Goal: Task Accomplishment & Management: Manage account settings

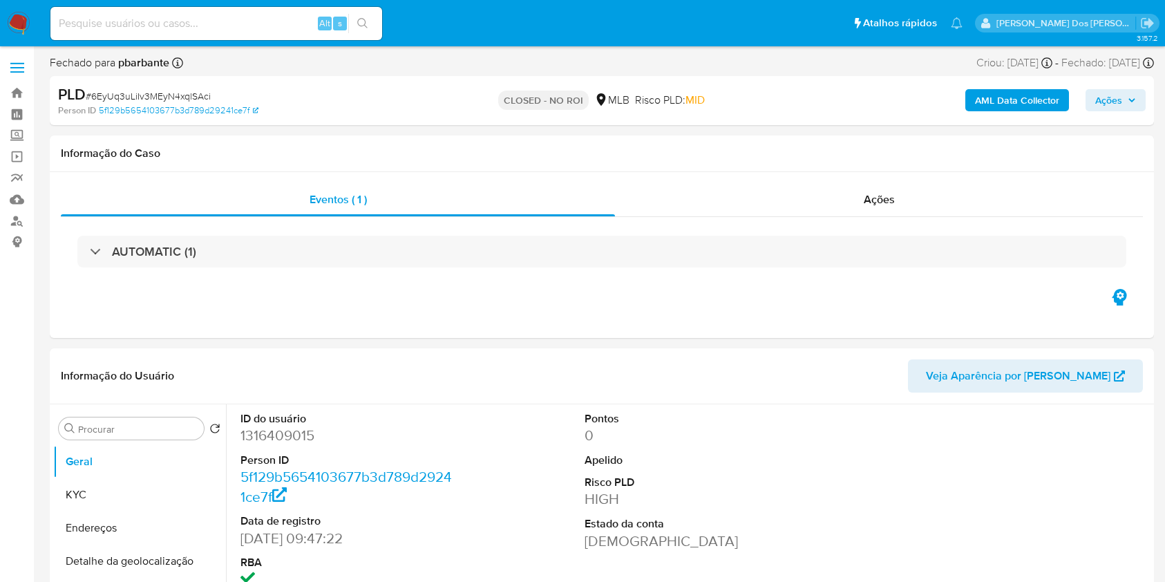
select select "10"
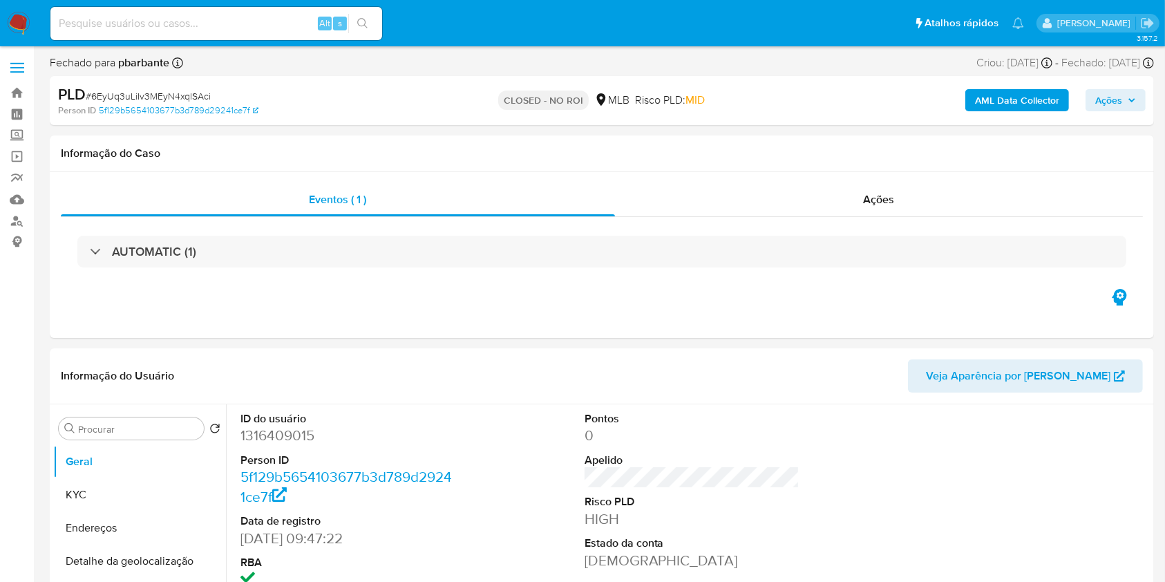
select select "10"
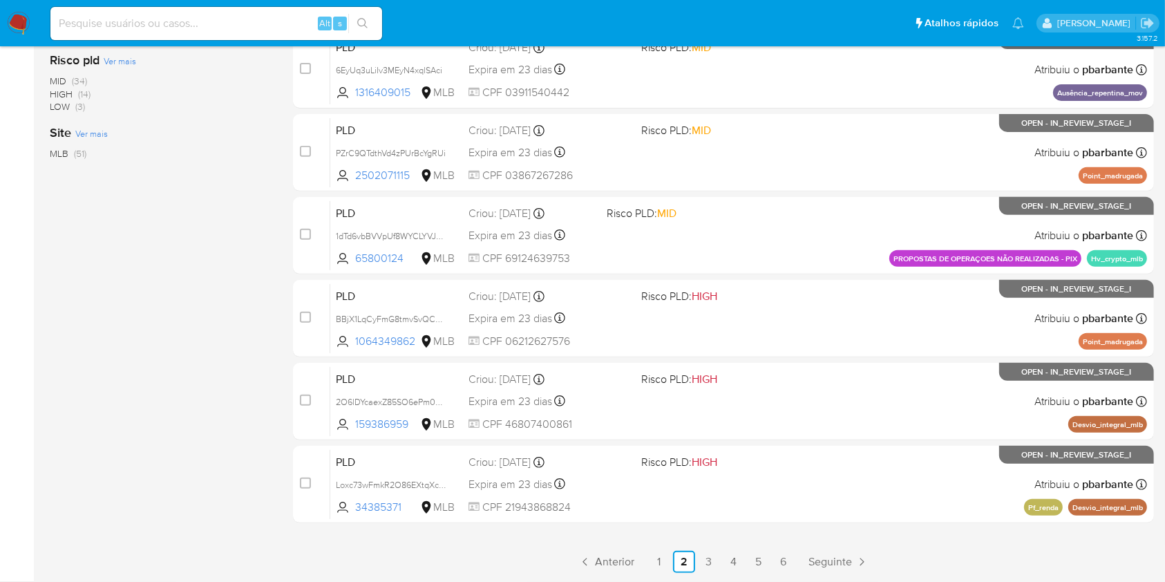
scroll to position [618, 0]
click at [670, 555] on link "1" at bounding box center [659, 562] width 22 height 22
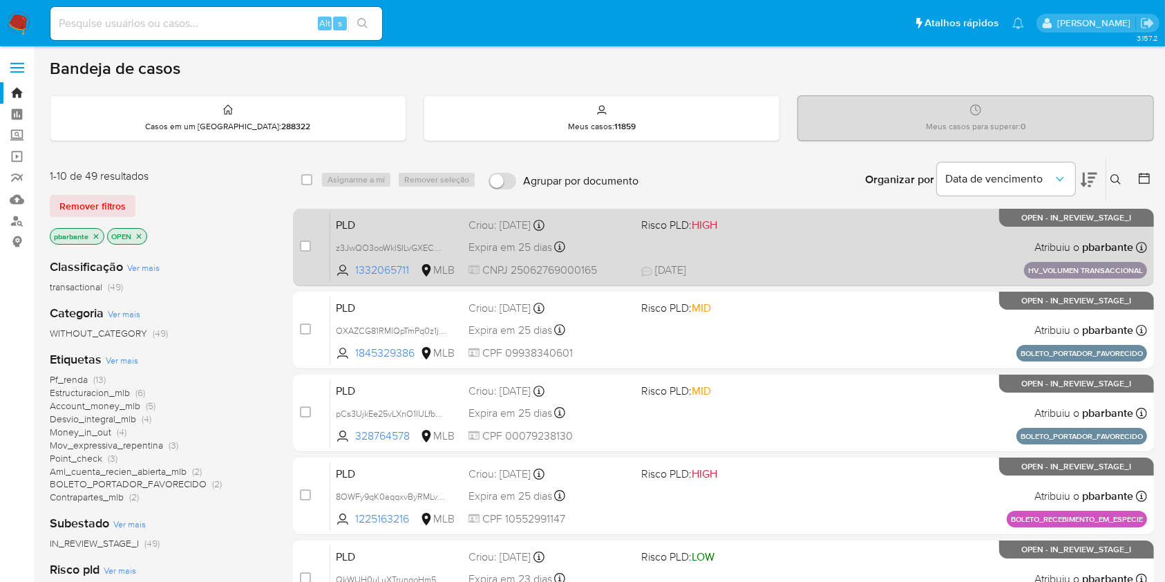
click at [863, 267] on div "PLD z3JwQO3ooWklSILvGXECHUF5 1332065711 MLB Risco PLD: HIGH Criou: 14/08/2025 C…" at bounding box center [738, 247] width 817 height 70
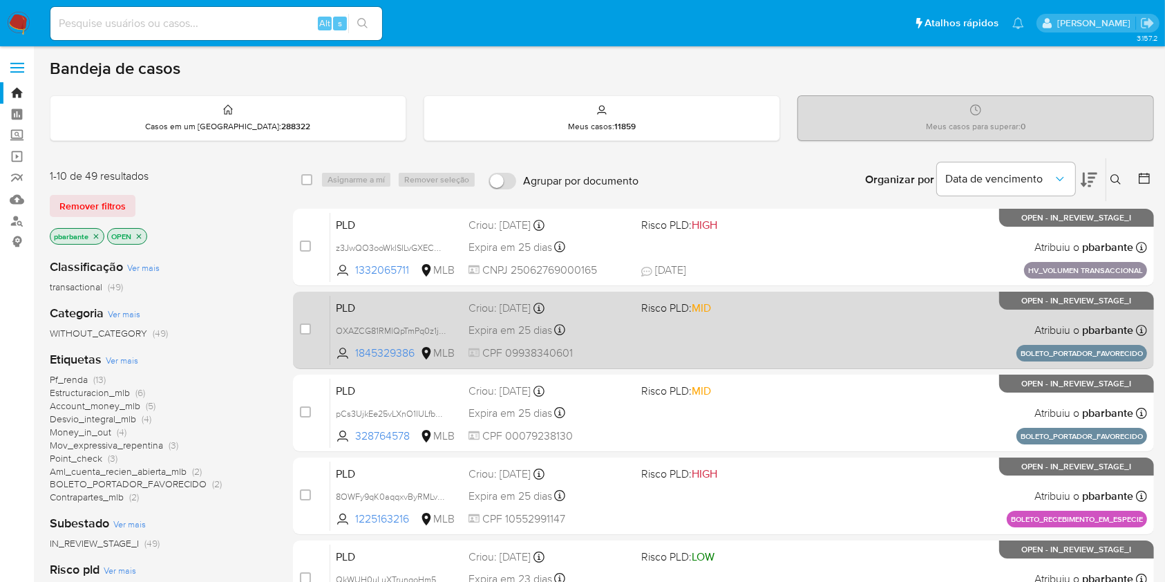
click at [816, 345] on div "PLD OXAZCG81RMlQpTmPq0z1jr69 1845329386 MLB Risco PLD: MID Criou: 14/08/2025 Cr…" at bounding box center [738, 330] width 817 height 70
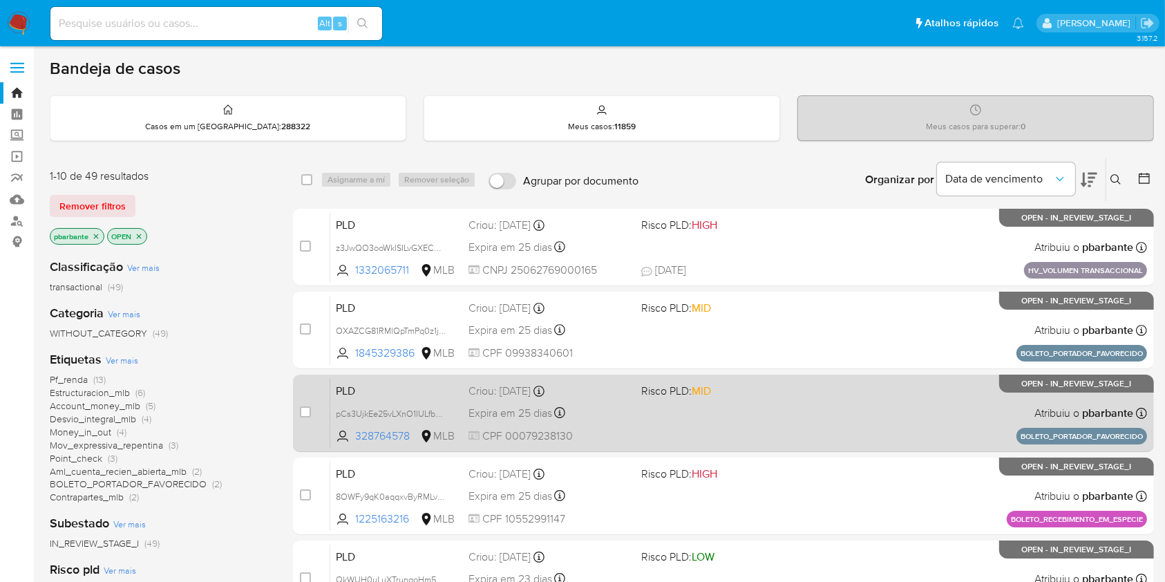
click at [796, 444] on div "PLD pCs3UjkEe25vLXnO1IULfbmm 328764578 MLB Risco PLD: MID Criou: 14/08/2025 Cri…" at bounding box center [738, 413] width 817 height 70
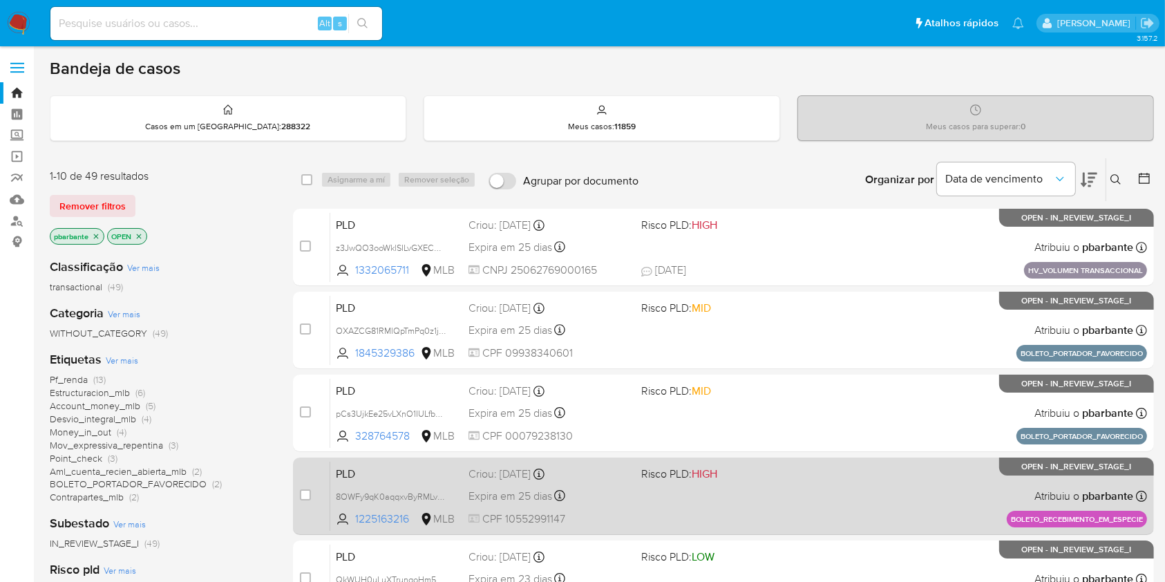
click at [789, 528] on div "PLD 8OWFy9qK0aqqxvByRMLvBwsG 1225163216 MLB Risco PLD: HIGH Criou: 14/08/2025 C…" at bounding box center [738, 496] width 817 height 70
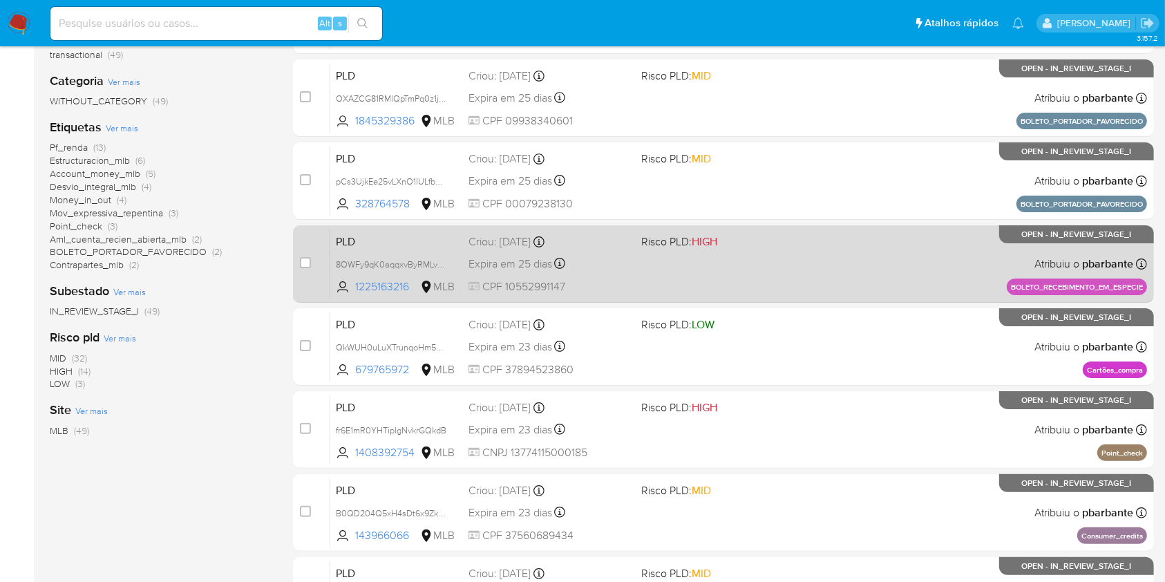
scroll to position [234, 0]
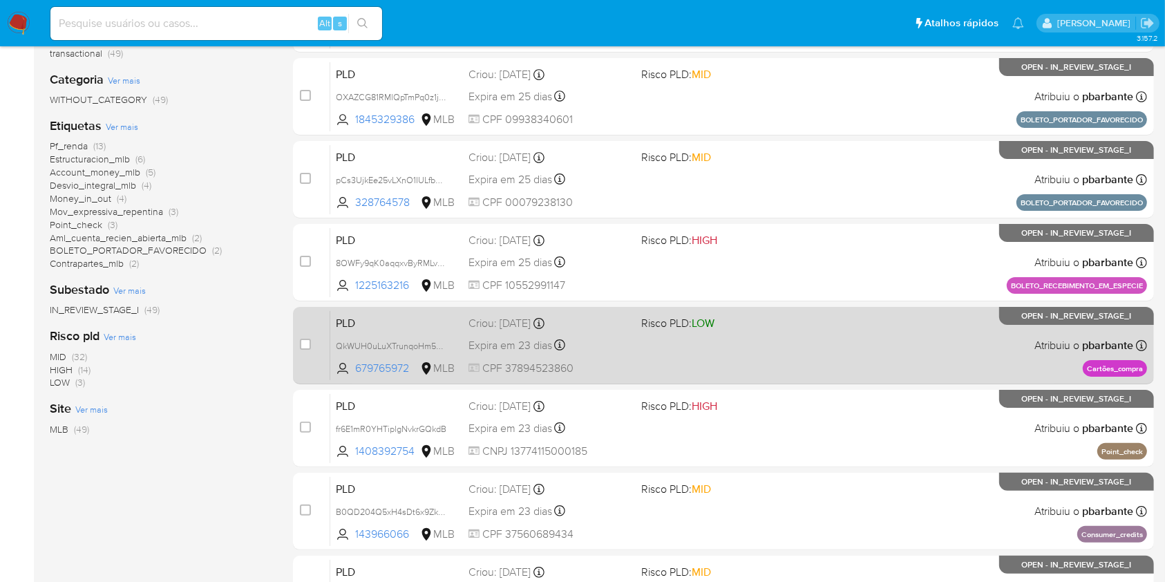
click at [869, 380] on div "PLD QkWUH0uLuXTrunqoHm5NAYfe 679765972 MLB Risco PLD: LOW Criou: 12/08/2025 Cri…" at bounding box center [738, 345] width 817 height 70
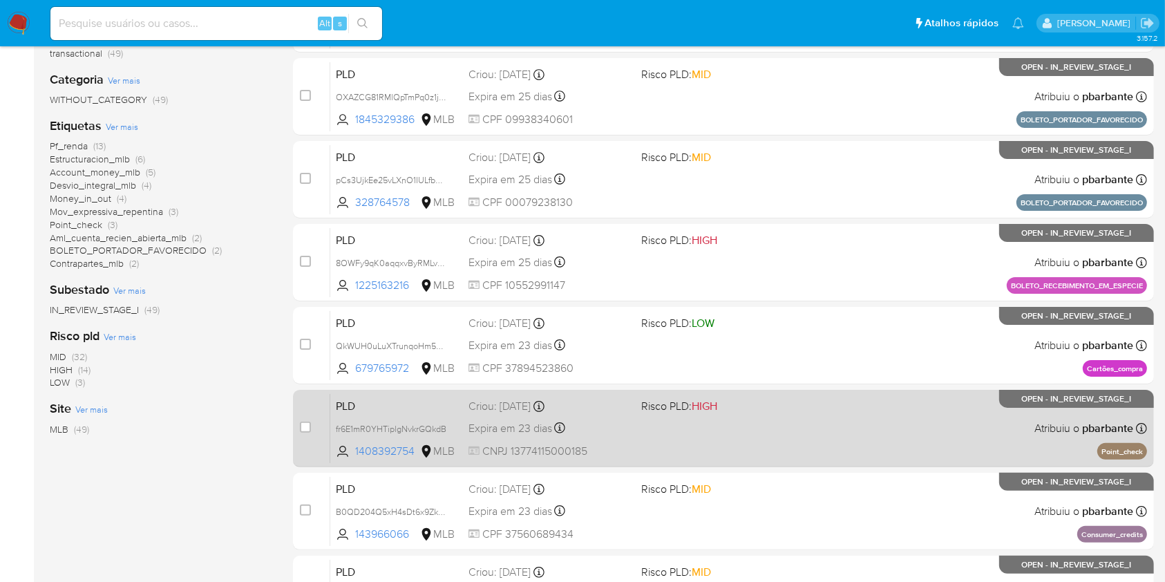
click at [846, 463] on div "PLD fr6E1mR0YHTiplgNvkrGQkdB 1408392754 MLB Risco PLD: HIGH Criou: 12/08/2025 C…" at bounding box center [738, 428] width 817 height 70
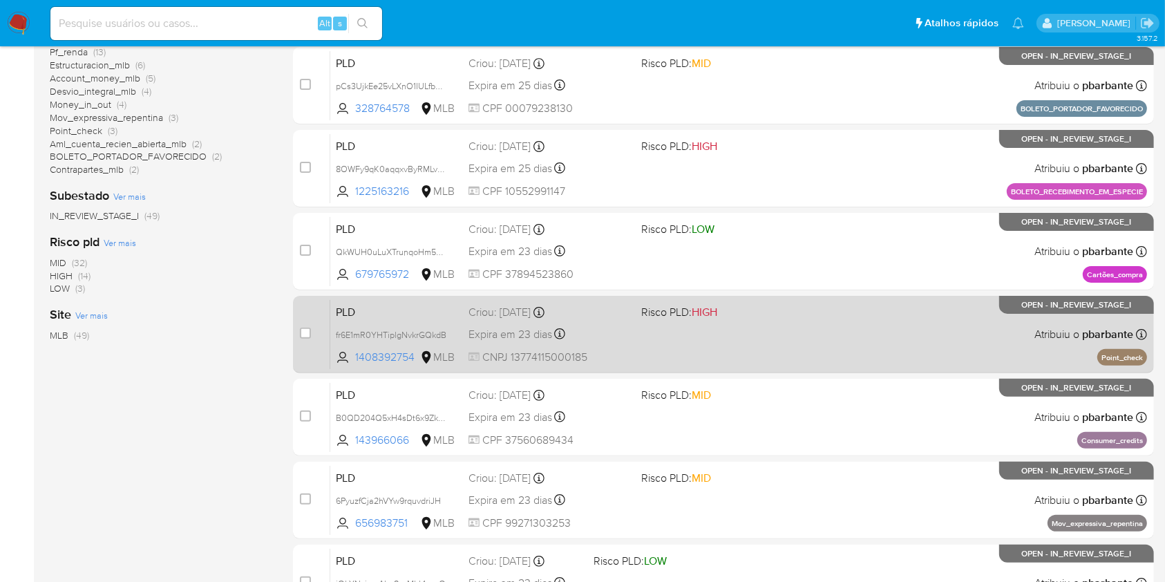
scroll to position [385, 0]
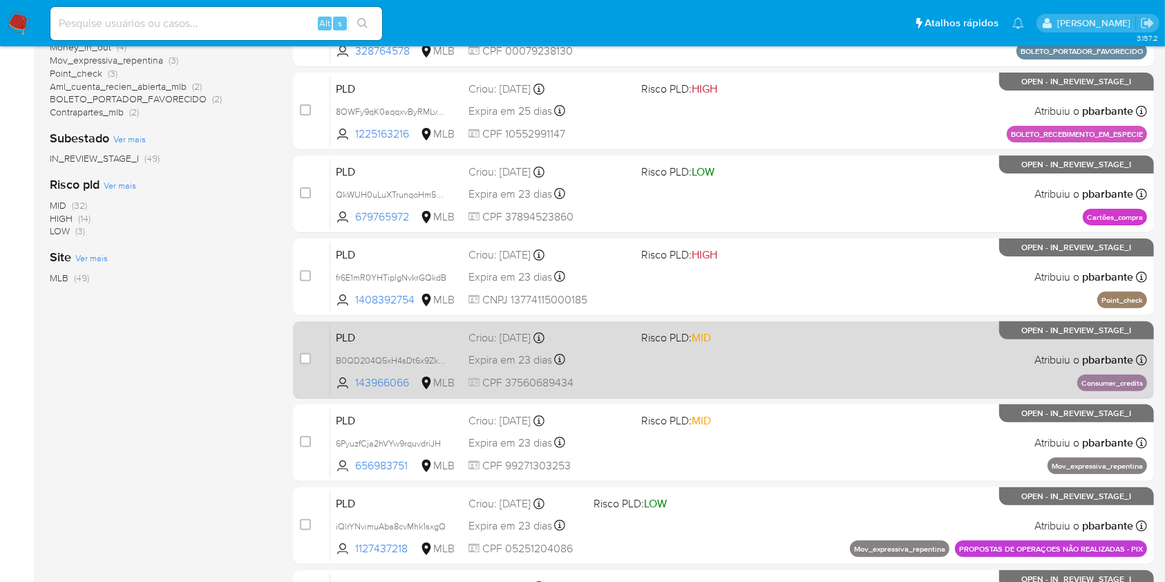
click at [866, 394] on div "PLD B0QD204Q5xH4sDt6x9ZkWlfd 143966066 MLB Risco PLD: MID Criou: 12/08/2025 Cri…" at bounding box center [738, 360] width 817 height 70
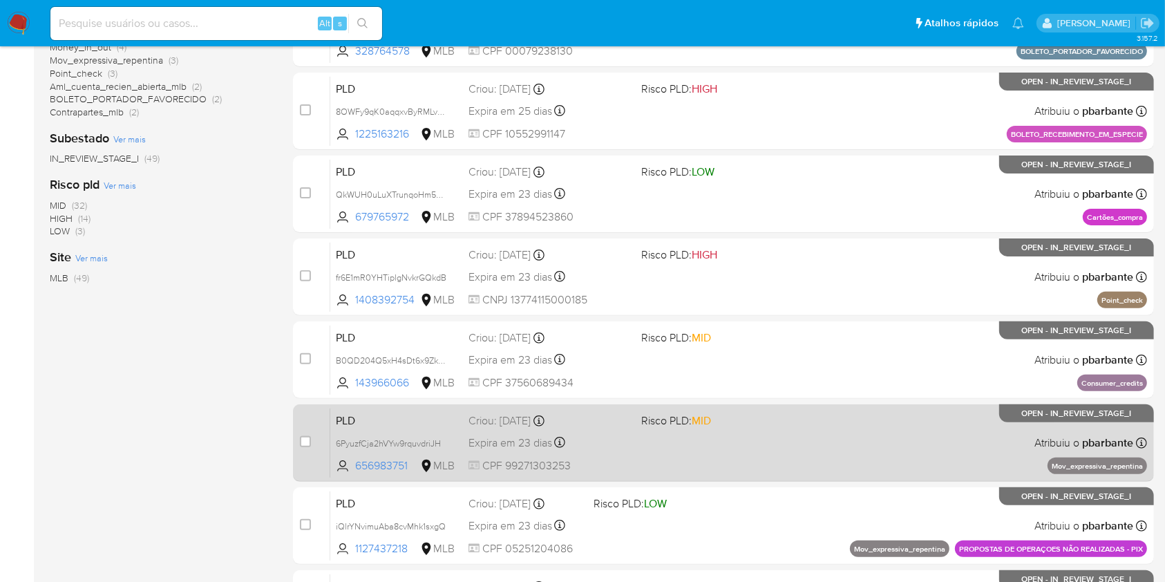
click at [850, 477] on div "PLD 6PyuzfCja2hVYw9rquvdriJH 656983751 MLB Risco PLD: MID Criou: 12/08/2025 Cri…" at bounding box center [738, 443] width 817 height 70
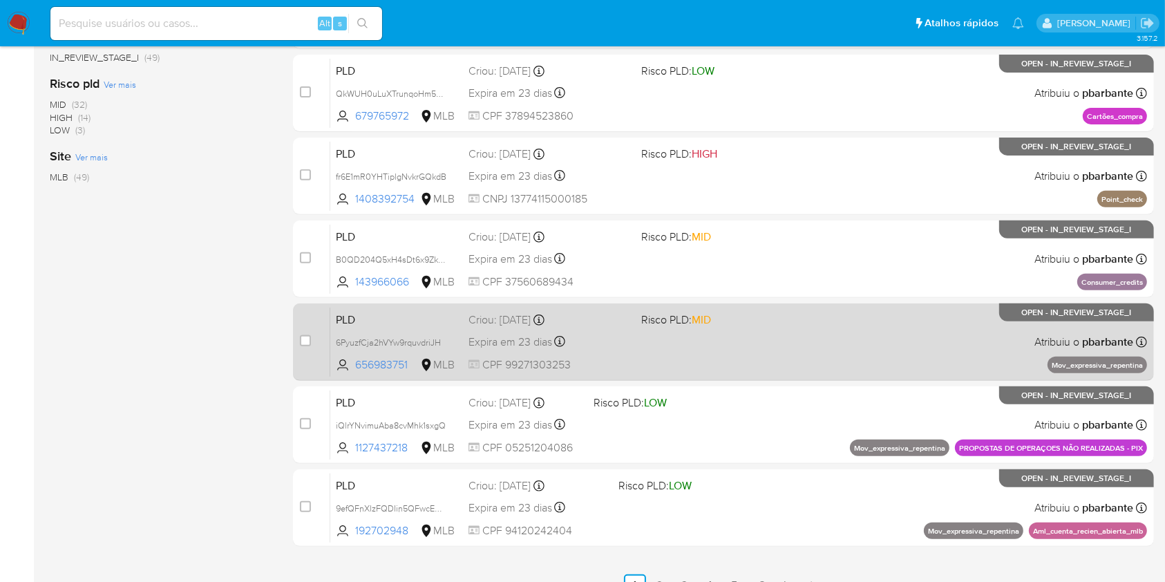
scroll to position [503, 0]
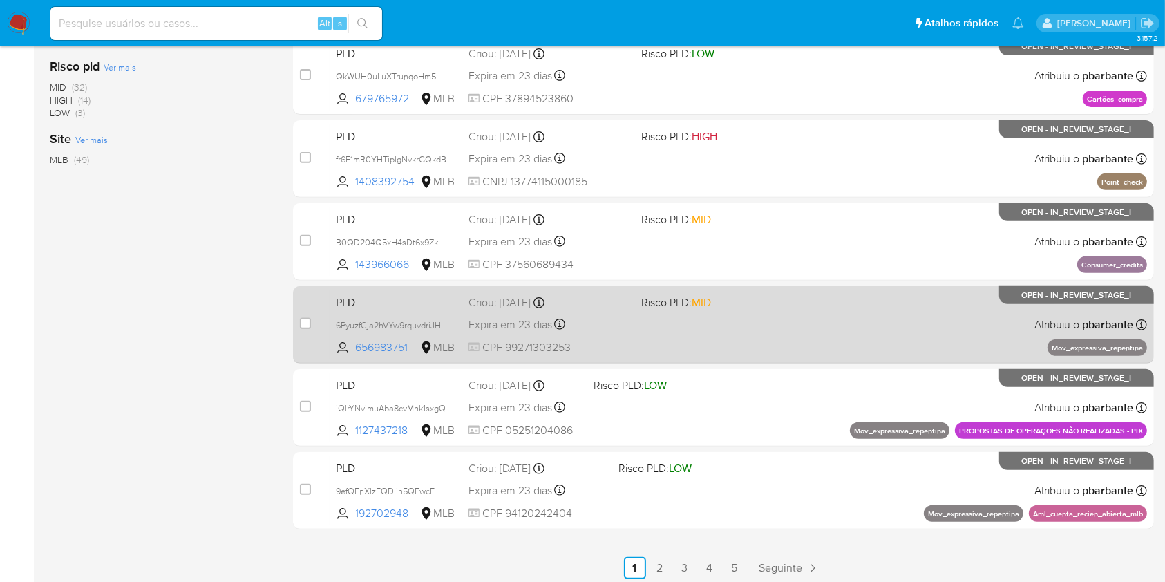
click at [850, 442] on div "PLD iQlrYNvimuAba8cvMhk1sxgQ 1127437218 MLB Risco PLD: LOW Criou: 12/08/2025 Cr…" at bounding box center [738, 407] width 817 height 70
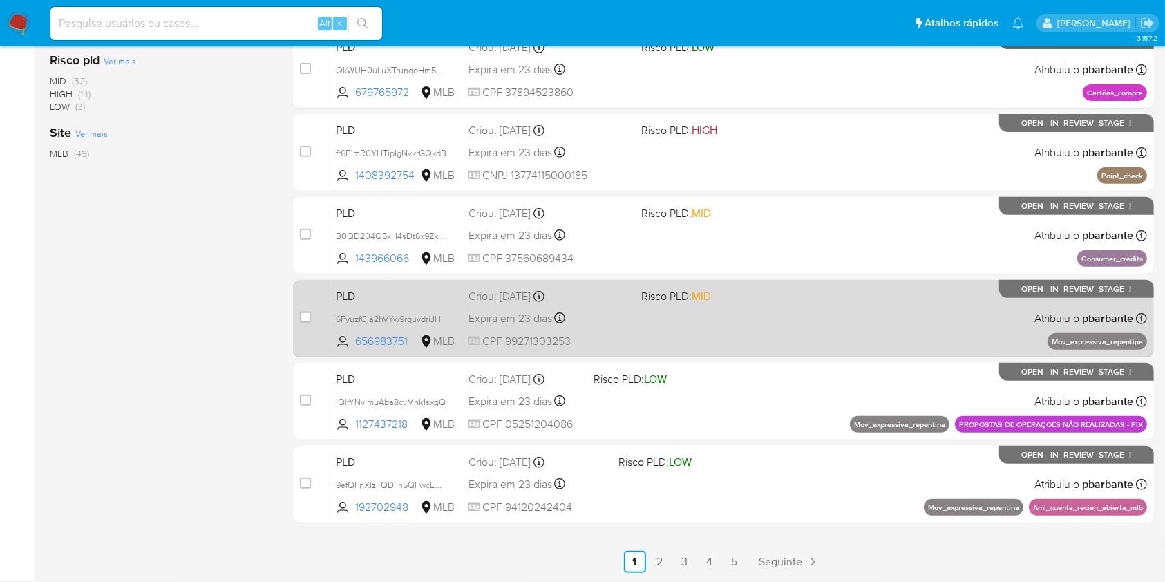
click at [850, 516] on div "PLD 9efQFnXlzFQDIin5QFwcERHp 192702948 MLB Risco PLD: LOW Criou: 12/08/2025 Cri…" at bounding box center [738, 484] width 817 height 70
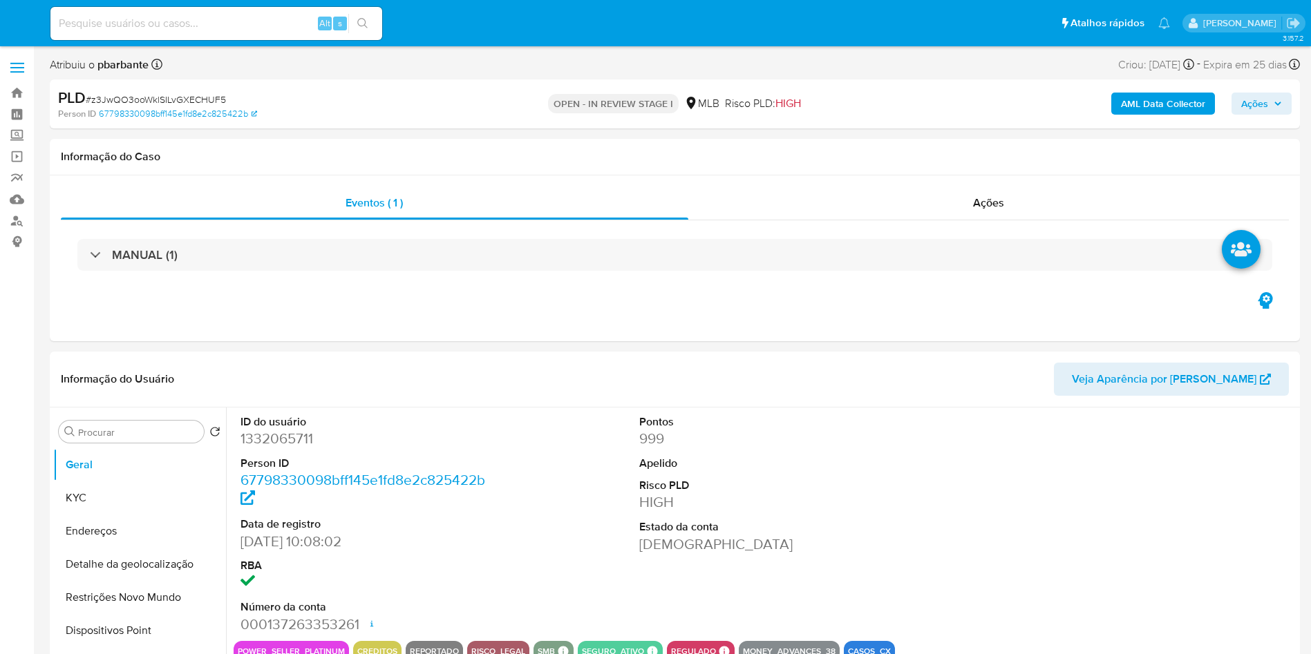
select select "10"
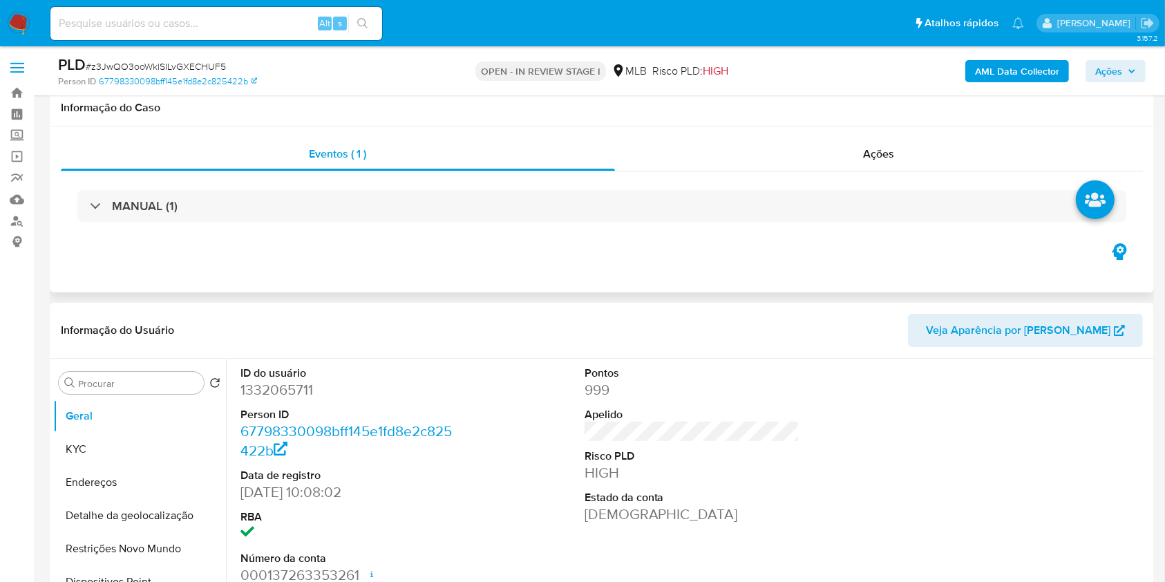
scroll to position [171, 0]
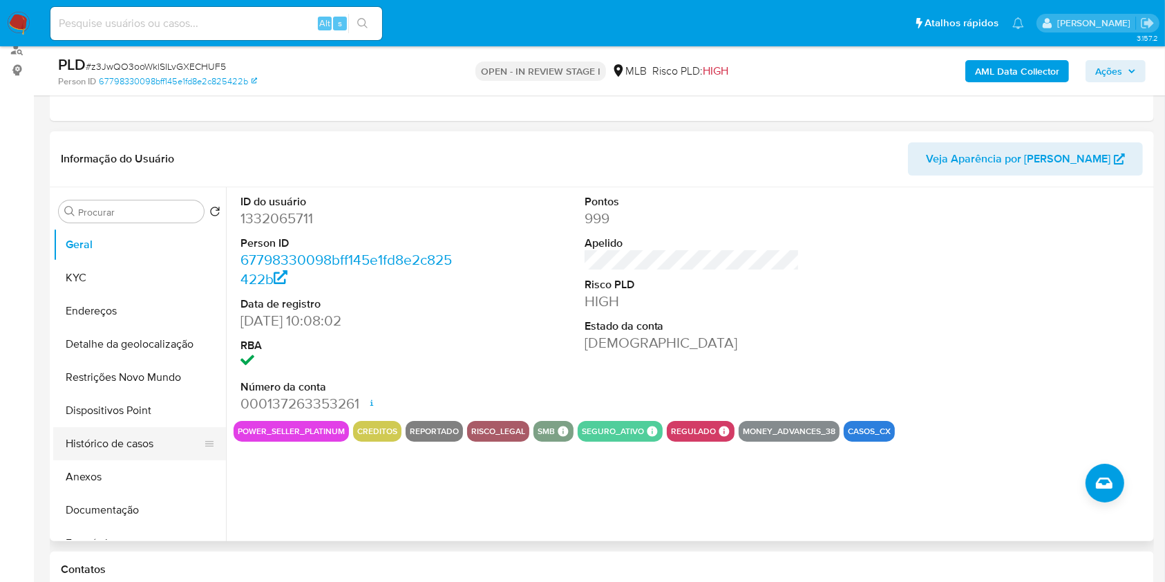
click at [155, 460] on button "Histórico de casos" at bounding box center [134, 443] width 162 height 33
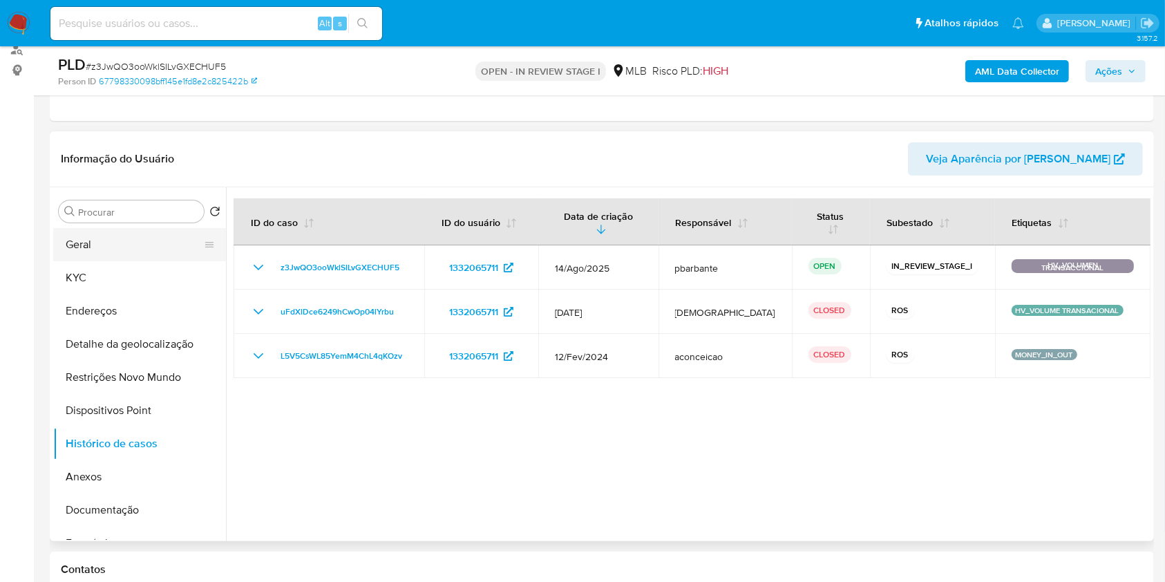
click at [120, 261] on button "Geral" at bounding box center [134, 244] width 162 height 33
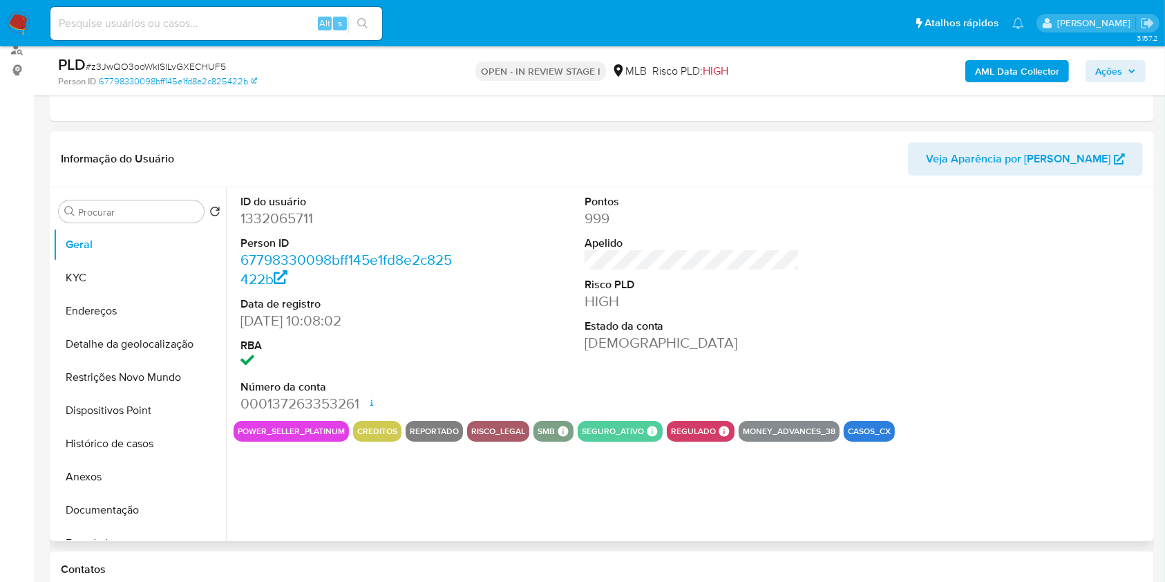
click at [287, 228] on dd "1332065711" at bounding box center [348, 218] width 216 height 19
copy dd "1332065711"
click at [275, 228] on dd "1332065711" at bounding box center [348, 218] width 216 height 19
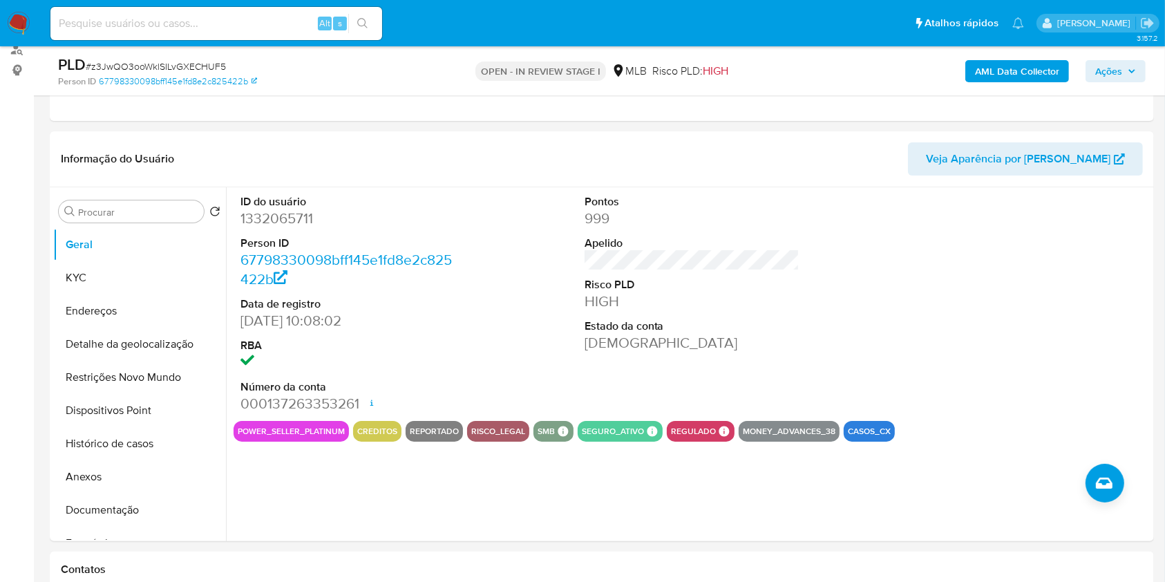
click at [193, 69] on span "# z3JwQO3ooWklSILvGXECHUF5" at bounding box center [156, 66] width 140 height 14
copy span "z3JwQO3ooWklSILvGXECHUF5"
click at [94, 292] on button "KYC" at bounding box center [134, 277] width 162 height 33
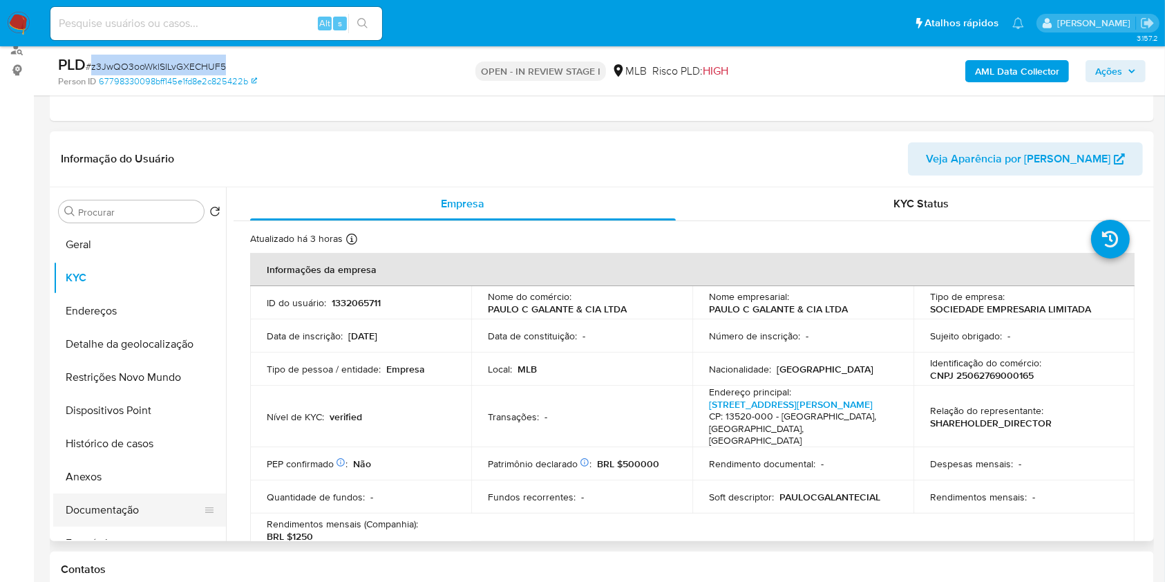
click at [135, 526] on button "Documentação" at bounding box center [134, 509] width 162 height 33
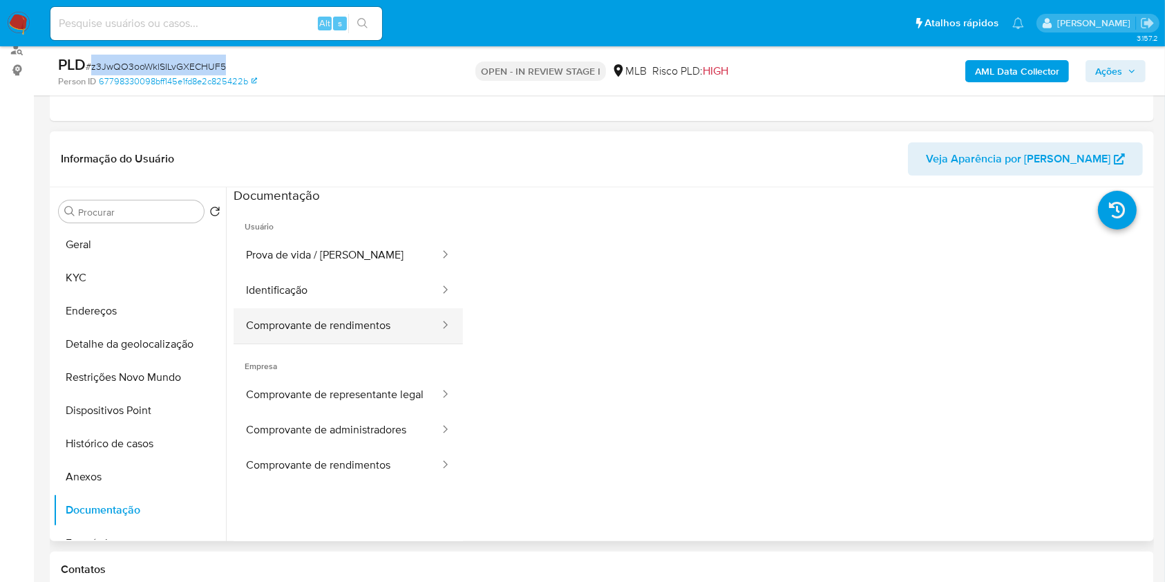
click at [360, 343] on button "Comprovante de rendimentos" at bounding box center [337, 325] width 207 height 35
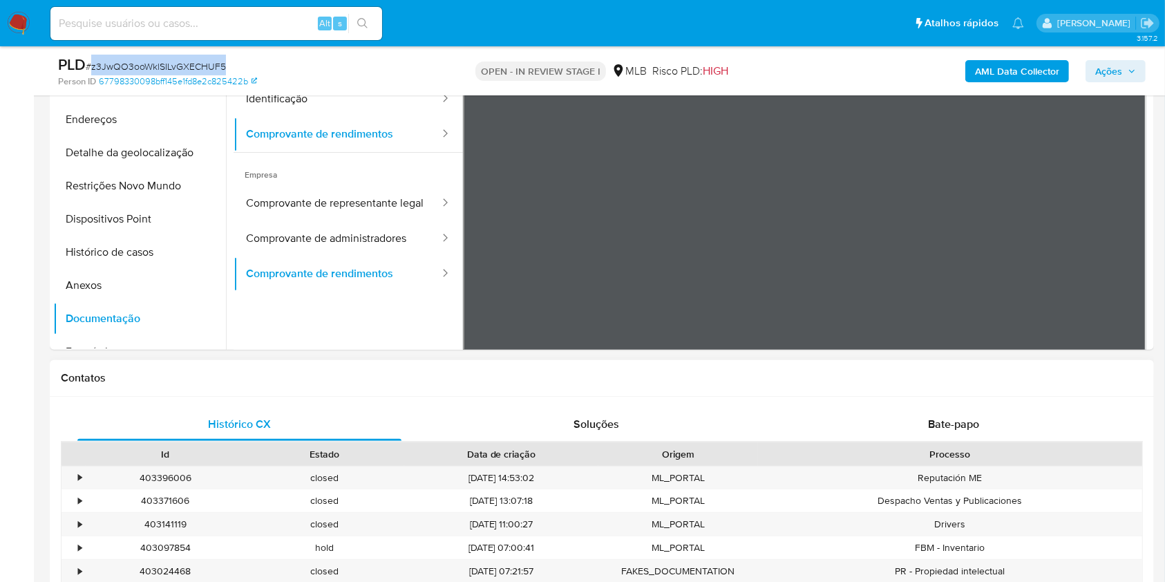
scroll to position [364, 0]
click at [925, 439] on div "Bate-papo" at bounding box center [954, 422] width 324 height 33
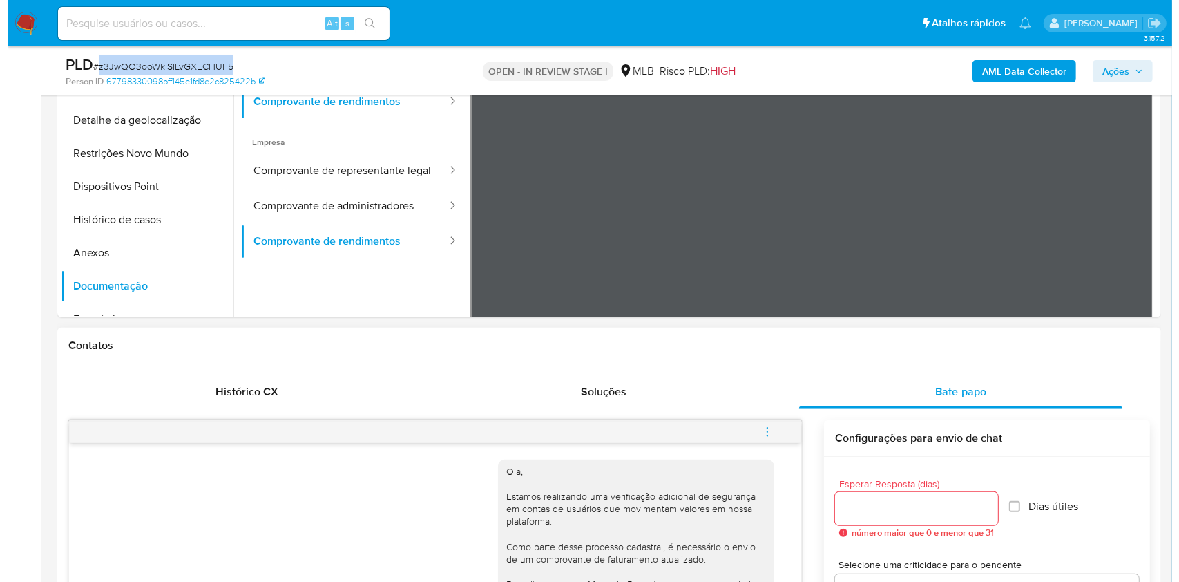
scroll to position [326, 0]
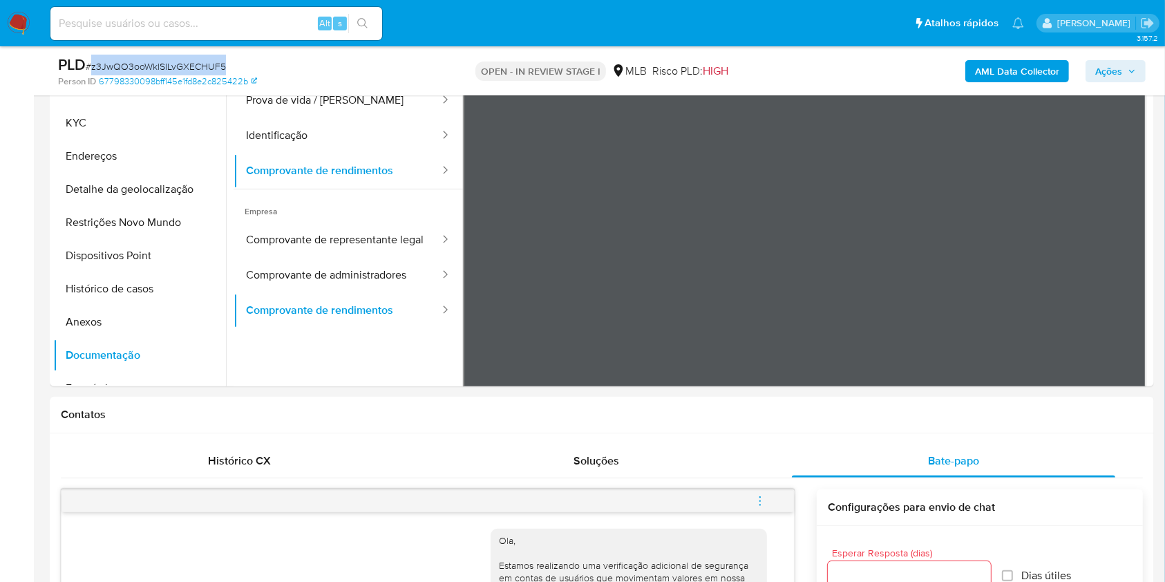
click at [1011, 75] on b "AML Data Collector" at bounding box center [1017, 71] width 84 height 22
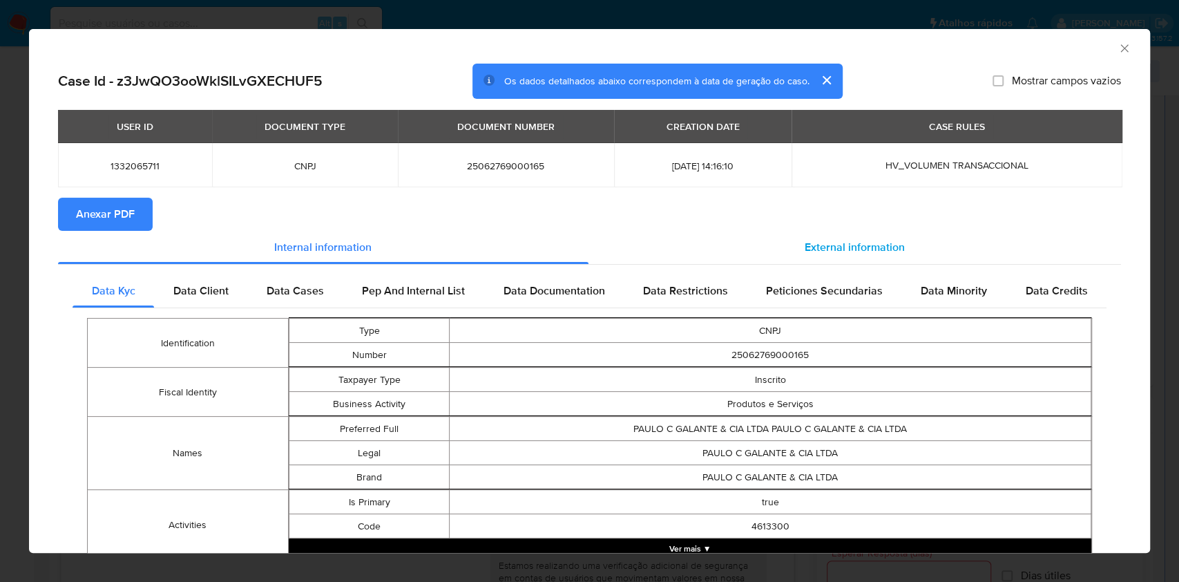
click at [830, 243] on span "External information" at bounding box center [855, 247] width 100 height 16
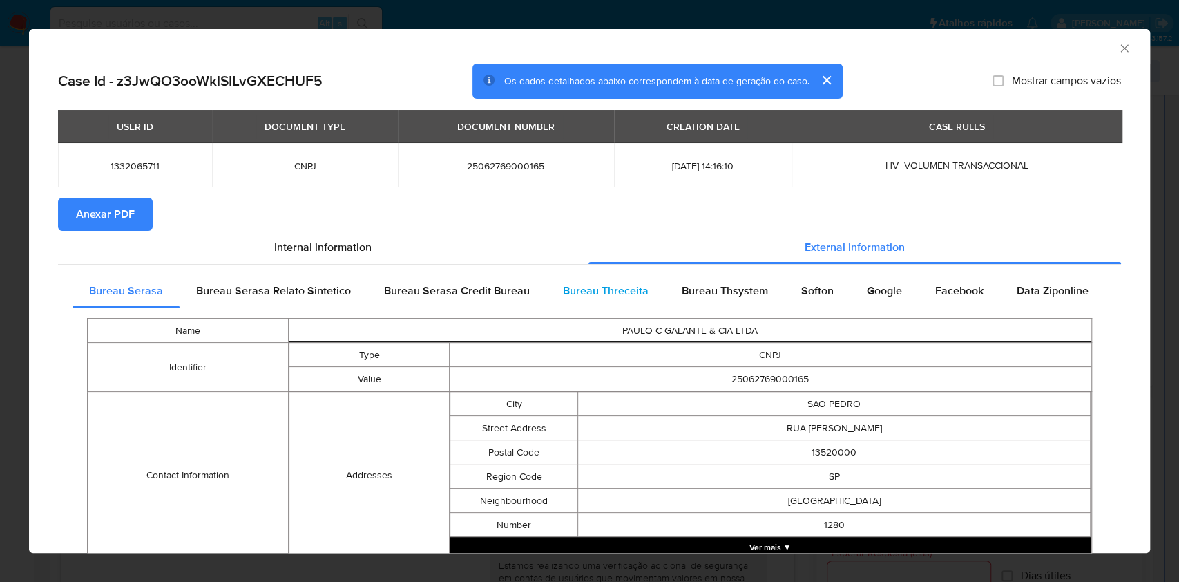
click at [594, 298] on span "Bureau Threceita" at bounding box center [606, 291] width 86 height 16
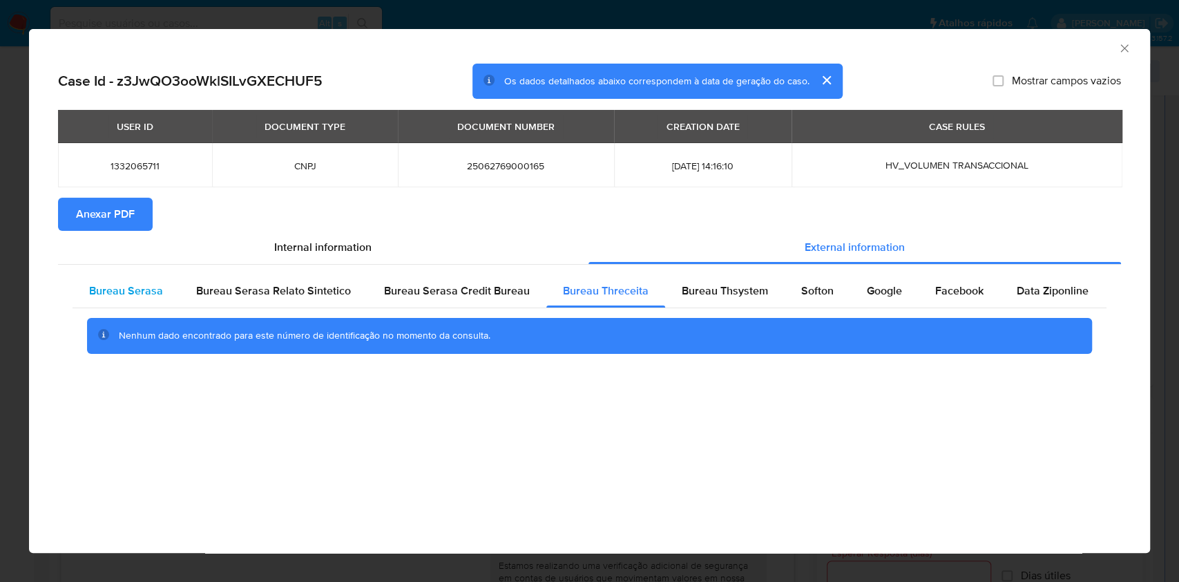
click at [129, 293] on span "Bureau Serasa" at bounding box center [126, 291] width 74 height 16
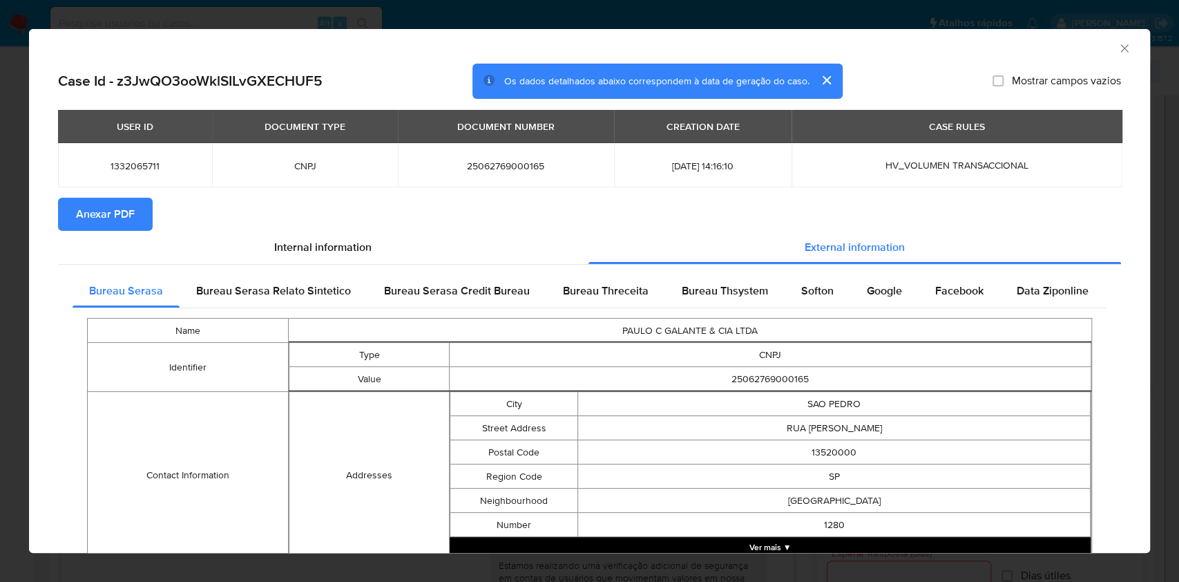
click at [138, 207] on button "Anexar PDF" at bounding box center [105, 214] width 95 height 33
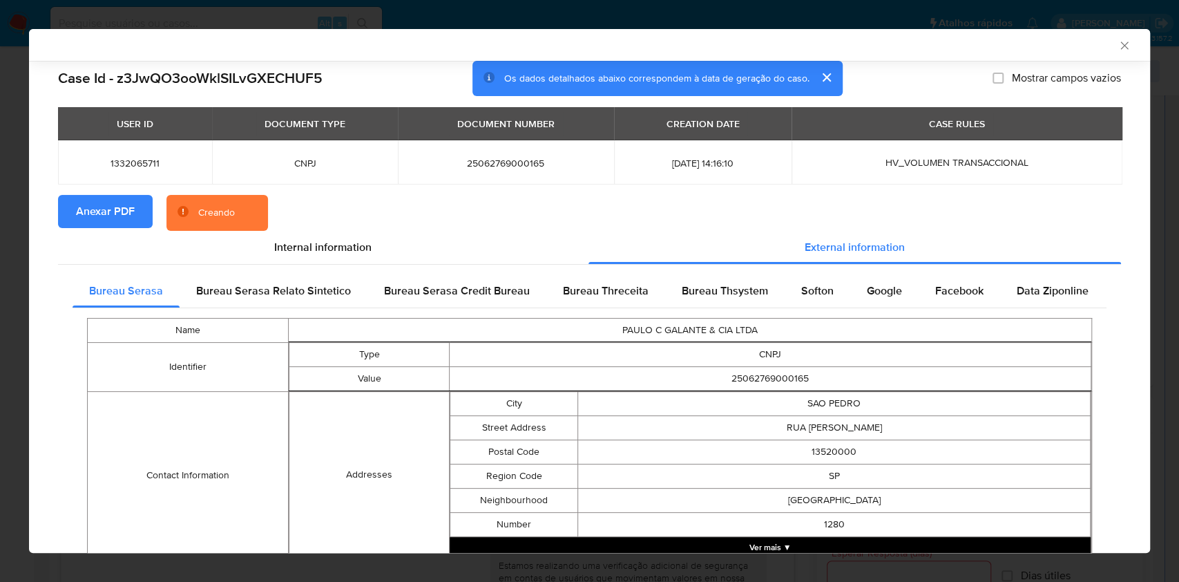
scroll to position [489, 0]
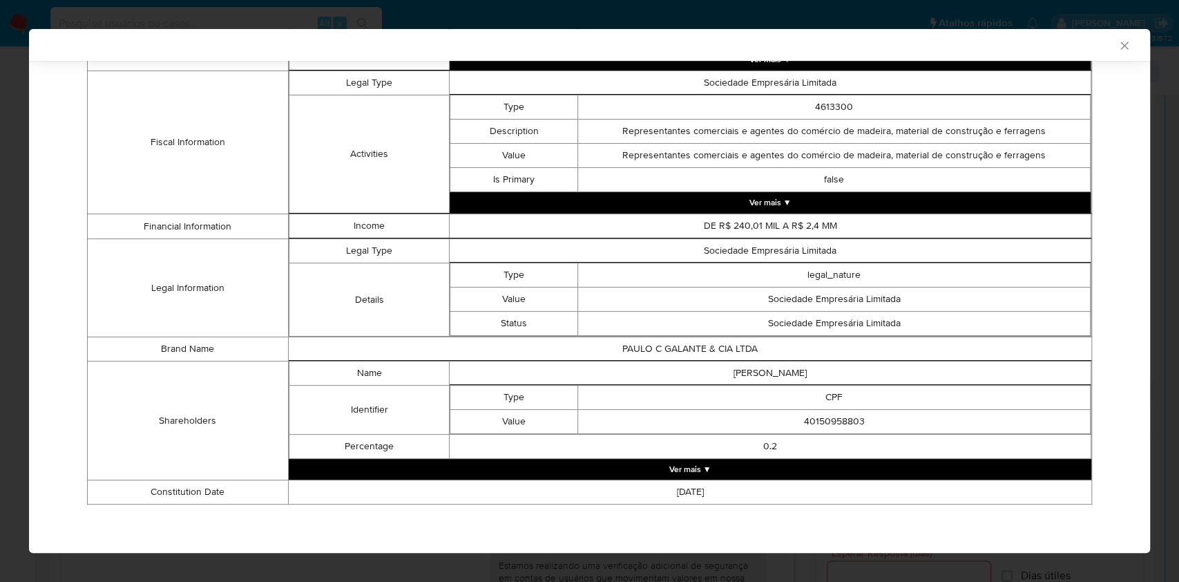
click at [808, 457] on td "0.2" at bounding box center [771, 447] width 642 height 24
click at [795, 475] on button "Ver mais ▼" at bounding box center [690, 469] width 803 height 21
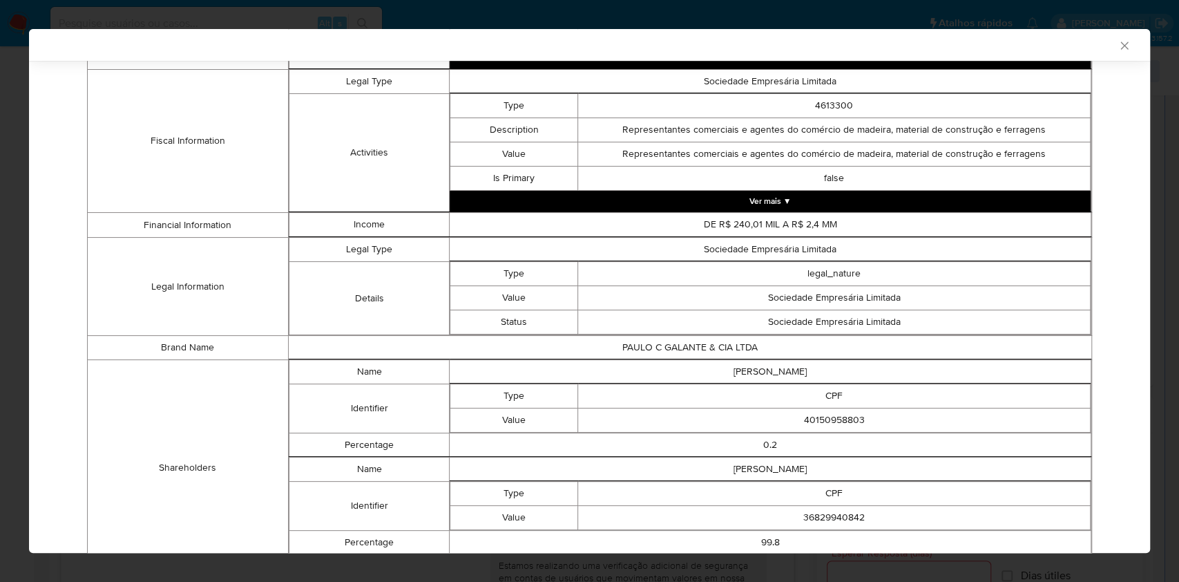
scroll to position [586, 0]
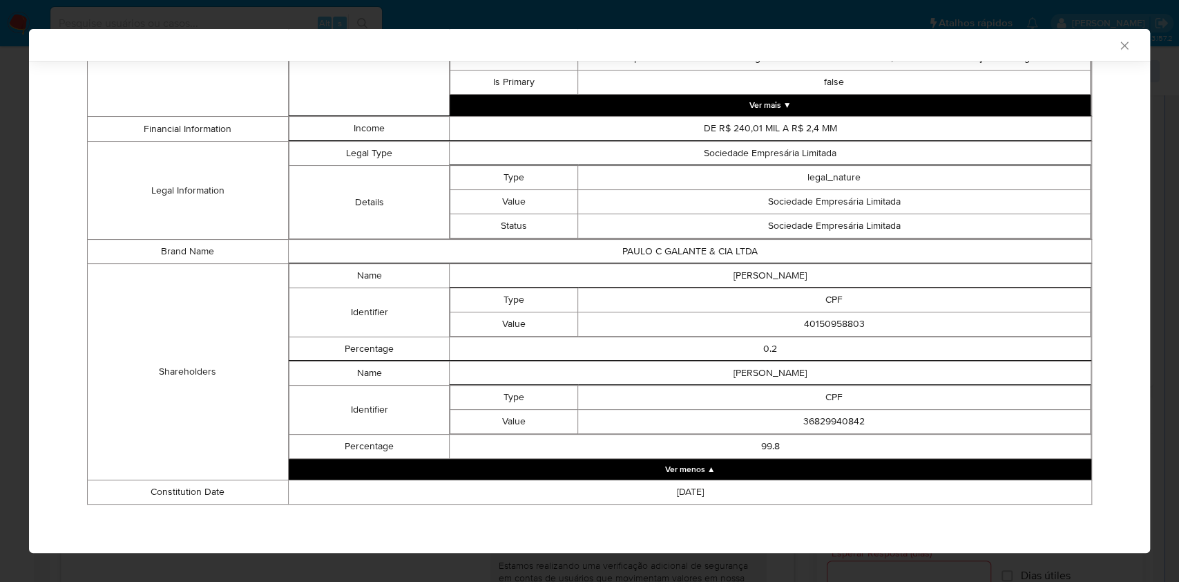
click at [835, 327] on td "40150958803" at bounding box center [834, 324] width 513 height 24
copy td "40150958803"
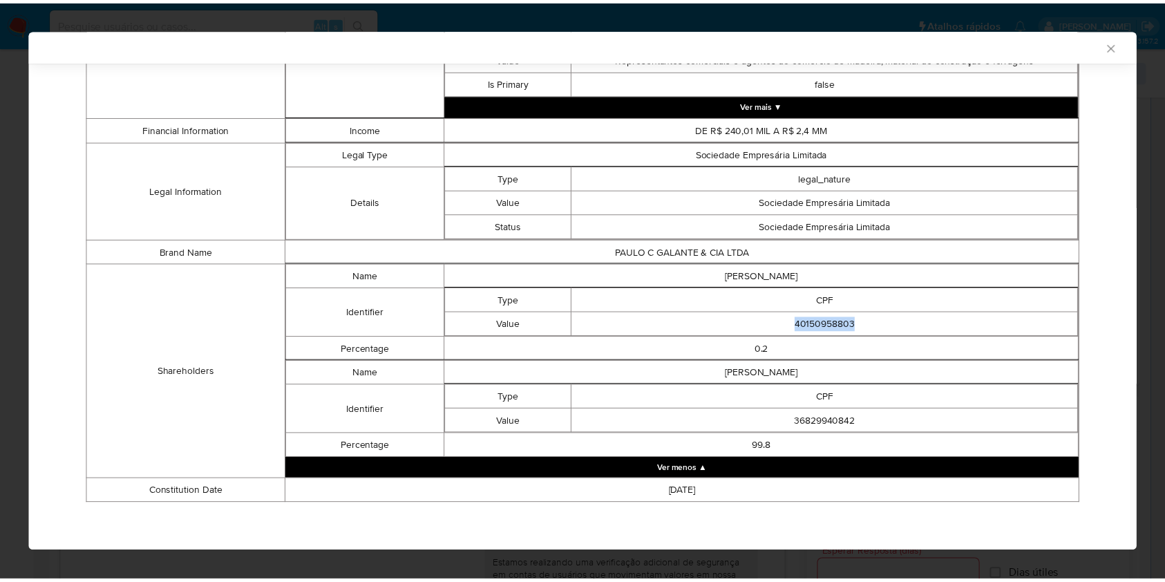
scroll to position [584, 0]
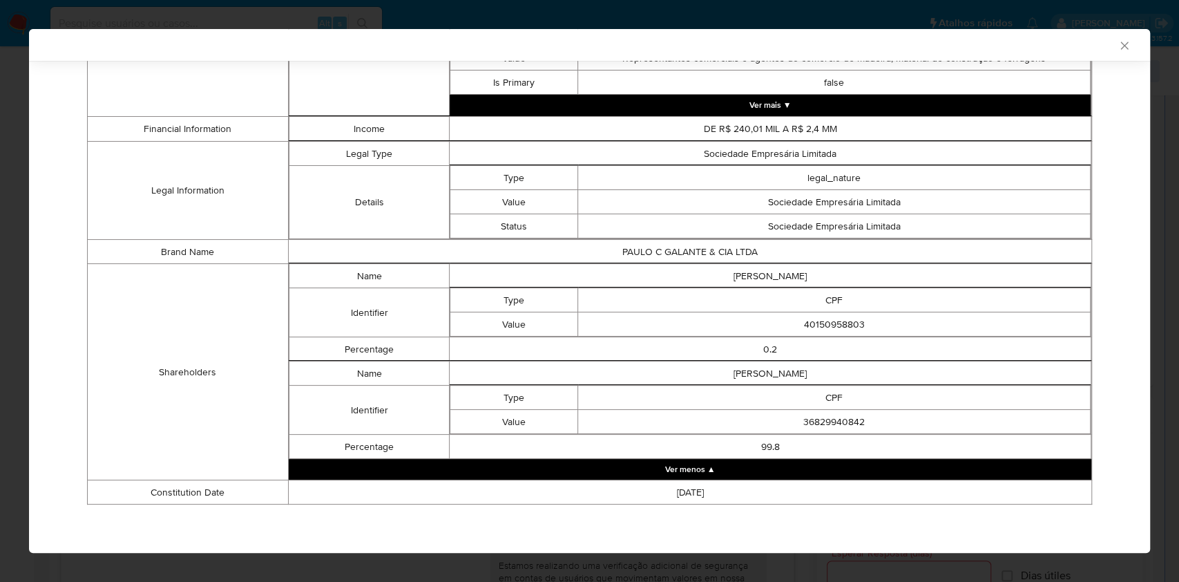
click at [842, 427] on td "36829940842" at bounding box center [834, 422] width 513 height 24
copy td "36829940842"
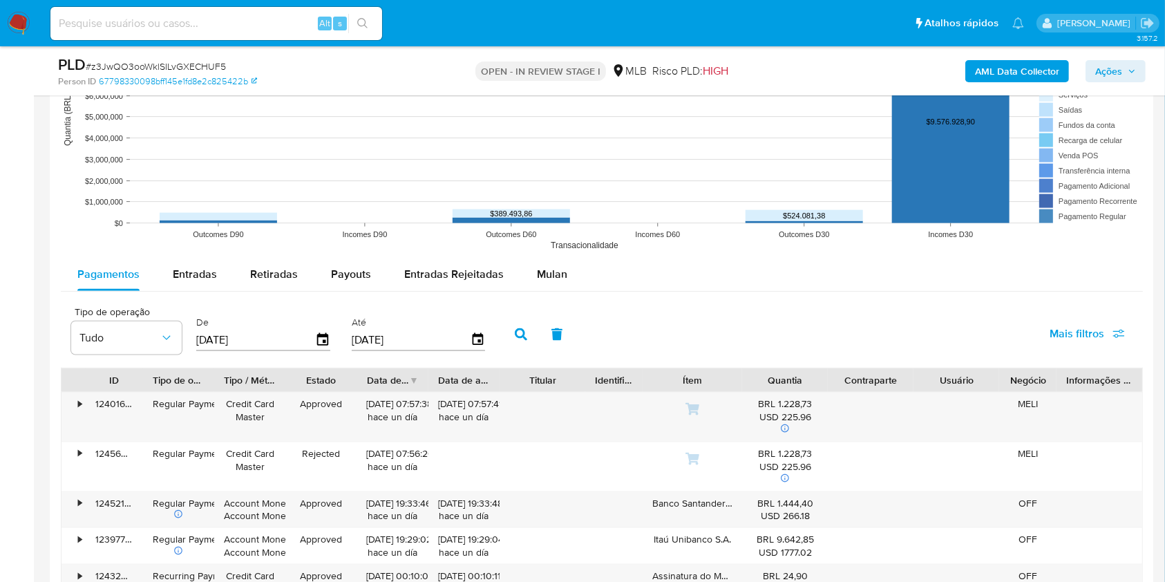
scroll to position [1644, 0]
click at [205, 314] on div "Pagamentos Entradas Retiradas Payouts Entradas Rejeitadas Mulan Tipo de operaçã…" at bounding box center [602, 537] width 1082 height 563
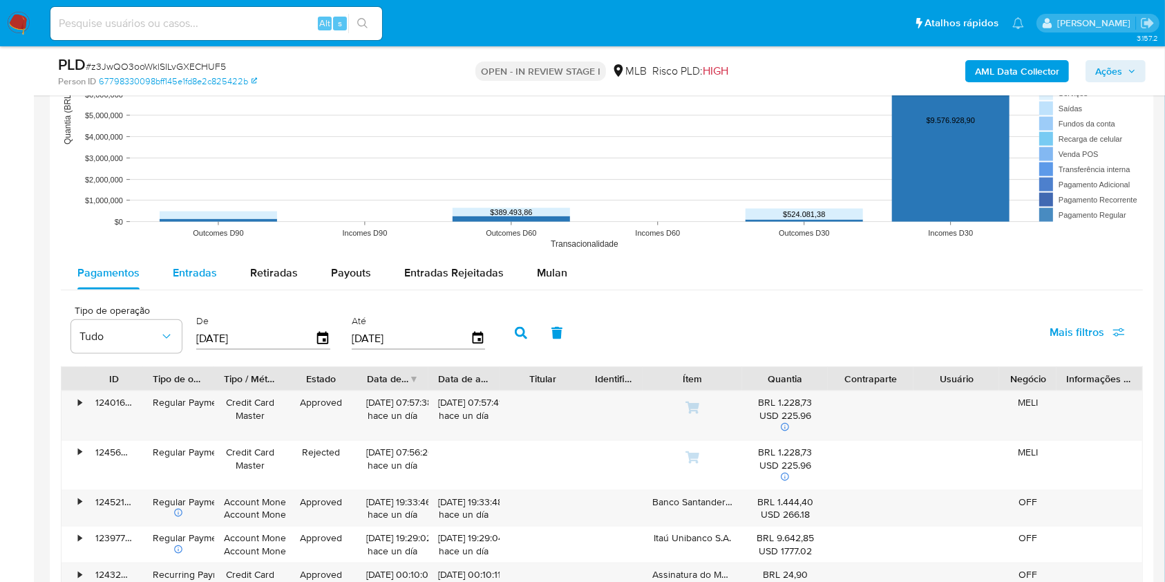
click at [198, 280] on span "Entradas" at bounding box center [195, 273] width 44 height 16
select select "10"
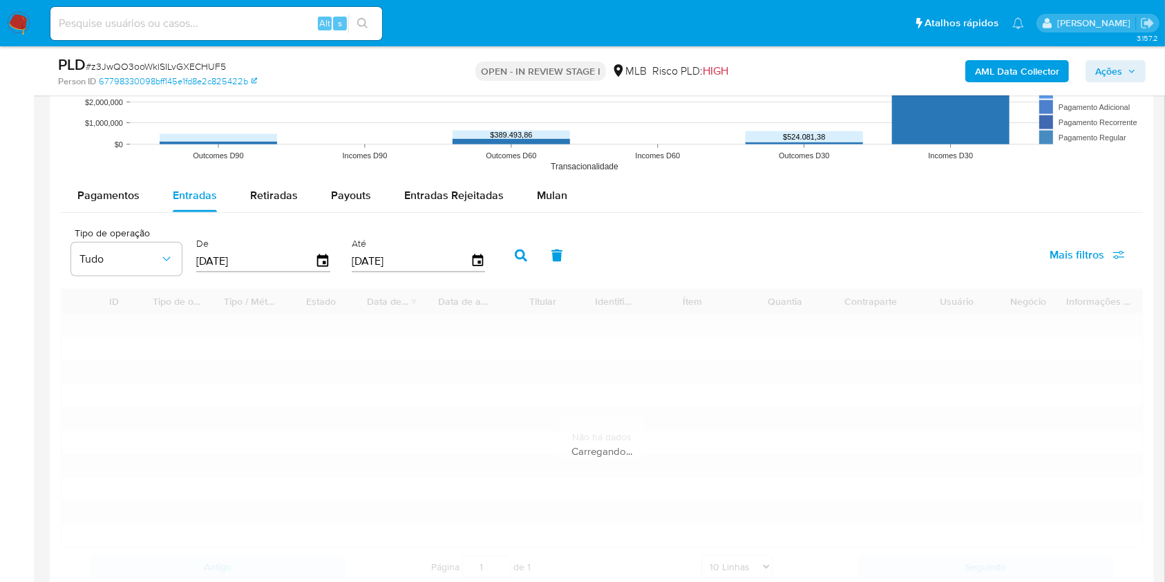
scroll to position [1733, 0]
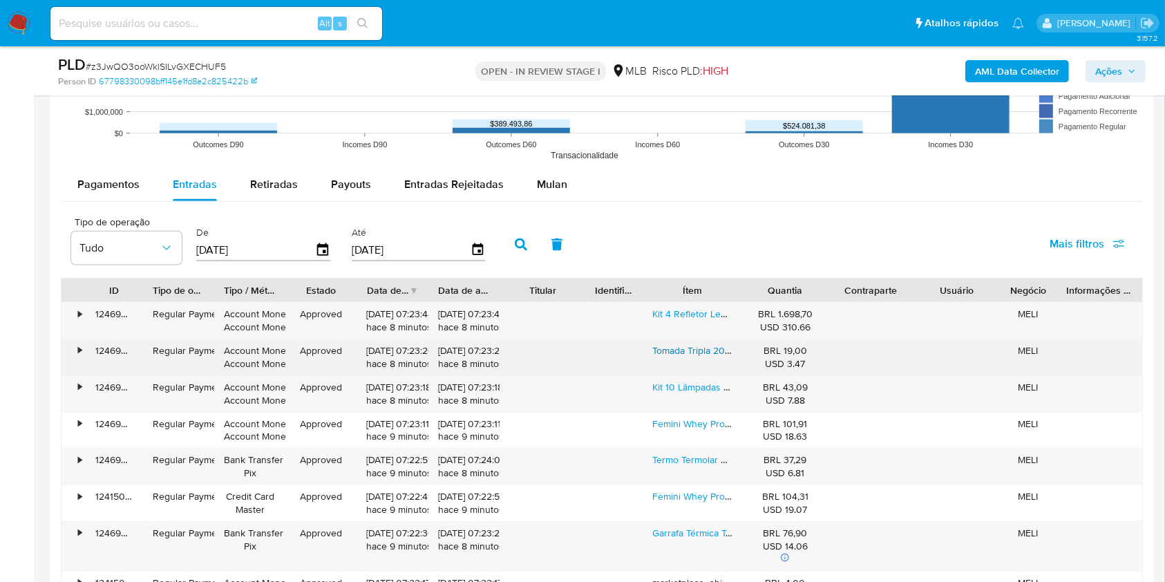
click at [678, 357] on link "Tomada Tripla 20a Ilumi Lev" at bounding box center [728, 350] width 153 height 14
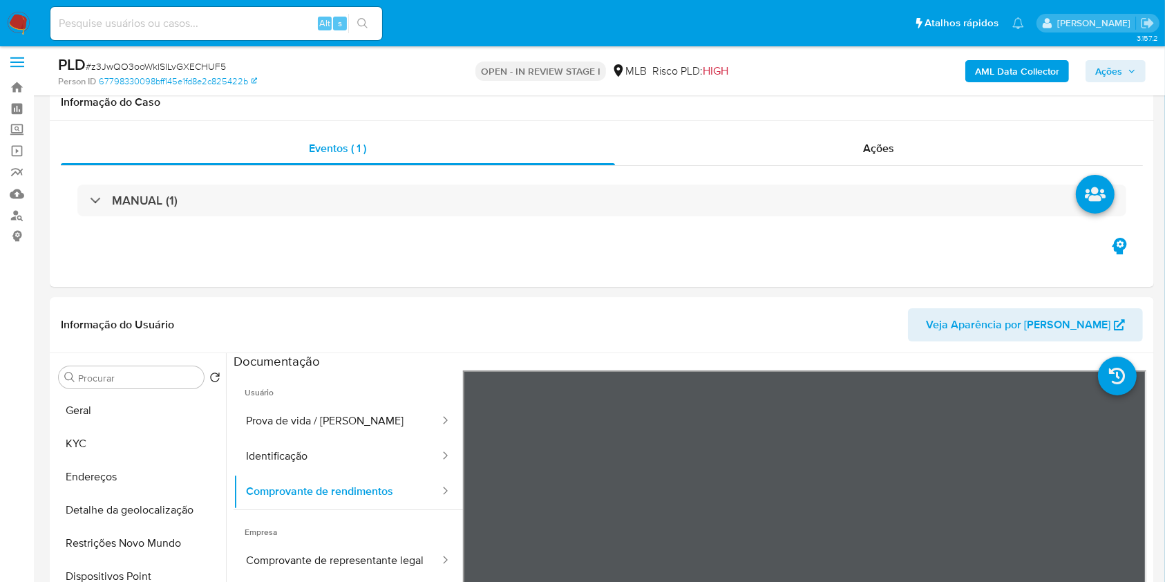
scroll to position [0, 0]
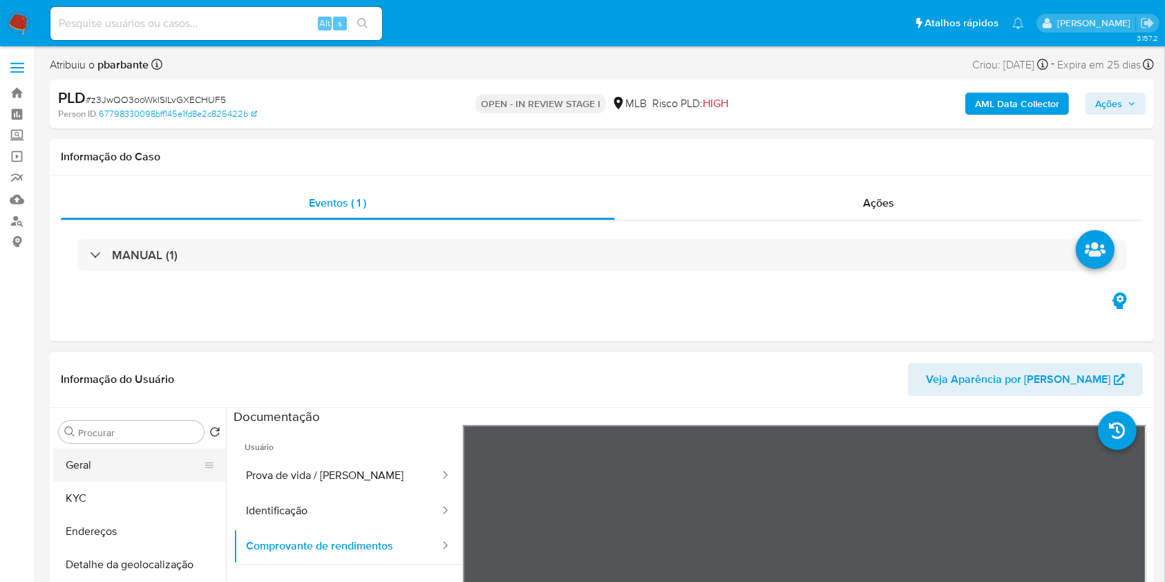
click at [111, 482] on button "Geral" at bounding box center [134, 464] width 162 height 33
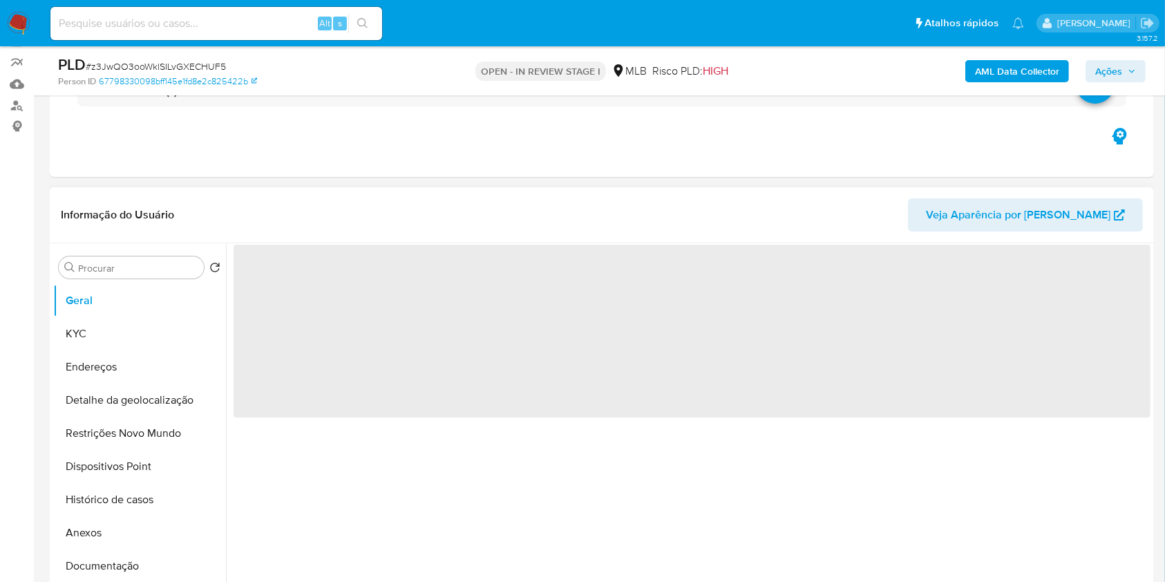
scroll to position [116, 0]
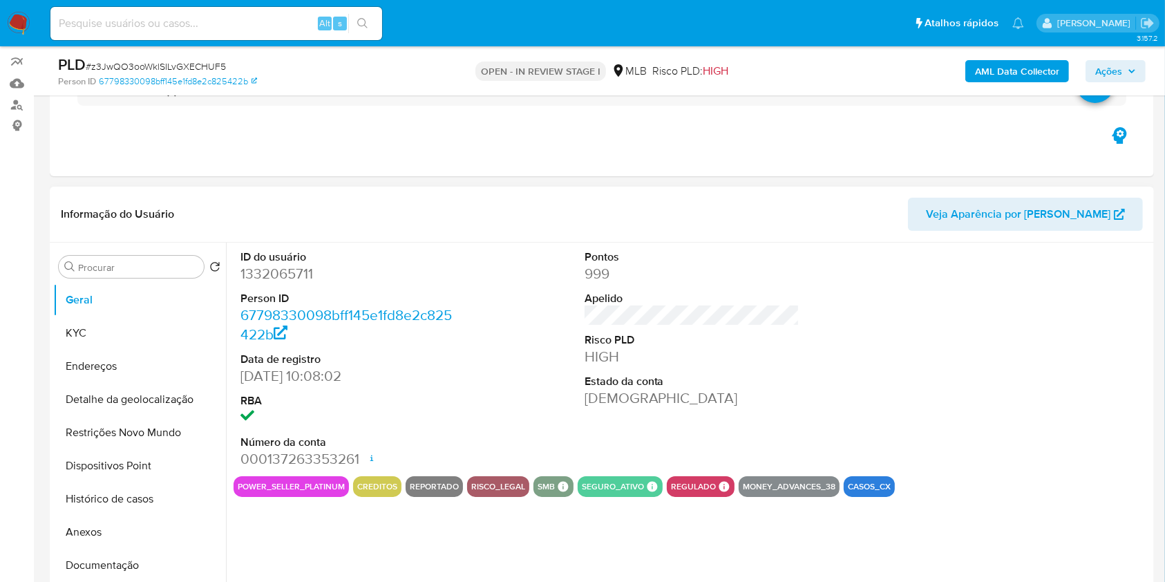
click at [288, 304] on dl "ID do usuário 1332065711 Person ID 67798330098bff145e1fd8e2c825422b Data de reg…" at bounding box center [348, 359] width 216 height 220
click at [292, 283] on dd "1332065711" at bounding box center [348, 273] width 216 height 19
copy dd "1332065711"
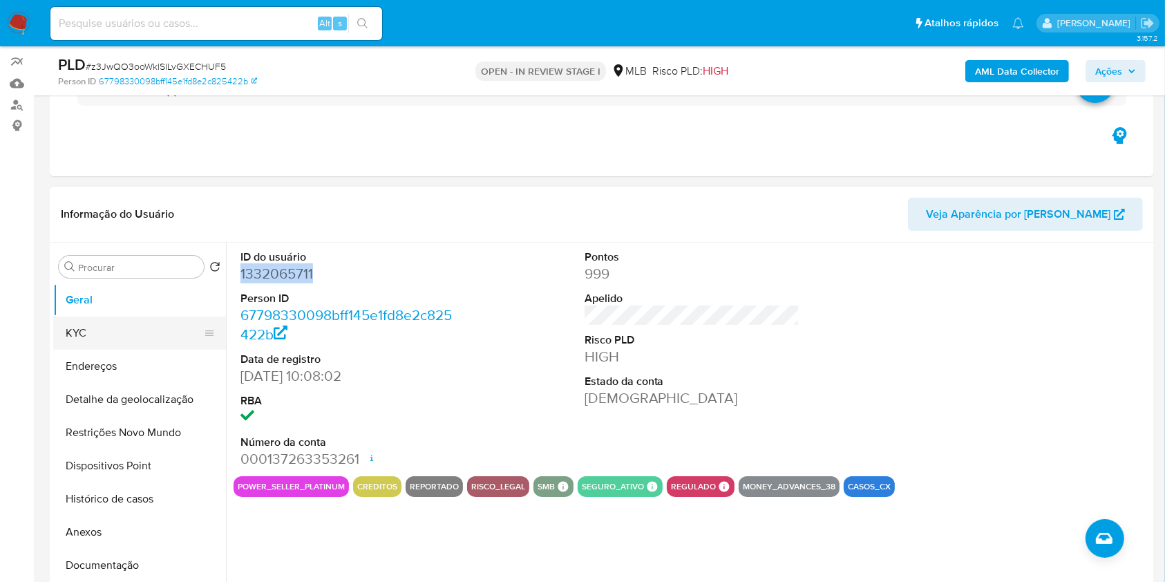
click at [86, 350] on button "KYC" at bounding box center [134, 332] width 162 height 33
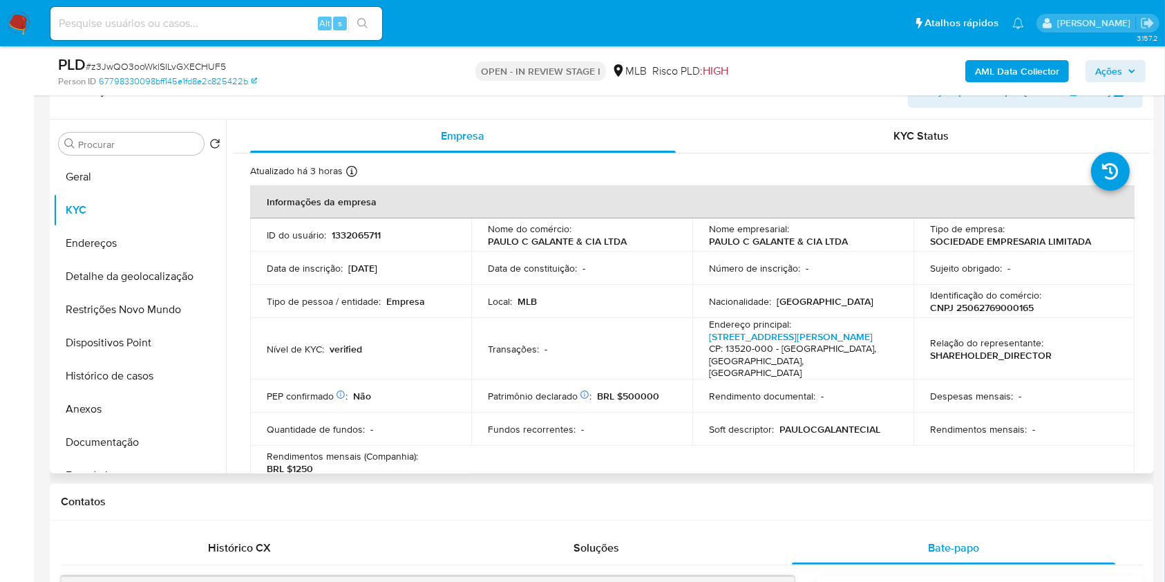
scroll to position [245, 0]
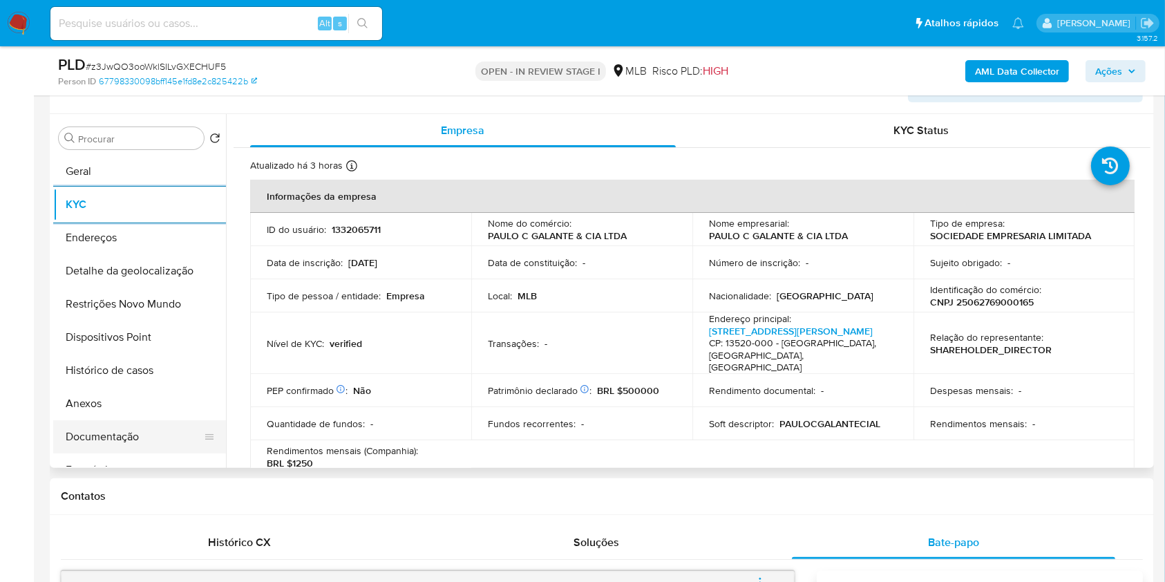
click at [122, 451] on button "Documentação" at bounding box center [134, 436] width 162 height 33
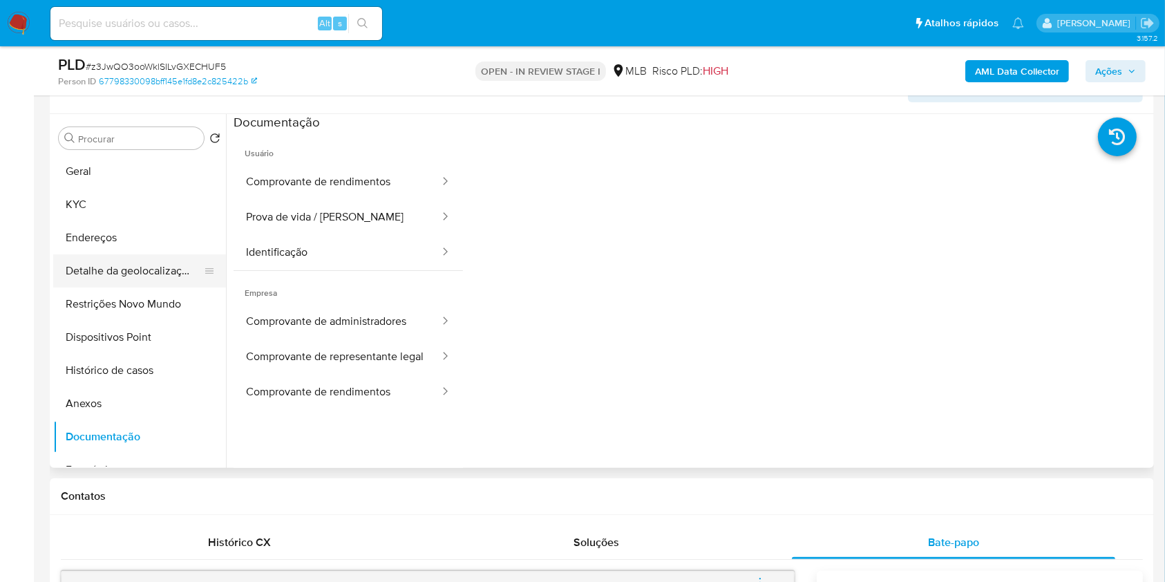
click at [151, 287] on button "Detalhe da geolocalização" at bounding box center [134, 270] width 162 height 33
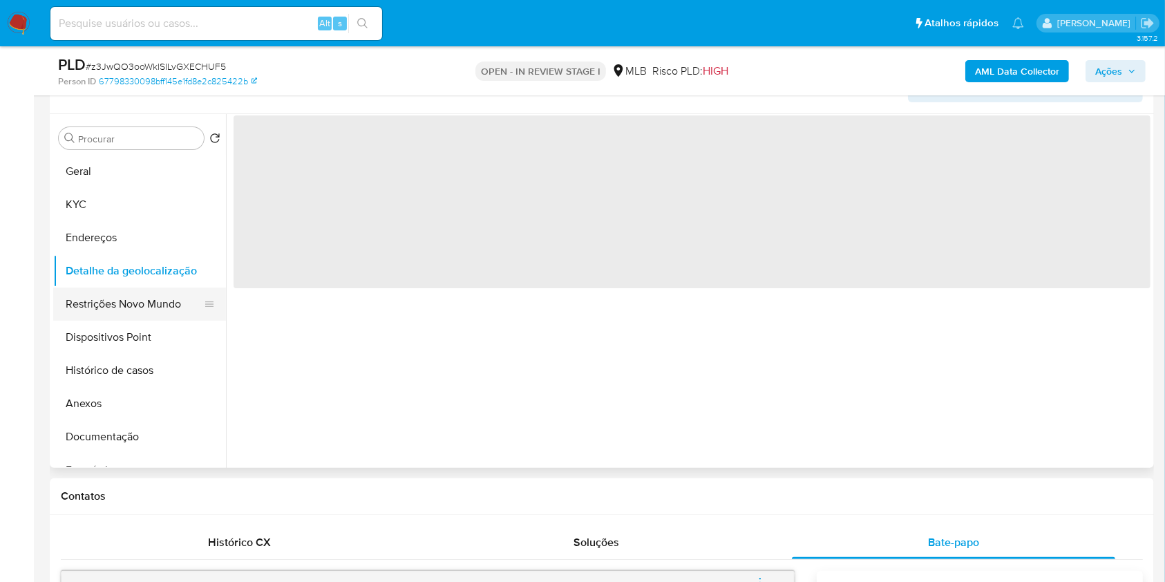
click at [118, 321] on button "Restrições Novo Mundo" at bounding box center [134, 303] width 162 height 33
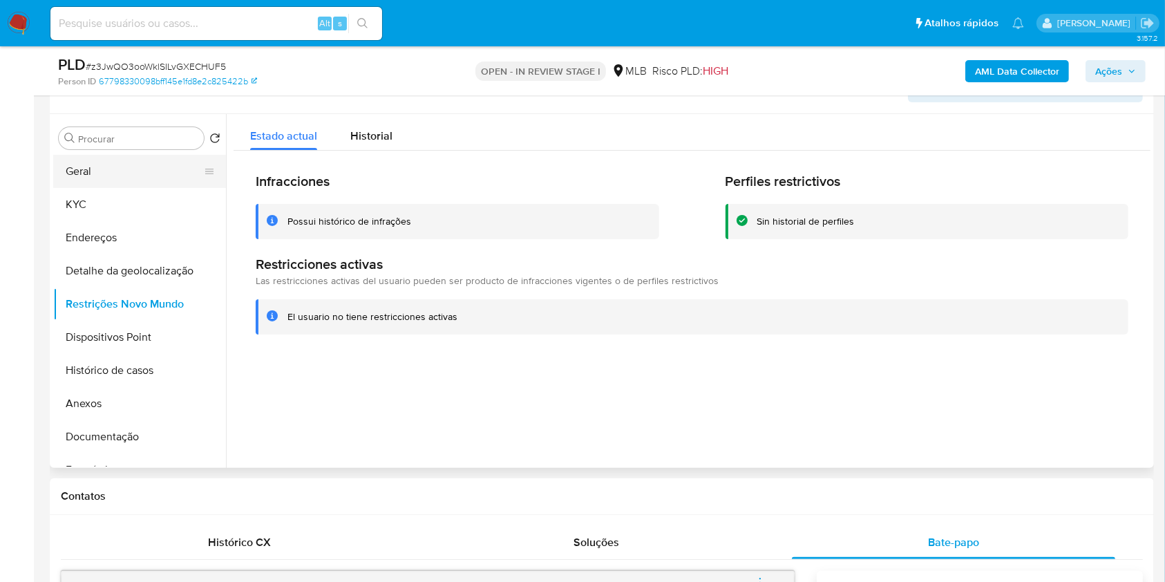
click at [87, 188] on button "Geral" at bounding box center [134, 171] width 162 height 33
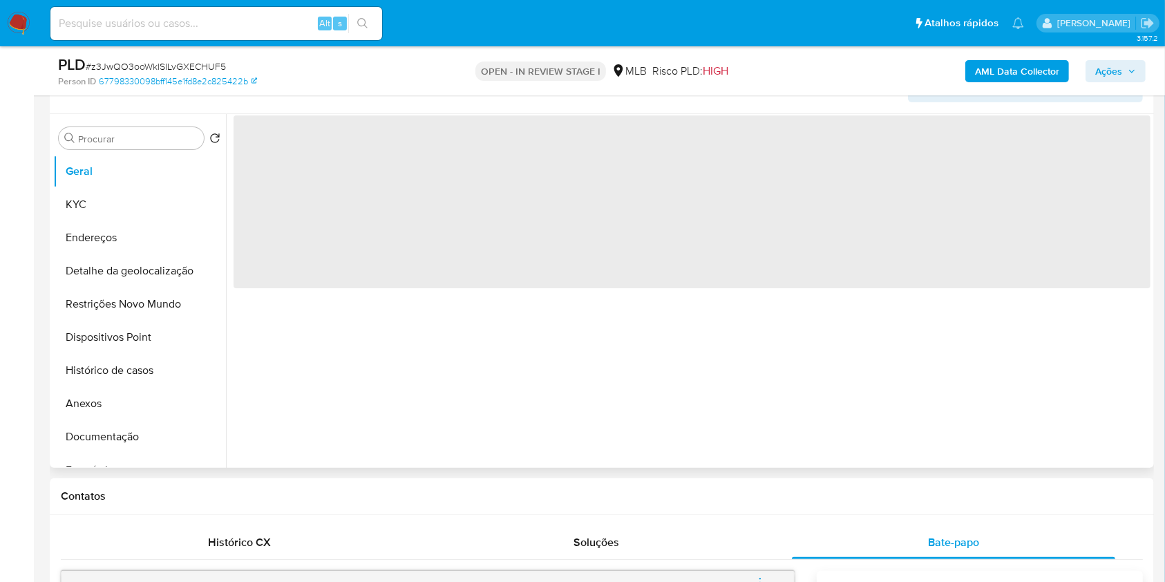
click at [414, 415] on div "‌" at bounding box center [688, 291] width 924 height 354
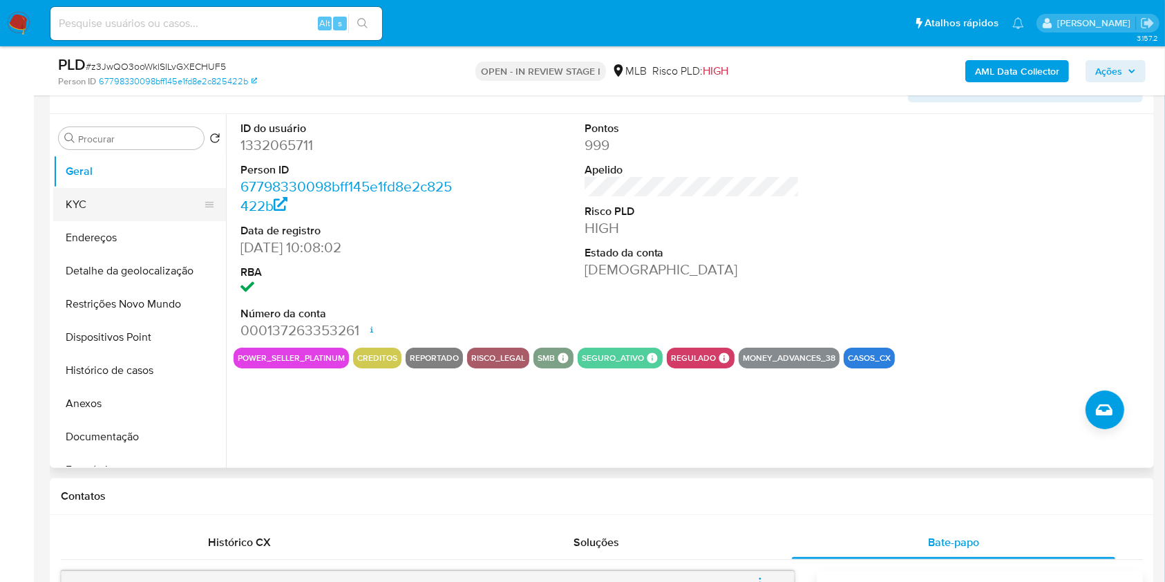
click at [93, 221] on button "KYC" at bounding box center [134, 204] width 162 height 33
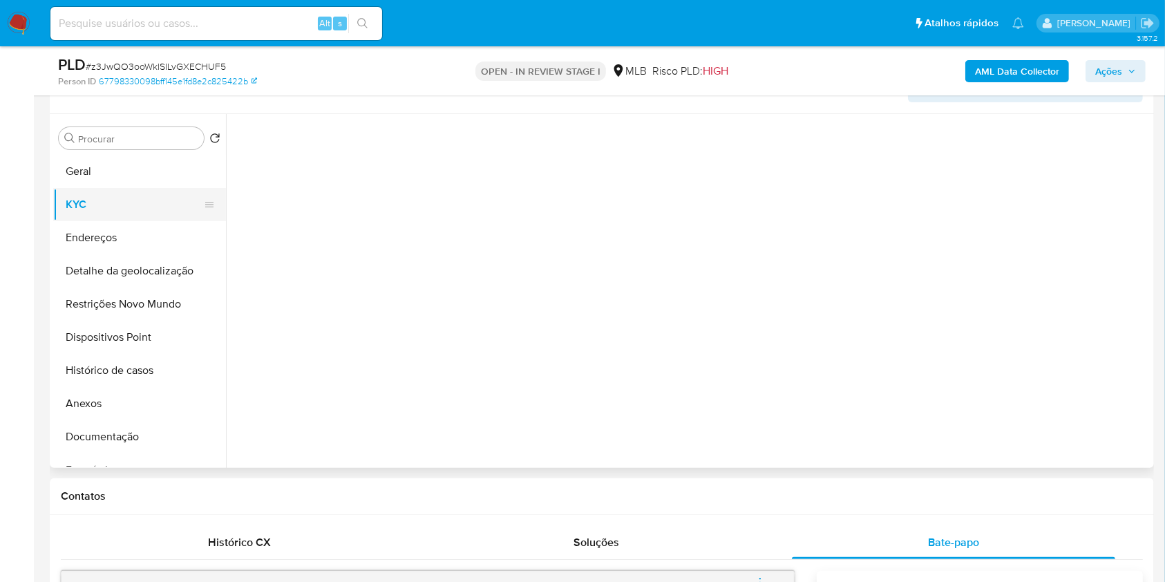
click at [93, 221] on button "KYC" at bounding box center [134, 204] width 162 height 33
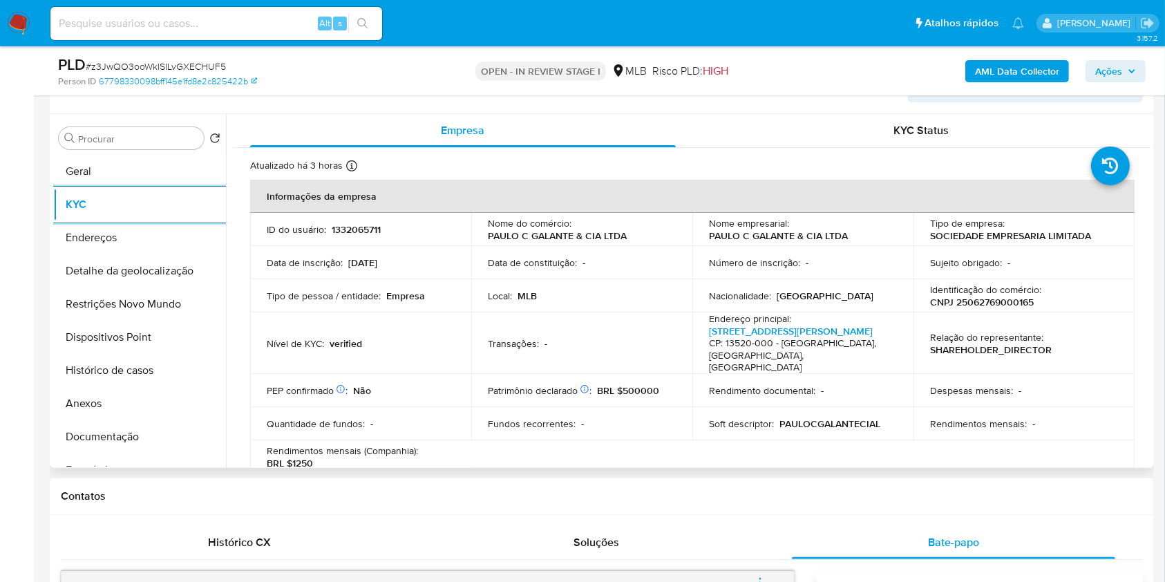
scroll to position [824, 0]
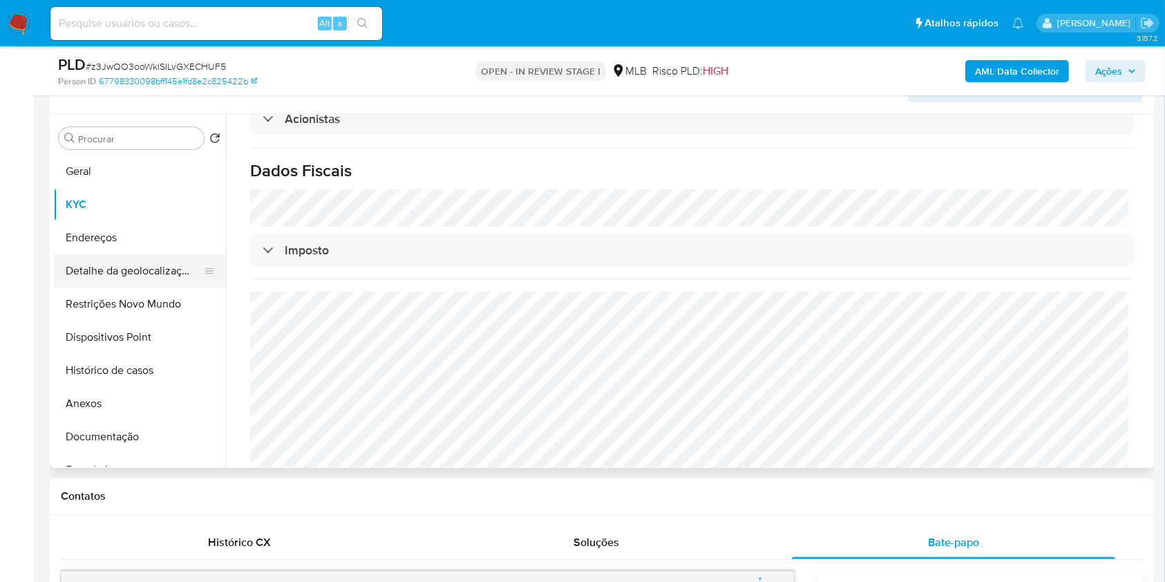
click at [116, 286] on button "Detalhe da geolocalização" at bounding box center [134, 270] width 162 height 33
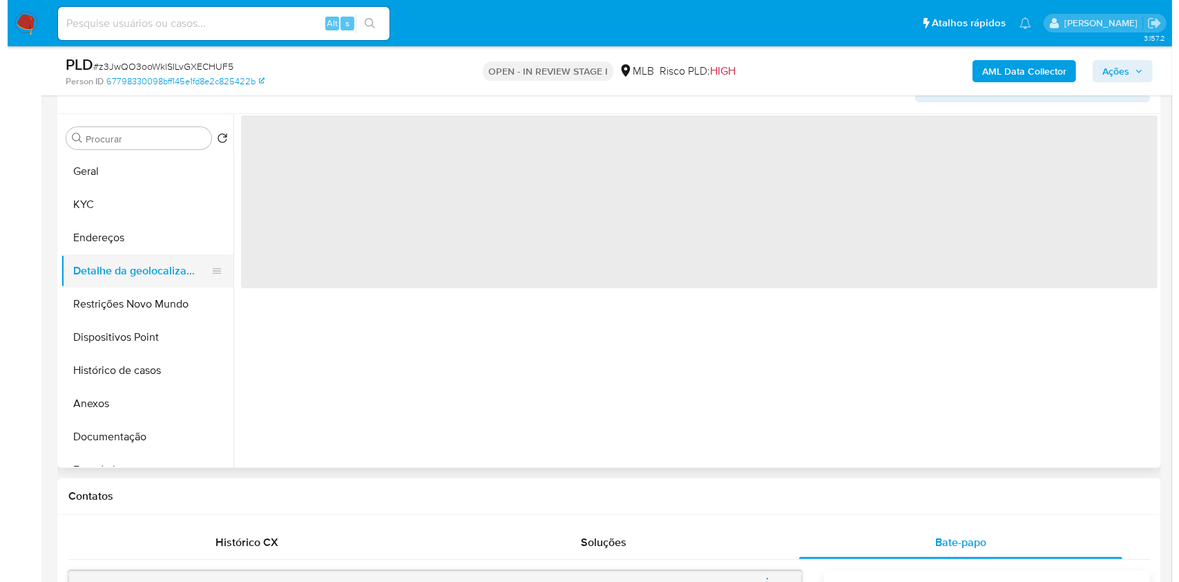
scroll to position [0, 0]
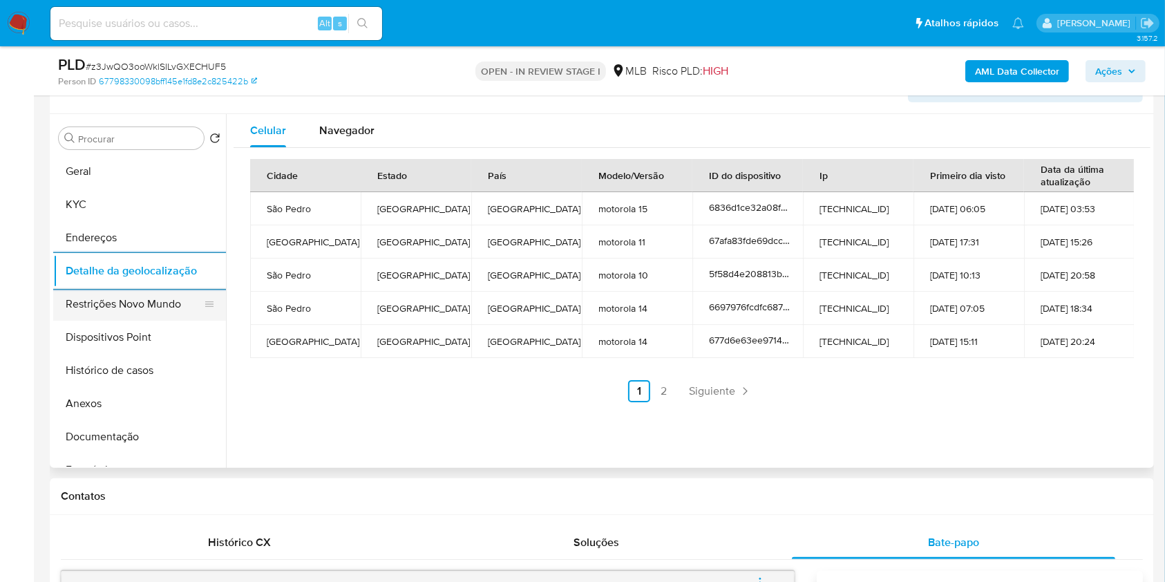
click at [180, 320] on button "Restrições Novo Mundo" at bounding box center [134, 303] width 162 height 33
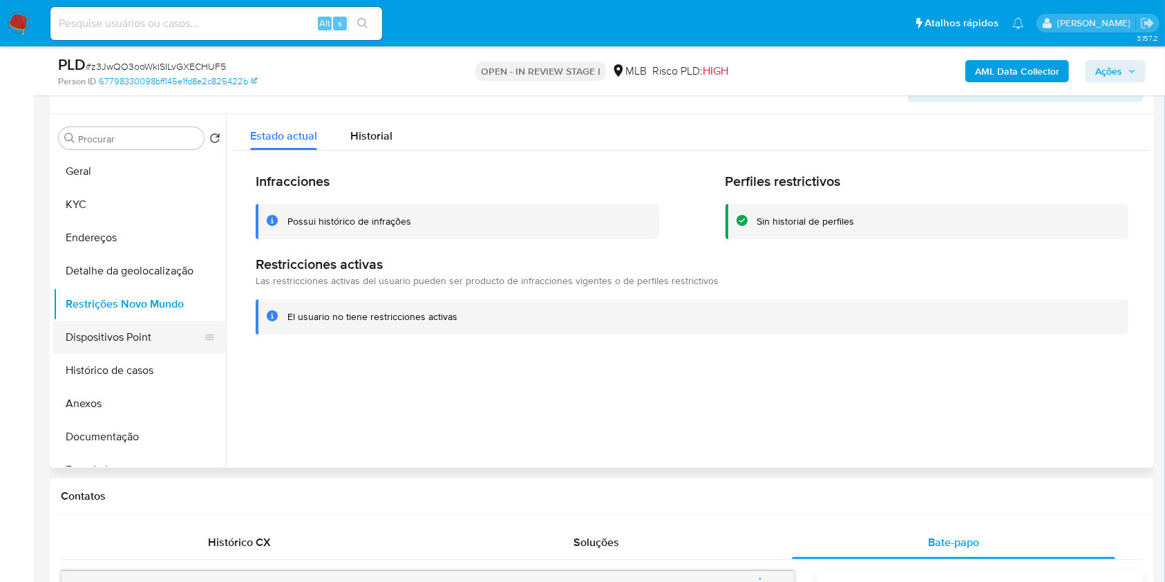
click at [148, 351] on button "Dispositivos Point" at bounding box center [134, 337] width 162 height 33
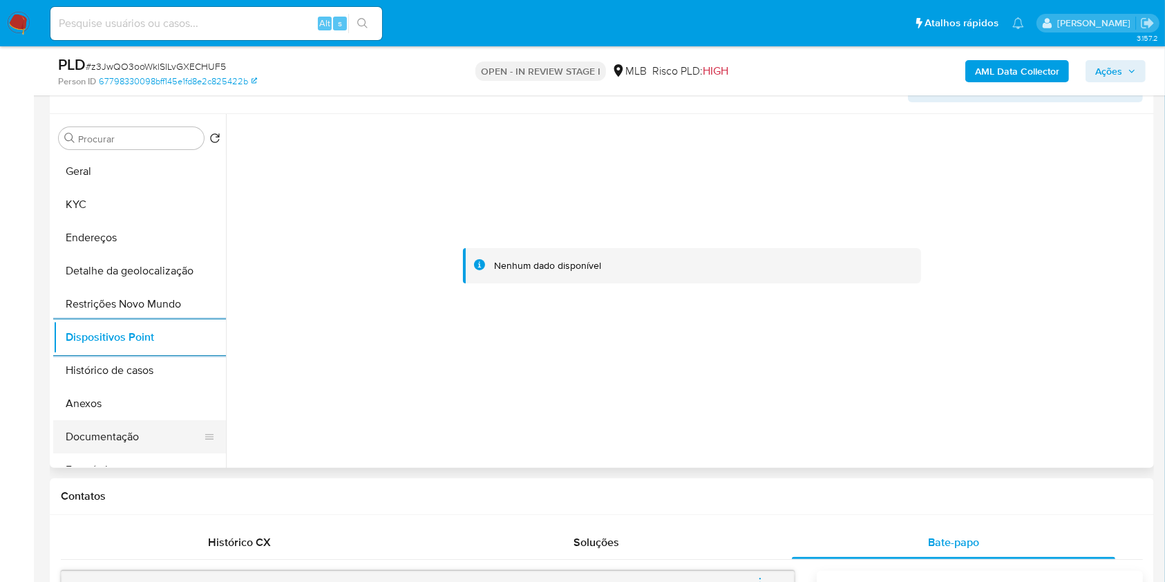
click at [133, 453] on button "Documentação" at bounding box center [134, 436] width 162 height 33
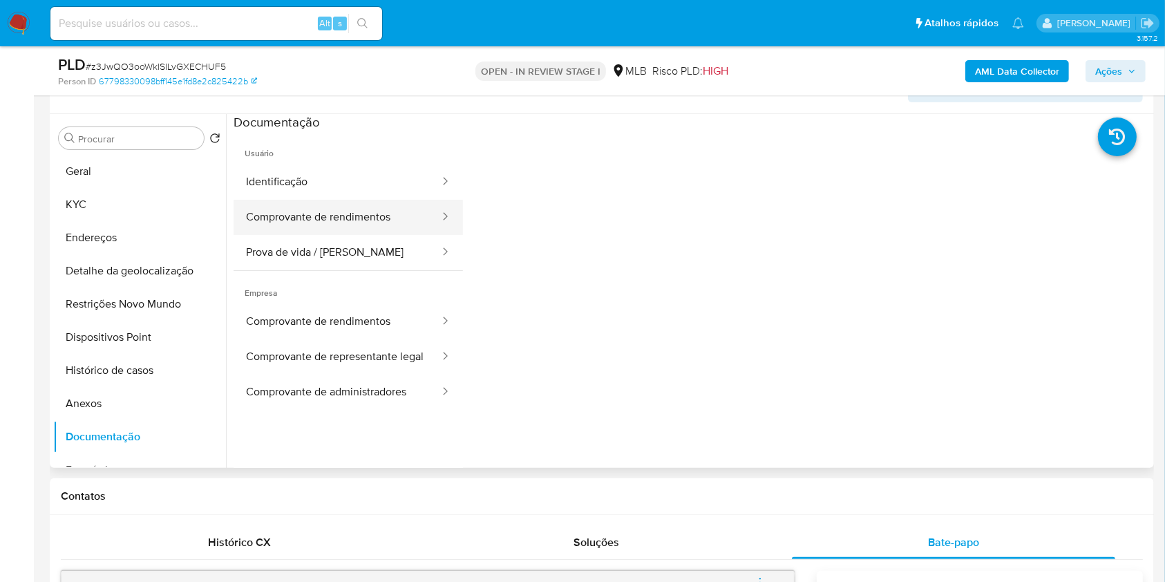
click at [337, 235] on button "Comprovante de rendimentos" at bounding box center [337, 217] width 207 height 35
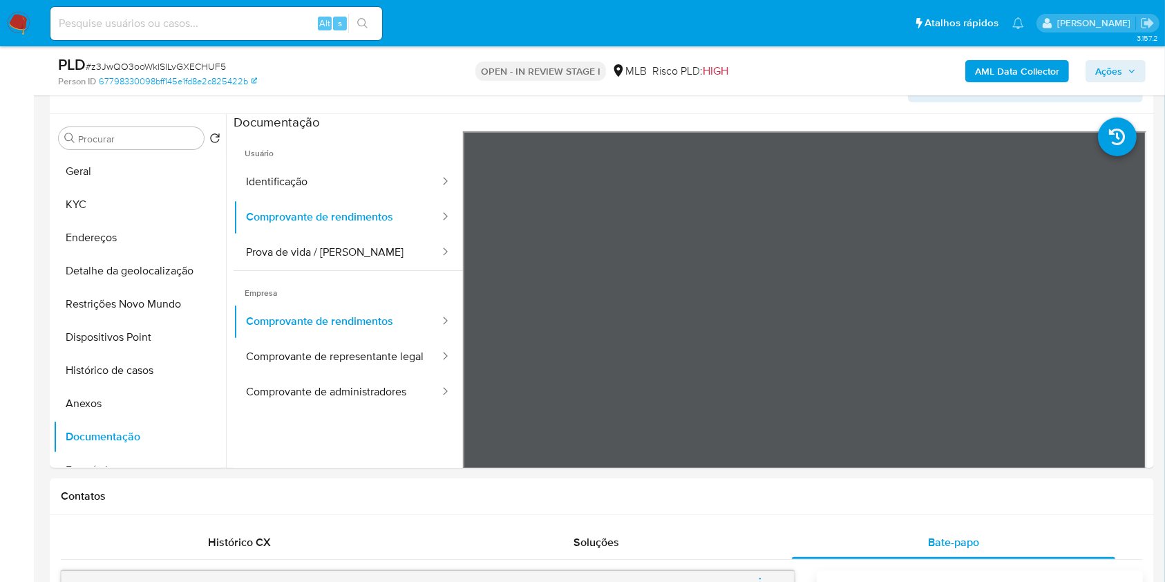
click at [1131, 64] on span "Ações" at bounding box center [1115, 70] width 41 height 19
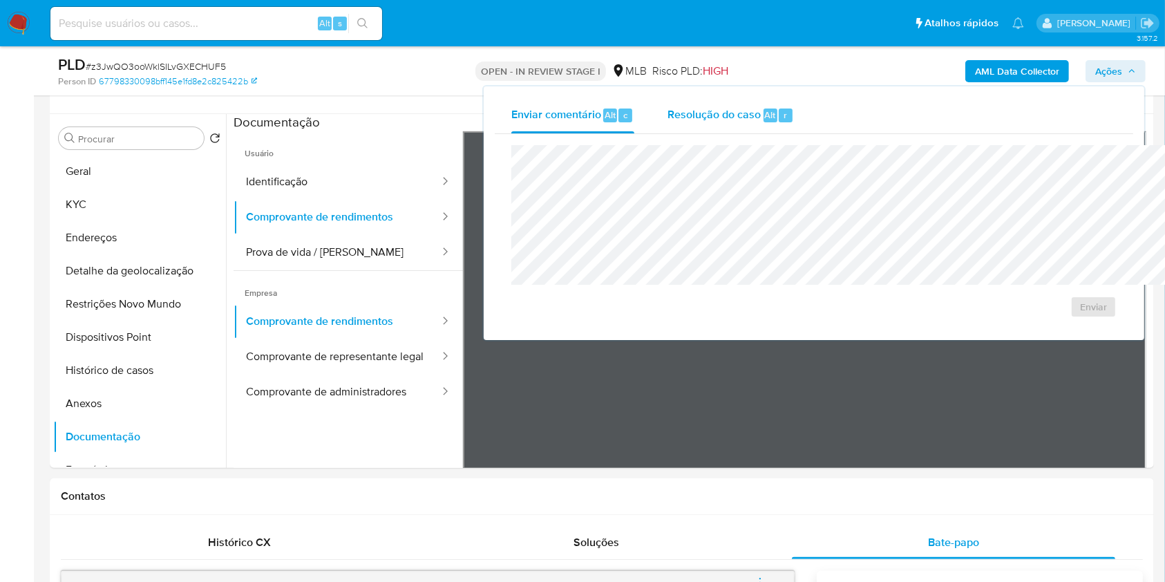
click at [667, 111] on span "Resolução do caso" at bounding box center [713, 114] width 93 height 16
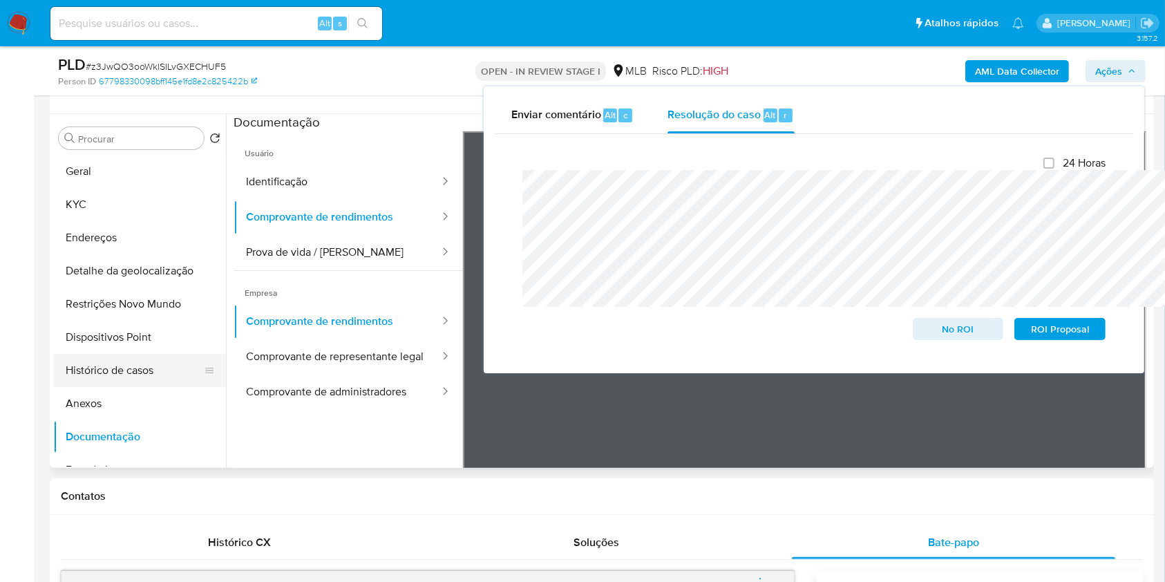
click at [139, 387] on button "Histórico de casos" at bounding box center [134, 370] width 162 height 33
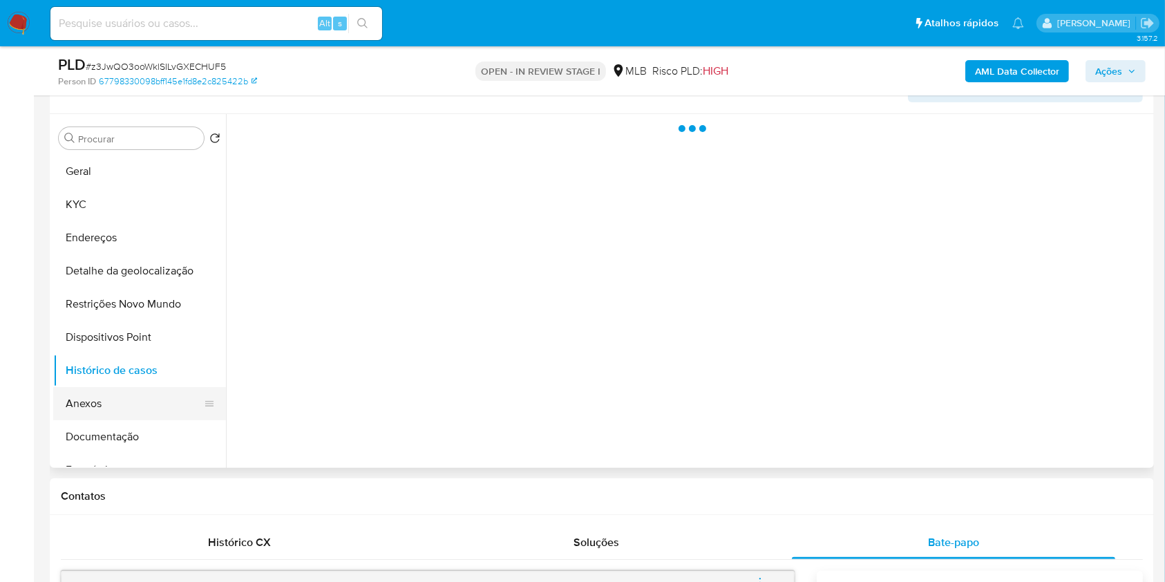
click at [131, 415] on button "Anexos" at bounding box center [134, 403] width 162 height 33
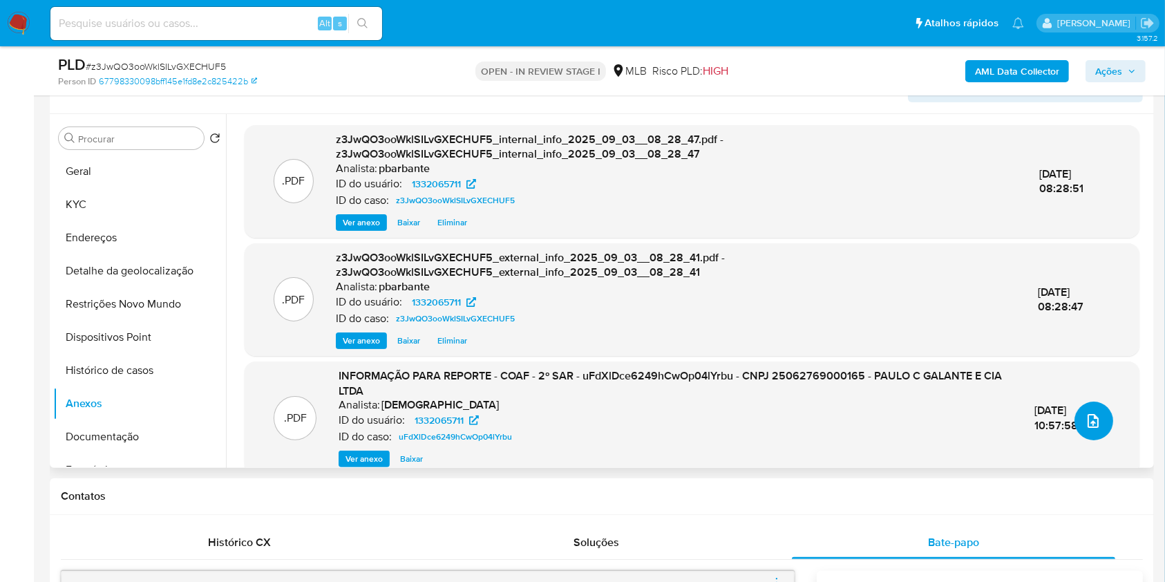
click at [1089, 429] on icon "upload-file" at bounding box center [1093, 420] width 17 height 17
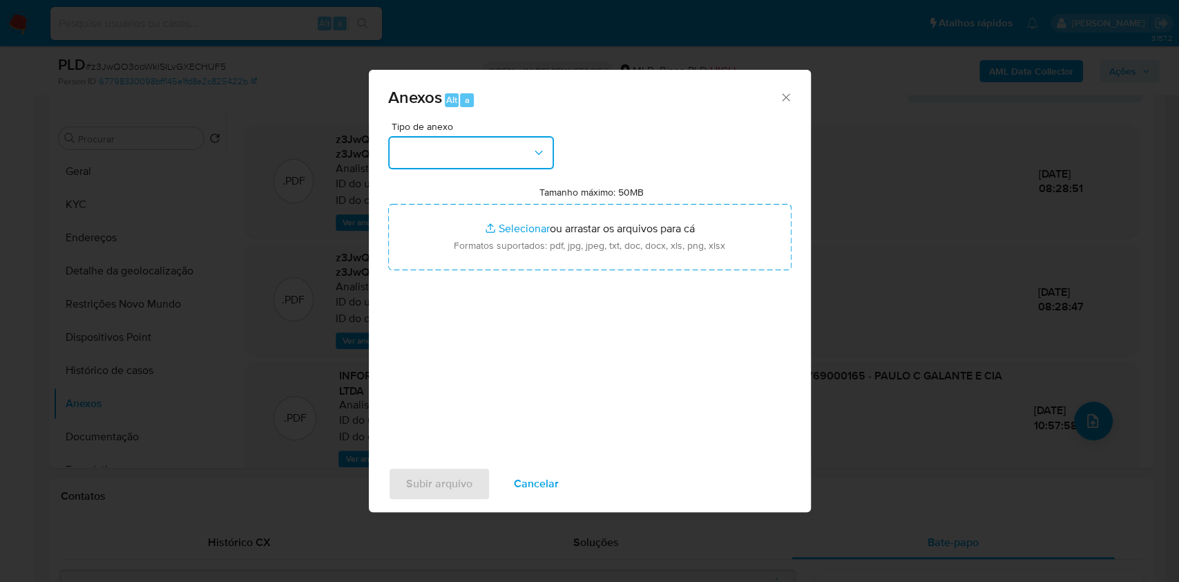
click at [486, 136] on button "button" at bounding box center [471, 152] width 166 height 33
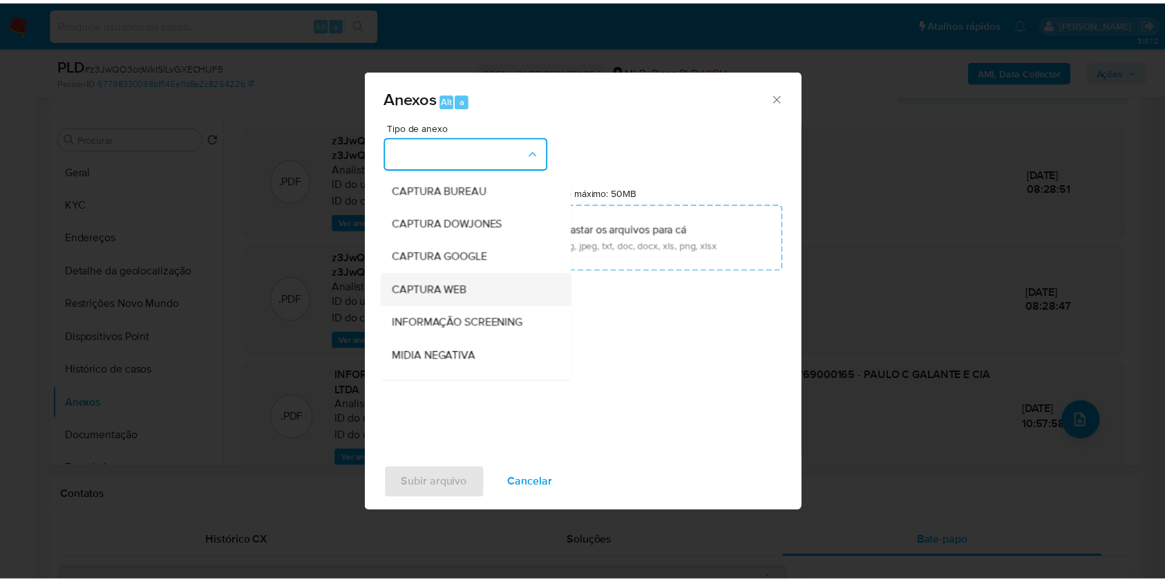
scroll to position [171, 0]
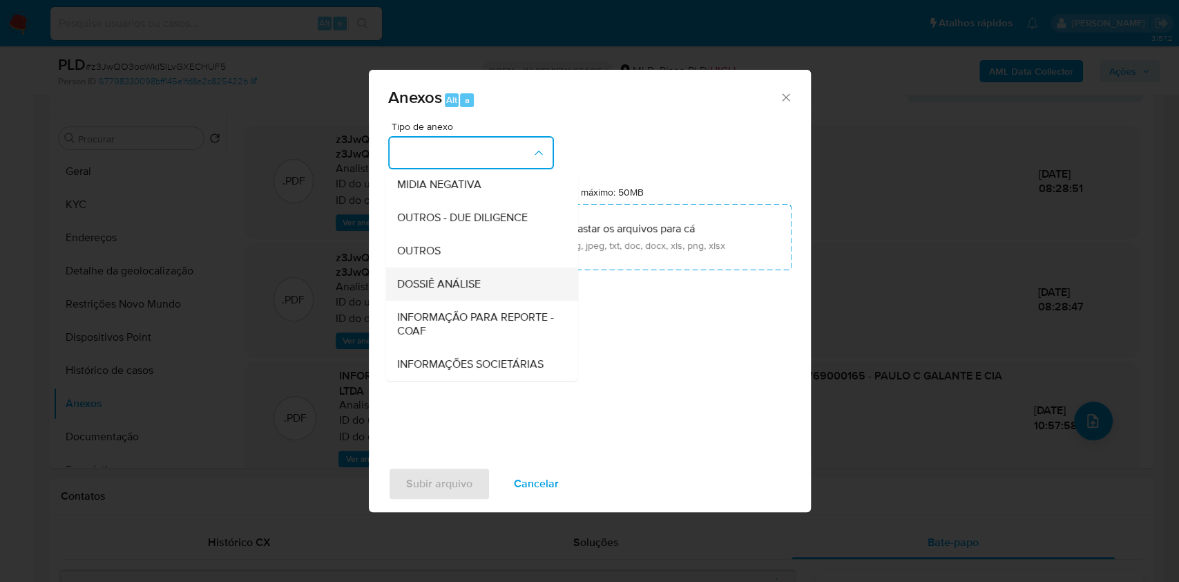
click at [432, 267] on div "DOSSIÊ ANÁLISE" at bounding box center [478, 283] width 162 height 33
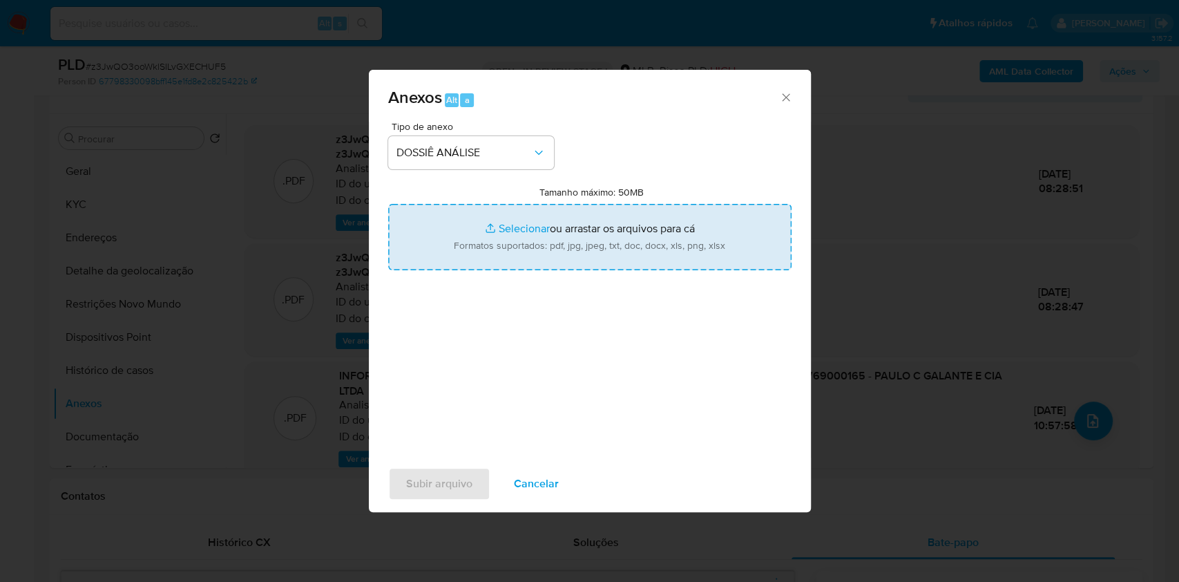
type input "C:\fakepath\DECLÍNIO - CNPJ 25062769000165 - PAULO C GALANTE & CIA LTDA (1).pdf"
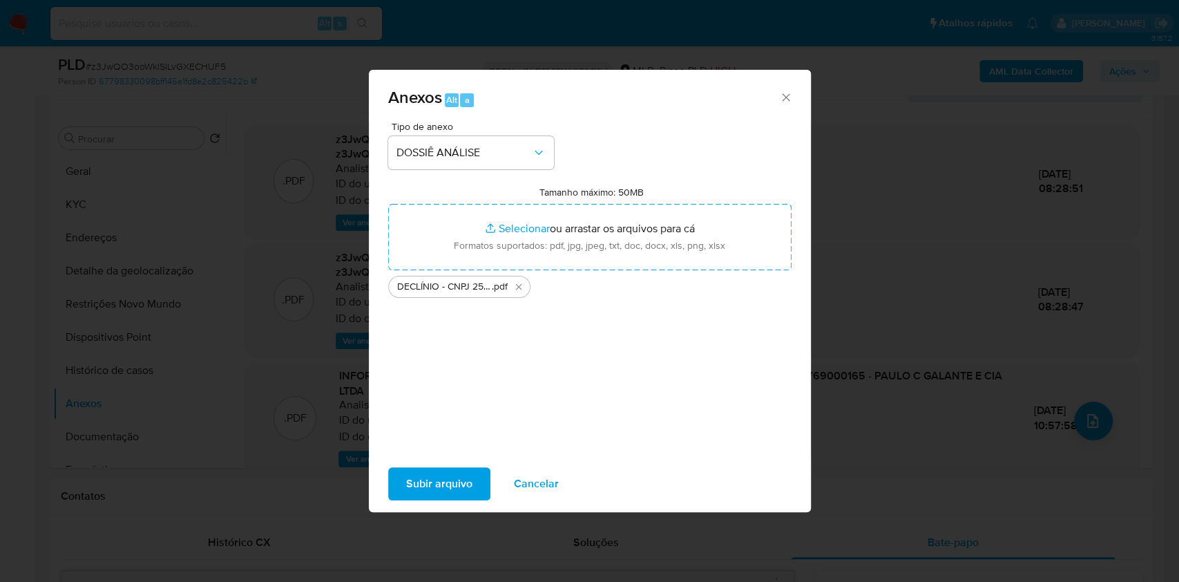
click at [432, 497] on span "Subir arquivo" at bounding box center [439, 483] width 66 height 30
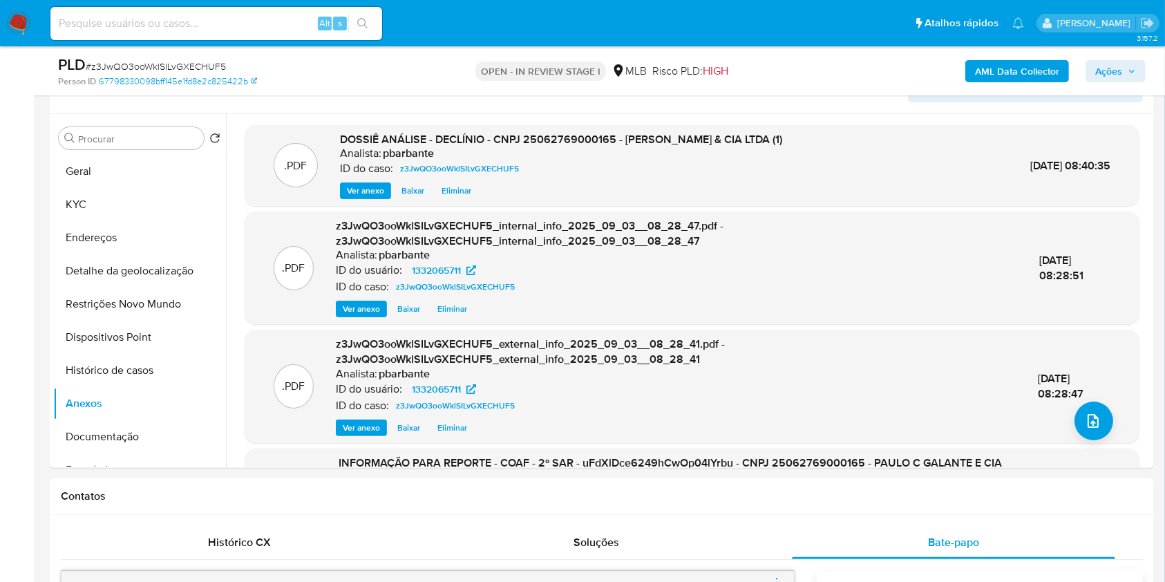
click at [1126, 75] on span "Ações" at bounding box center [1115, 70] width 41 height 19
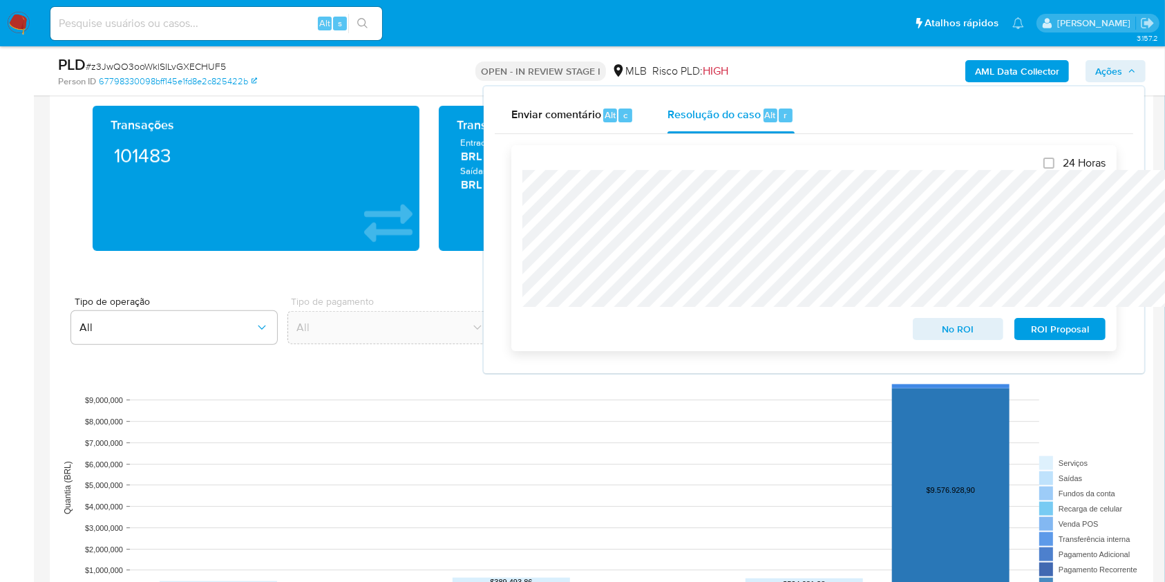
scroll to position [1388, 0]
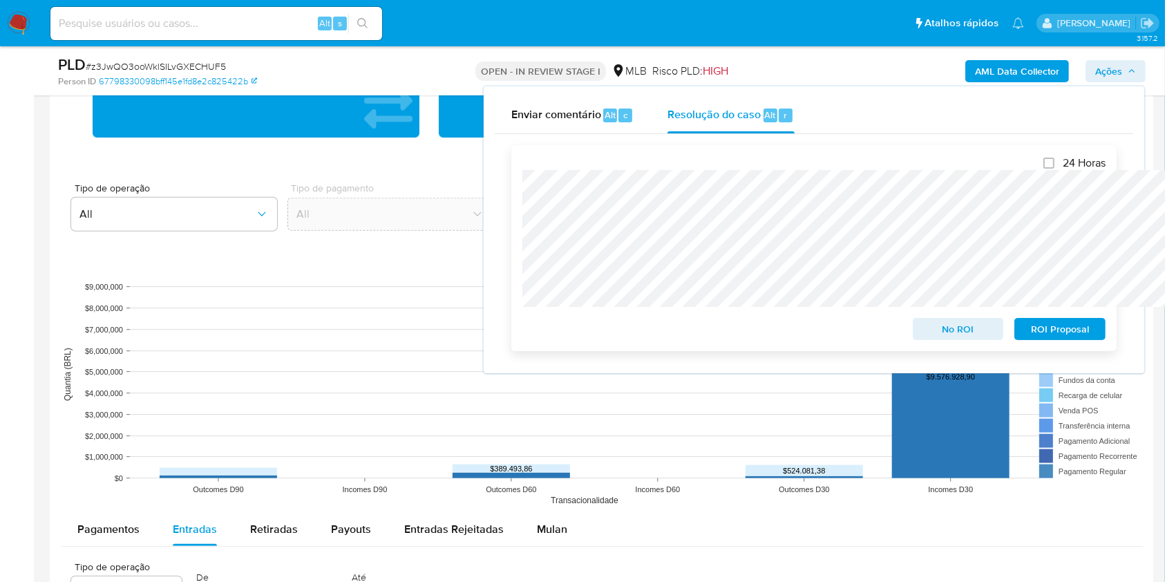
click at [978, 336] on span "No ROI" at bounding box center [958, 328] width 72 height 19
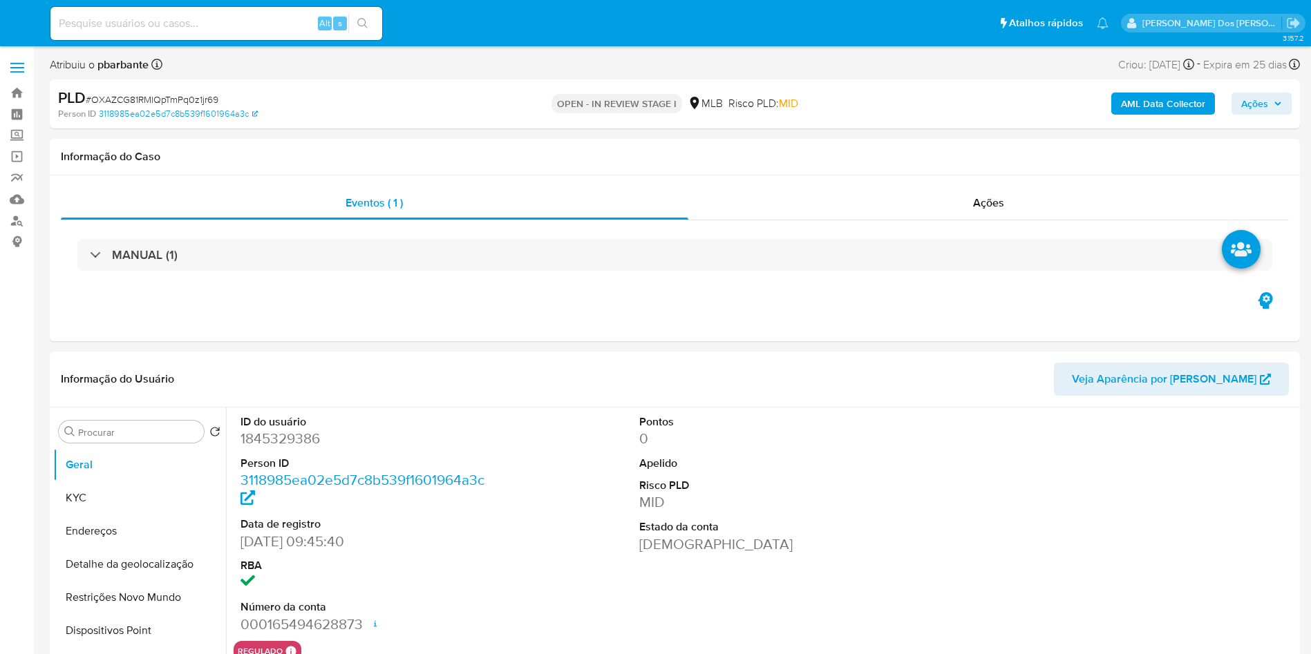
select select "10"
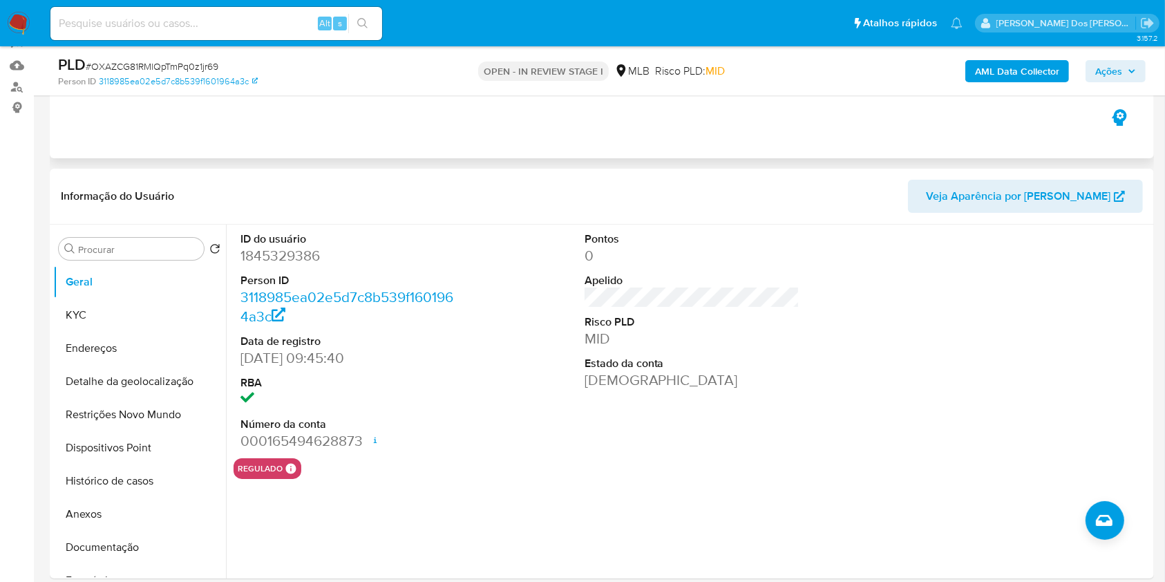
scroll to position [144, 0]
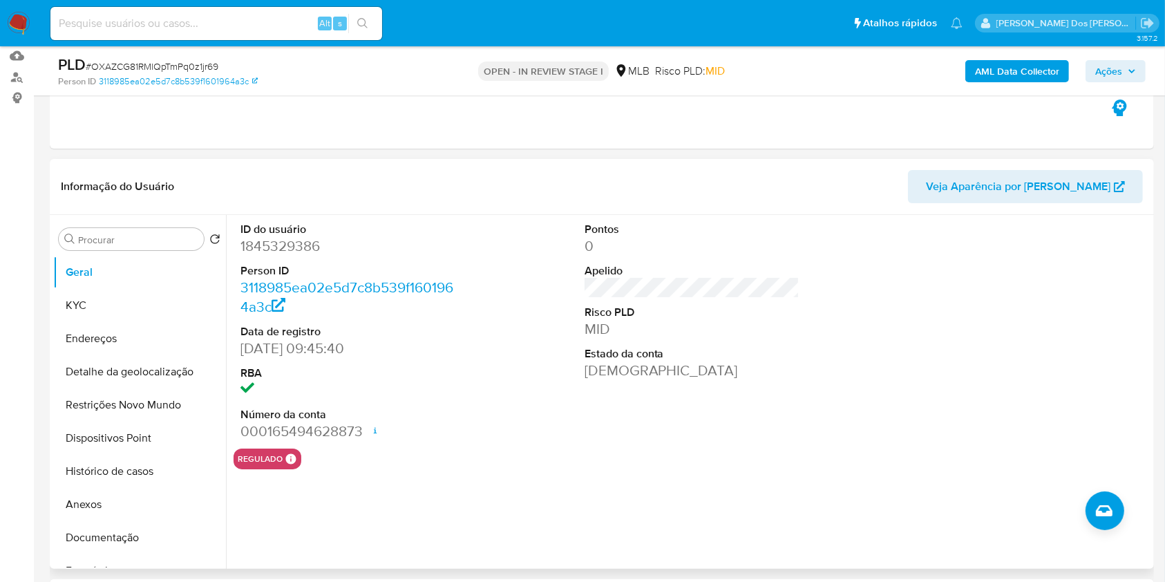
click at [282, 256] on dd "1845329386" at bounding box center [348, 245] width 216 height 19
copy dd "1845329386"
click at [222, 85] on link "3118985ea02e5d7c8b539f1601964a3c" at bounding box center [178, 81] width 159 height 12
click at [180, 322] on button "KYC" at bounding box center [134, 305] width 162 height 33
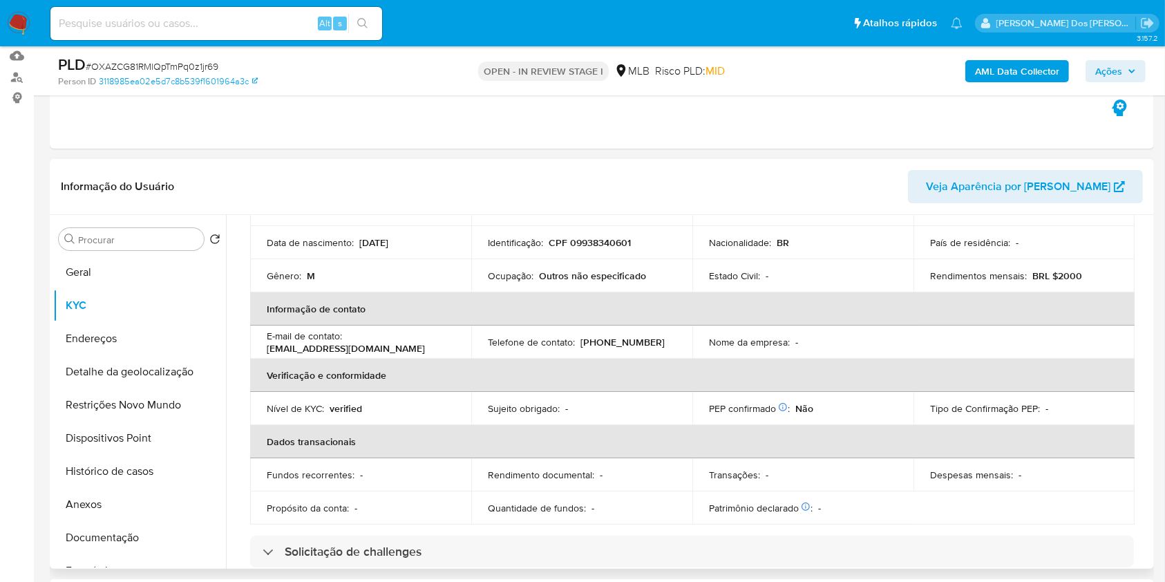
scroll to position [156, 0]
click at [131, 554] on button "Documentação" at bounding box center [134, 537] width 162 height 33
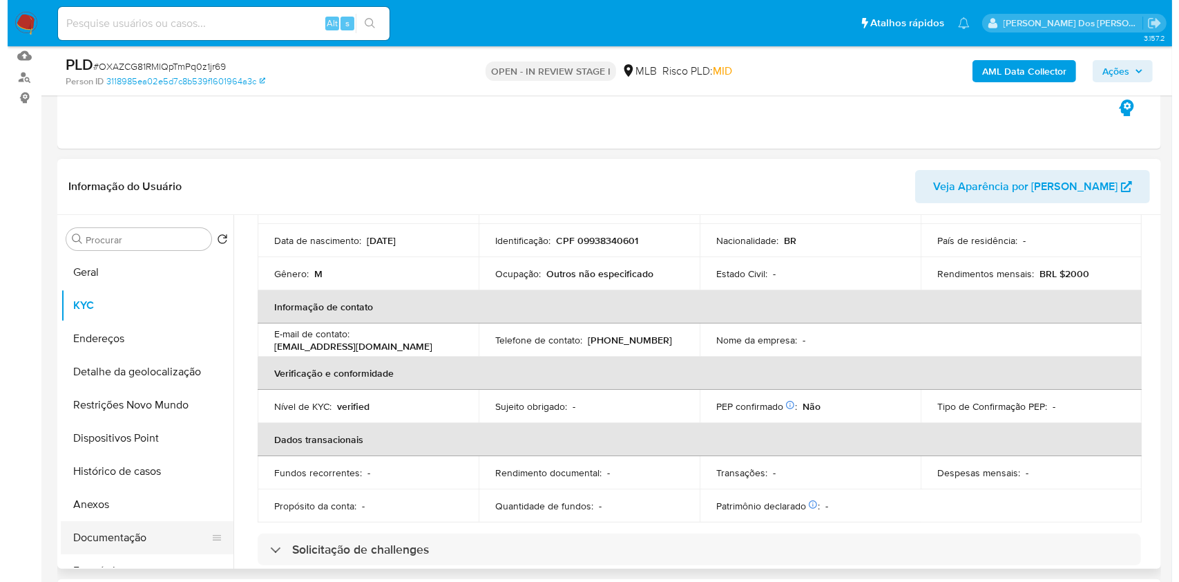
scroll to position [0, 0]
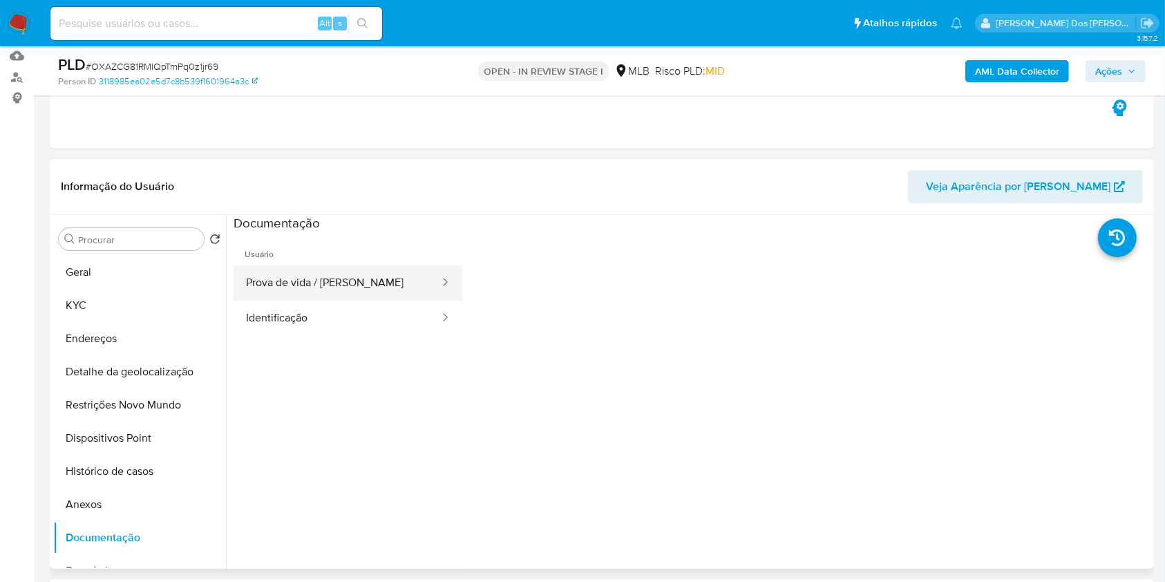
click at [327, 301] on button "Prova de vida / Selfie" at bounding box center [337, 282] width 207 height 35
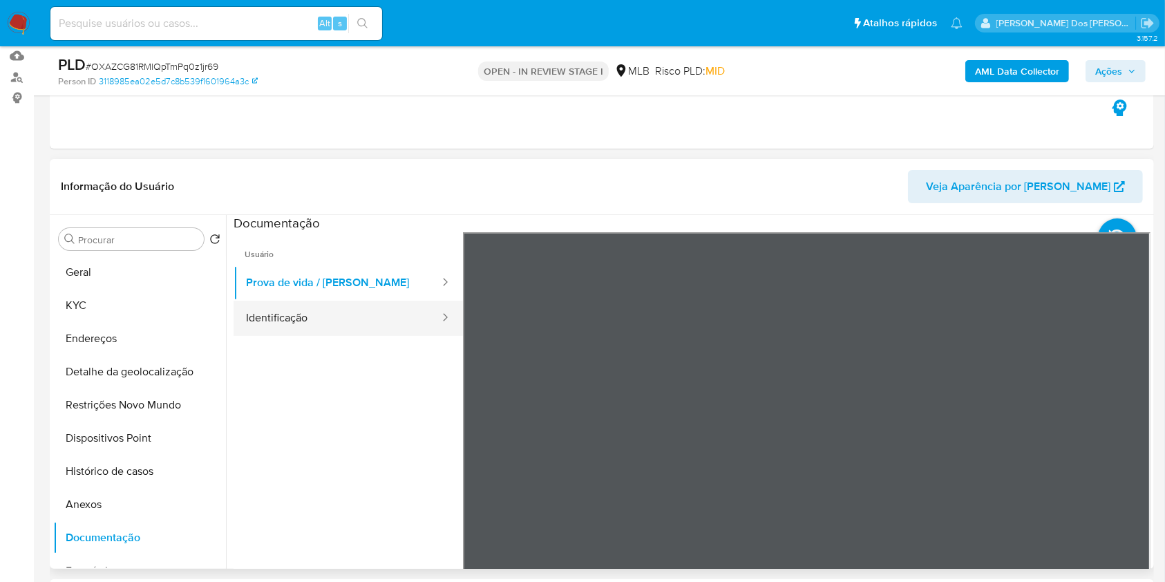
click at [308, 334] on button "Identificação" at bounding box center [337, 318] width 207 height 35
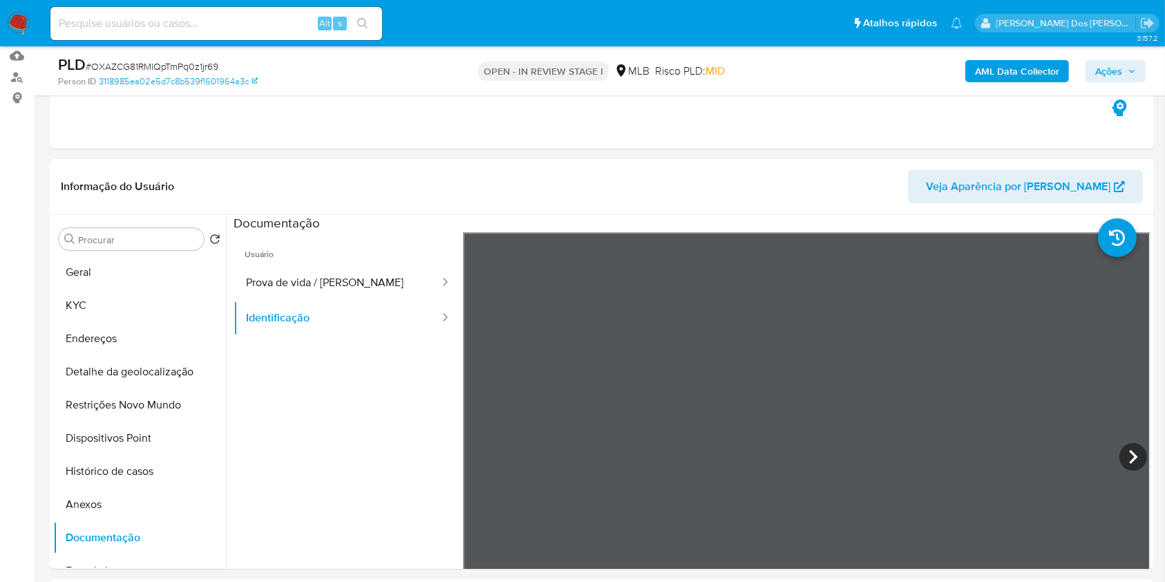
click at [1019, 66] on b "AML Data Collector" at bounding box center [1017, 71] width 84 height 22
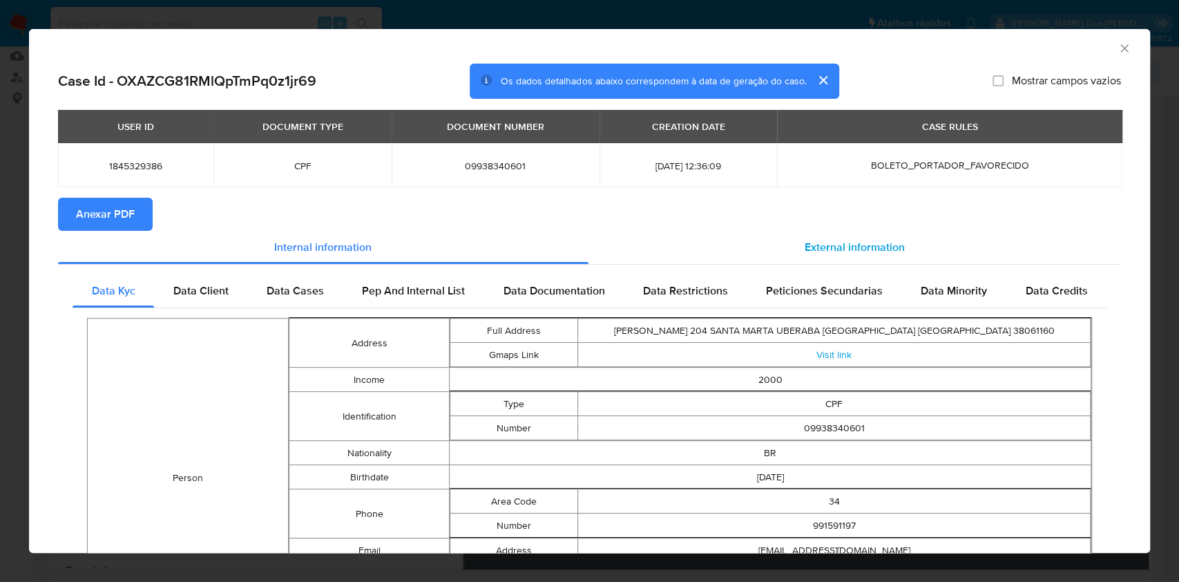
click at [840, 253] on span "External information" at bounding box center [855, 247] width 100 height 16
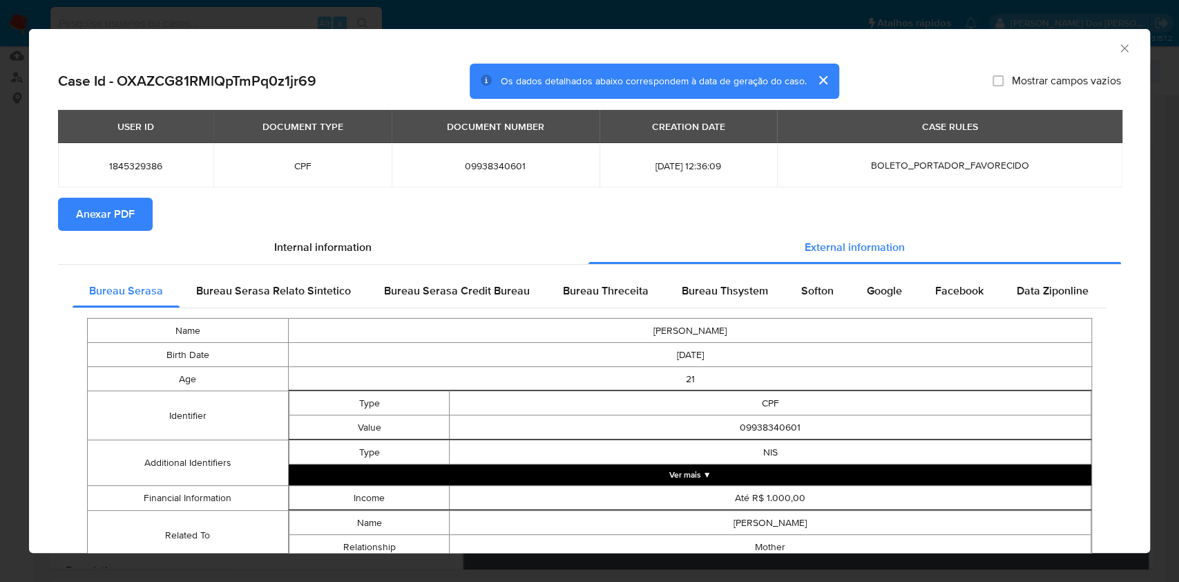
click at [128, 198] on div "USER ID DOCUMENT TYPE DOCUMENT NUMBER CREATION DATE CASE RULES 1845329386 CPF 0…" at bounding box center [589, 154] width 1063 height 88
click at [128, 213] on span "Anexar PDF" at bounding box center [105, 214] width 59 height 30
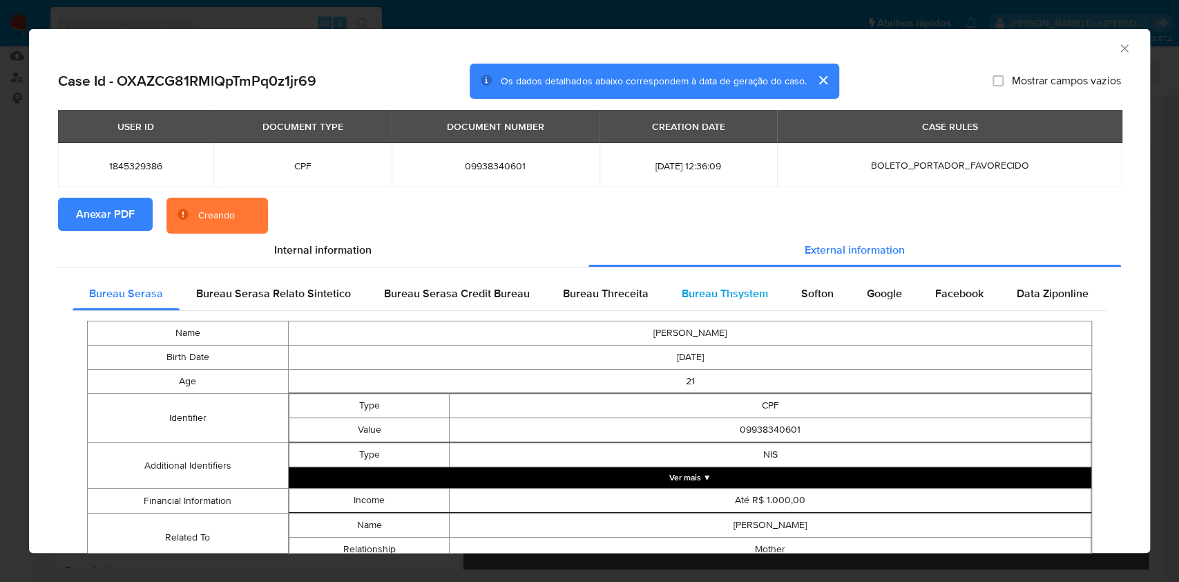
click at [728, 296] on span "Bureau Thsystem" at bounding box center [725, 293] width 86 height 16
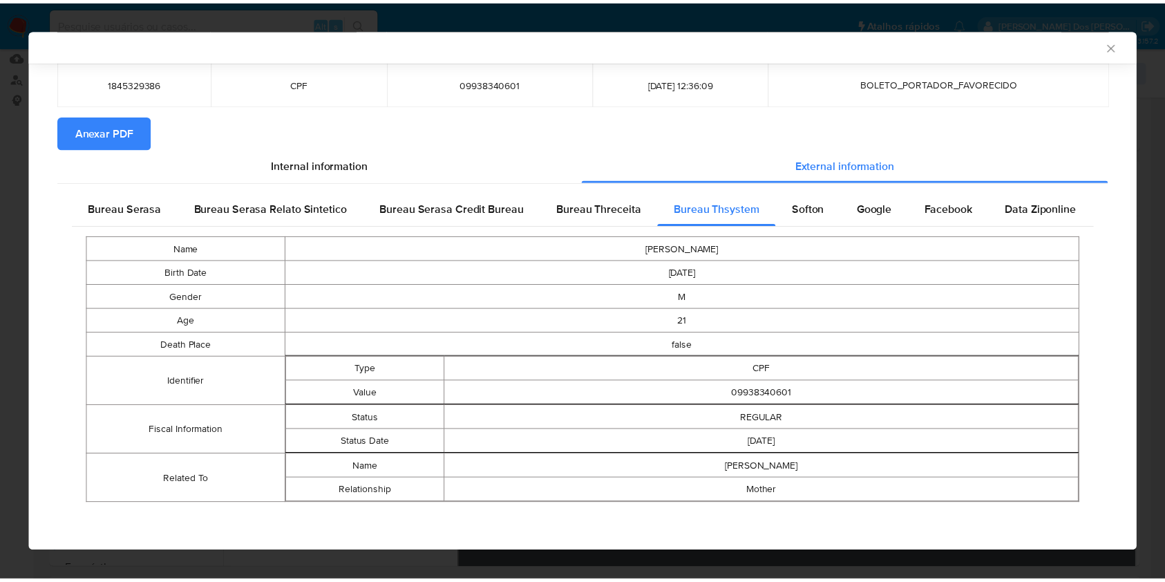
scroll to position [83, 0]
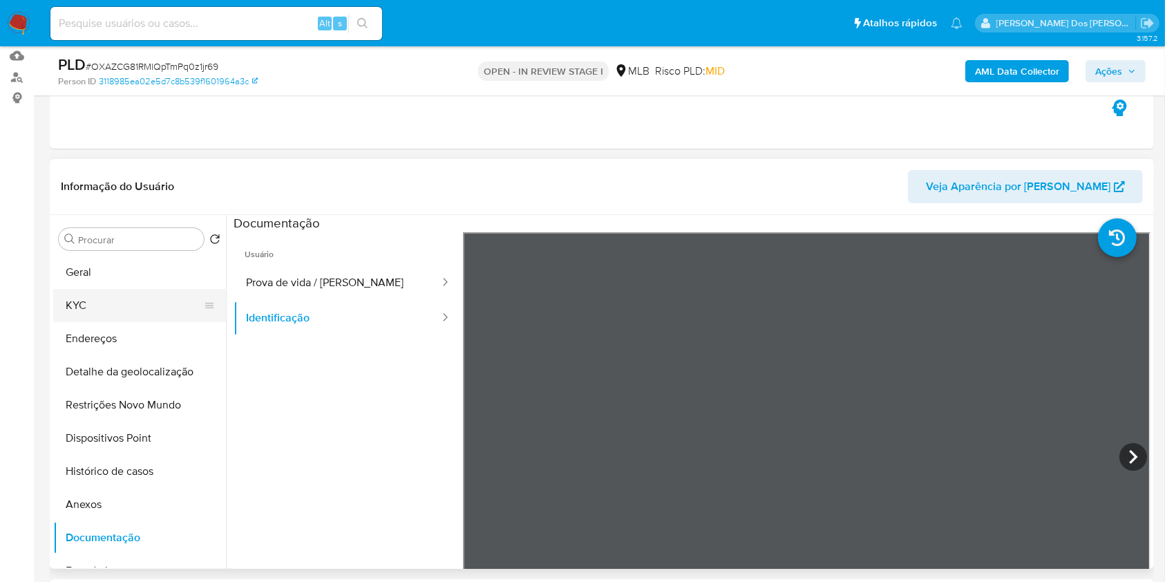
click at [149, 322] on button "KYC" at bounding box center [134, 305] width 162 height 33
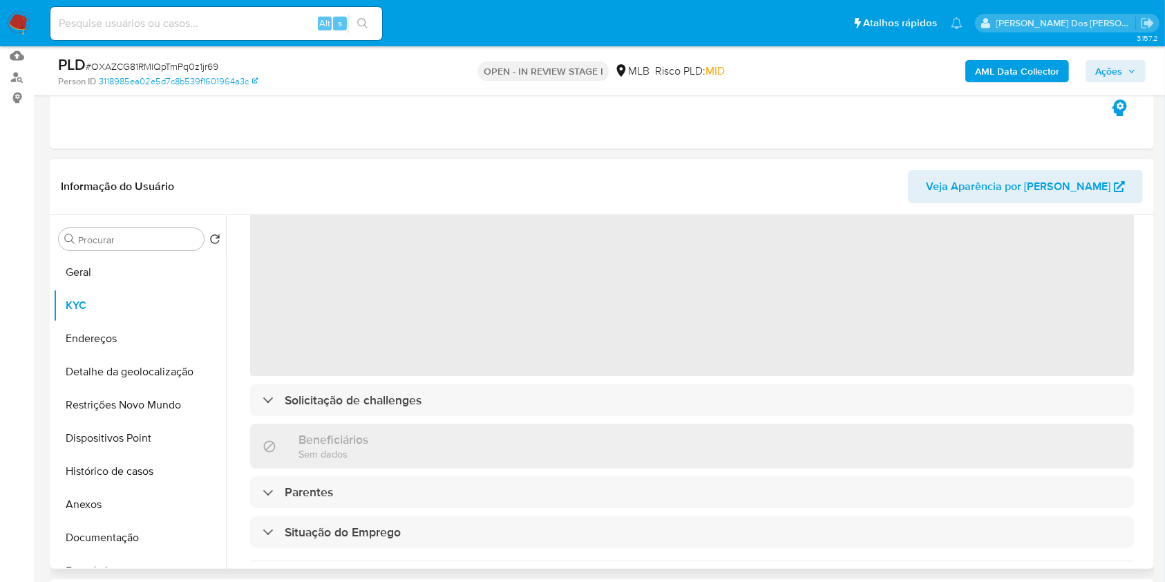
scroll to position [89, 0]
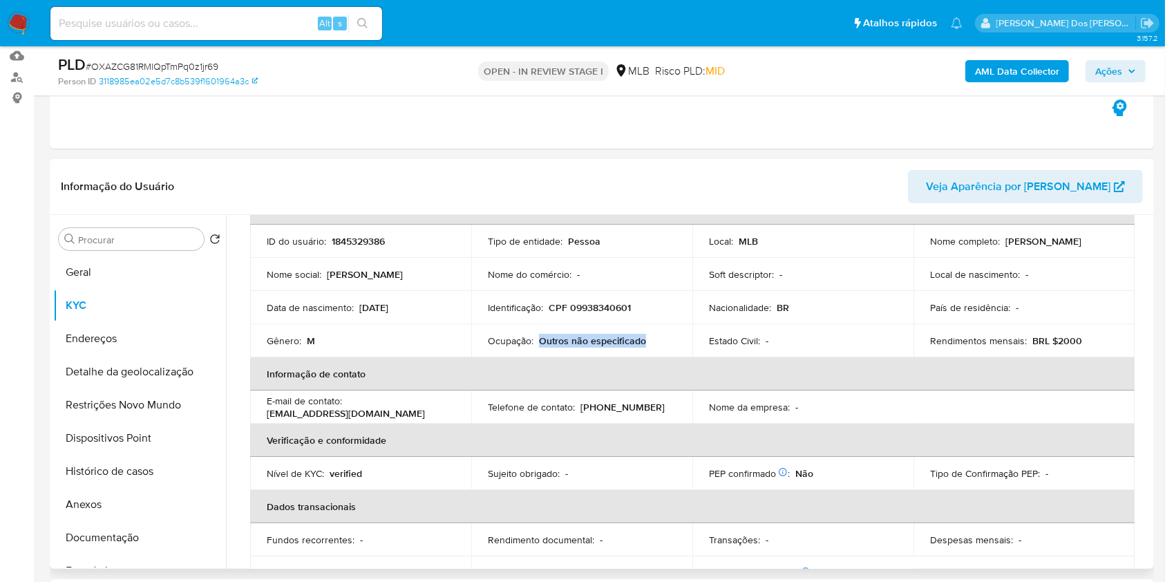
drag, startPoint x: 649, startPoint y: 358, endPoint x: 537, endPoint y: 364, distance: 111.4
click at [537, 347] on div "Ocupação : Outros não especificado" at bounding box center [582, 340] width 188 height 12
copy p "Outros não especificado"
click at [94, 285] on button "Geral" at bounding box center [134, 272] width 162 height 33
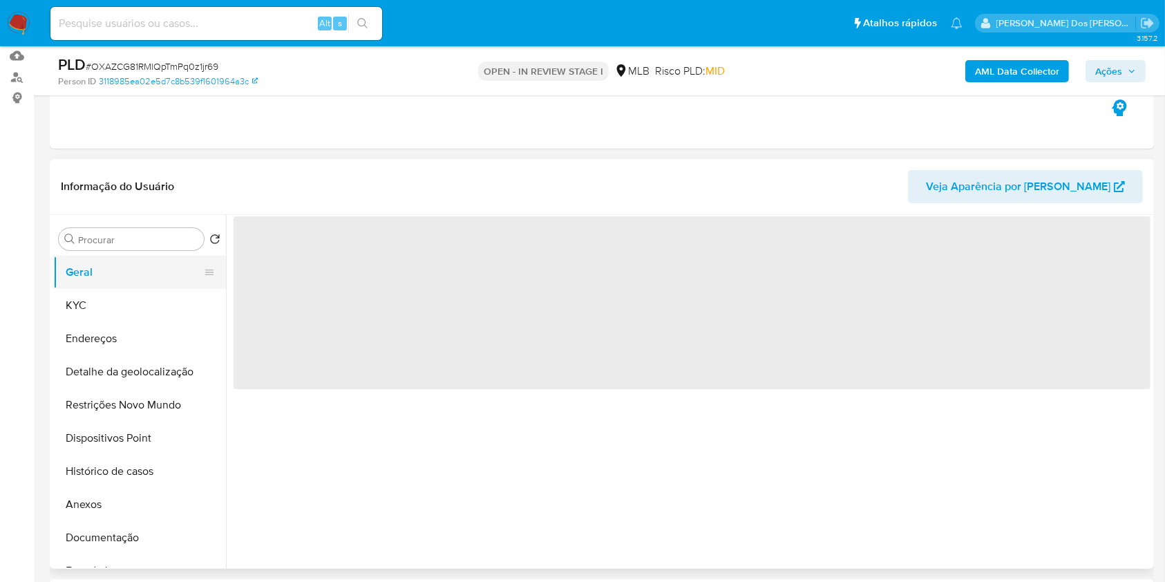
scroll to position [0, 0]
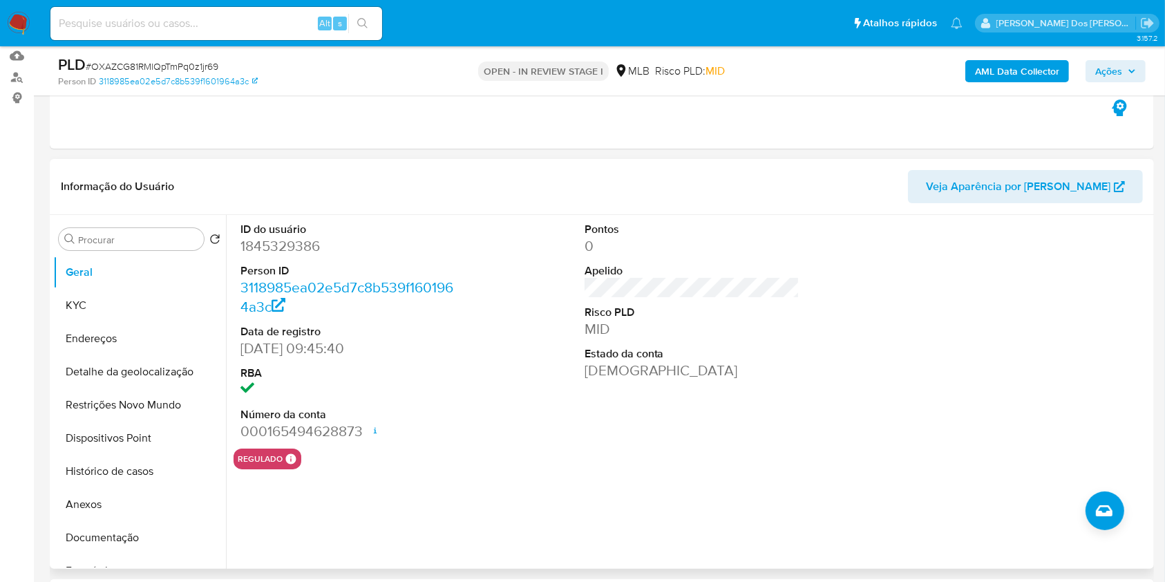
copy p "Outros não especificado"
click at [117, 318] on button "KYC" at bounding box center [134, 305] width 162 height 33
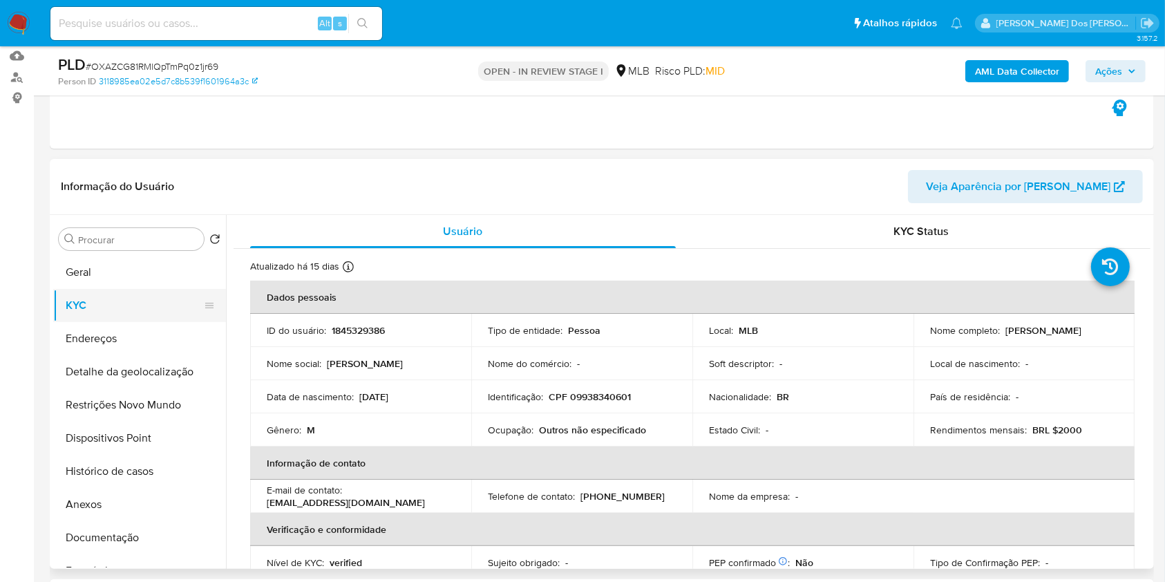
copy p "Outros não especificado"
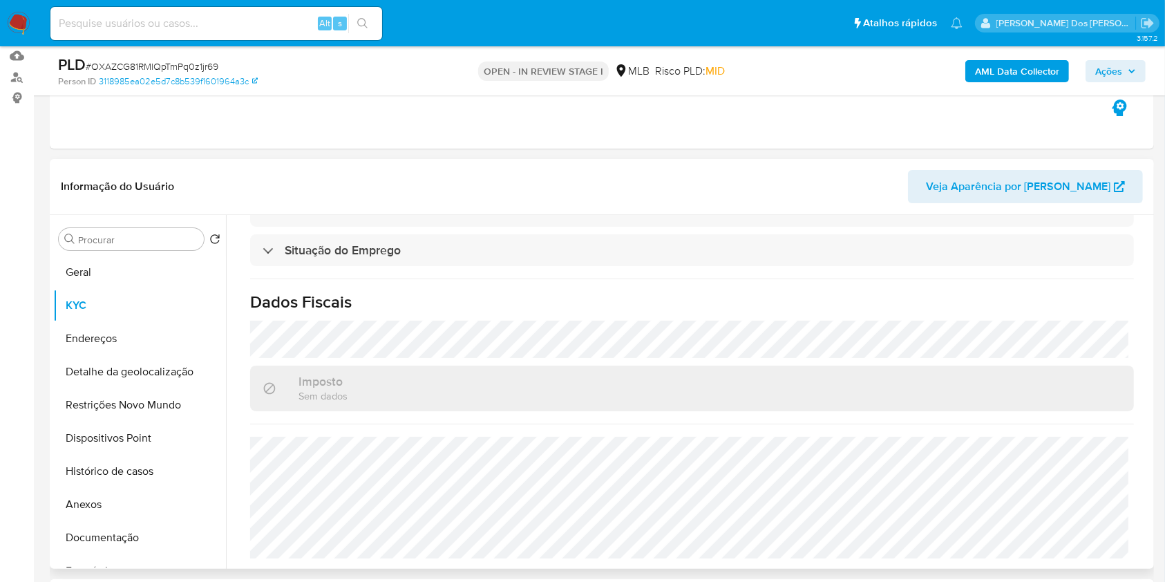
copy p "Outros não especificado"
click at [113, 388] on button "Detalhe da geolocalização" at bounding box center [134, 371] width 162 height 33
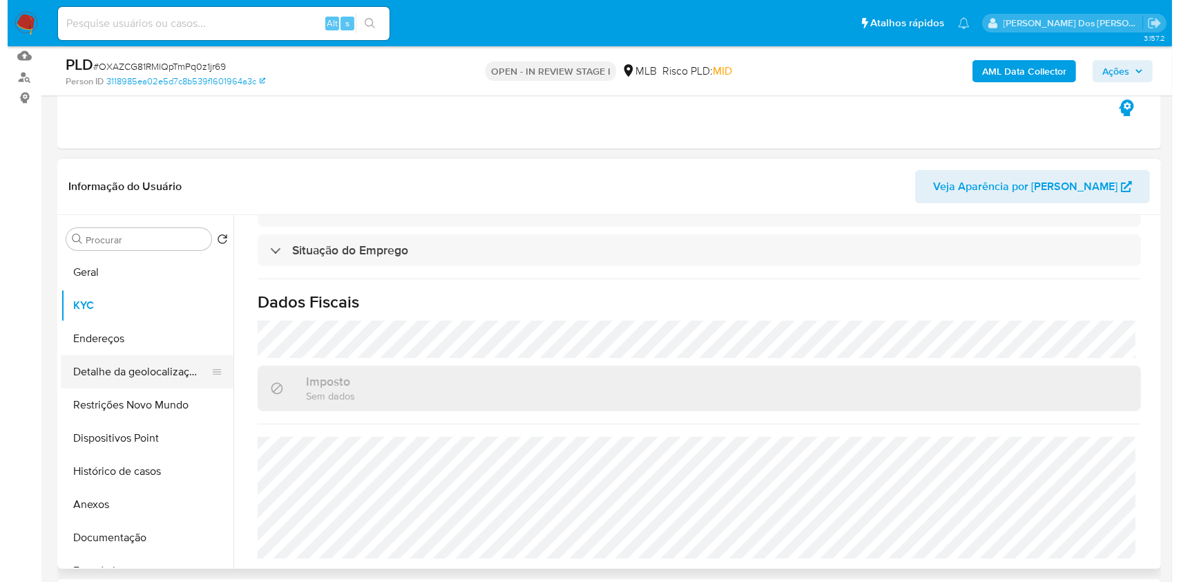
scroll to position [0, 0]
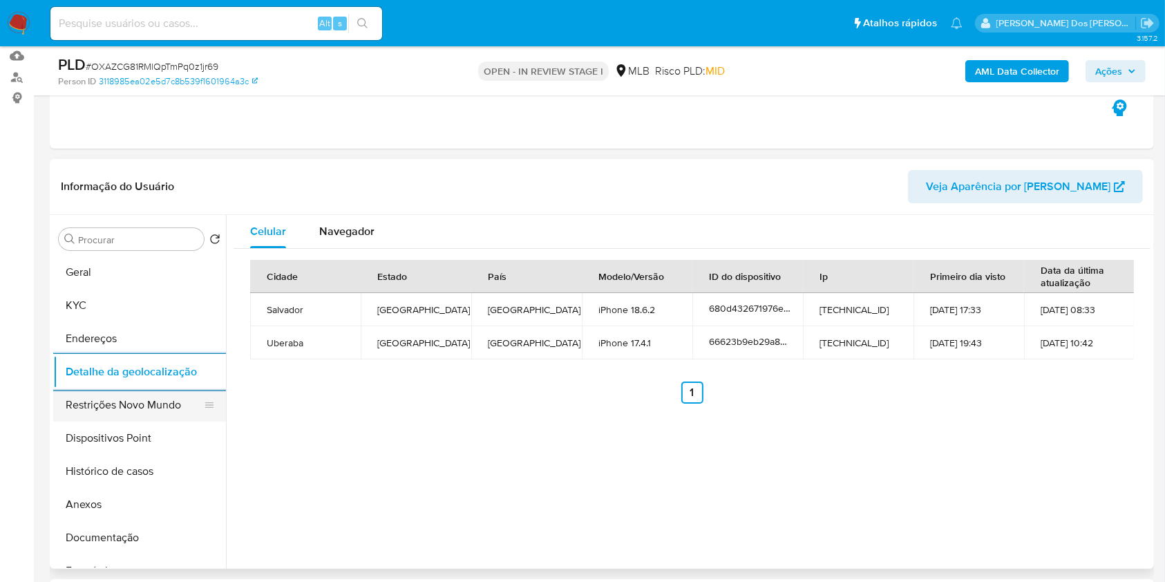
click at [107, 421] on button "Restrições Novo Mundo" at bounding box center [134, 404] width 162 height 33
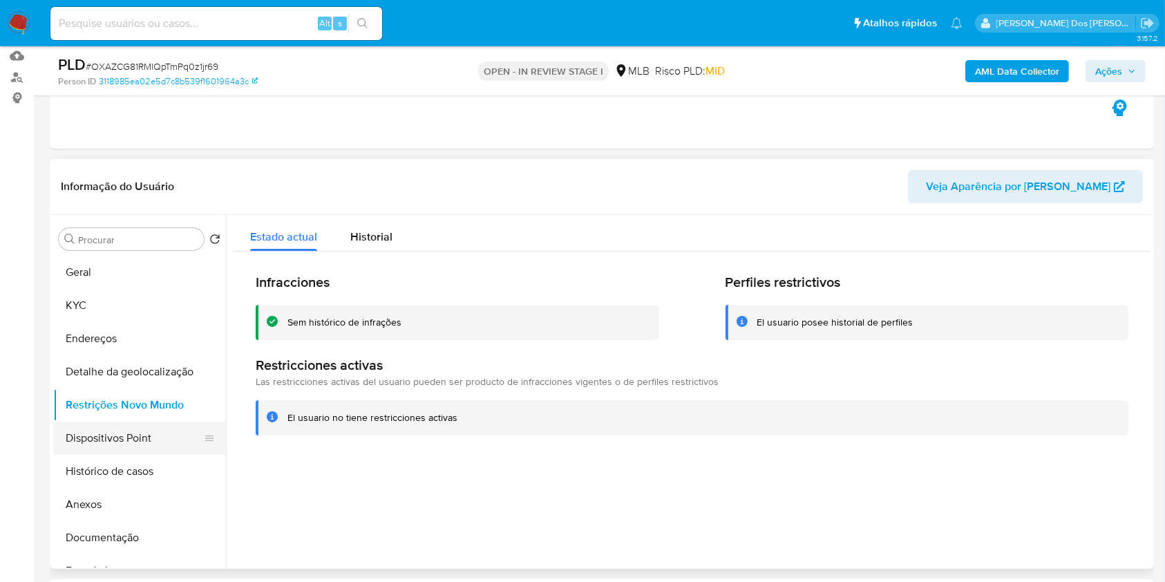
click at [92, 455] on button "Dispositivos Point" at bounding box center [134, 437] width 162 height 33
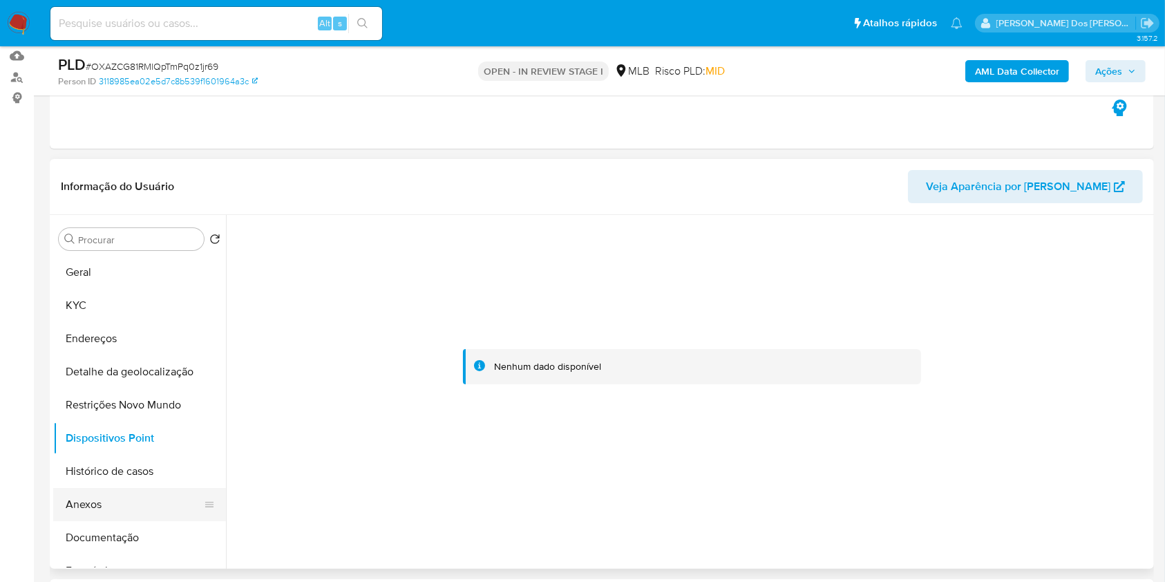
click at [144, 521] on button "Anexos" at bounding box center [134, 504] width 162 height 33
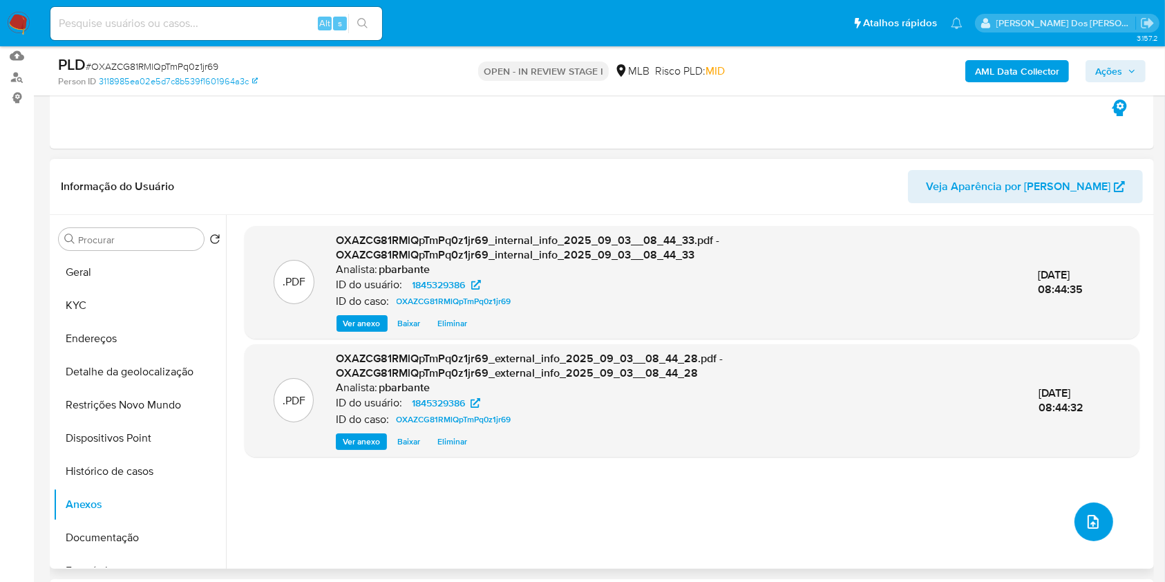
click at [1080, 541] on button "upload-file" at bounding box center [1093, 521] width 39 height 39
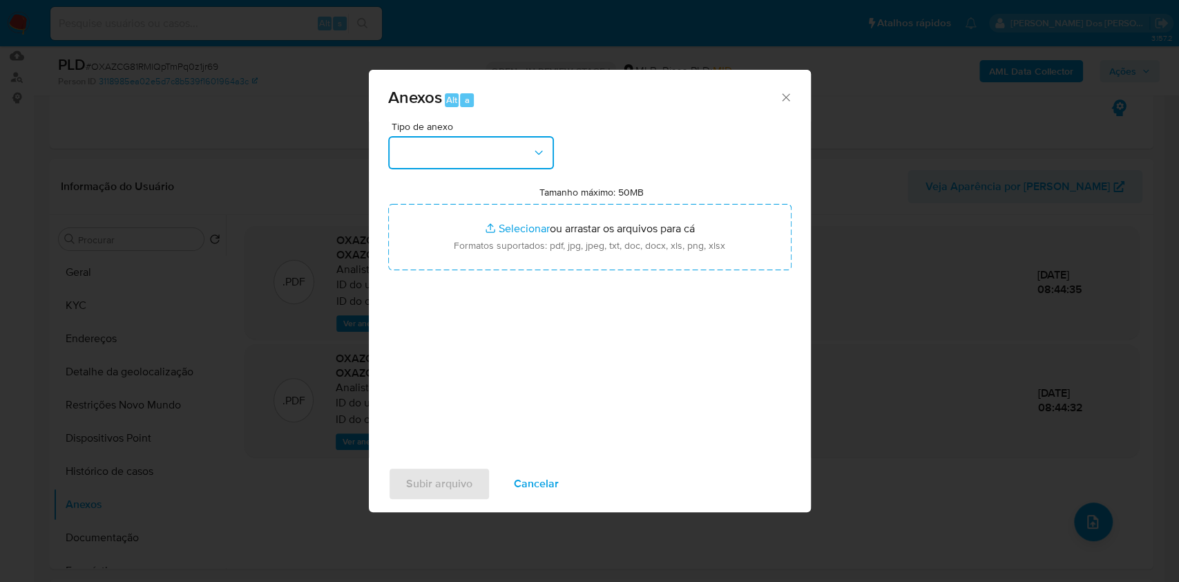
click at [476, 136] on button "button" at bounding box center [471, 152] width 166 height 33
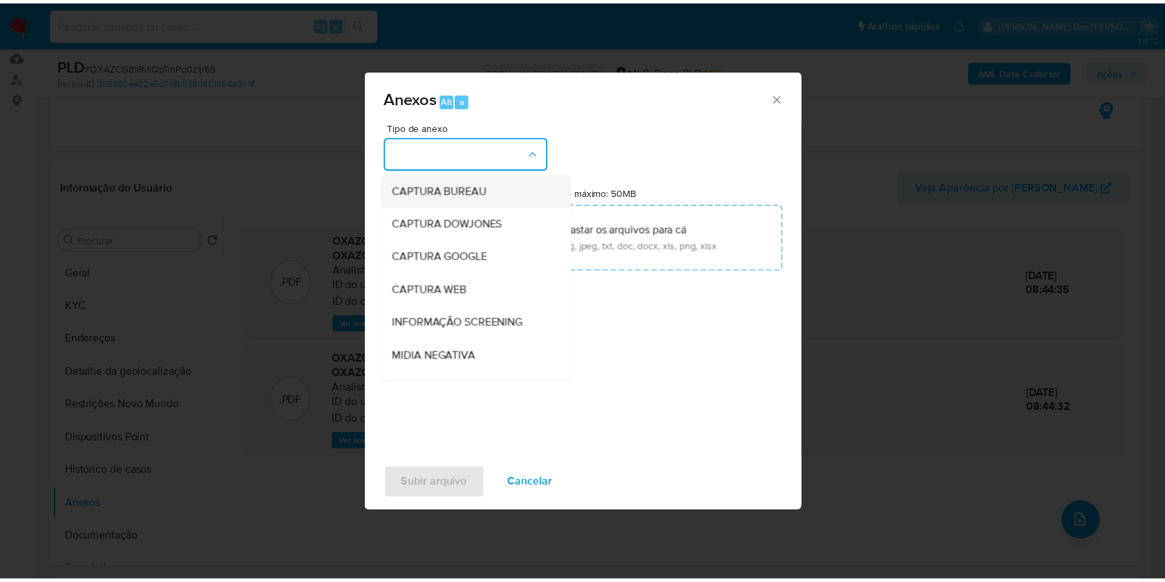
scroll to position [171, 0]
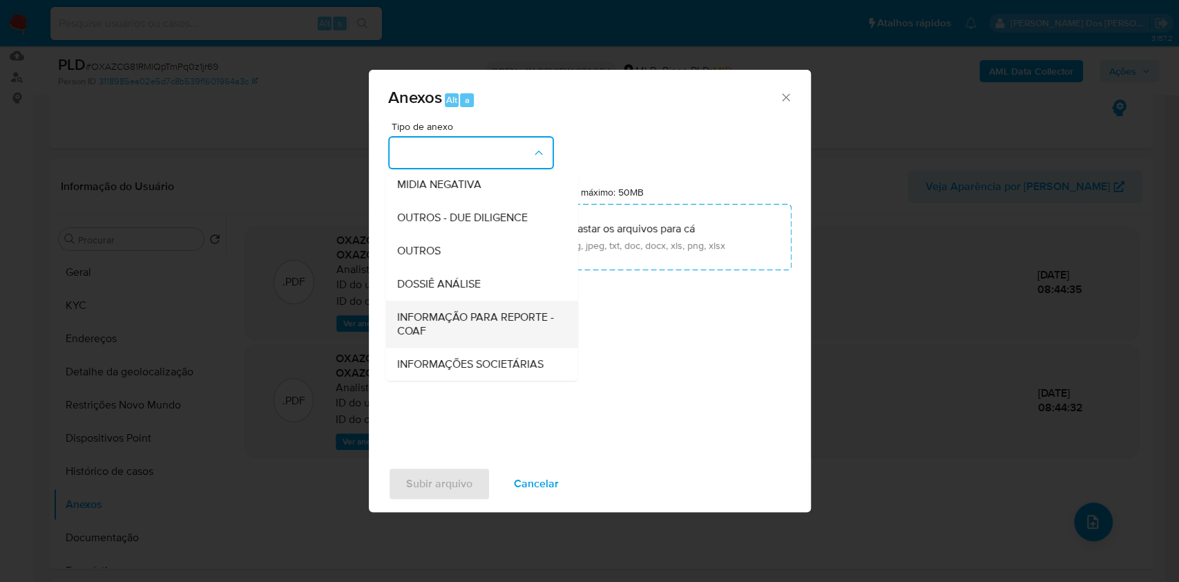
click at [415, 301] on div "INFORMAÇÃO PARA REPORTE - COAF" at bounding box center [478, 324] width 162 height 47
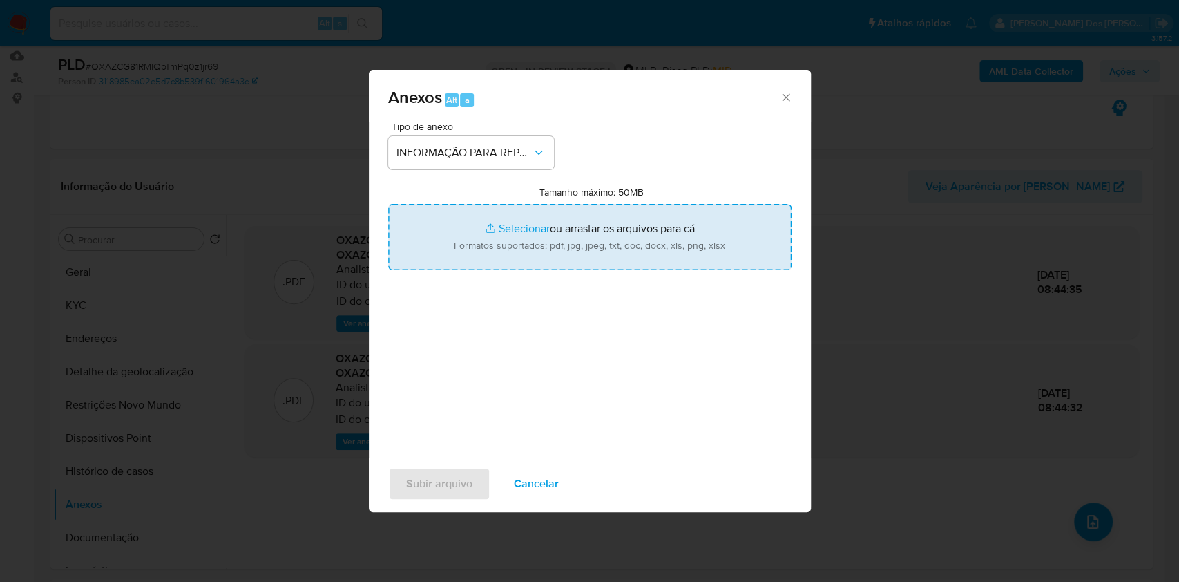
type input "C:\fakepath\Mulan 1845329386_2025_09_02_13_14_14.xlsx"
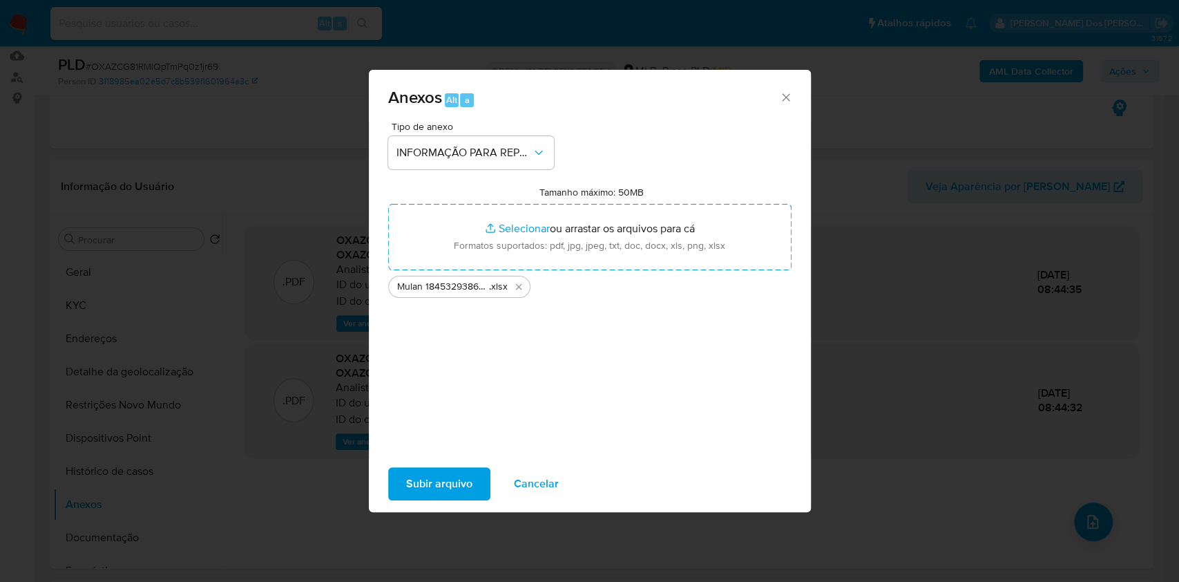
click at [406, 489] on span "Subir arquivo" at bounding box center [439, 483] width 66 height 30
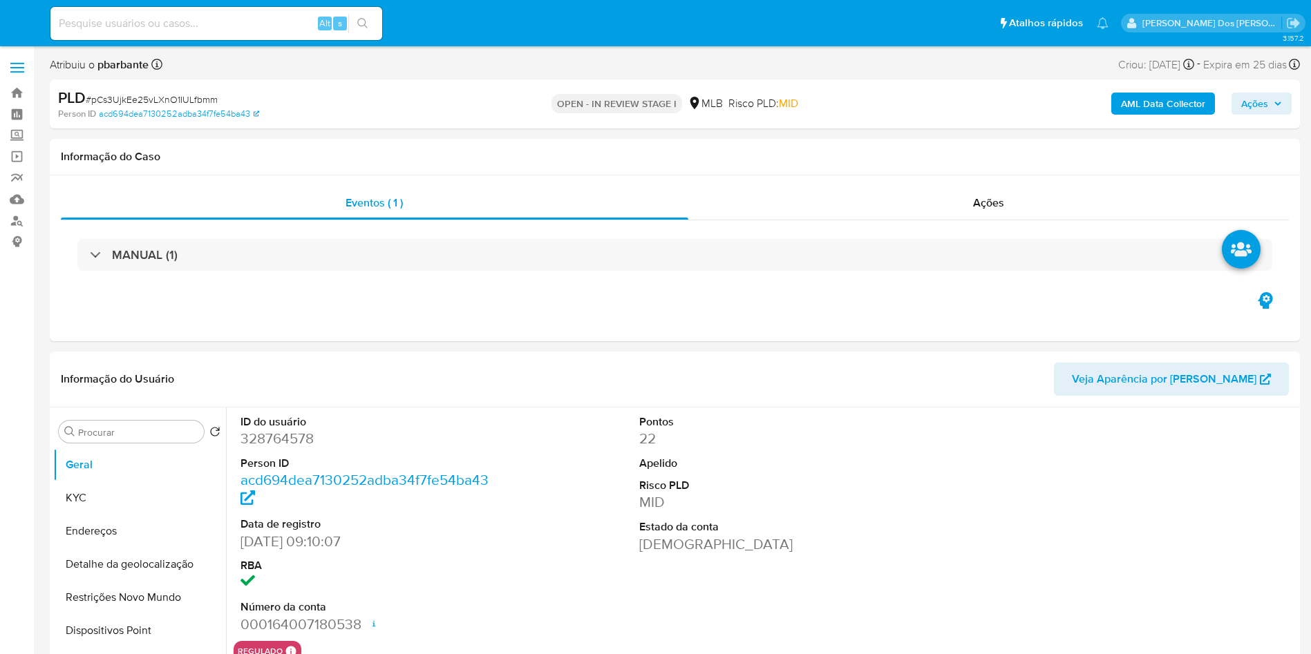
select select "10"
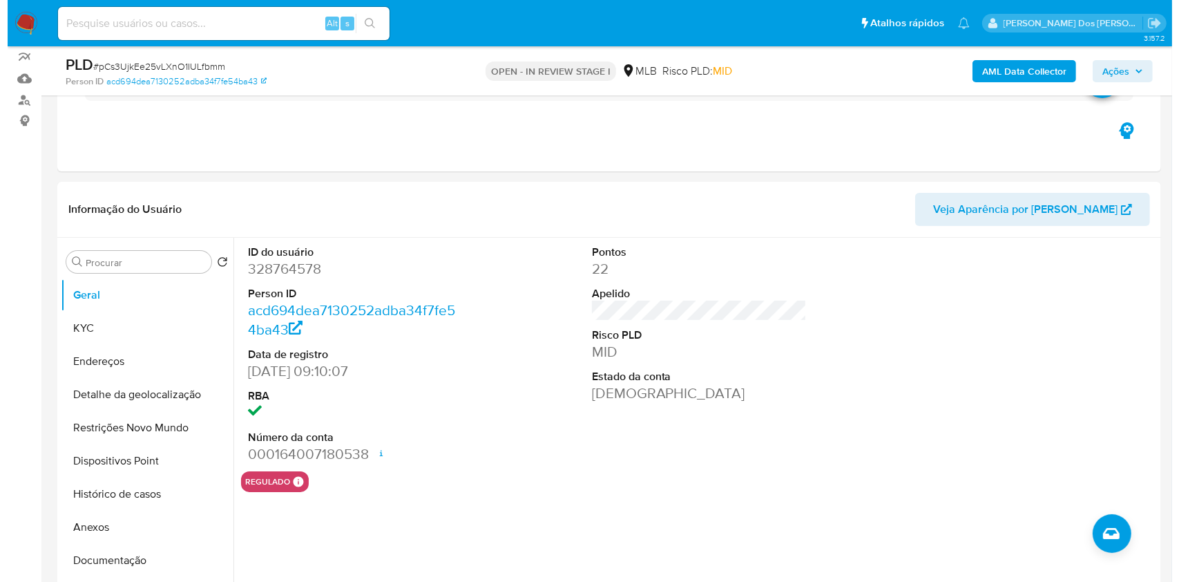
scroll to position [134, 0]
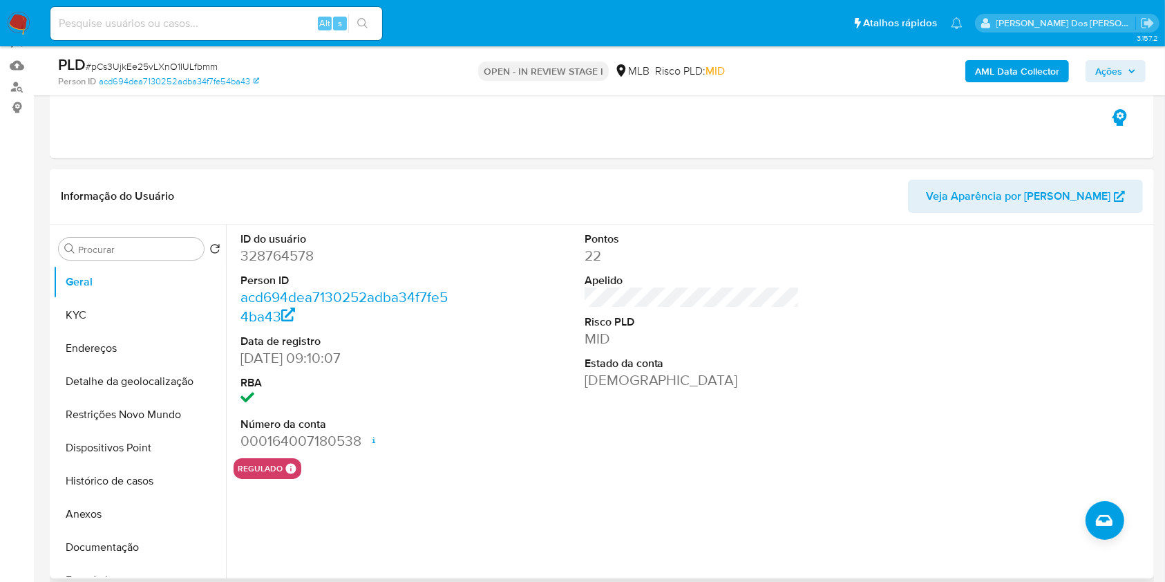
click at [282, 265] on dd "328764578" at bounding box center [348, 255] width 216 height 19
copy dd "328764578"
click at [1035, 75] on b "AML Data Collector" at bounding box center [1017, 71] width 84 height 22
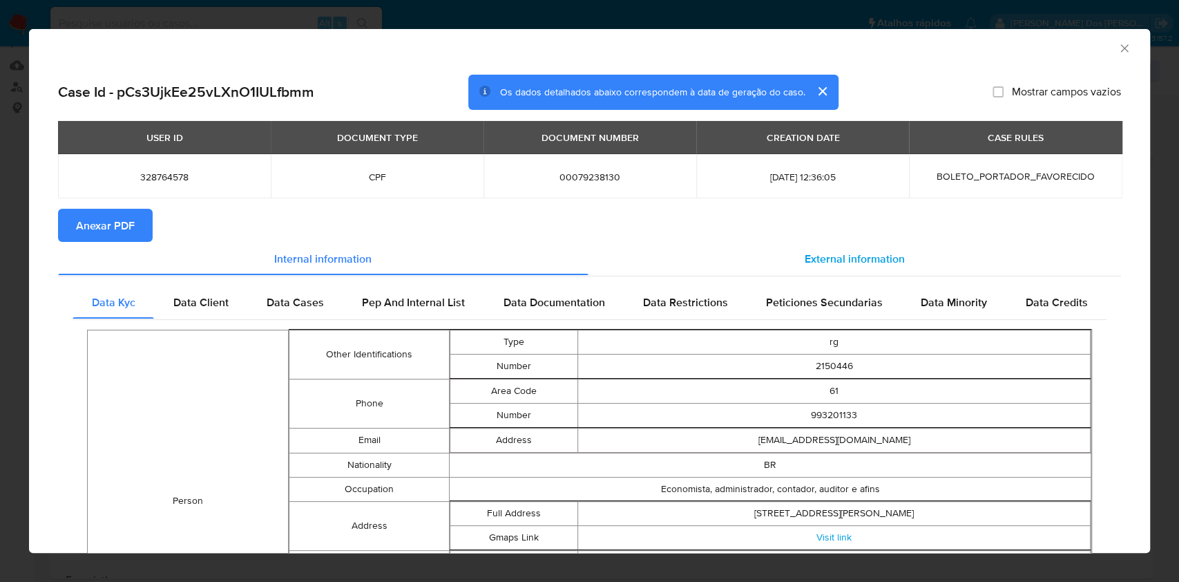
click at [868, 257] on span "External information" at bounding box center [855, 258] width 100 height 16
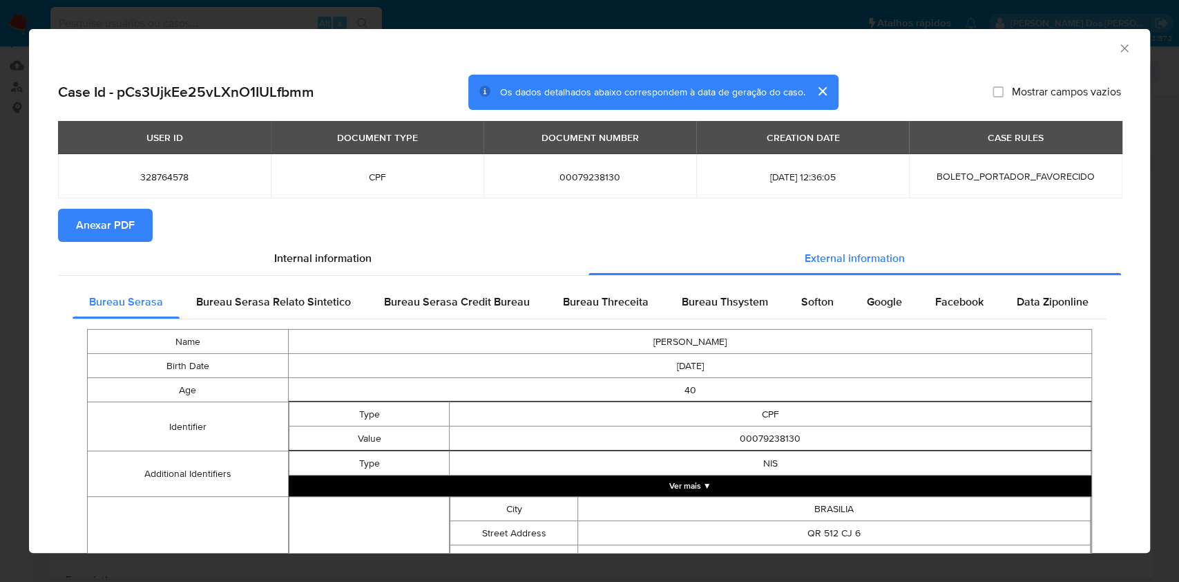
click at [126, 219] on span "Anexar PDF" at bounding box center [105, 225] width 59 height 30
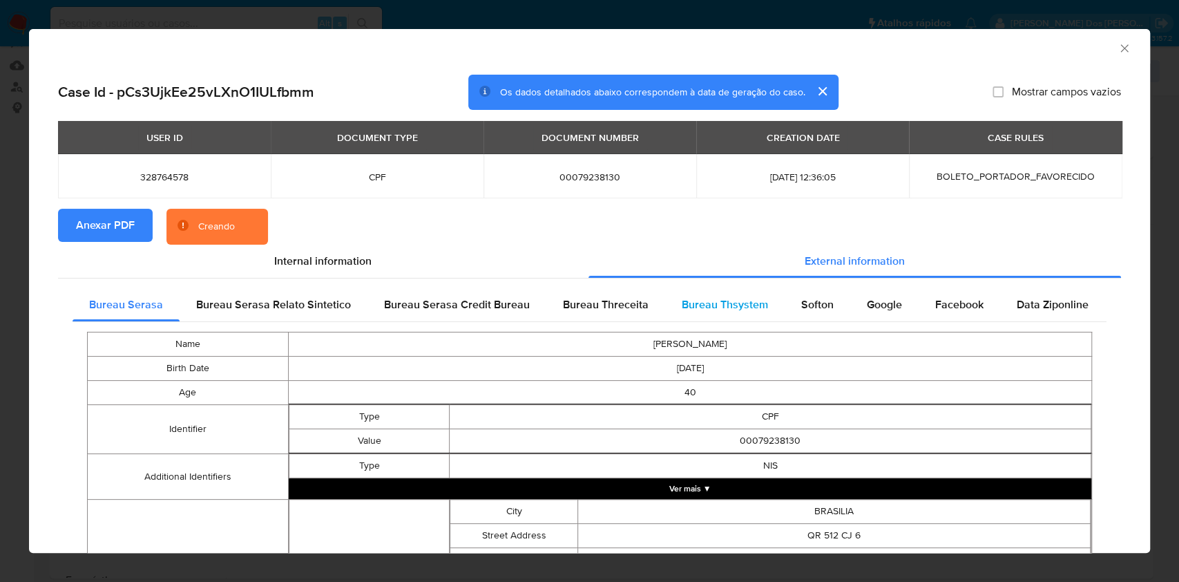
click at [731, 303] on span "Bureau Thsystem" at bounding box center [725, 304] width 86 height 16
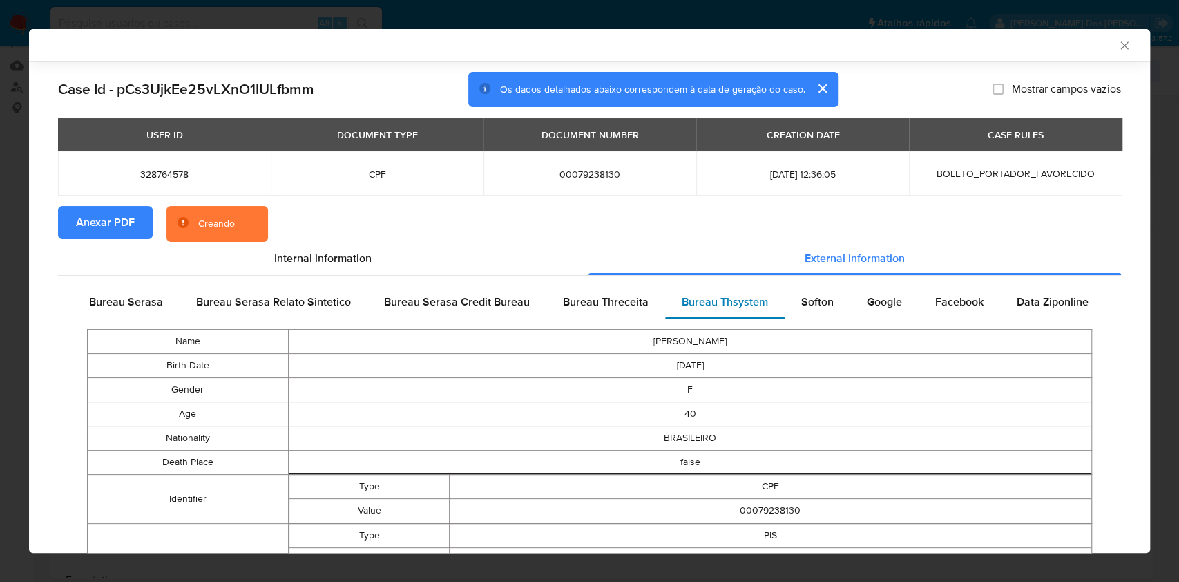
scroll to position [721, 0]
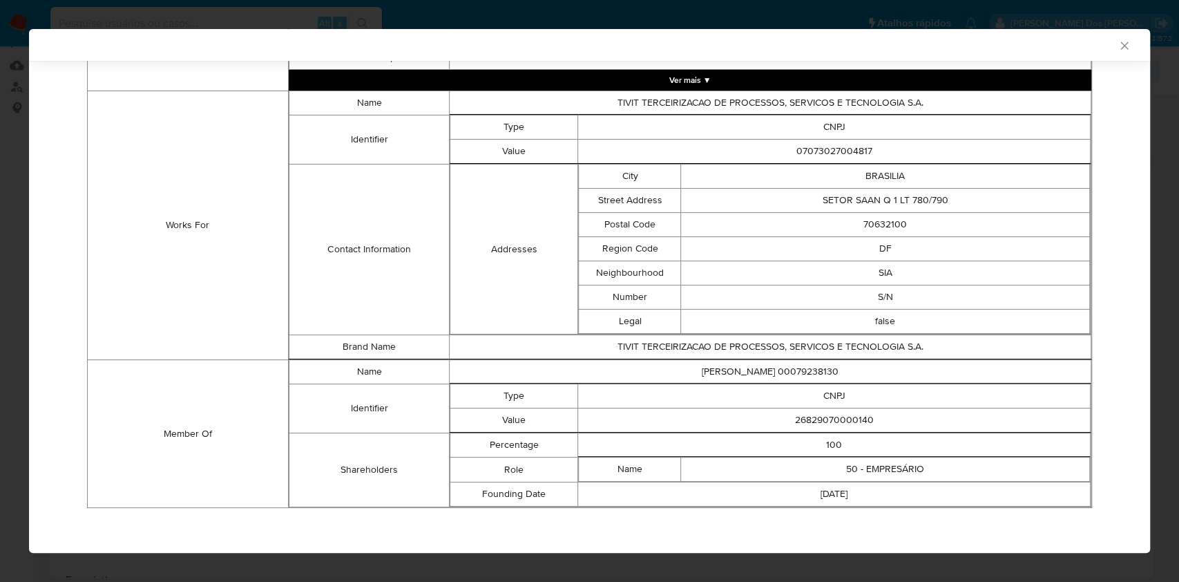
click at [800, 420] on td "26829070000140" at bounding box center [834, 420] width 513 height 24
copy td "26829070000140"
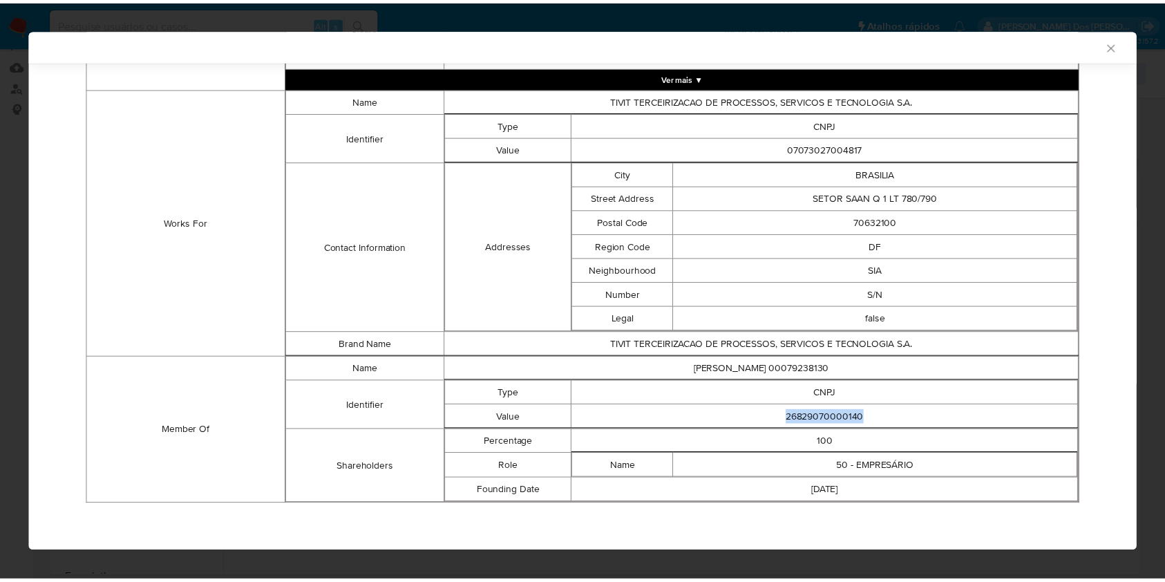
scroll to position [718, 0]
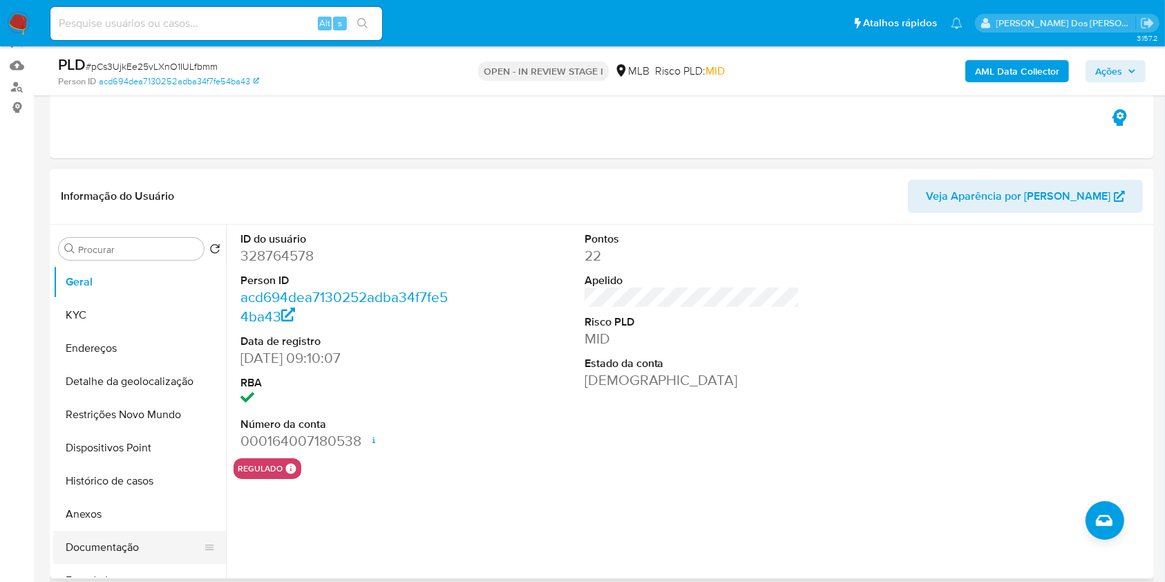
click at [118, 564] on button "Documentação" at bounding box center [134, 547] width 162 height 33
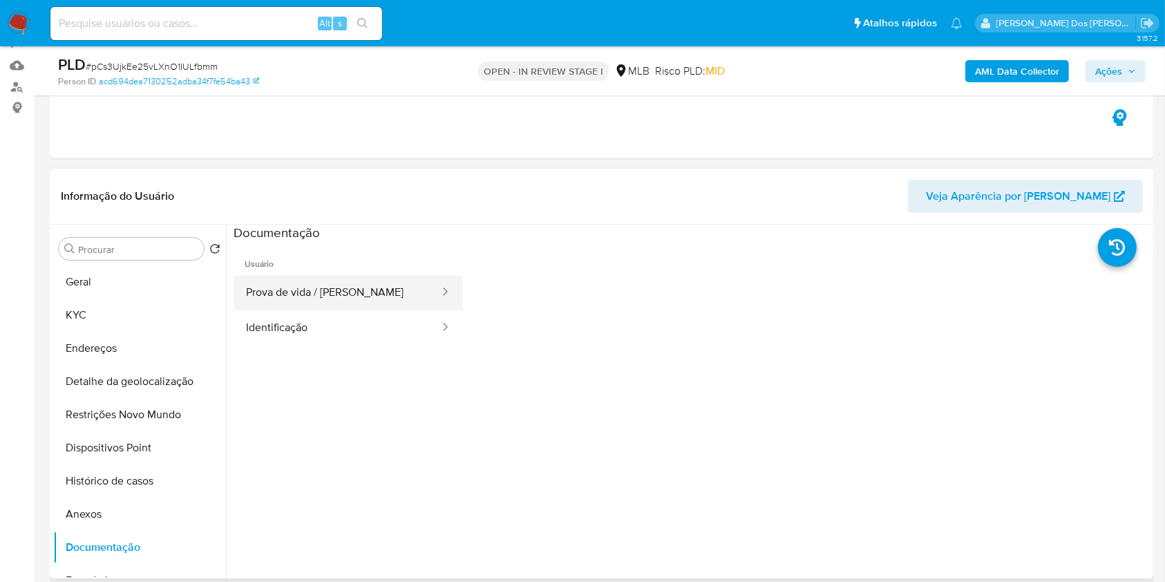
click at [316, 310] on button "Prova de vida / Selfie" at bounding box center [337, 292] width 207 height 35
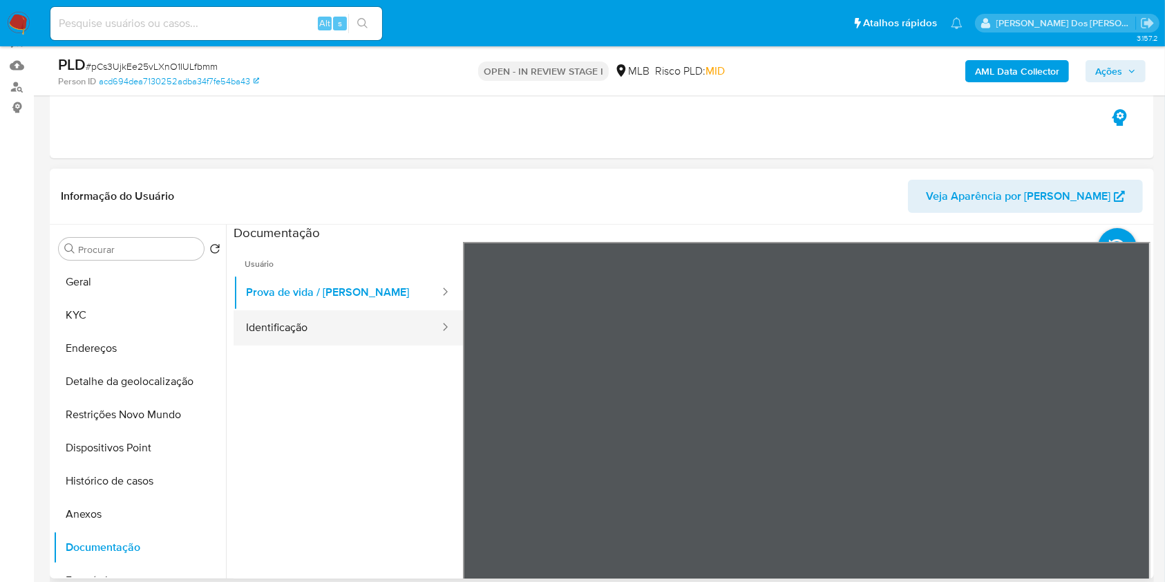
click at [274, 345] on button "Identificação" at bounding box center [337, 327] width 207 height 35
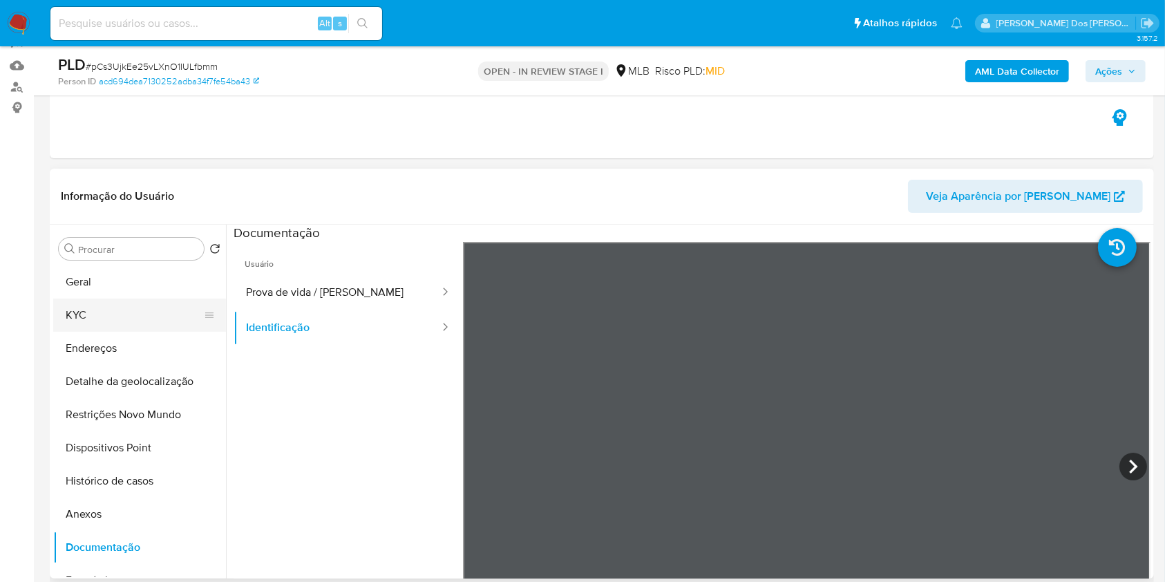
click at [111, 332] on button "KYC" at bounding box center [134, 314] width 162 height 33
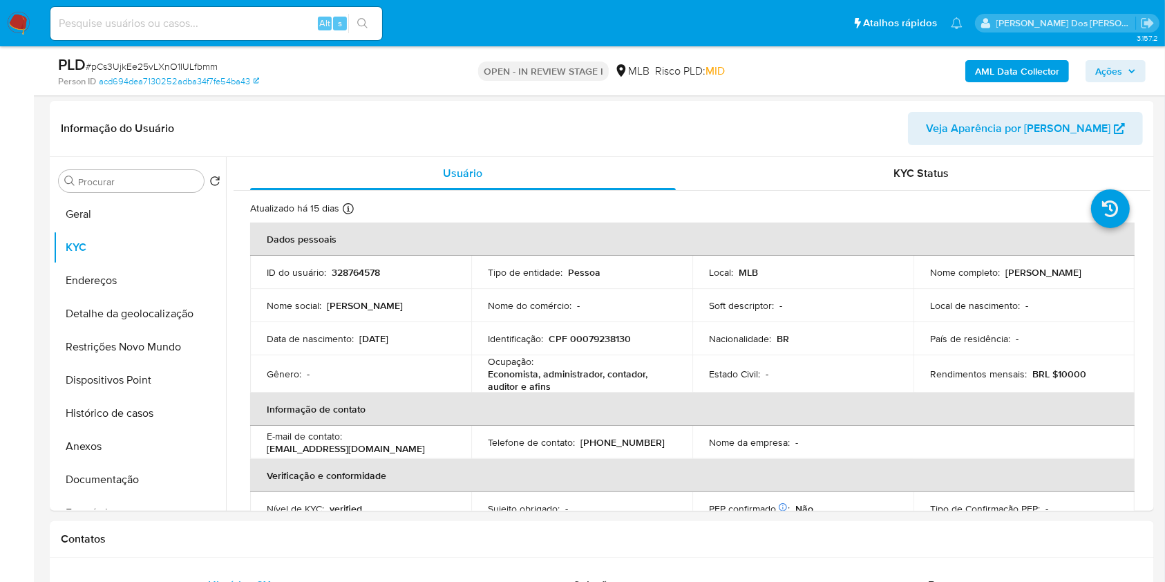
scroll to position [204, 0]
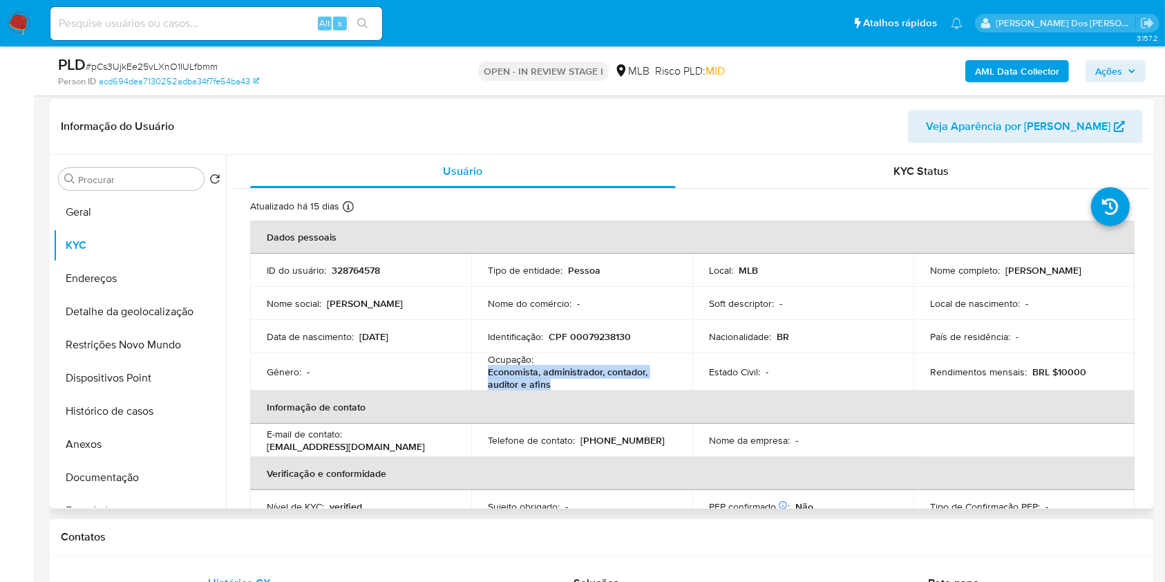
drag, startPoint x: 553, startPoint y: 403, endPoint x: 486, endPoint y: 398, distance: 66.6
click at [488, 390] on p "Economista, administrador, contador, auditor e afins" at bounding box center [579, 377] width 182 height 25
copy p "Economista, administrador, contador, auditor e afins"
click at [218, 79] on link "acd694dea7130252adba34f7fe54ba43" at bounding box center [179, 81] width 160 height 12
click at [140, 229] on button "Geral" at bounding box center [134, 212] width 162 height 33
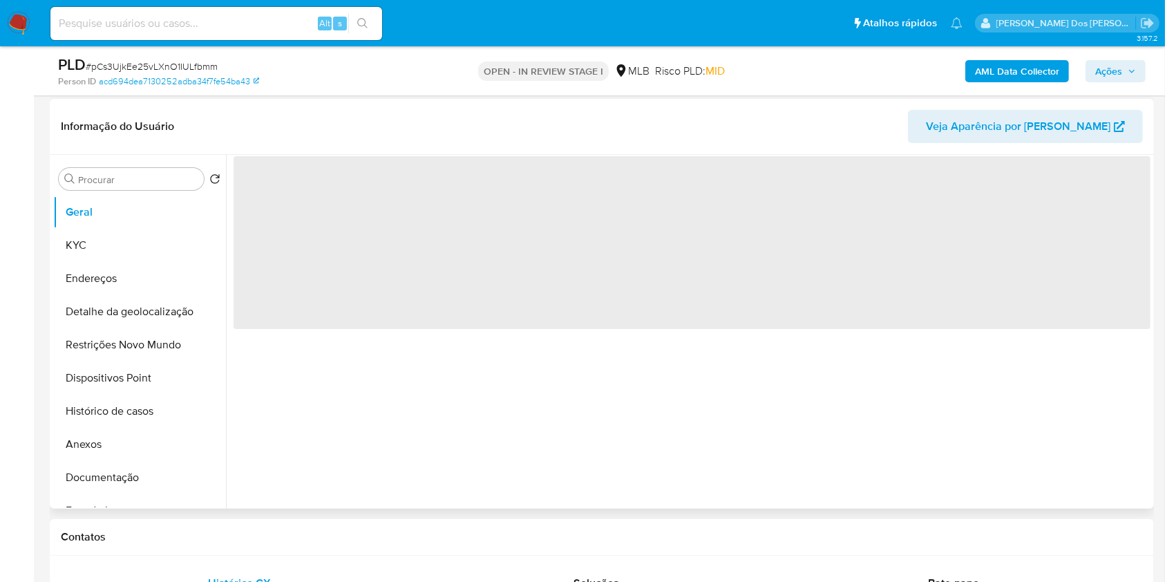
click at [459, 305] on span "‌" at bounding box center [692, 242] width 917 height 173
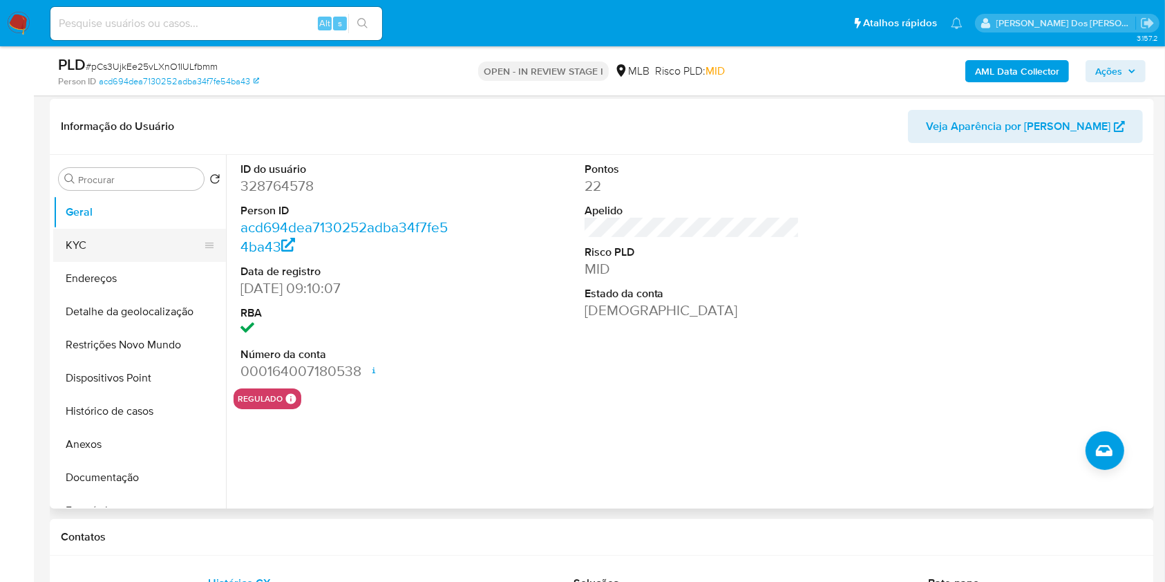
click at [118, 262] on button "KYC" at bounding box center [134, 245] width 162 height 33
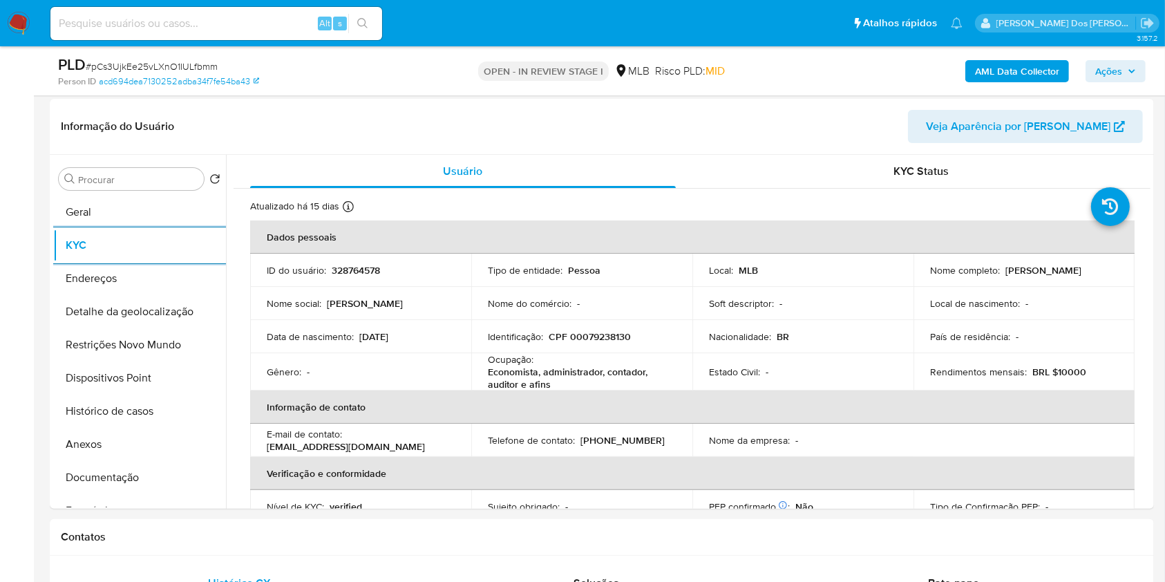
scroll to position [591, 0]
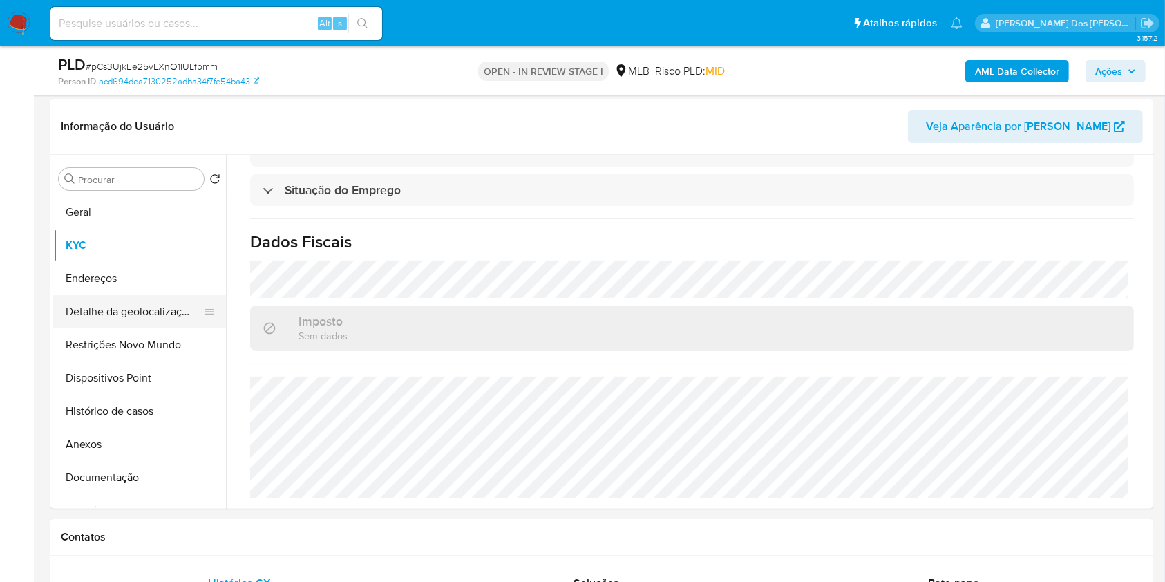
click at [75, 328] on button "Detalhe da geolocalização" at bounding box center [134, 311] width 162 height 33
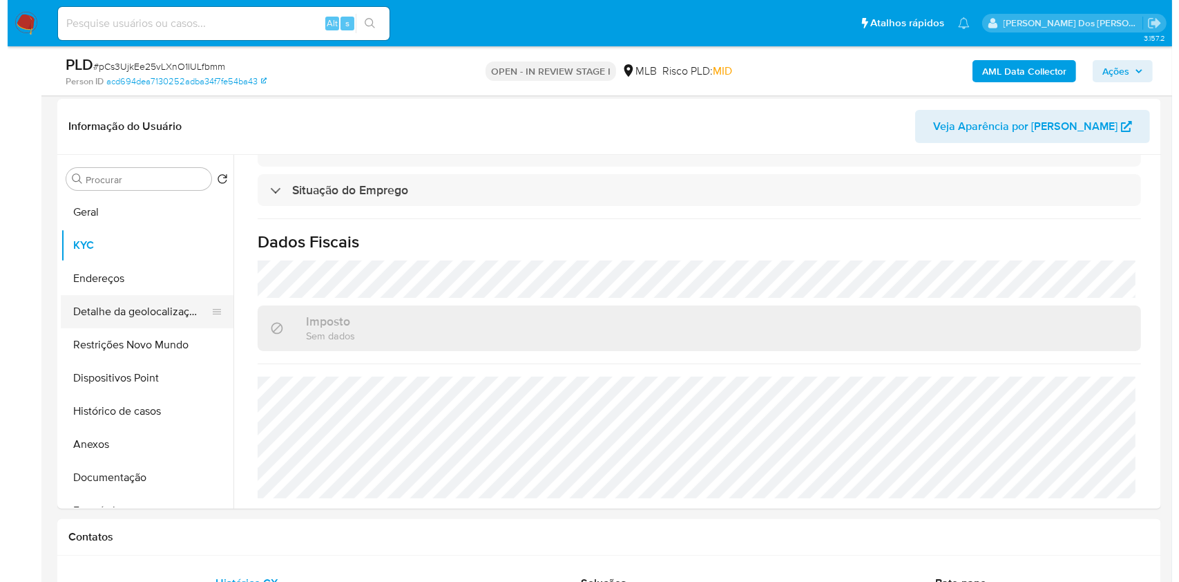
scroll to position [0, 0]
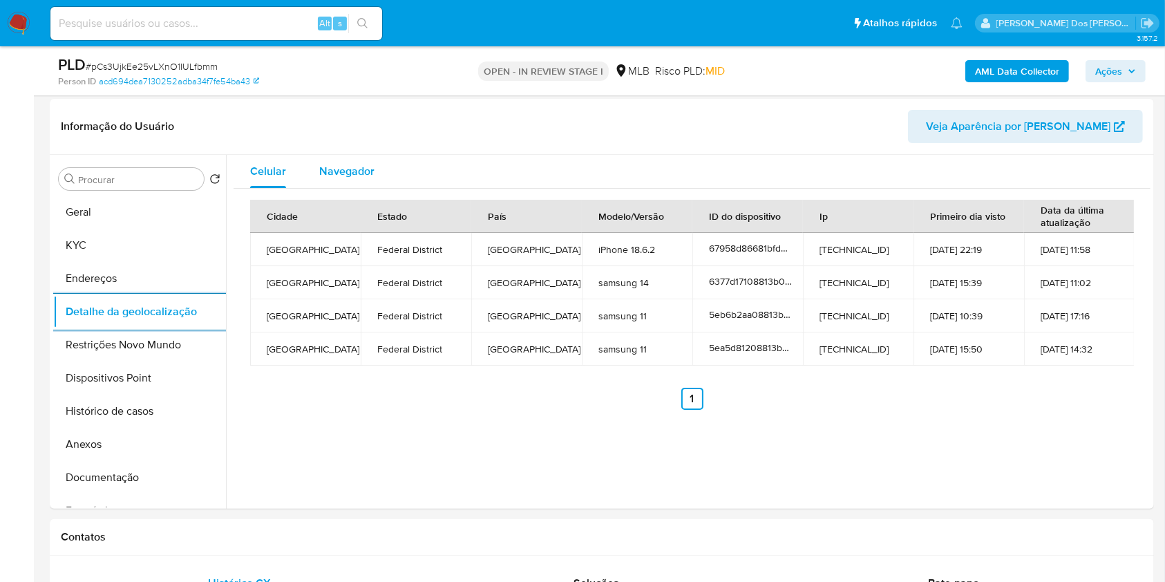
click at [362, 188] on div "Navegador" at bounding box center [346, 171] width 55 height 33
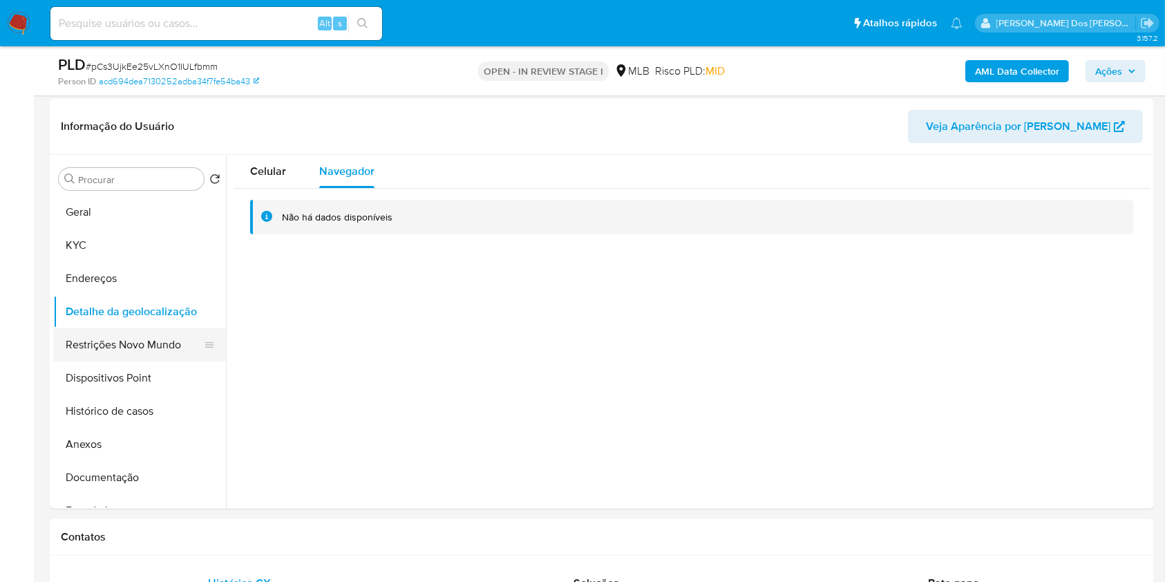
click at [94, 357] on button "Restrições Novo Mundo" at bounding box center [134, 344] width 162 height 33
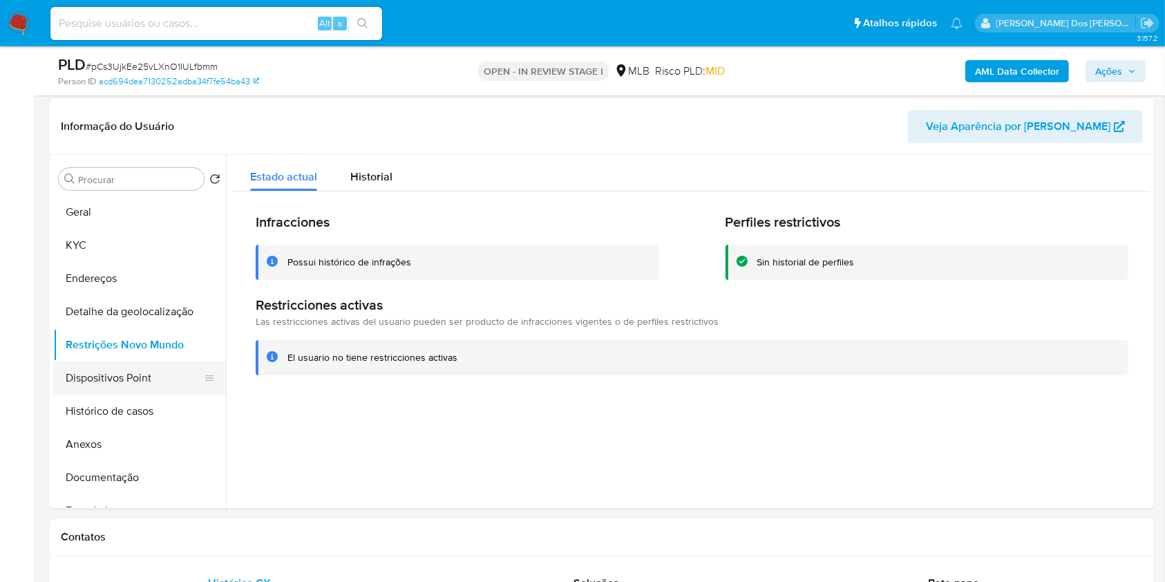
click at [157, 392] on button "Dispositivos Point" at bounding box center [134, 377] width 162 height 33
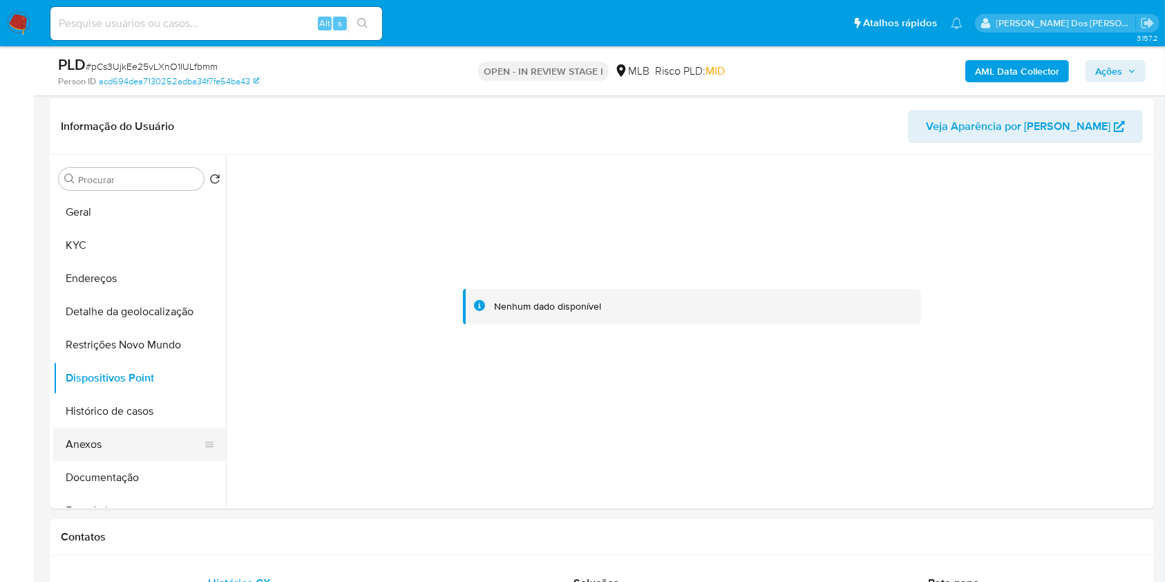
click at [115, 461] on button "Anexos" at bounding box center [134, 444] width 162 height 33
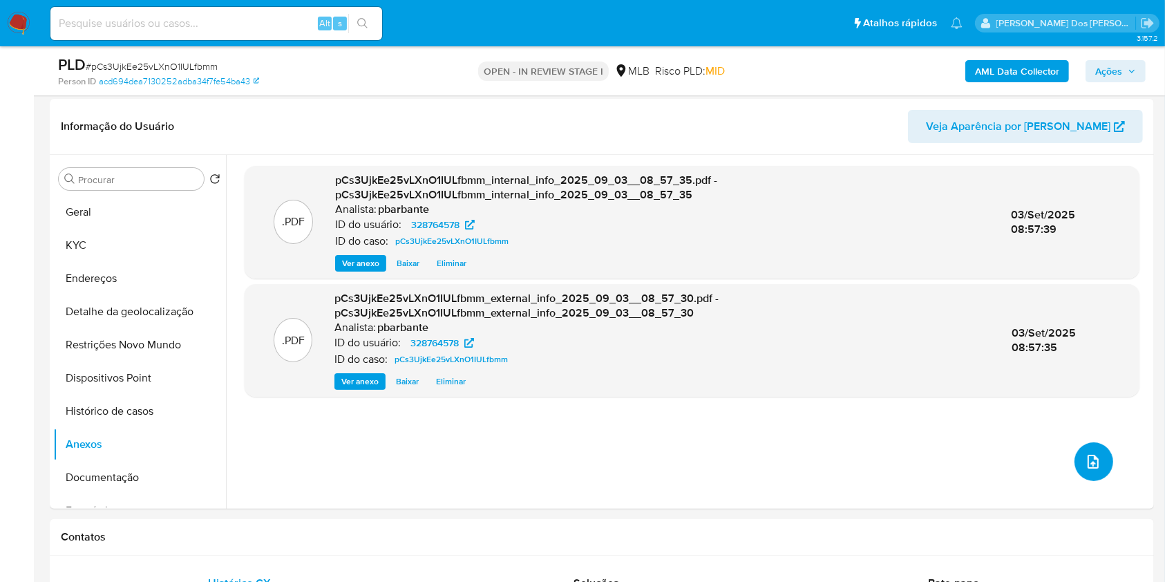
click at [1076, 481] on button "upload-file" at bounding box center [1093, 461] width 39 height 39
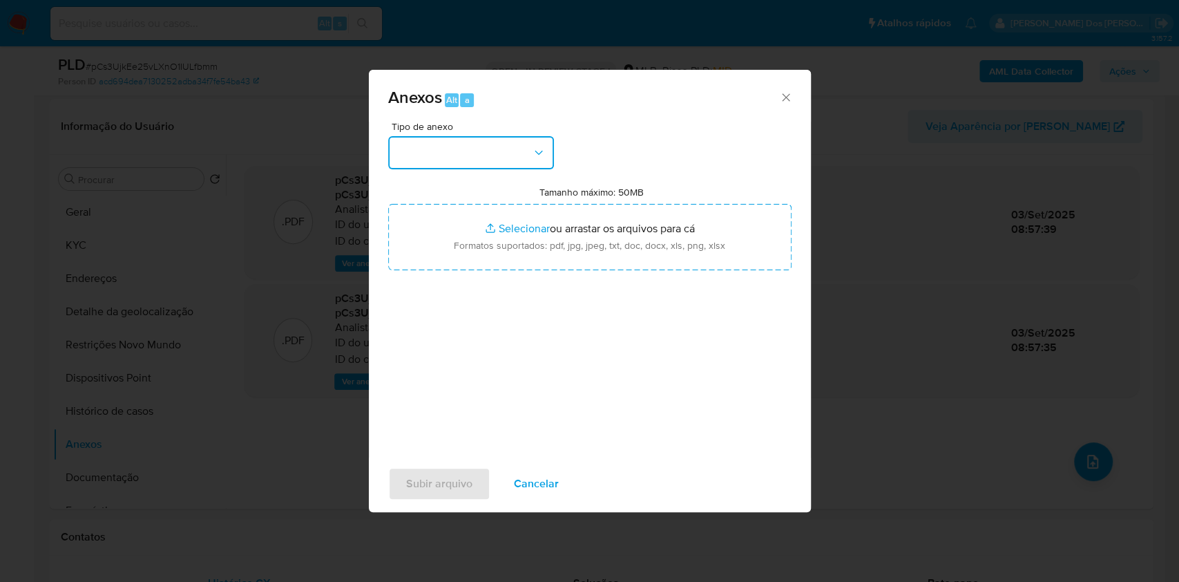
click at [488, 136] on button "button" at bounding box center [471, 152] width 166 height 33
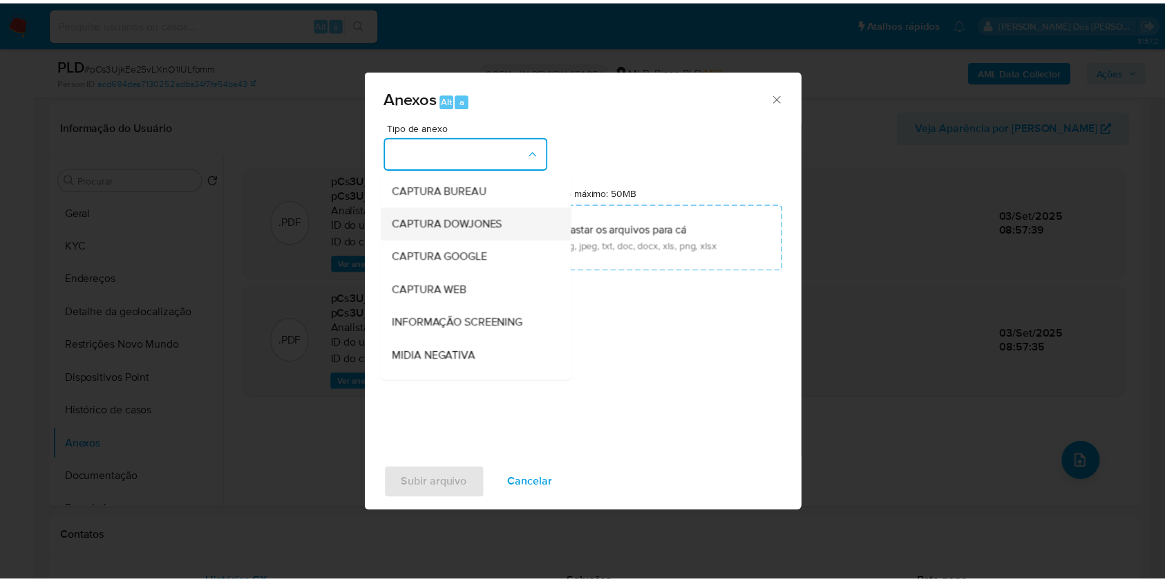
scroll to position [171, 0]
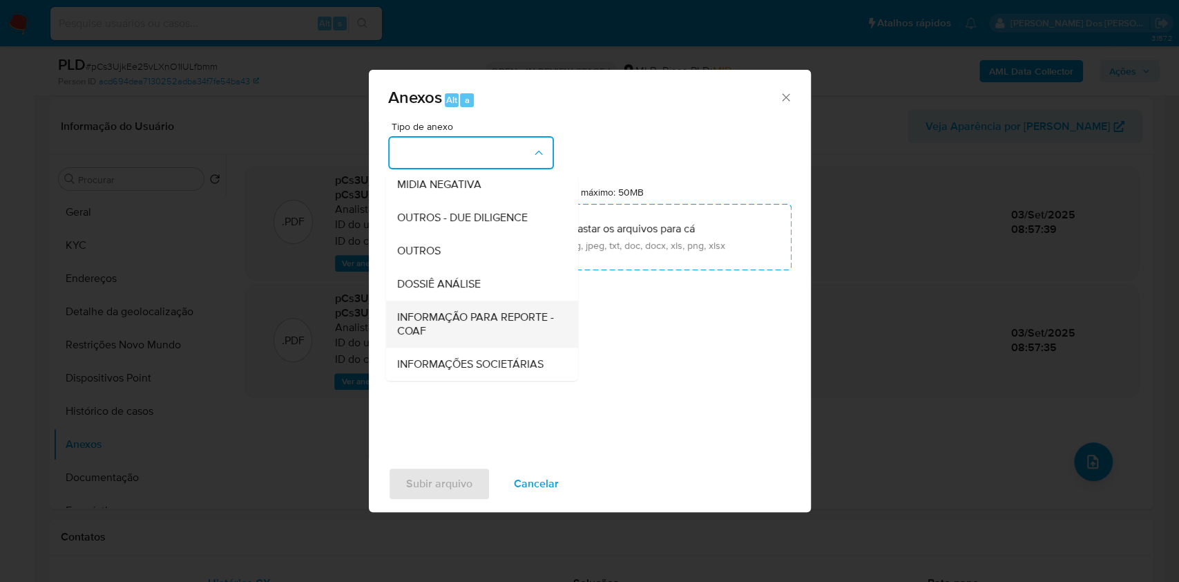
click at [442, 310] on span "INFORMAÇÃO PARA REPORTE - COAF" at bounding box center [478, 324] width 162 height 28
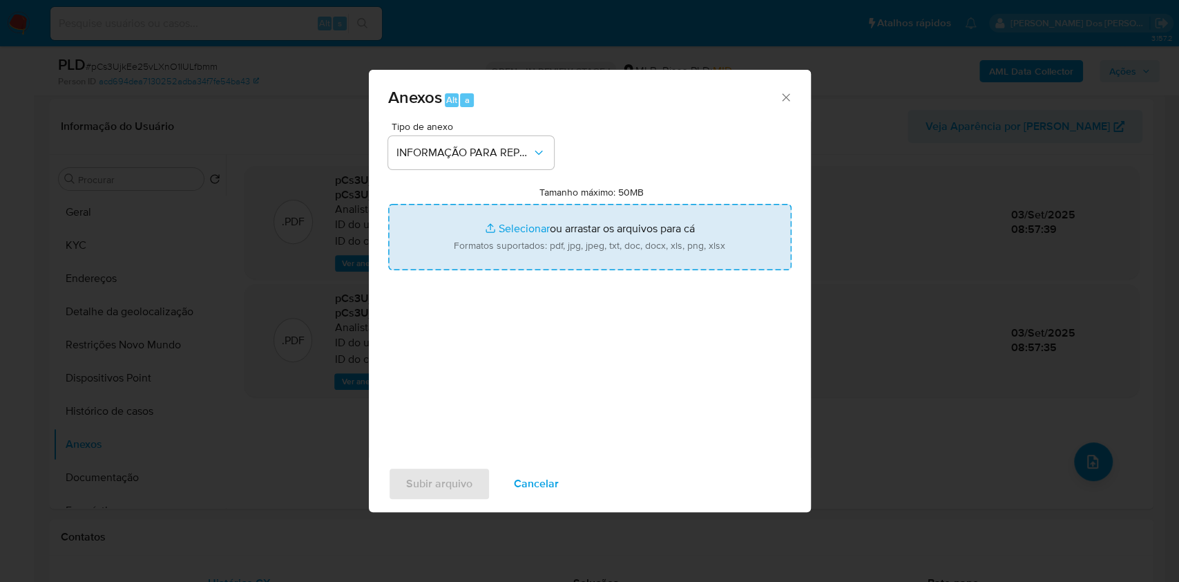
type input "C:\fakepath\Mulan 328764578_2025_09_02_13_13_58.xlsx"
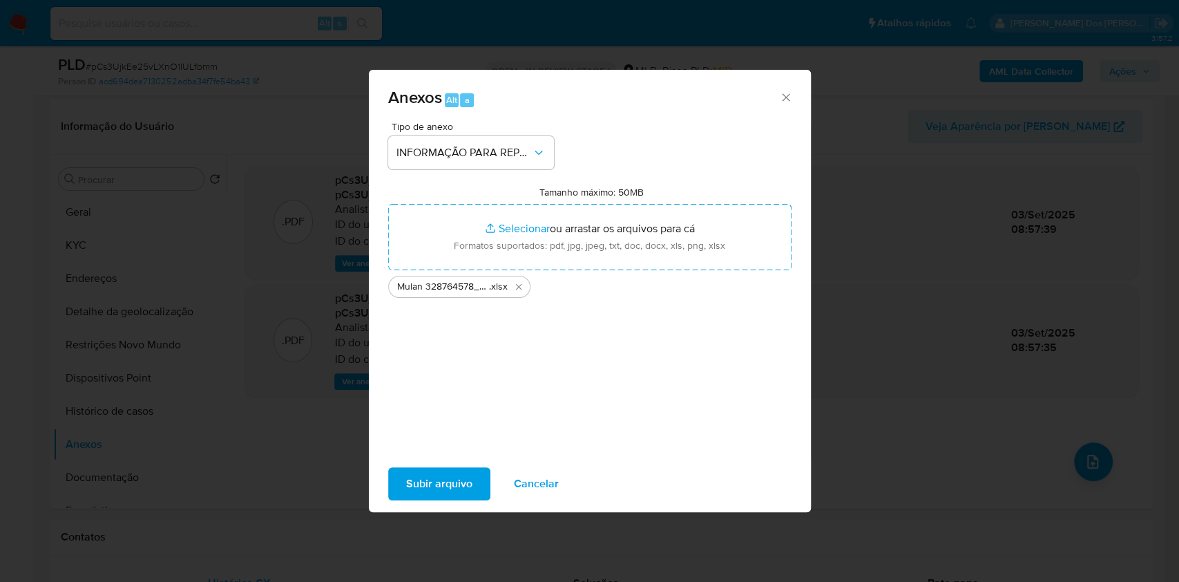
click at [406, 484] on span "Subir arquivo" at bounding box center [439, 483] width 66 height 30
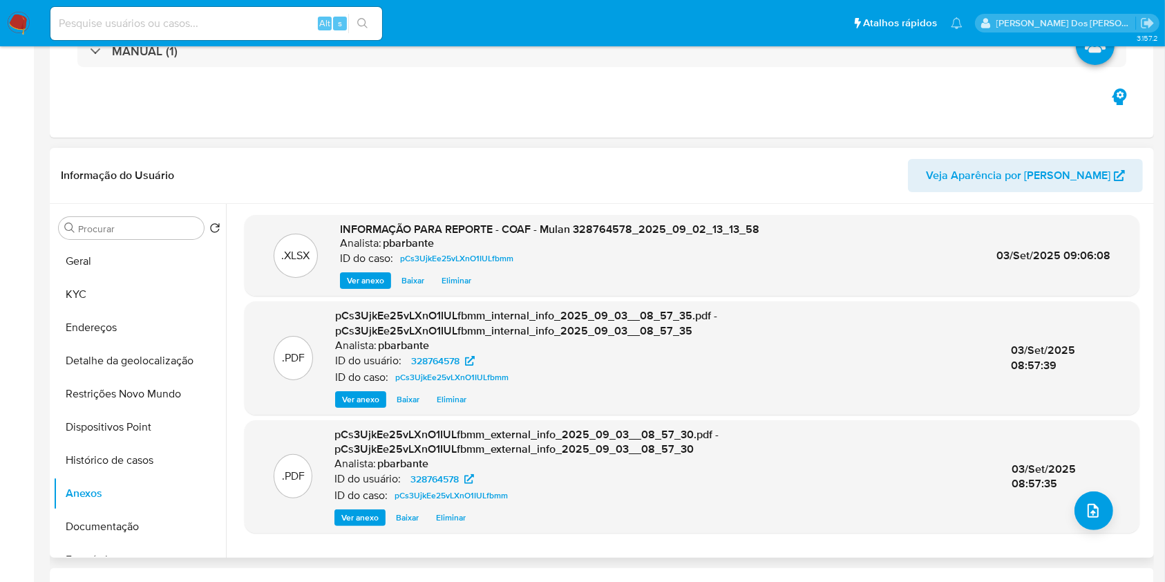
scroll to position [0, 0]
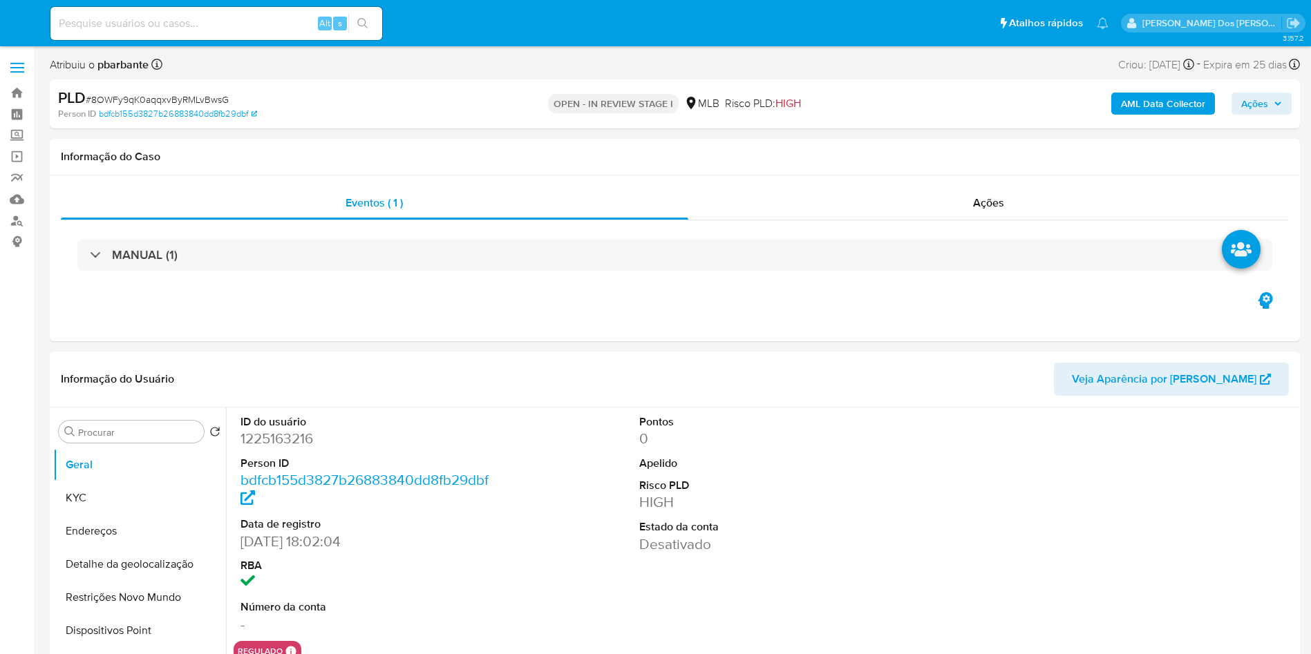
select select "10"
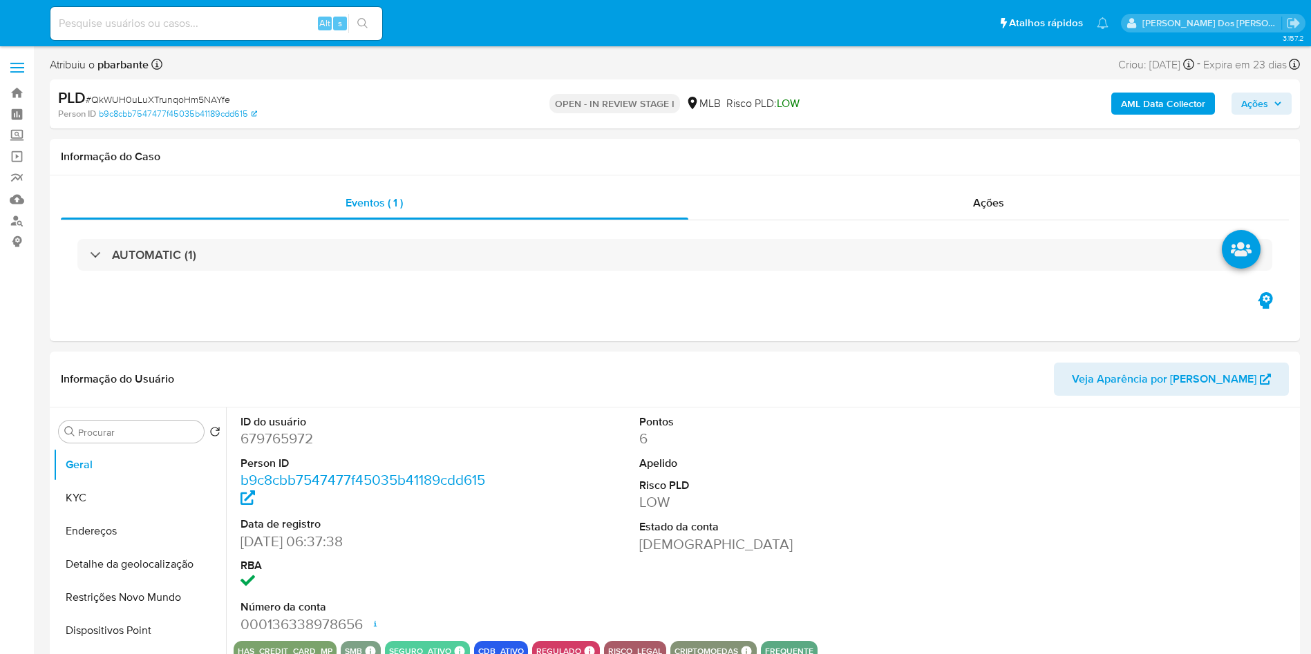
select select "10"
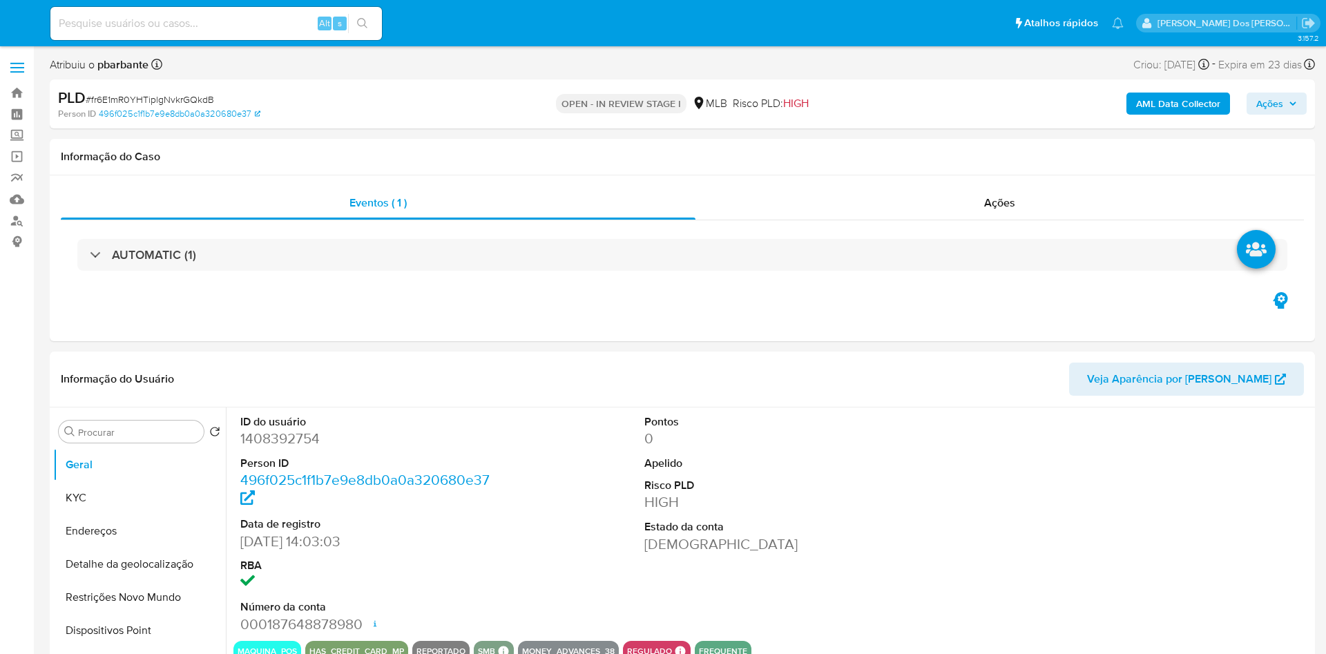
select select "10"
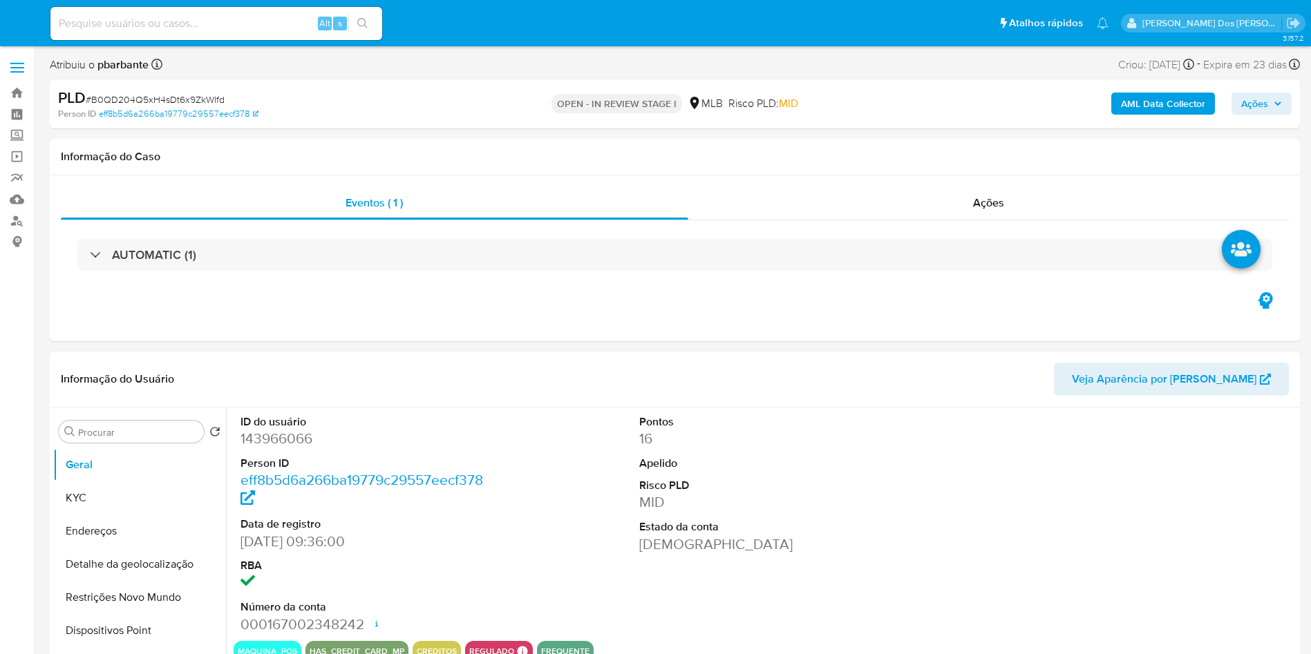
select select "10"
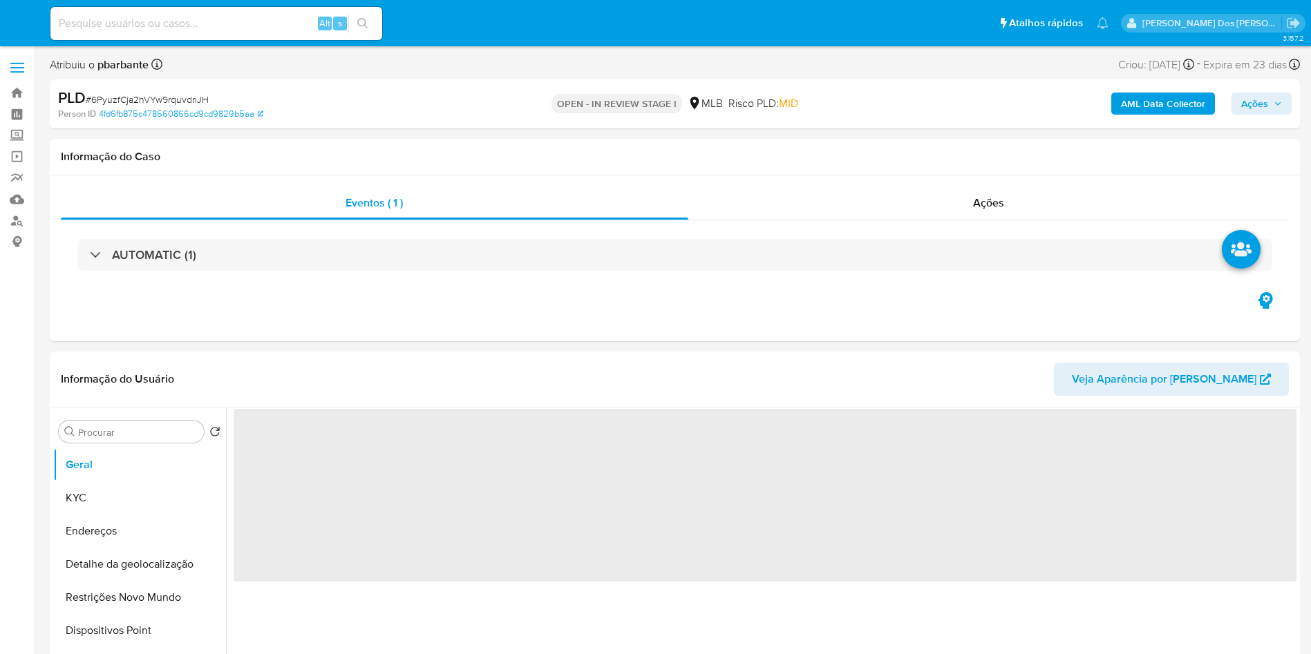
select select "10"
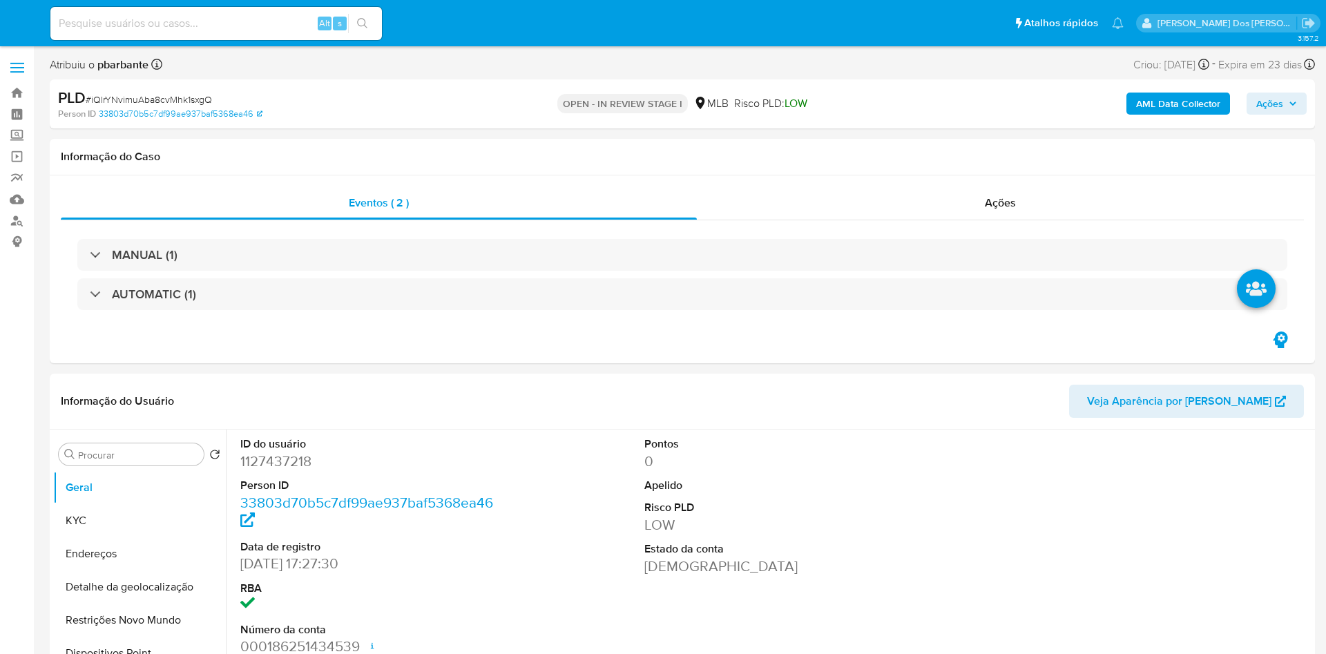
select select "10"
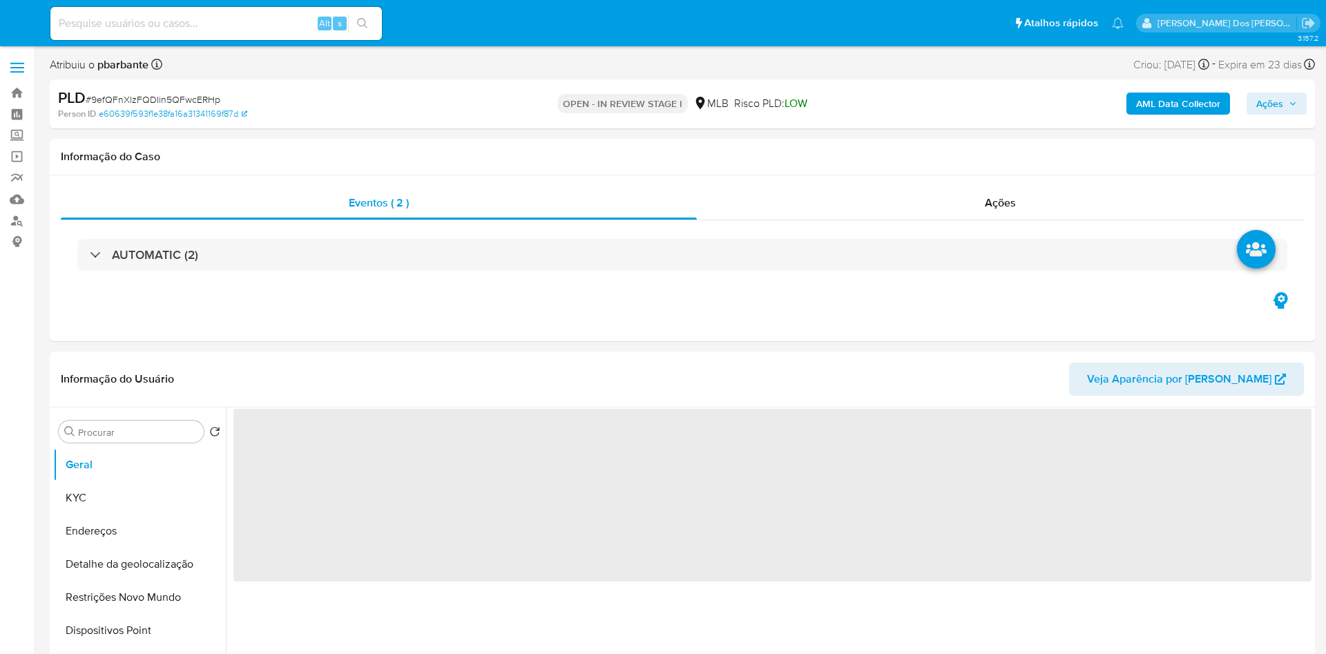
select select "10"
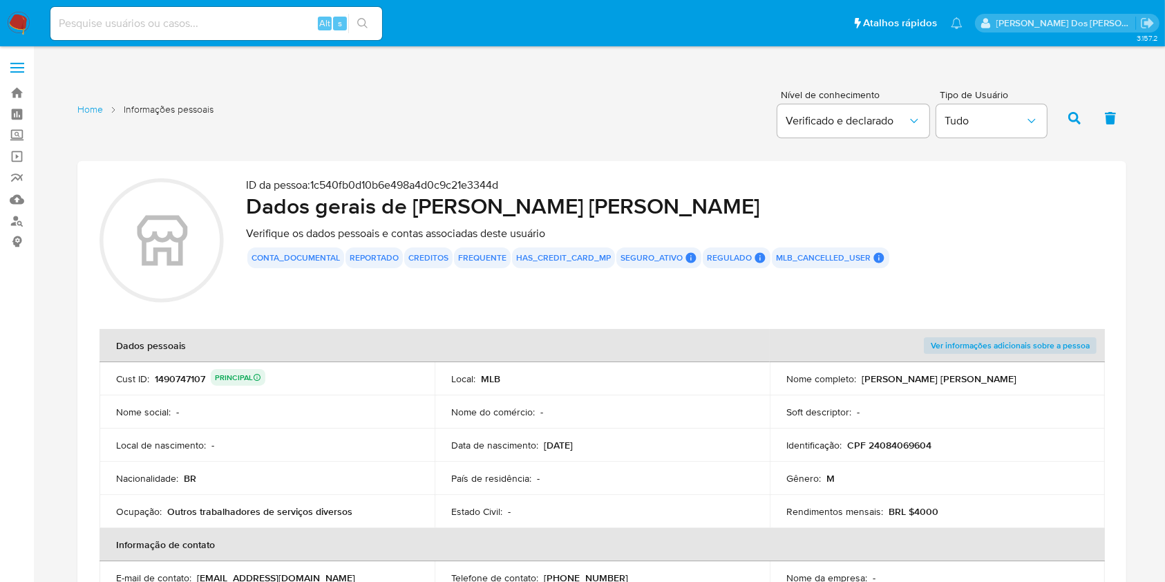
click at [895, 441] on p "CPF 24084069604" at bounding box center [889, 445] width 84 height 12
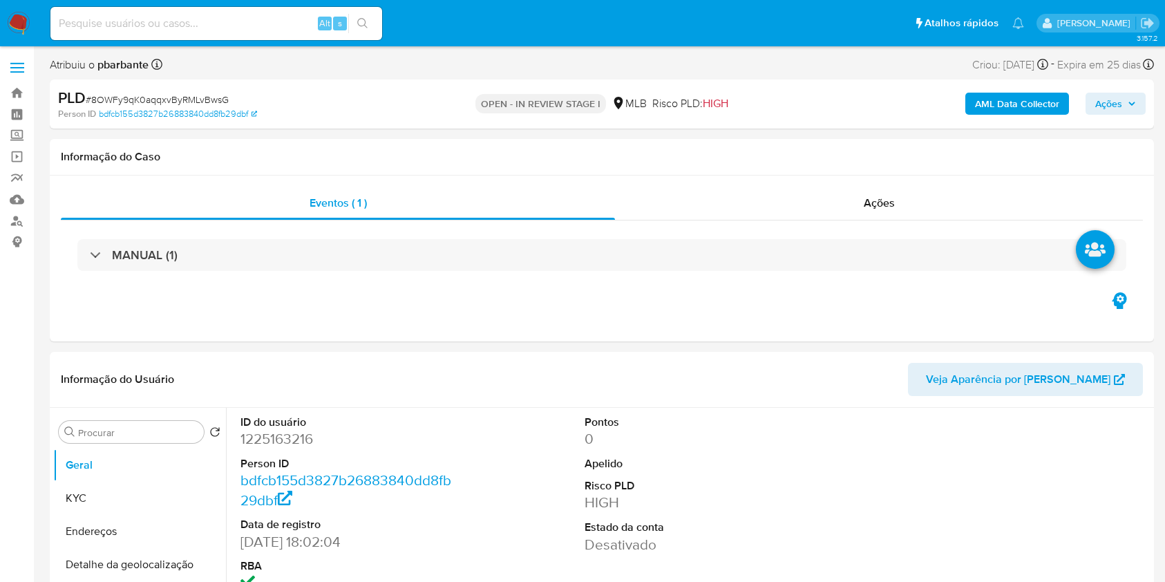
select select "10"
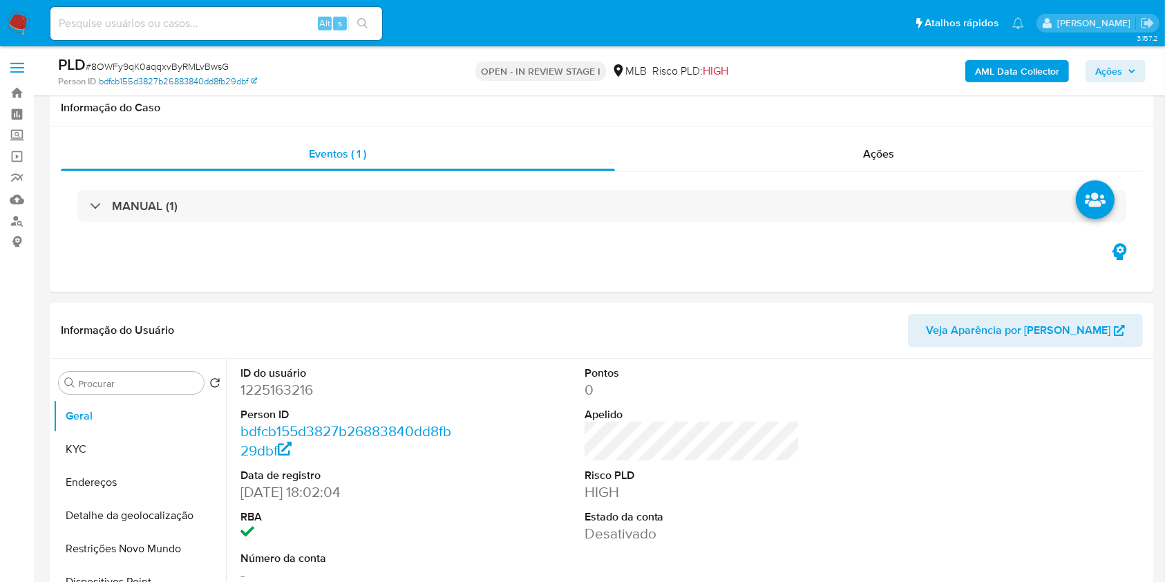
scroll to position [247, 0]
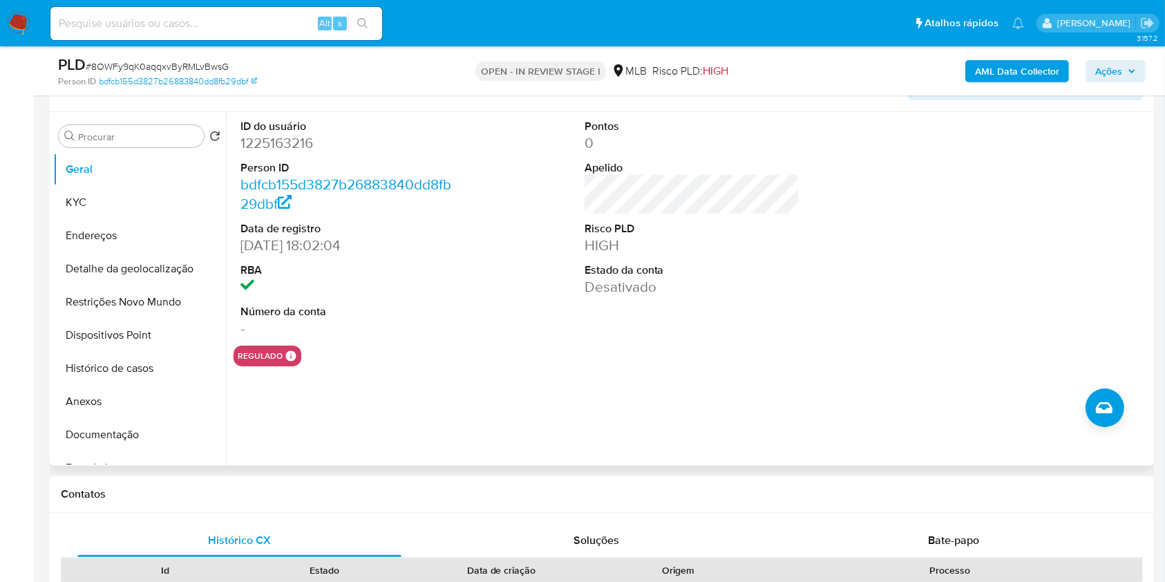
click at [280, 153] on dd "1225163216" at bounding box center [348, 142] width 216 height 19
copy dd "1225163216"
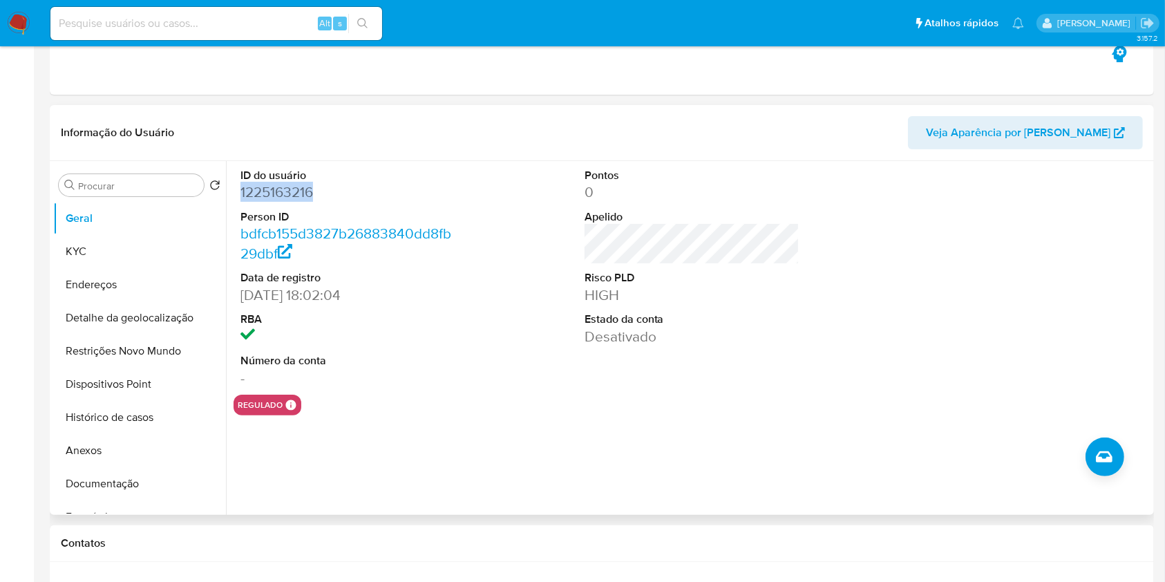
scroll to position [0, 0]
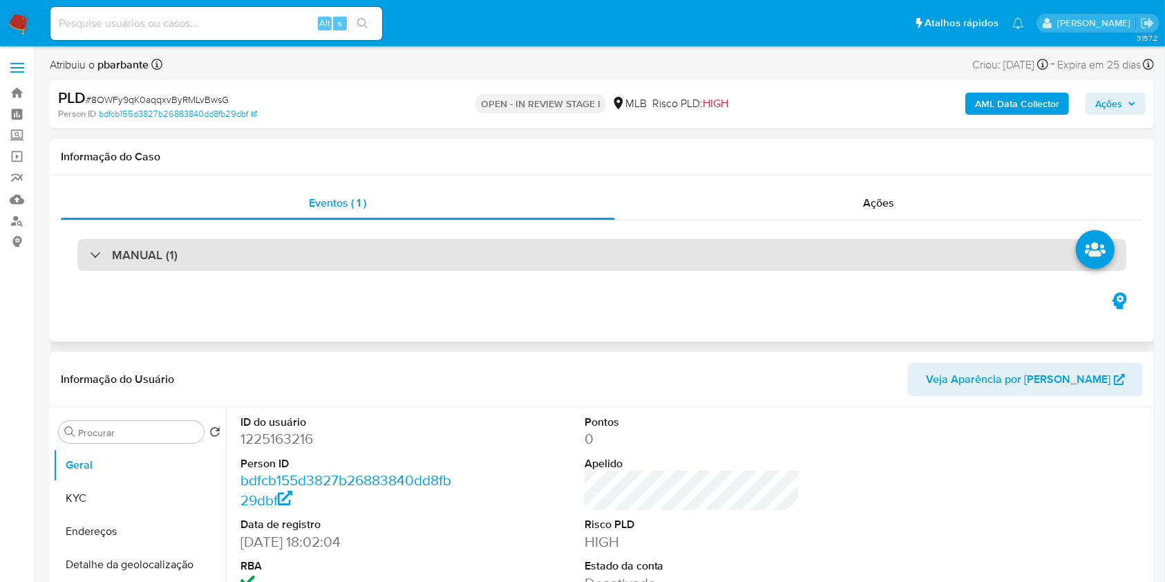
click at [292, 254] on div "MANUAL (1)" at bounding box center [601, 255] width 1049 height 32
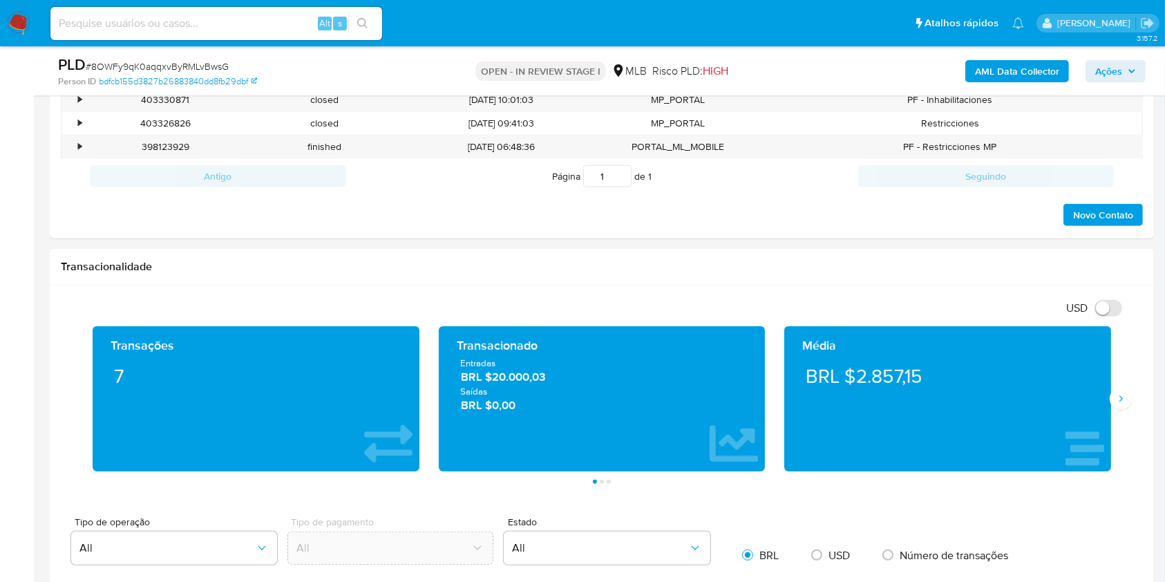
scroll to position [879, 0]
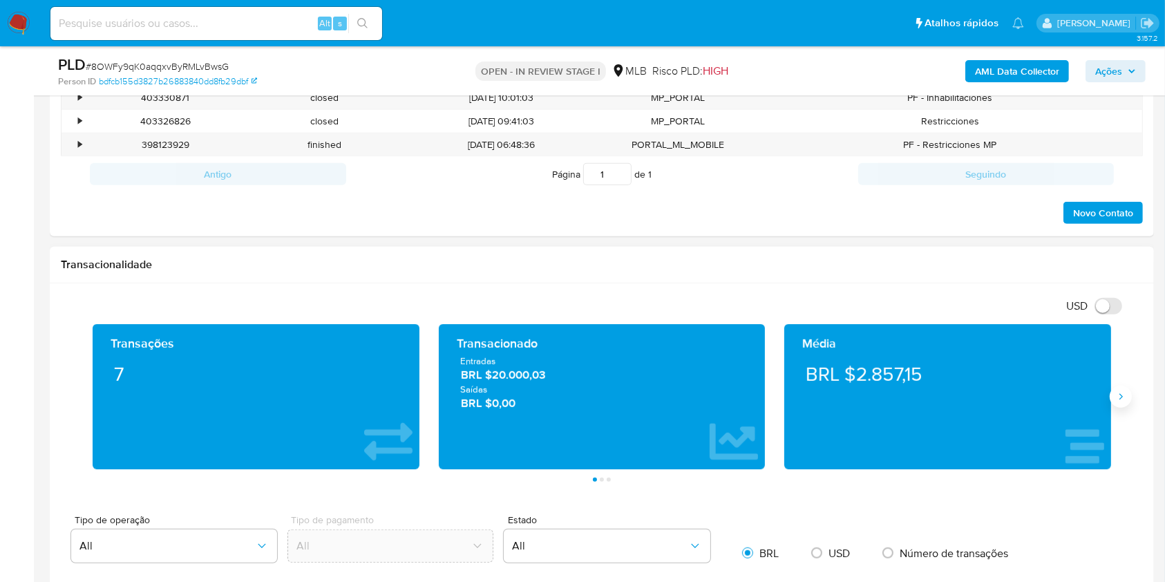
click at [1115, 402] on button "Siguiente" at bounding box center [1121, 396] width 22 height 22
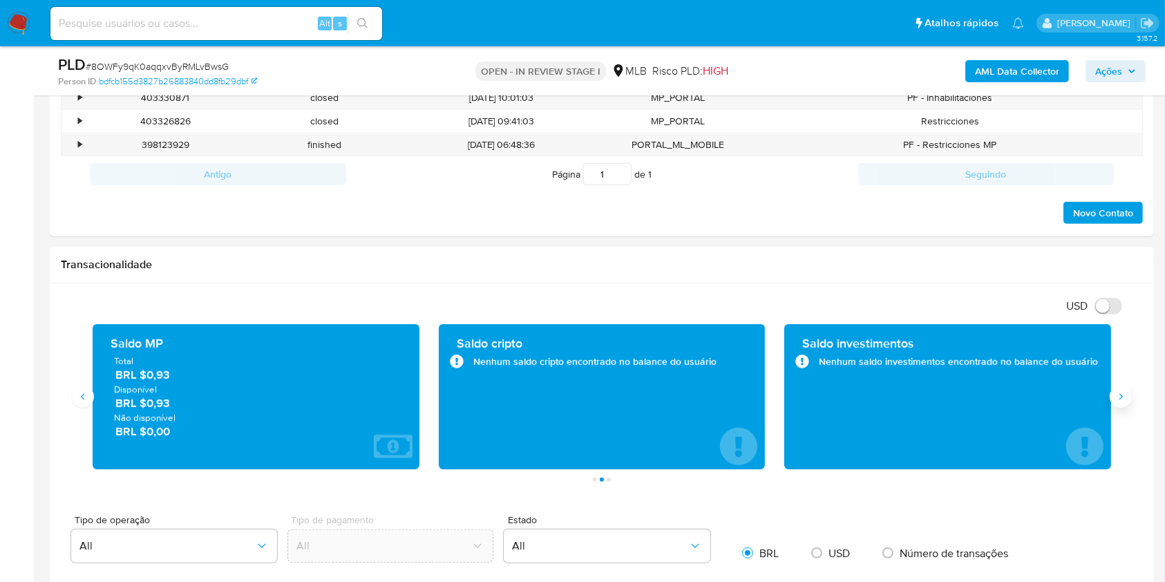
click at [1115, 402] on button "Siguiente" at bounding box center [1121, 396] width 22 height 22
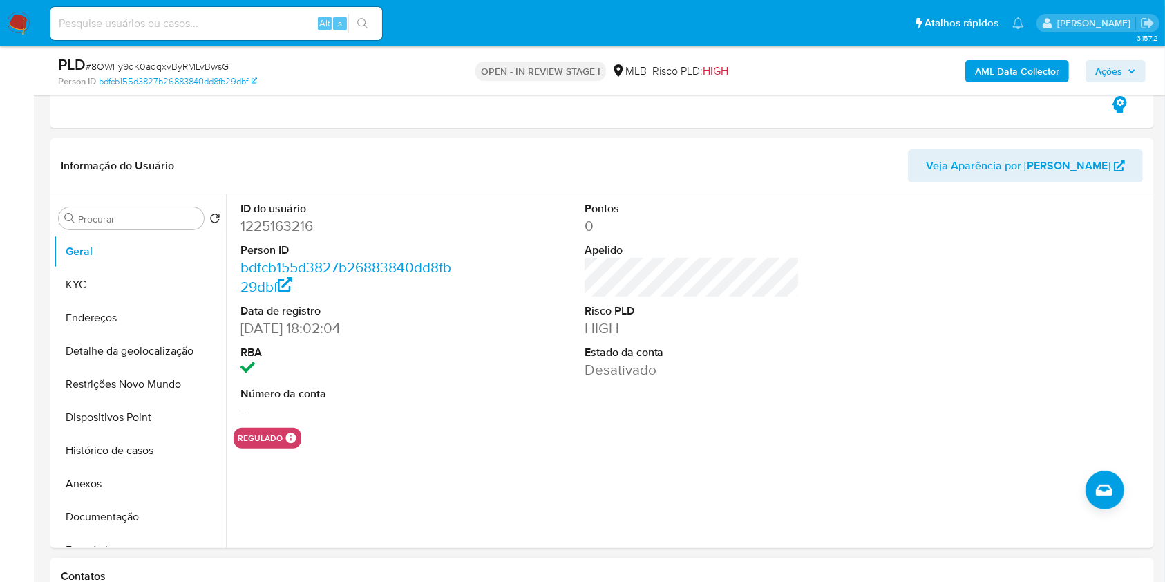
scroll to position [254, 0]
click at [148, 427] on button "Dispositivos Point" at bounding box center [134, 416] width 162 height 33
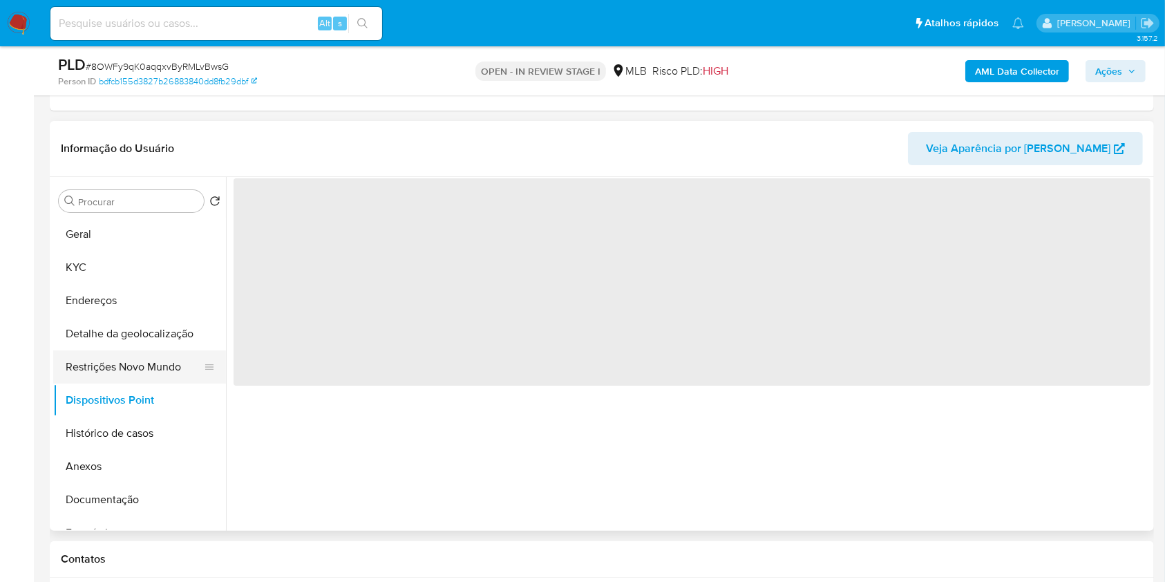
click at [159, 366] on button "Restrições Novo Mundo" at bounding box center [134, 366] width 162 height 33
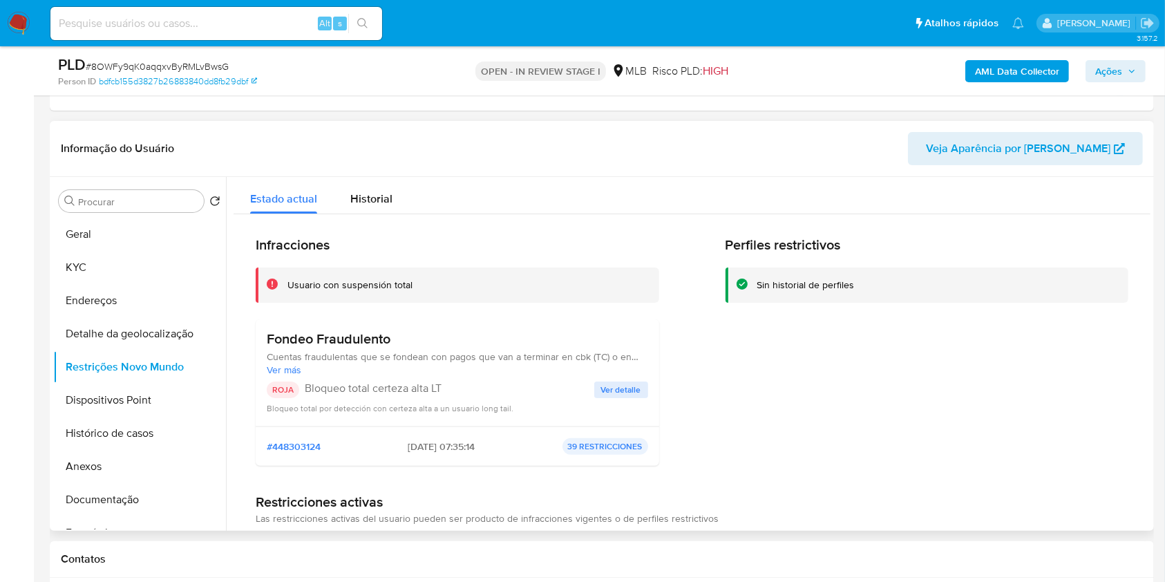
click at [607, 396] on span "Ver detalle" at bounding box center [621, 390] width 40 height 14
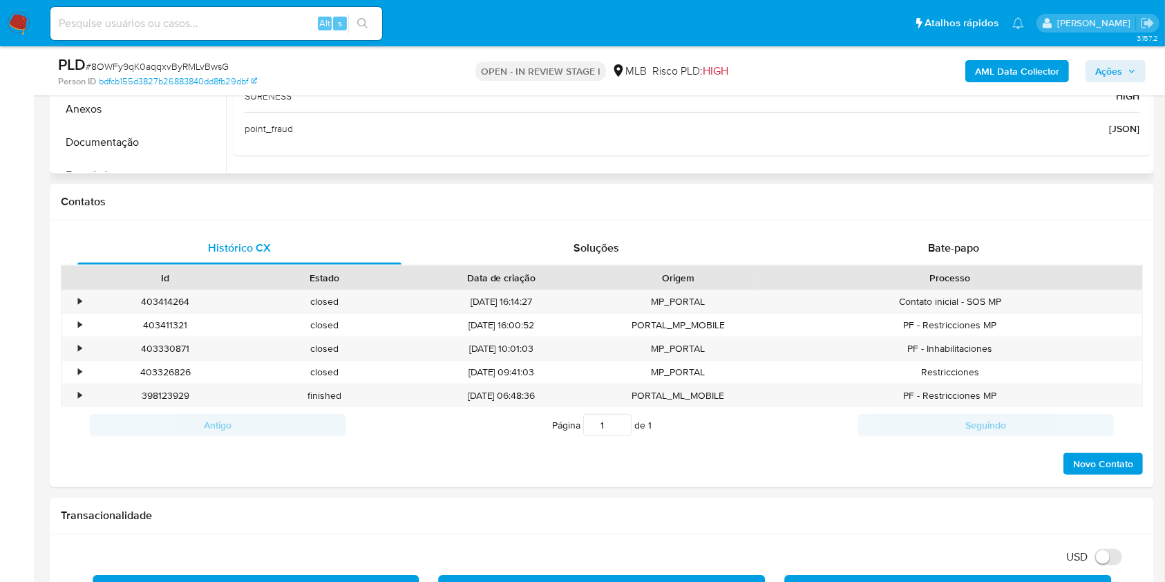
scroll to position [707, 0]
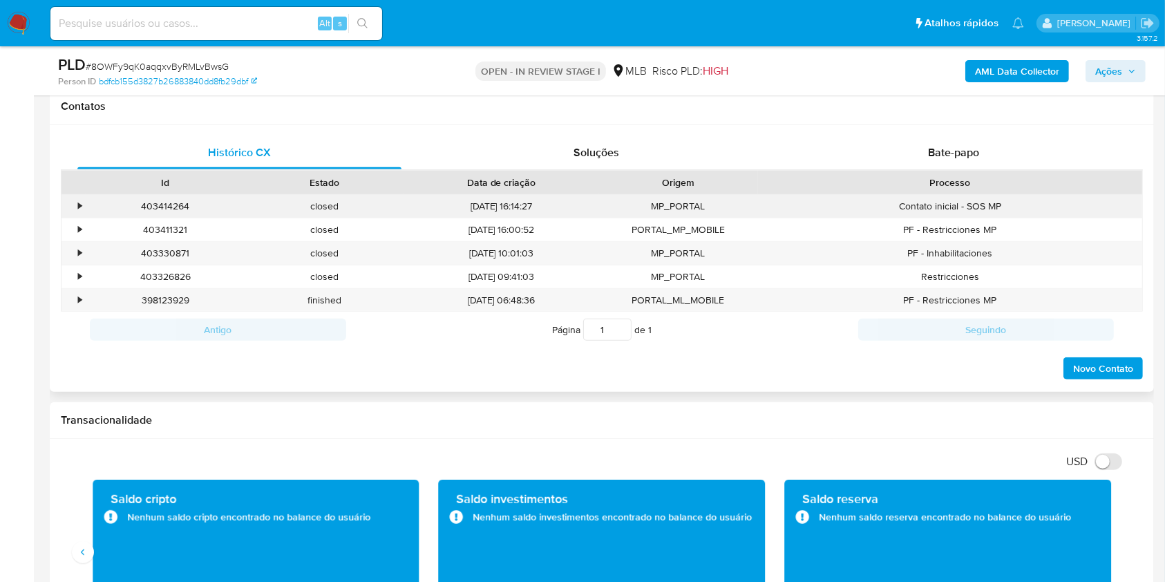
click at [78, 209] on div "•" at bounding box center [79, 206] width 3 height 13
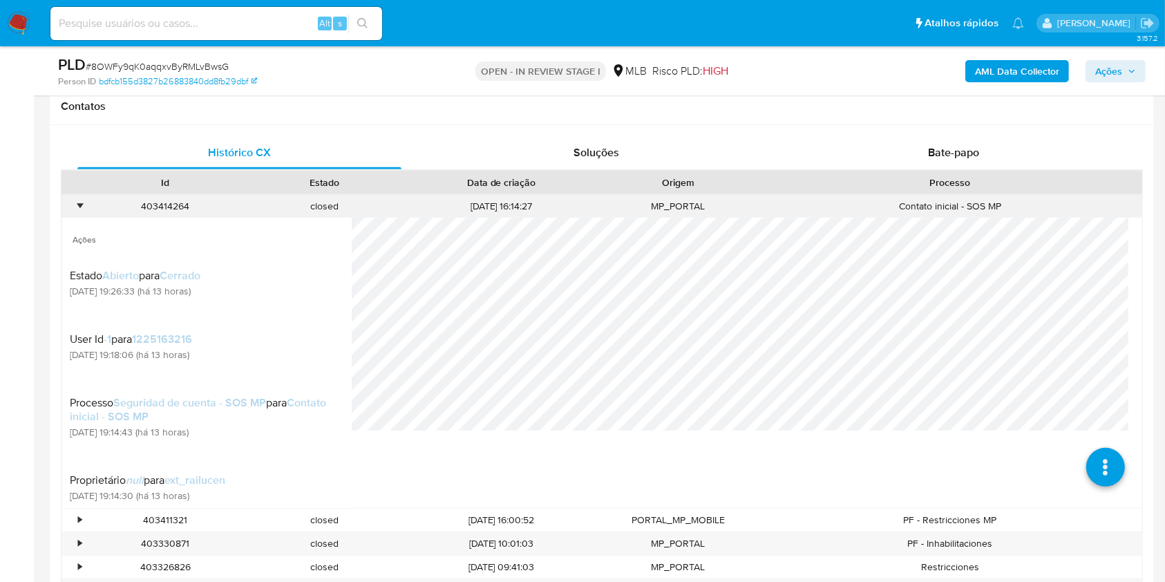
click at [78, 209] on div "•" at bounding box center [79, 206] width 3 height 13
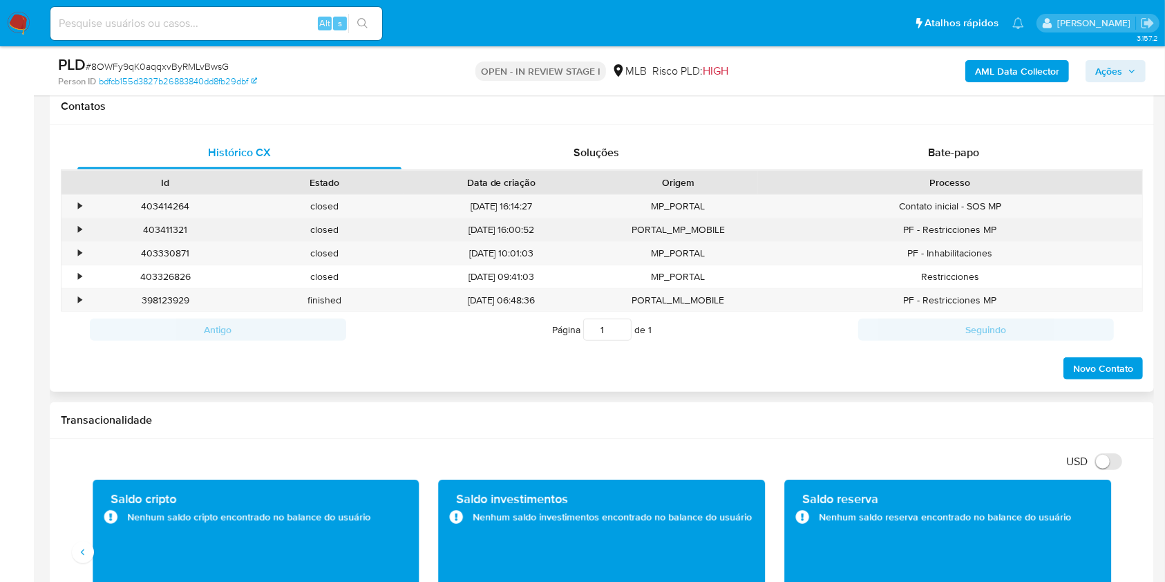
click at [79, 235] on div "•" at bounding box center [79, 229] width 3 height 13
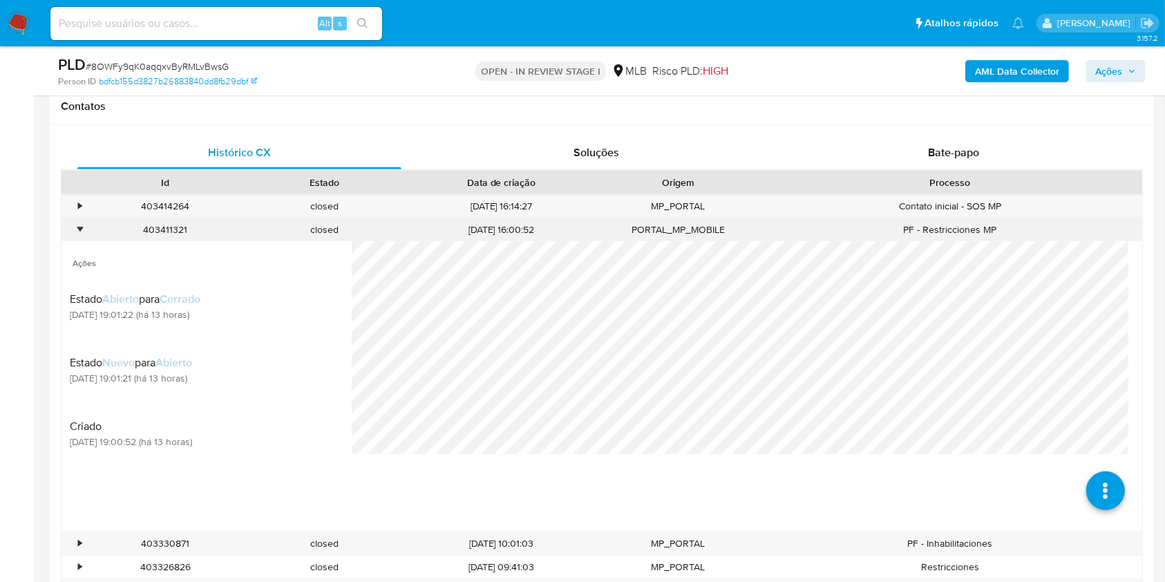
click at [79, 235] on div "•" at bounding box center [79, 229] width 3 height 13
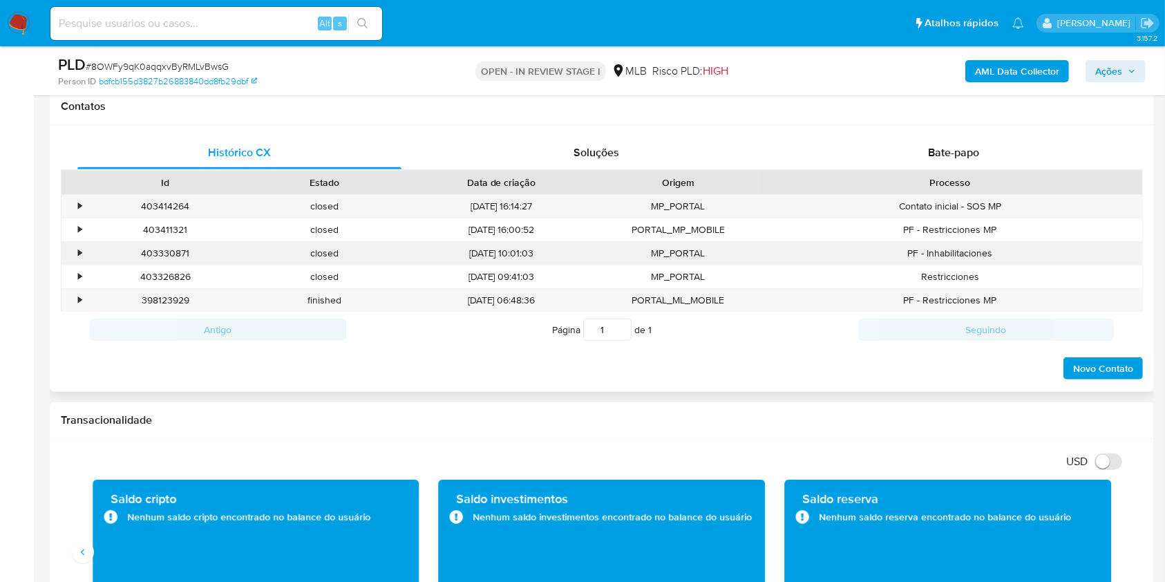
click at [79, 254] on div "•" at bounding box center [79, 253] width 3 height 13
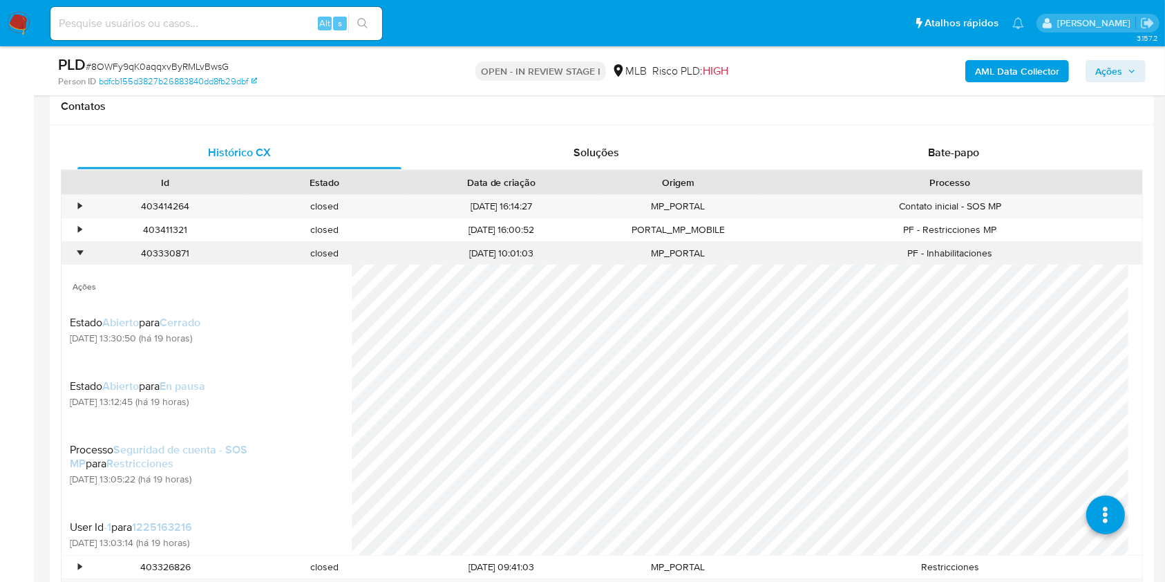
click at [79, 254] on div "•" at bounding box center [79, 253] width 3 height 13
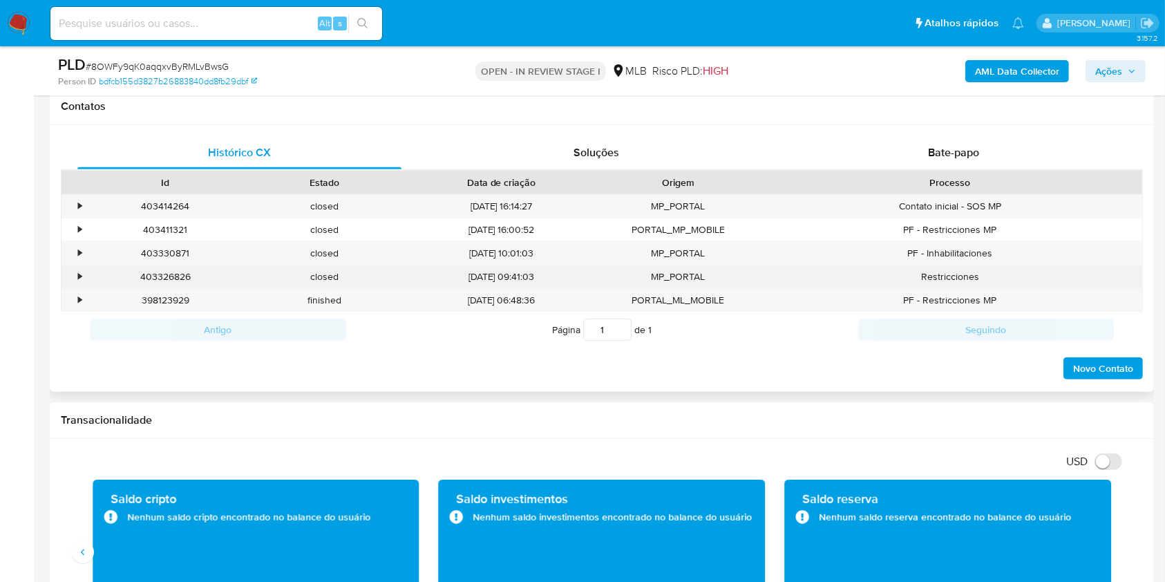
click at [80, 283] on div "•" at bounding box center [79, 276] width 3 height 13
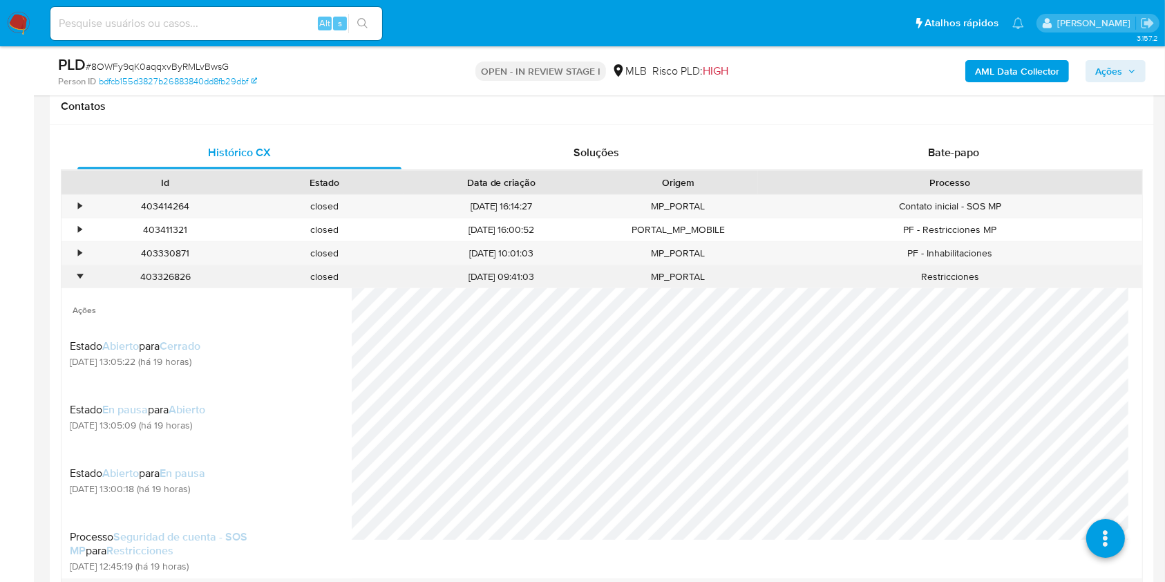
click at [80, 283] on div "•" at bounding box center [79, 276] width 3 height 13
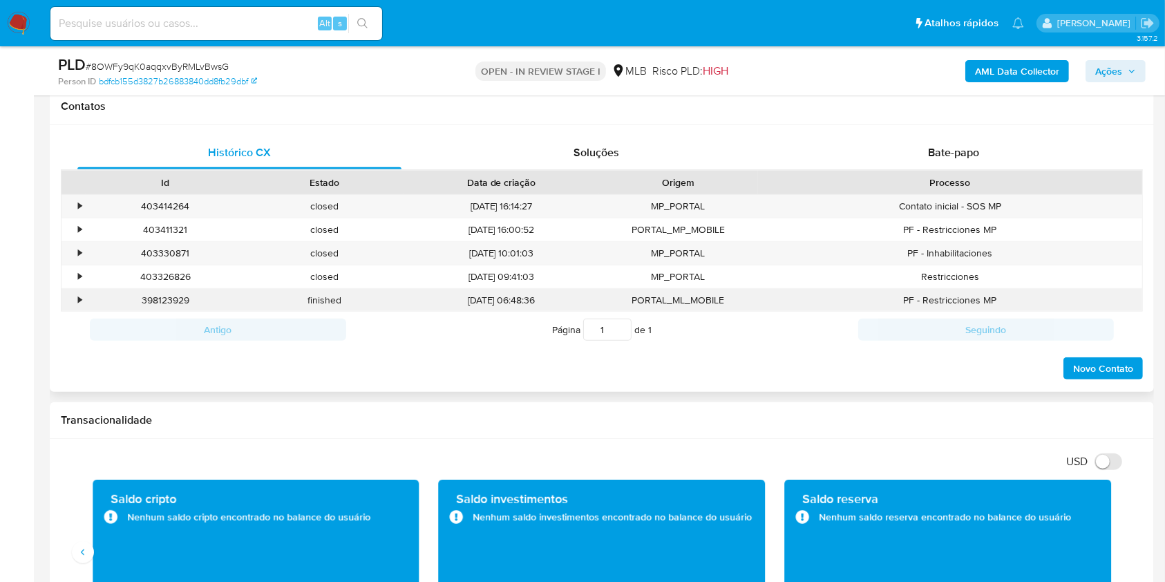
click at [80, 300] on div "•" at bounding box center [79, 300] width 3 height 13
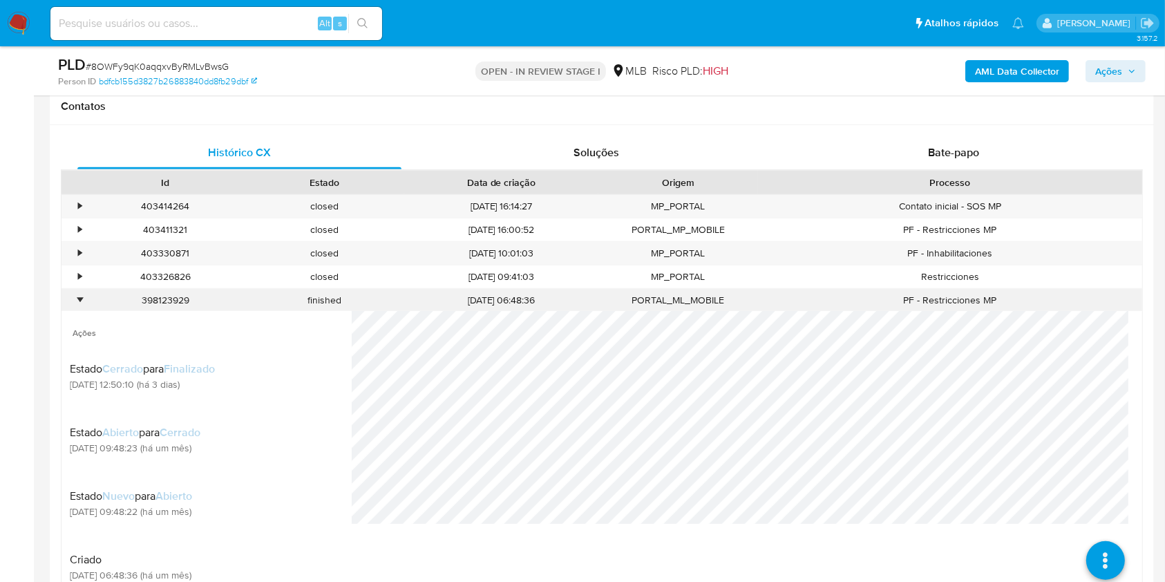
click at [80, 300] on div "•" at bounding box center [79, 300] width 3 height 13
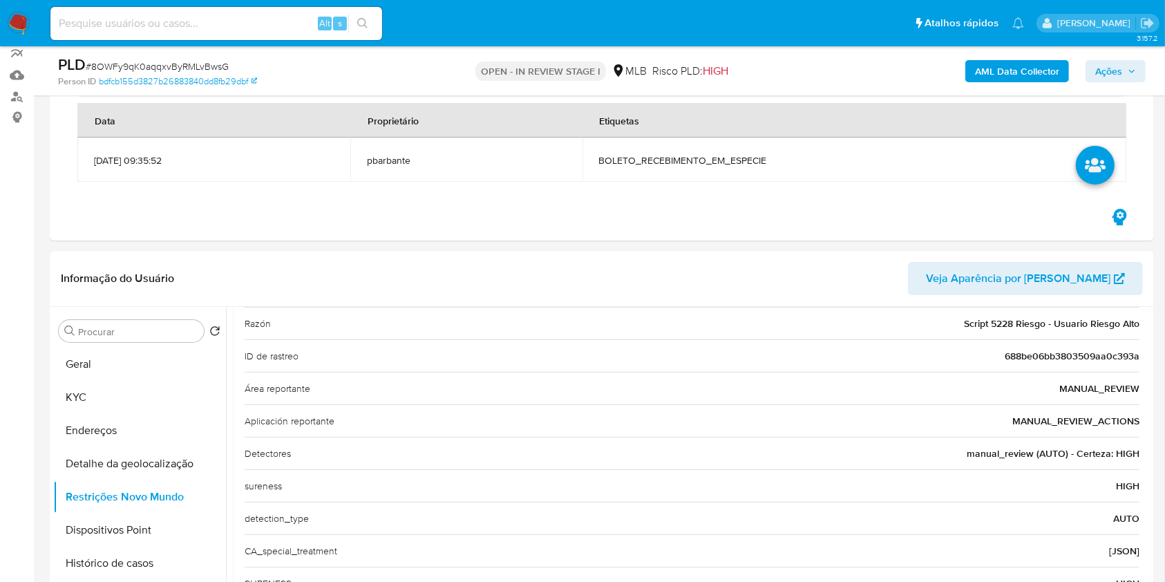
scroll to position [183, 0]
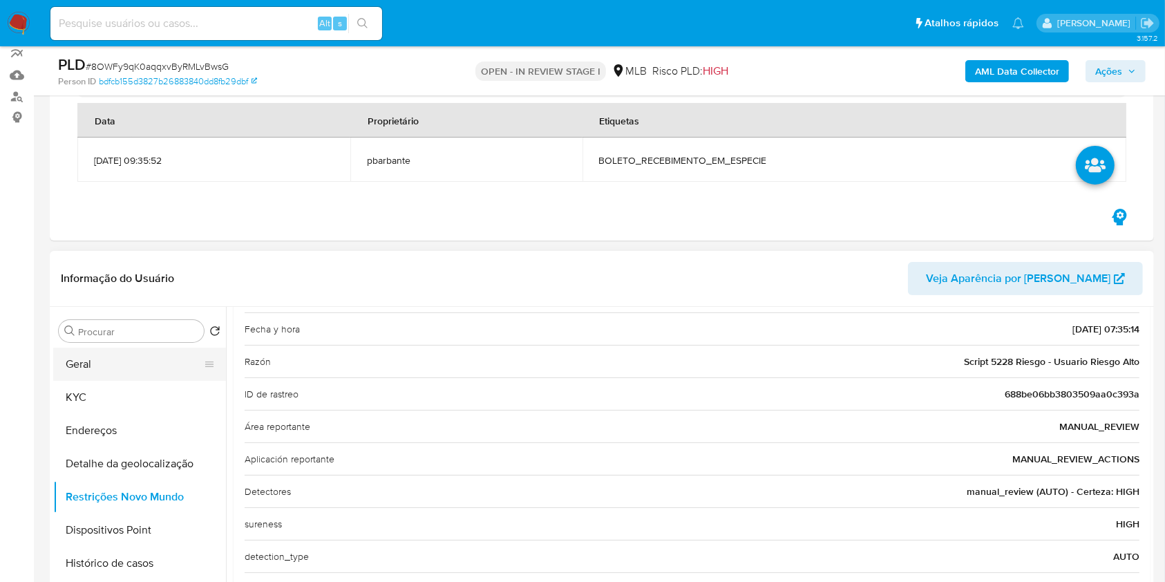
click at [139, 373] on button "Geral" at bounding box center [134, 364] width 162 height 33
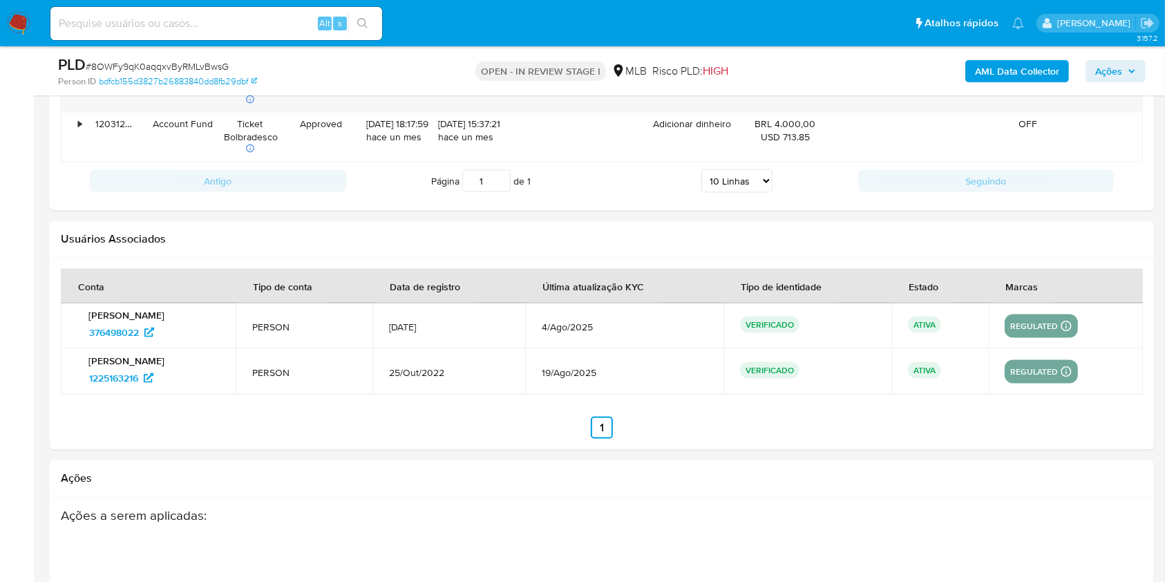
scroll to position [2139, 0]
click at [115, 329] on span "376498022" at bounding box center [114, 332] width 50 height 22
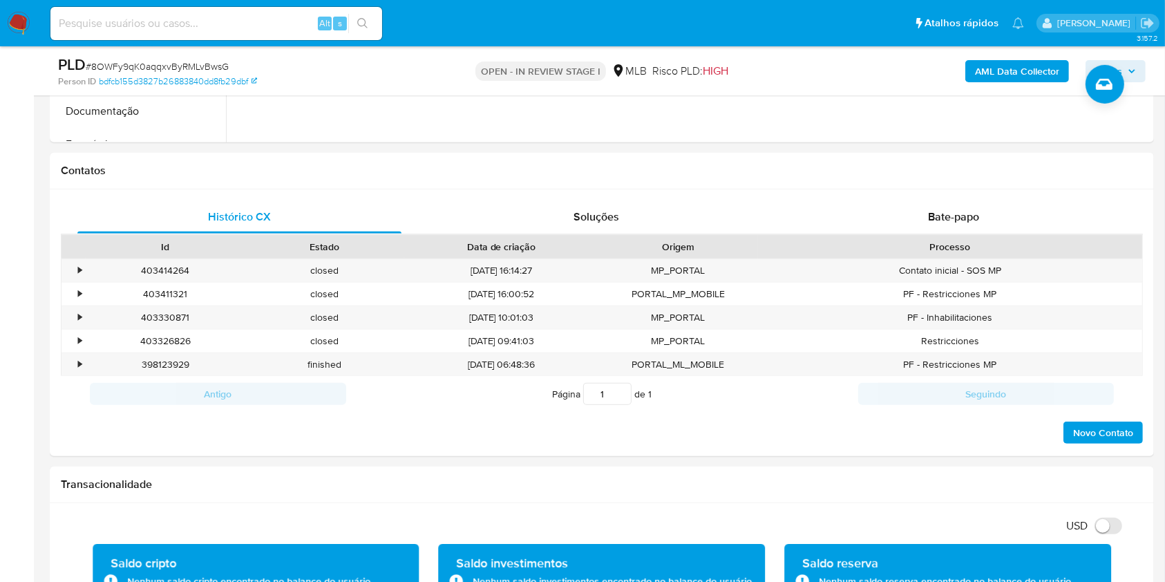
scroll to position [653, 0]
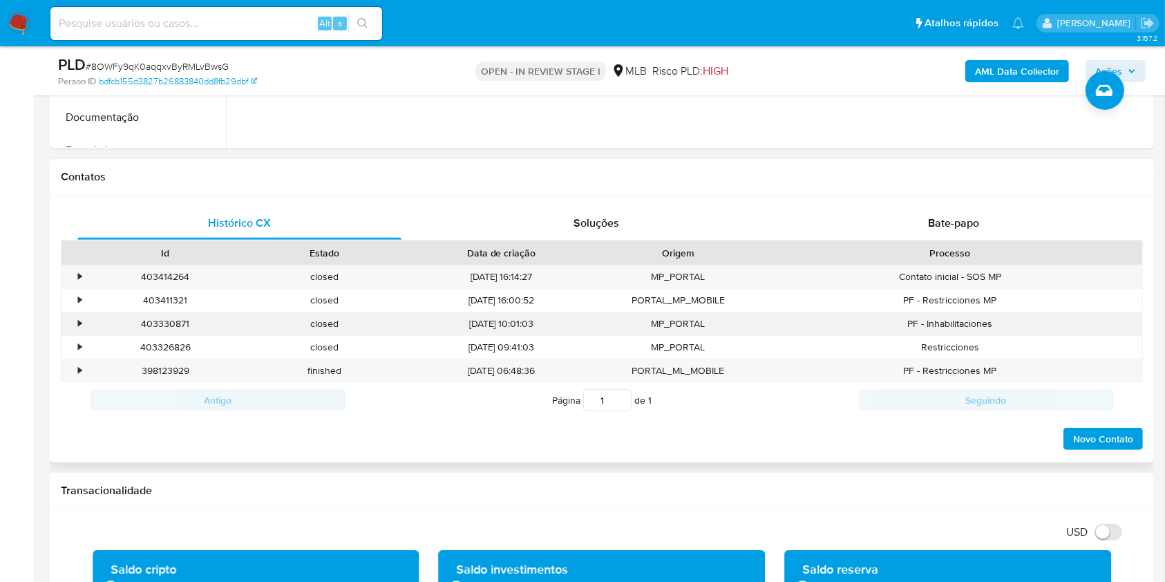
click at [79, 321] on div "•" at bounding box center [79, 323] width 3 height 13
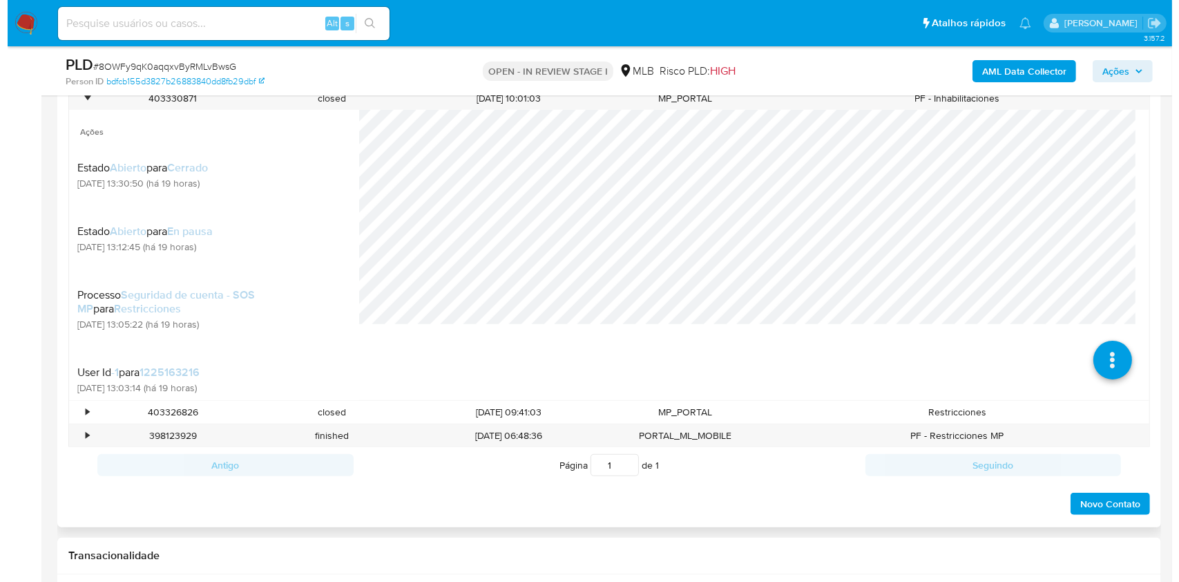
scroll to position [888, 0]
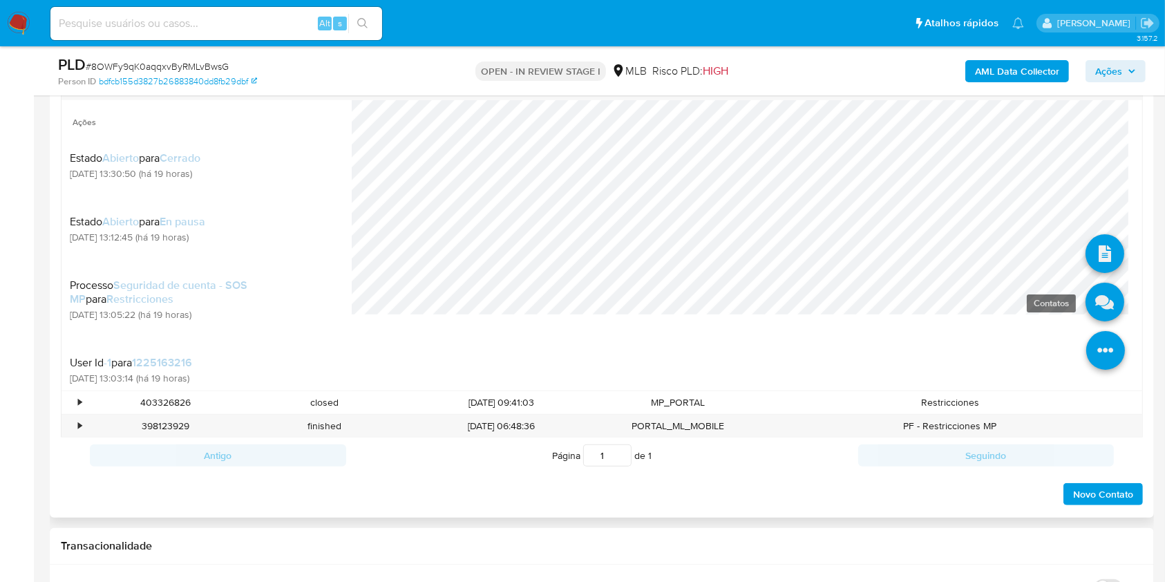
click at [1100, 314] on icon at bounding box center [1104, 302] width 39 height 39
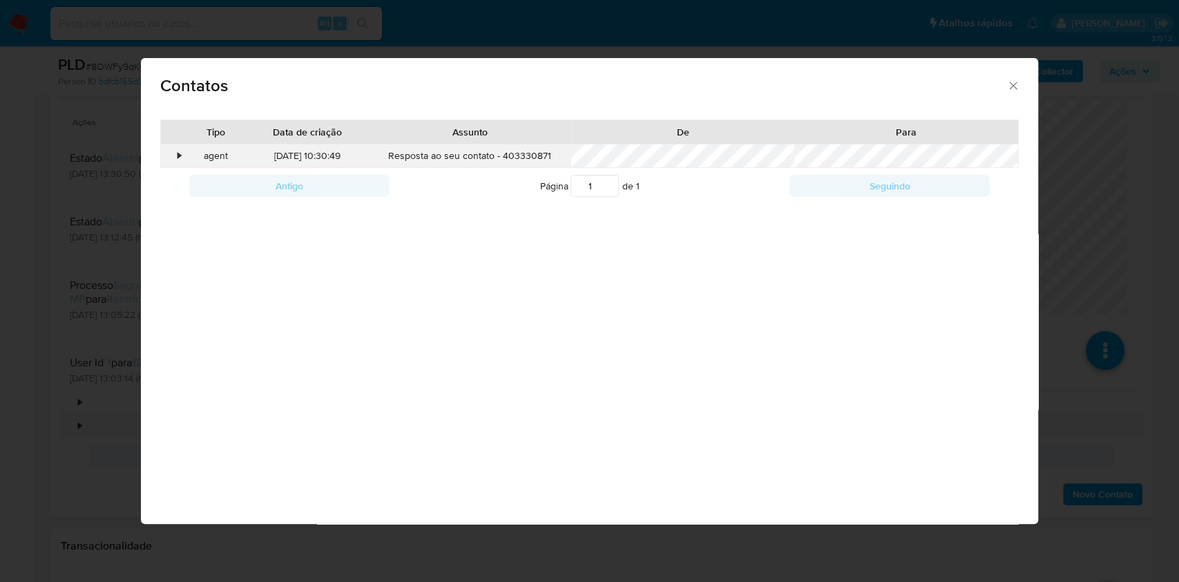
click at [182, 157] on div "•" at bounding box center [173, 155] width 24 height 23
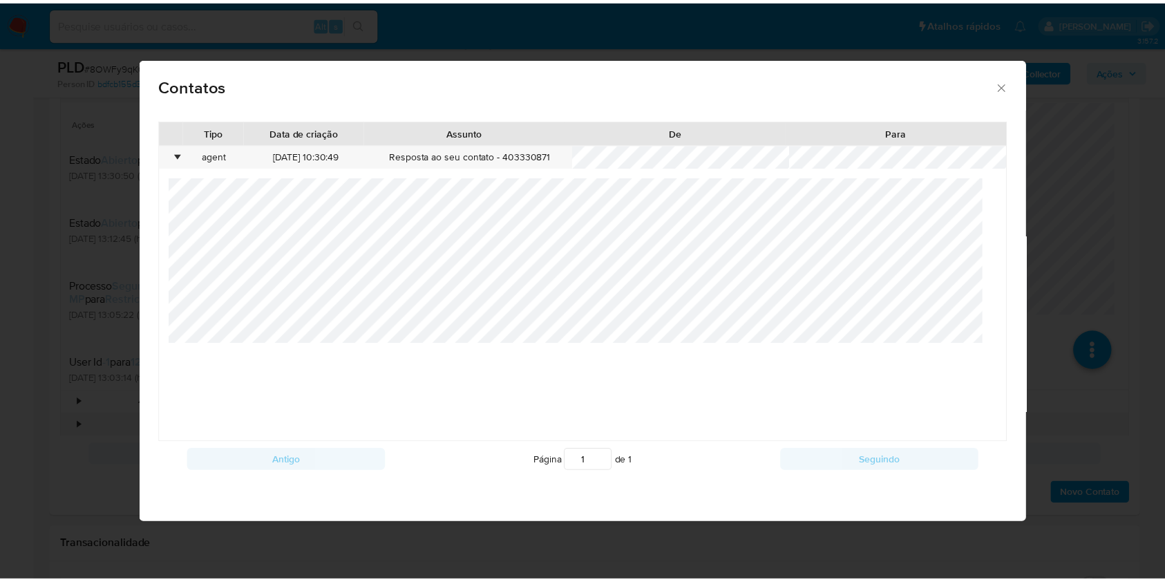
scroll to position [9, 0]
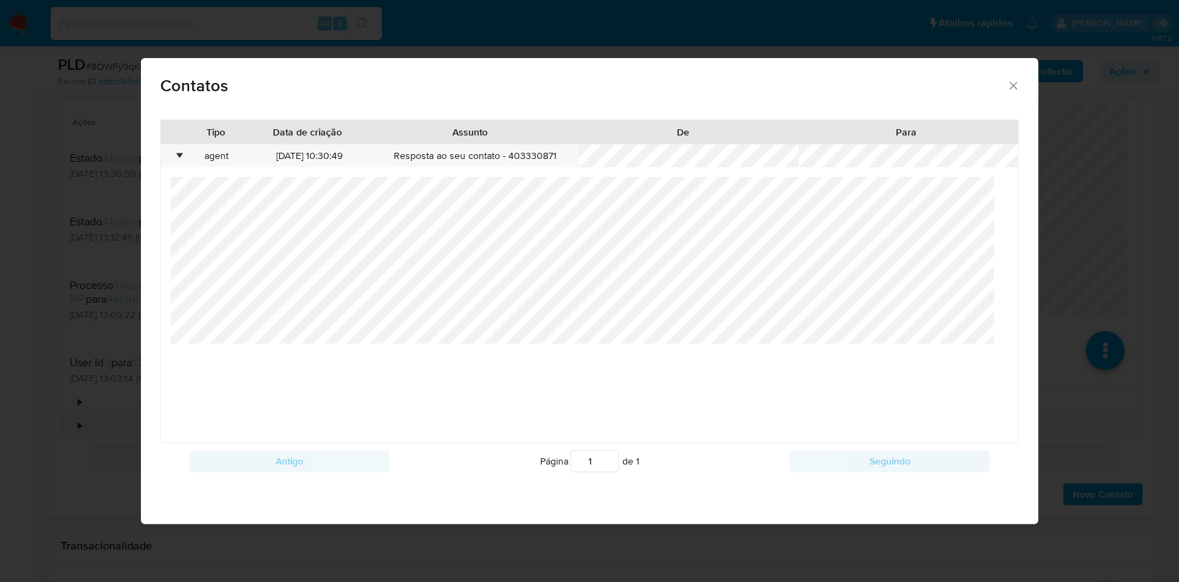
click at [1007, 79] on icon "close" at bounding box center [1014, 86] width 14 height 14
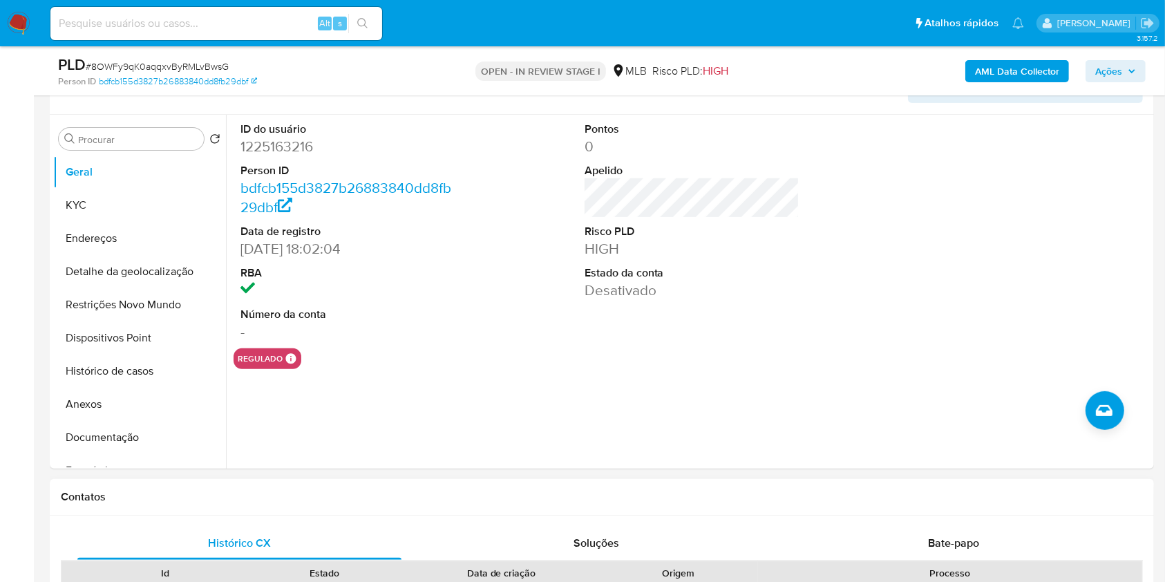
scroll to position [332, 0]
click at [99, 296] on button "Restrições Novo Mundo" at bounding box center [134, 305] width 162 height 33
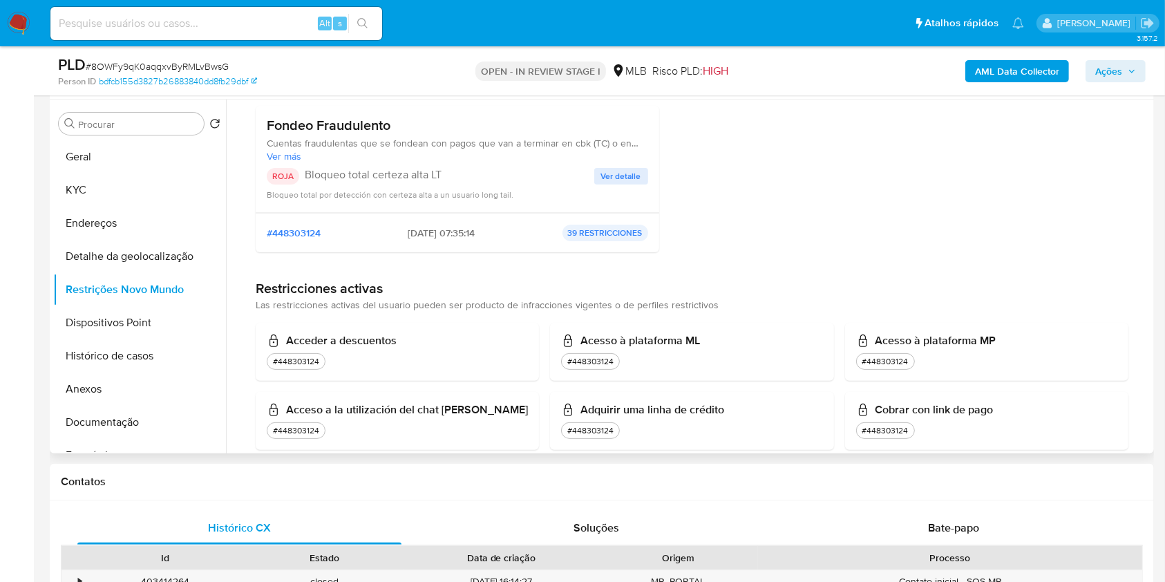
scroll to position [138, 0]
click at [609, 181] on span "Ver detalle" at bounding box center [621, 174] width 40 height 14
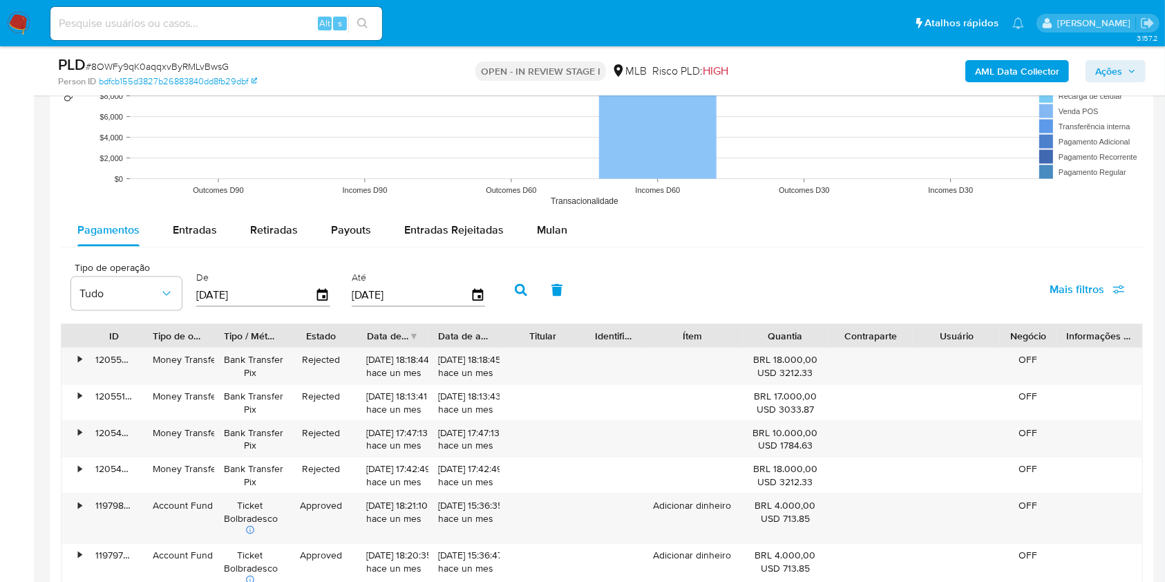
scroll to position [1782, 0]
click at [318, 235] on button "Payouts" at bounding box center [350, 230] width 73 height 33
select select "10"
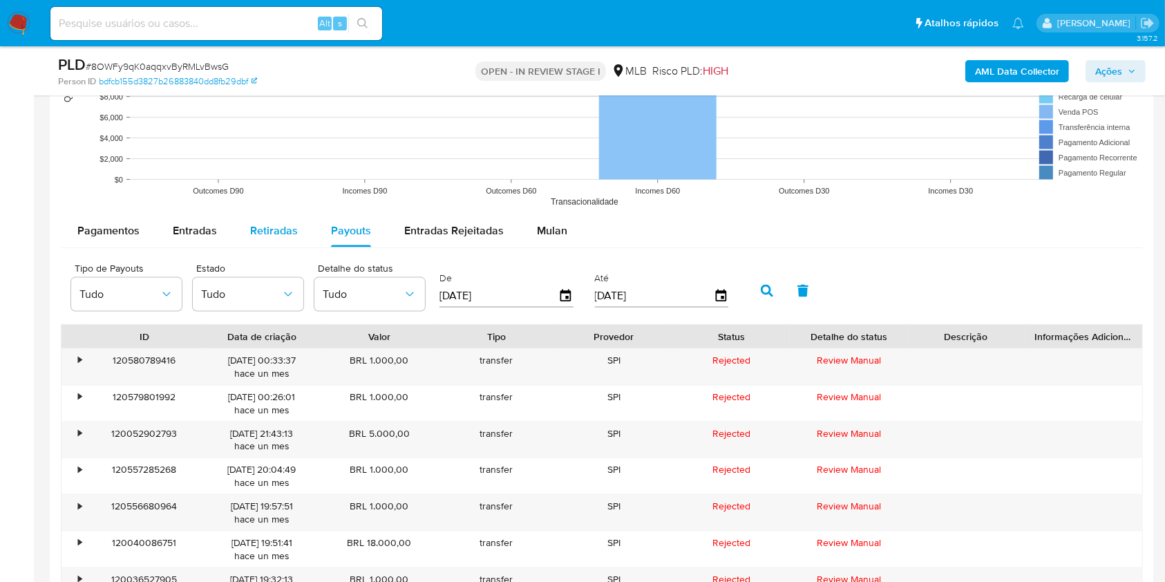
click at [276, 226] on span "Retiradas" at bounding box center [274, 230] width 48 height 16
select select "10"
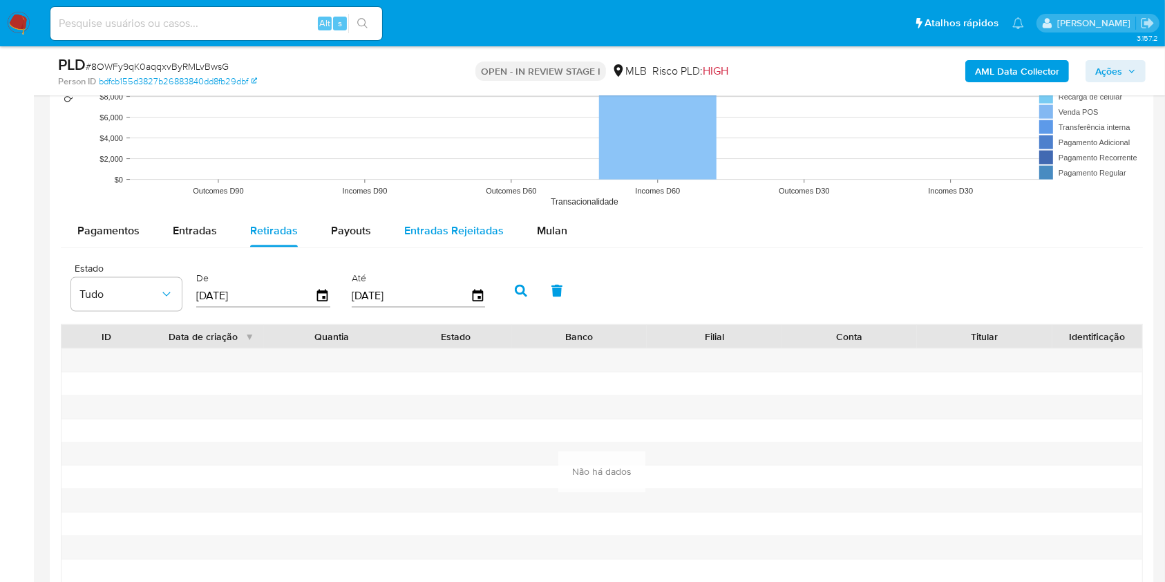
click at [455, 246] on div "Entradas Rejeitadas" at bounding box center [453, 230] width 99 height 33
select select "10"
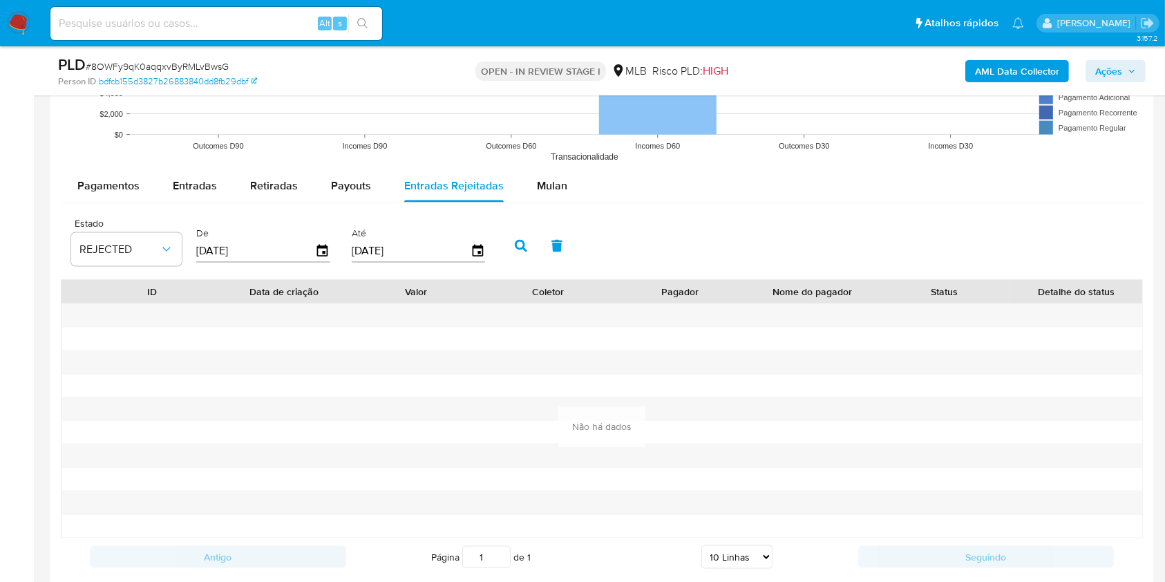
scroll to position [1825, 0]
click at [358, 171] on rect at bounding box center [602, 33] width 1082 height 276
click at [352, 191] on span "Payouts" at bounding box center [351, 188] width 40 height 16
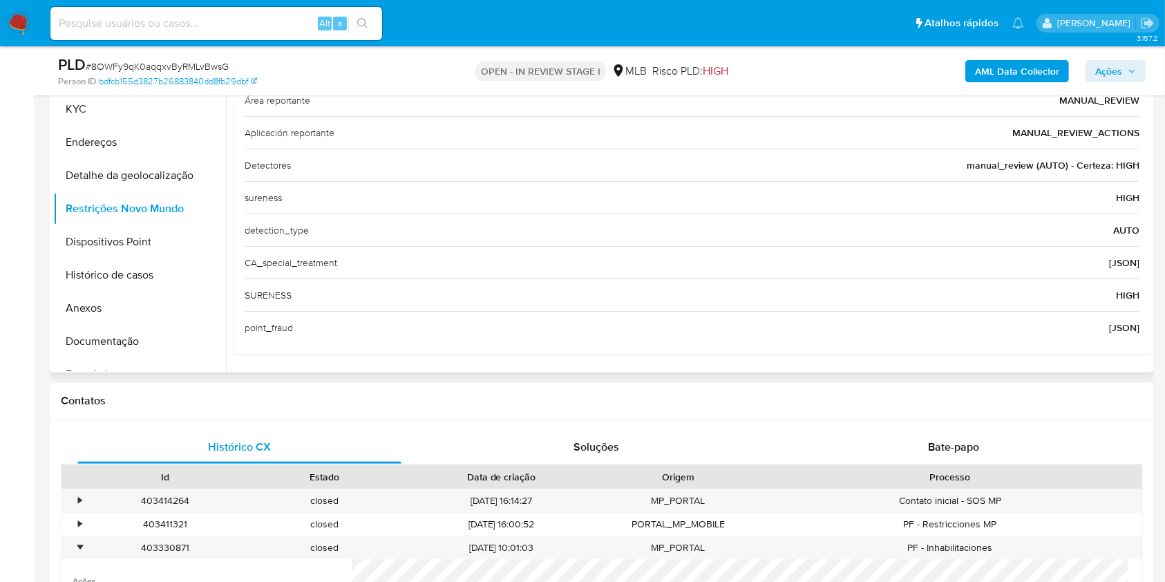
scroll to position [227, 0]
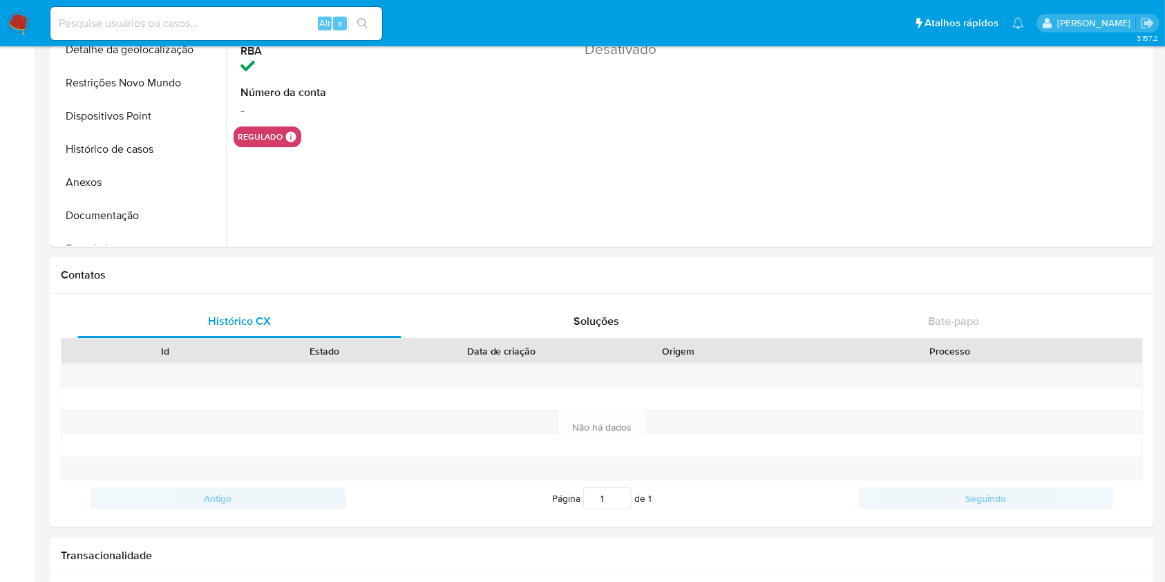
select select "10"
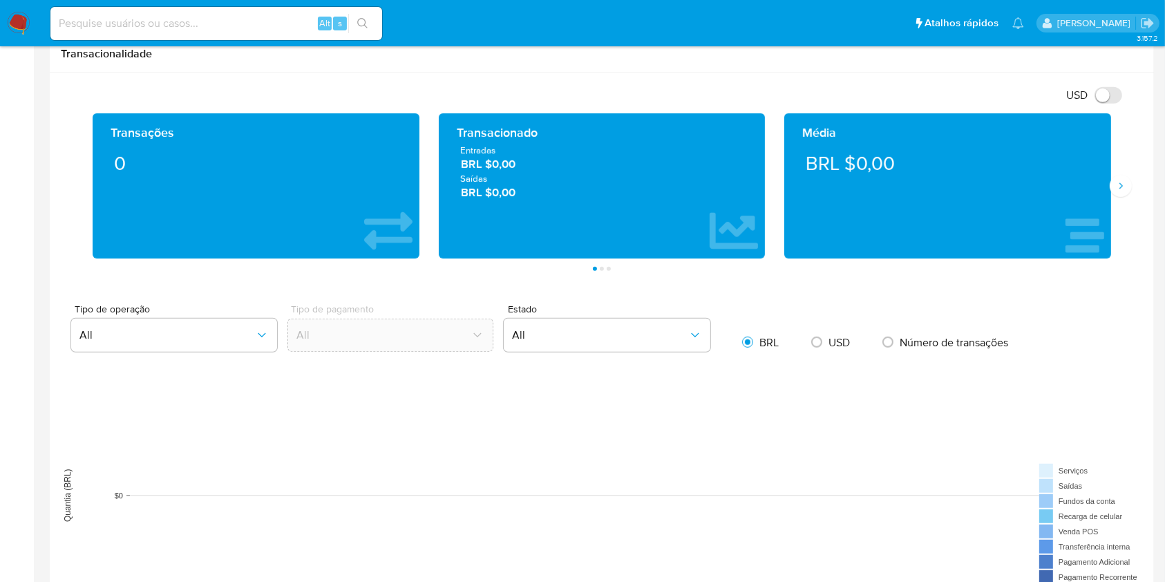
scroll to position [725, 0]
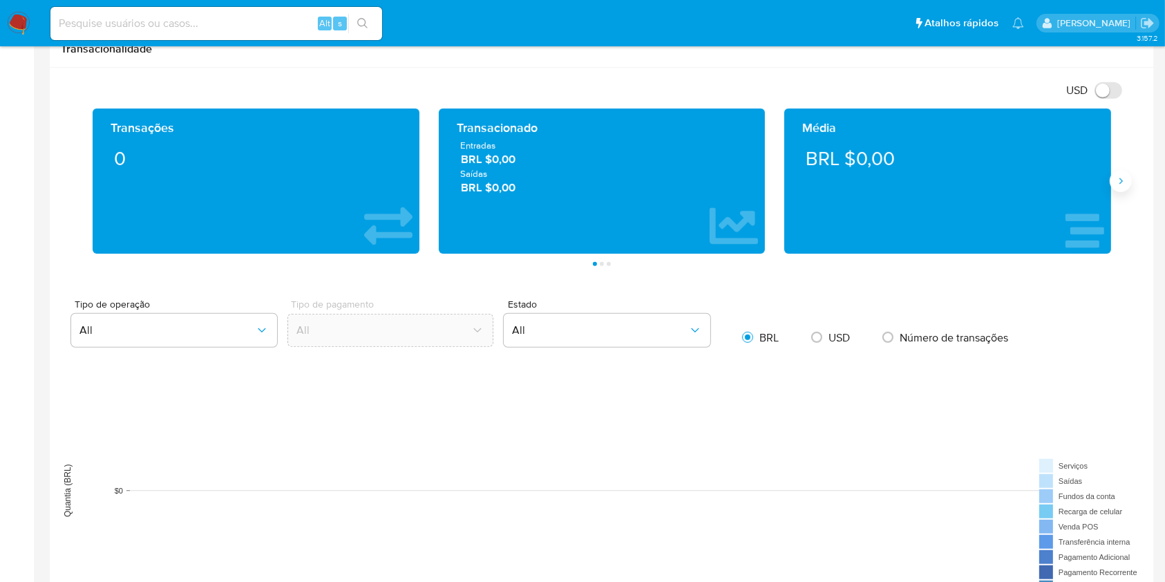
click at [1129, 182] on button "Siguiente" at bounding box center [1121, 181] width 22 height 22
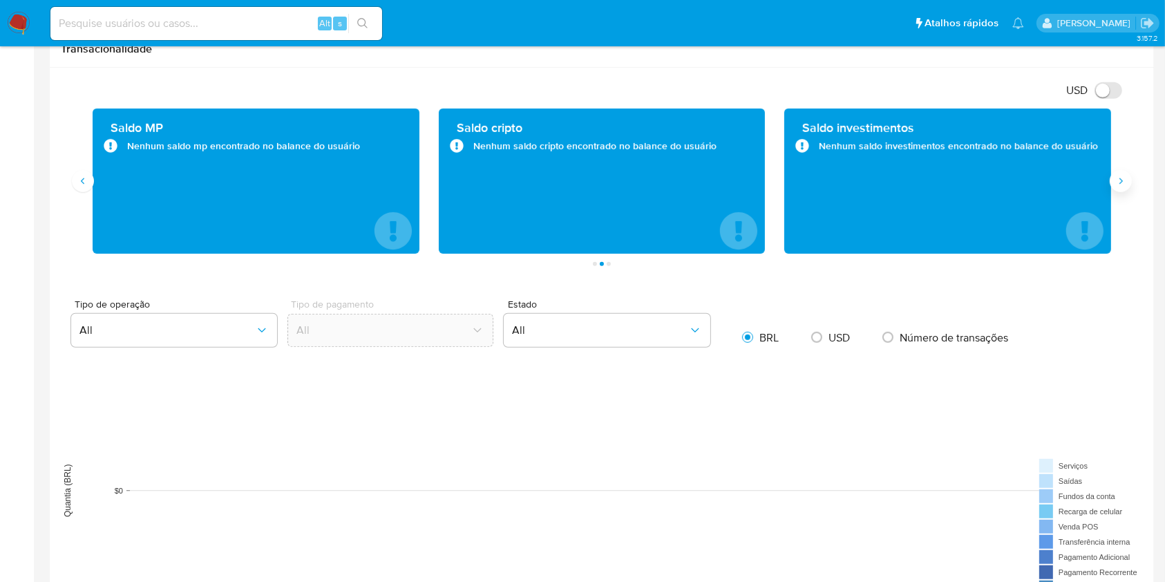
click at [1129, 182] on button "Siguiente" at bounding box center [1121, 181] width 22 height 22
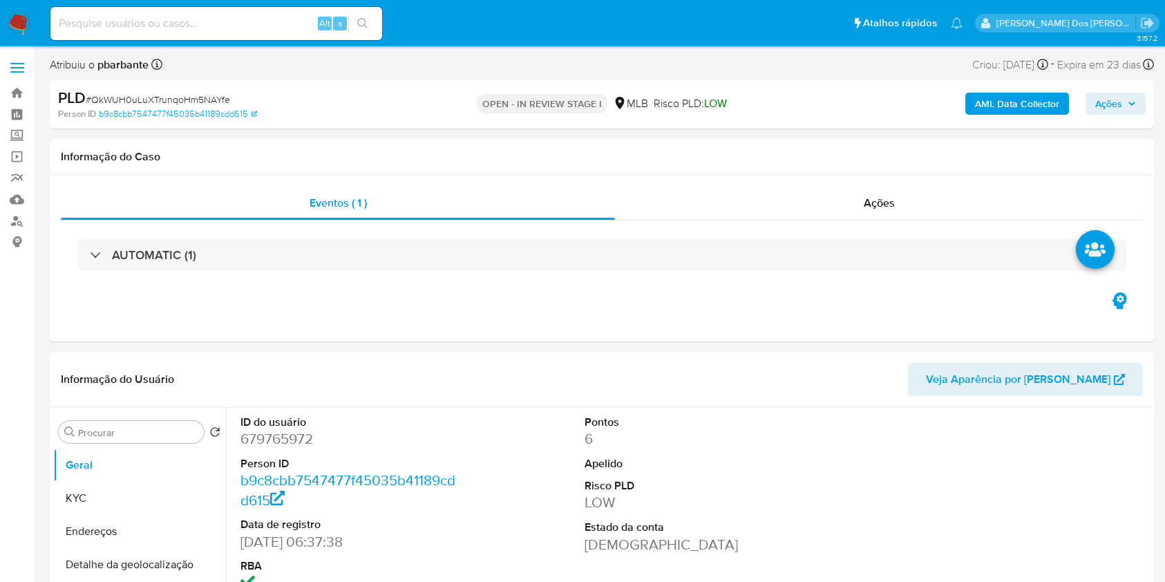
select select "10"
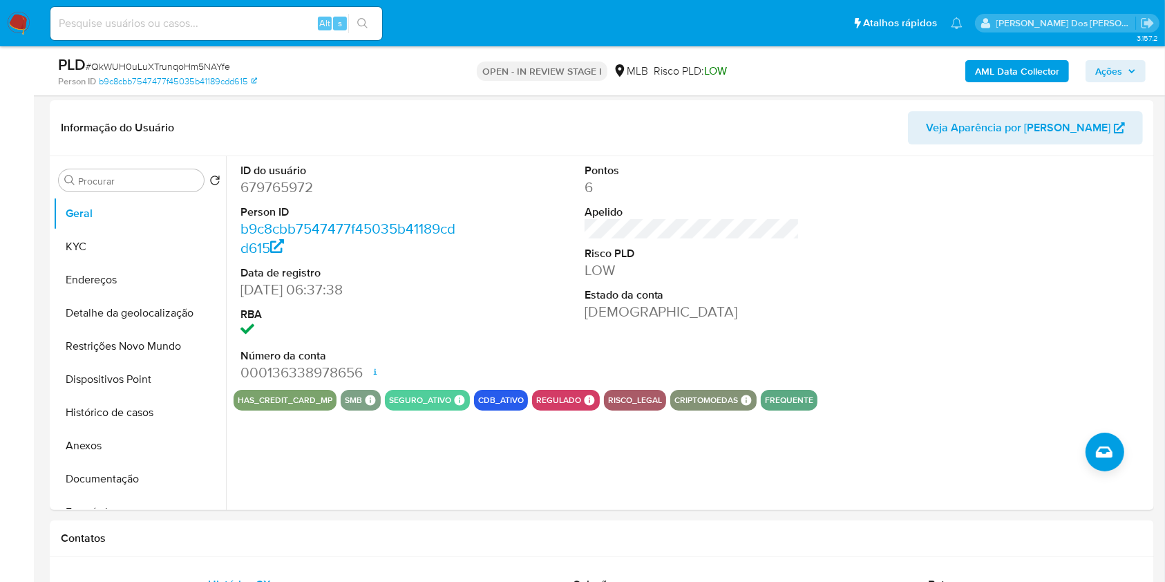
scroll to position [208, 0]
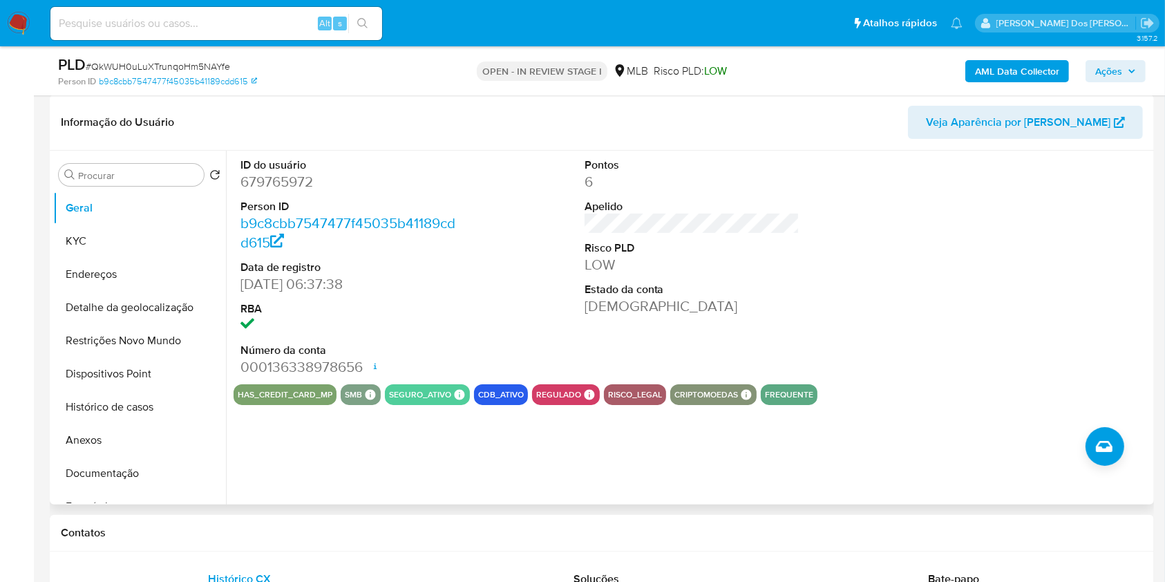
click at [274, 191] on dd "679765972" at bounding box center [348, 181] width 216 height 19
copy dd "679765972"
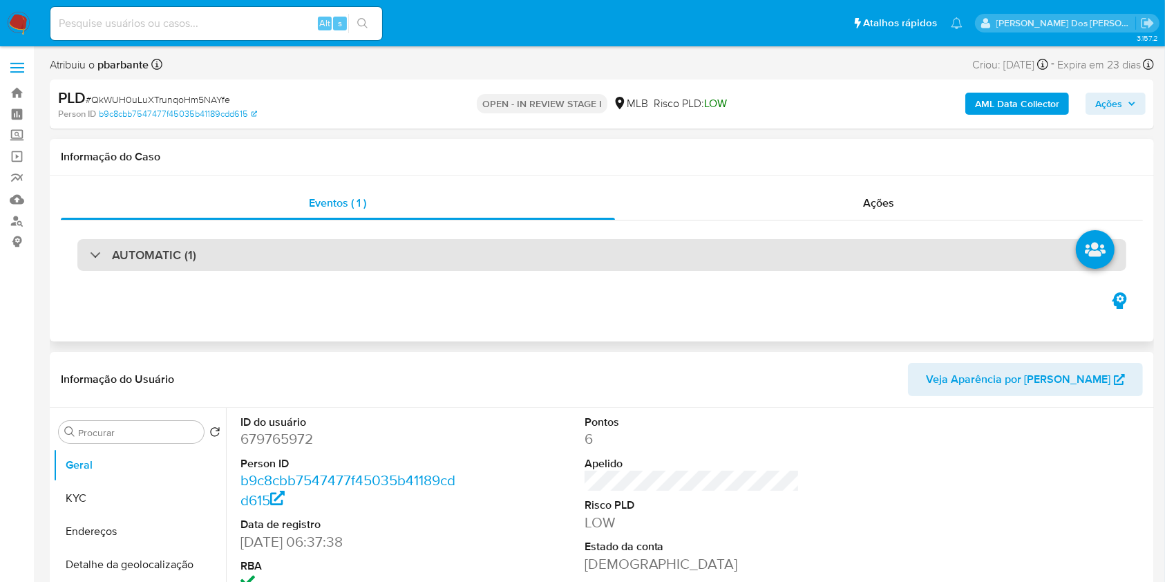
click at [379, 269] on div "AUTOMATIC (1)" at bounding box center [601, 255] width 1049 height 32
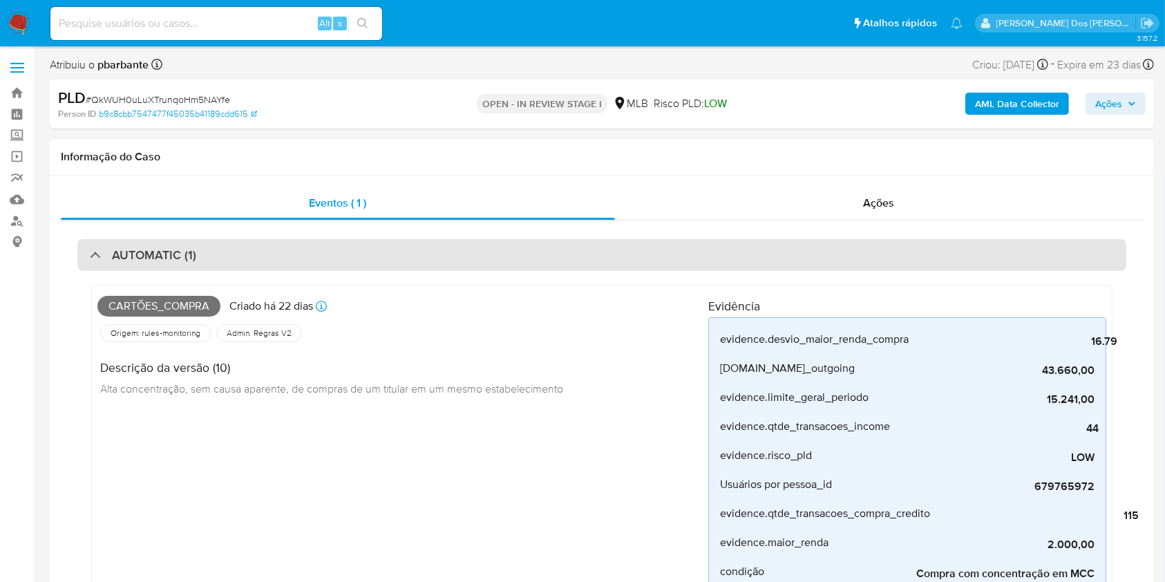
click at [379, 269] on div "AUTOMATIC (1)" at bounding box center [601, 255] width 1049 height 32
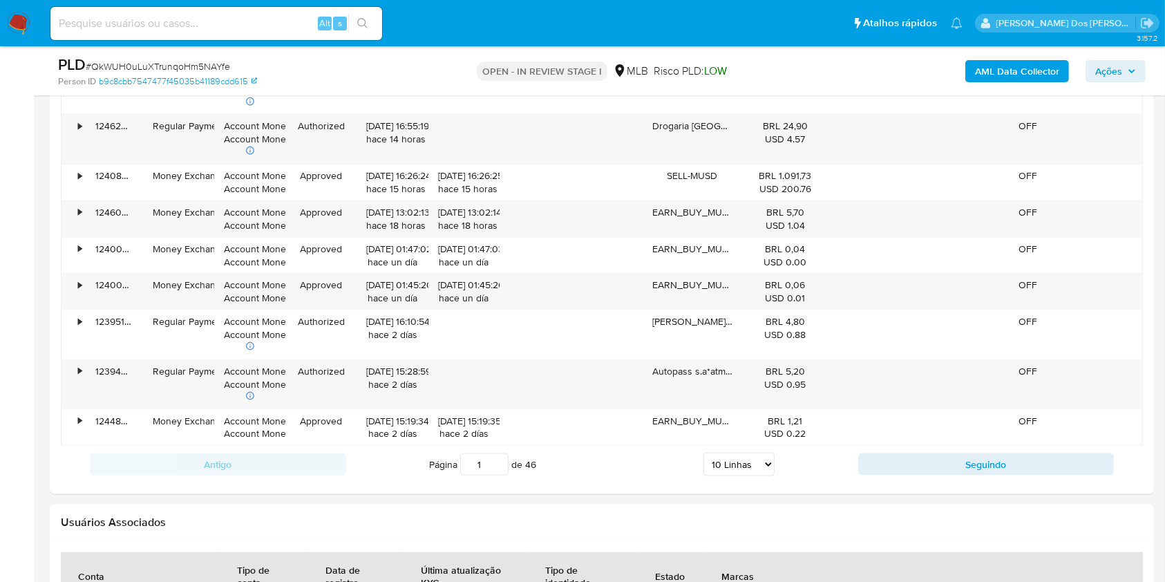
scroll to position [1659, 0]
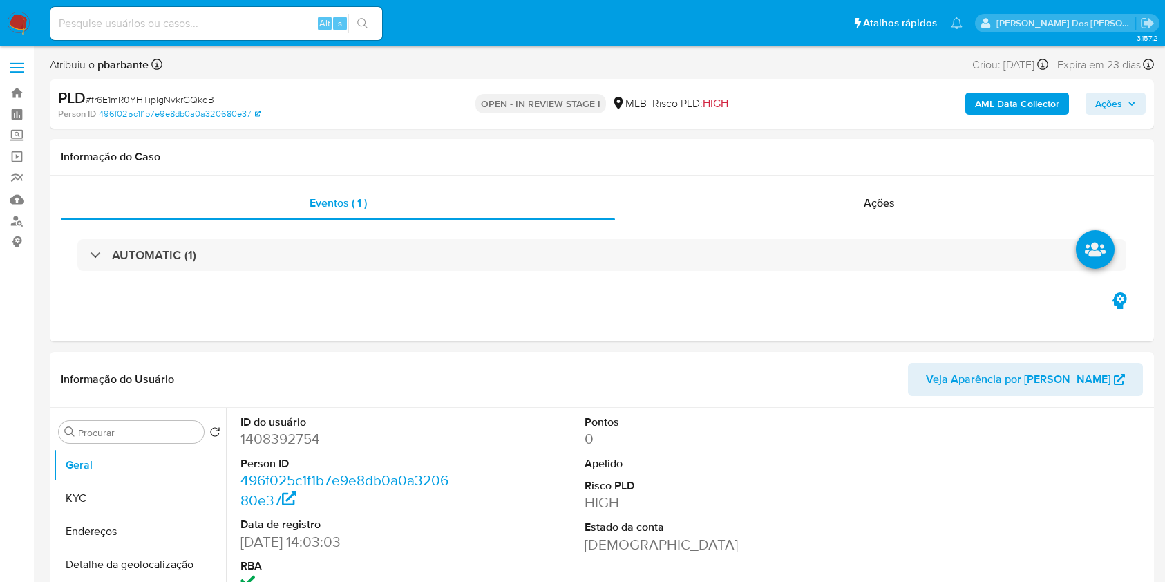
select select "10"
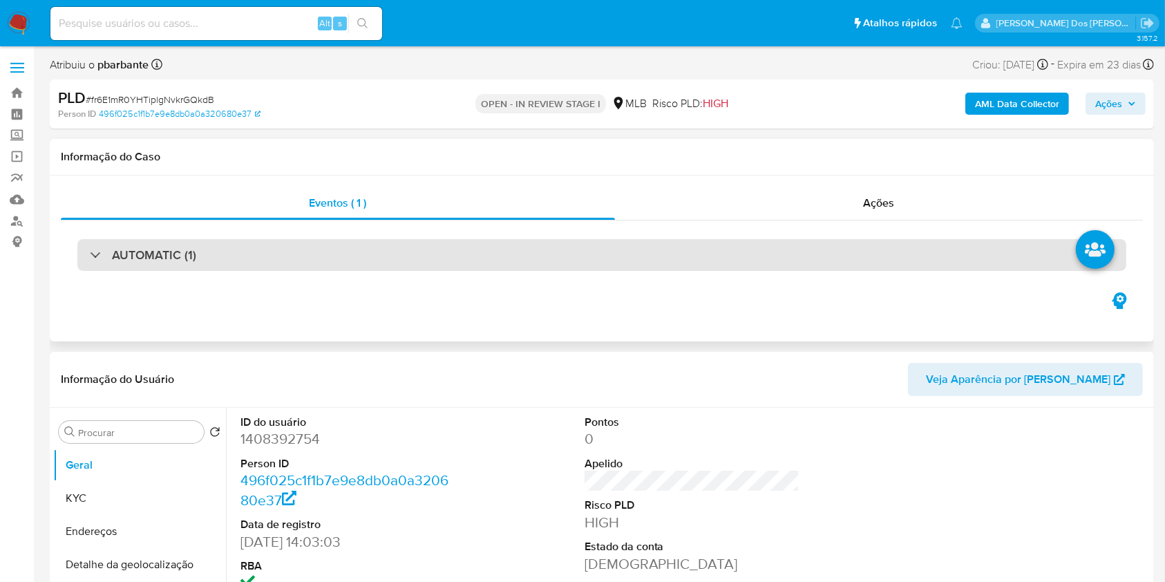
click at [430, 258] on div "AUTOMATIC (1)" at bounding box center [601, 255] width 1049 height 32
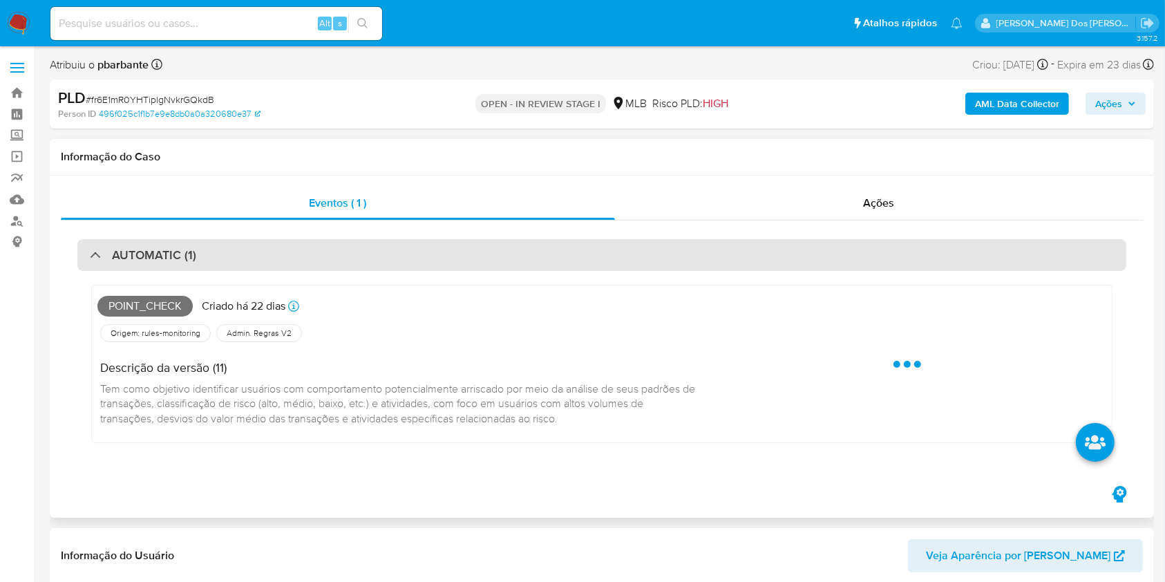
click at [430, 258] on div "AUTOMATIC (1)" at bounding box center [601, 255] width 1049 height 32
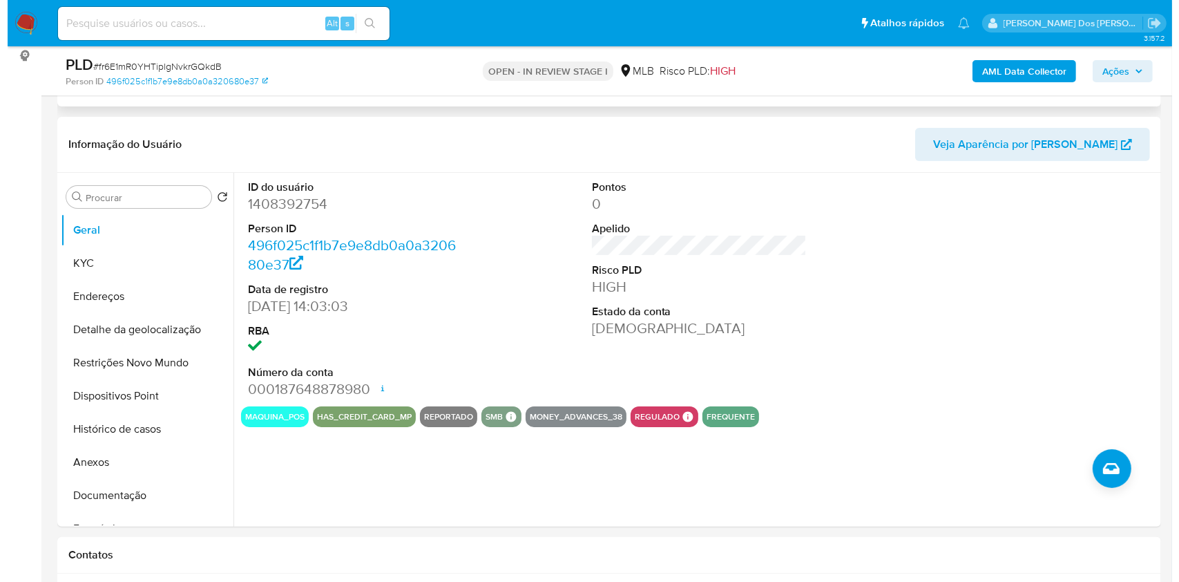
scroll to position [193, 0]
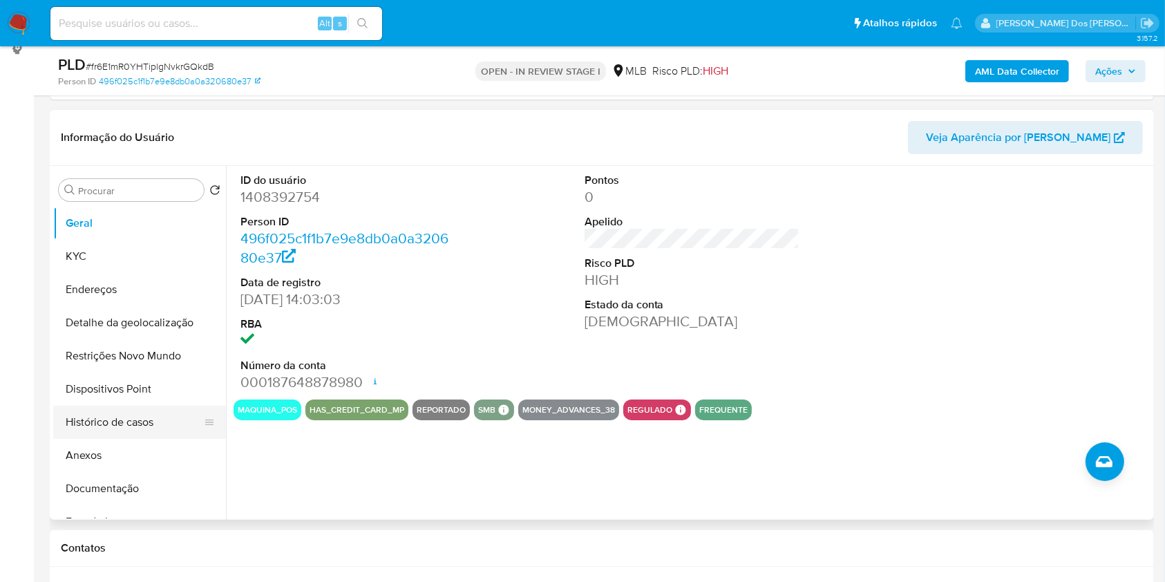
click at [136, 435] on button "Histórico de casos" at bounding box center [134, 422] width 162 height 33
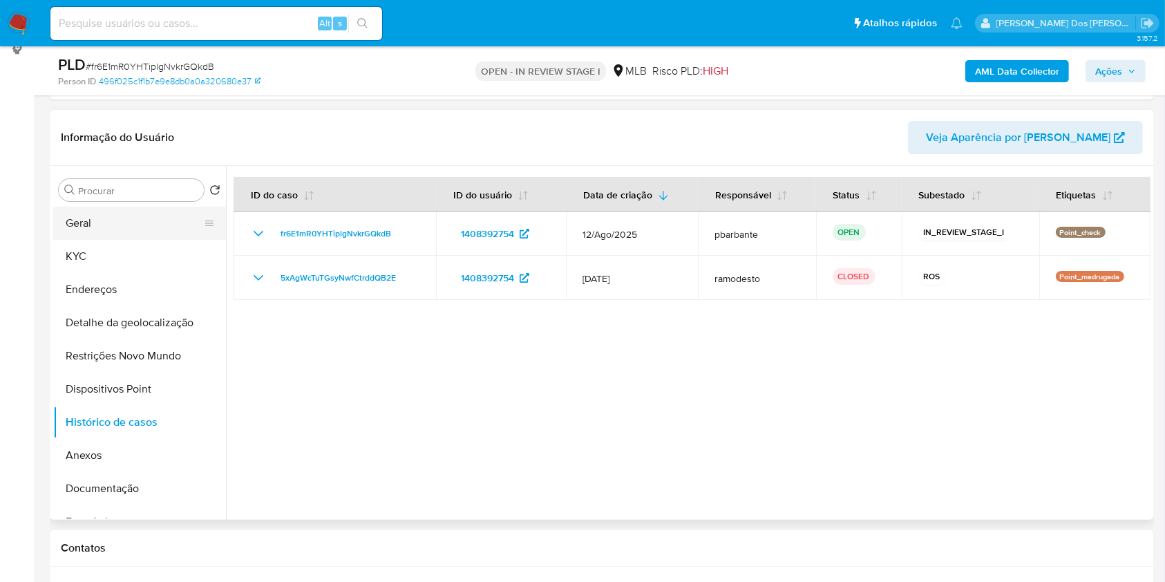
click at [127, 240] on button "Geral" at bounding box center [134, 223] width 162 height 33
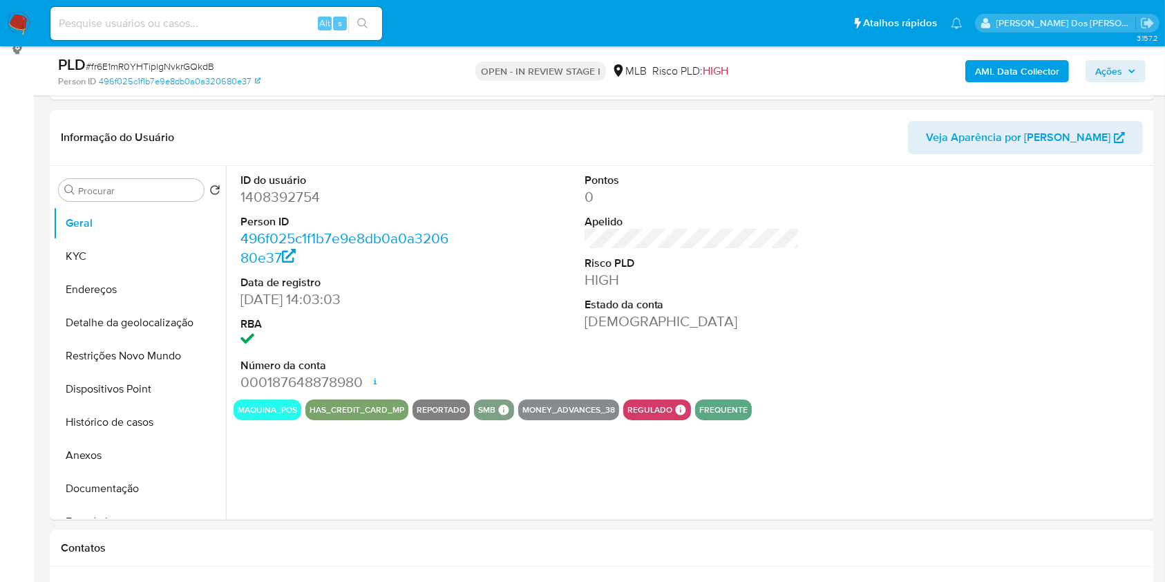
click at [283, 207] on dd "1408392754" at bounding box center [348, 196] width 216 height 19
copy dd "1408392754"
click at [1029, 78] on b "AML Data Collector" at bounding box center [1017, 71] width 84 height 22
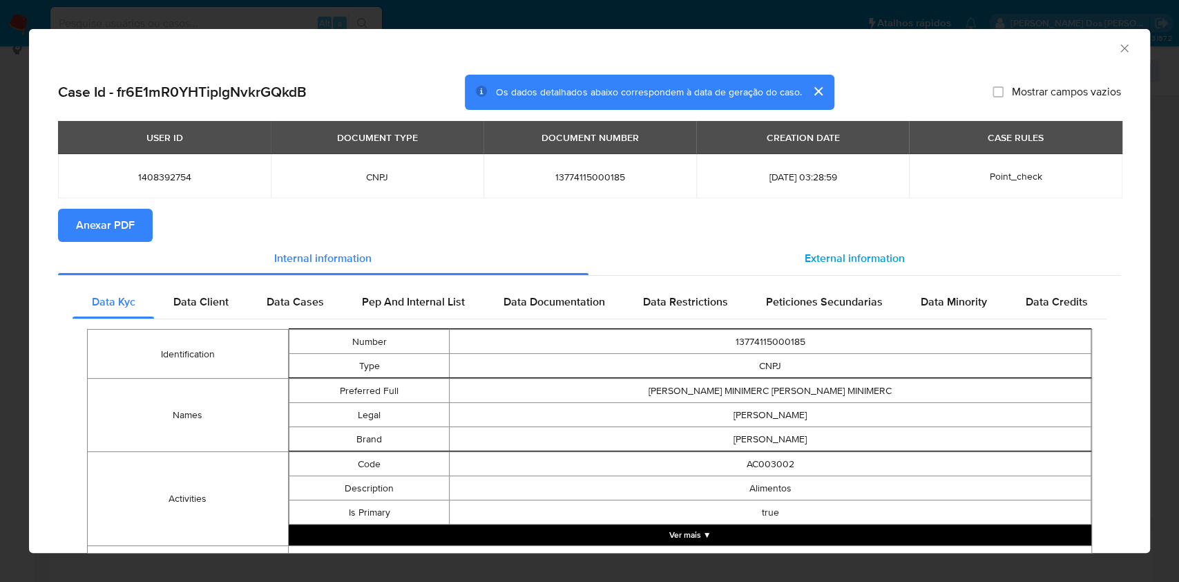
click at [839, 251] on span "External information" at bounding box center [855, 258] width 100 height 16
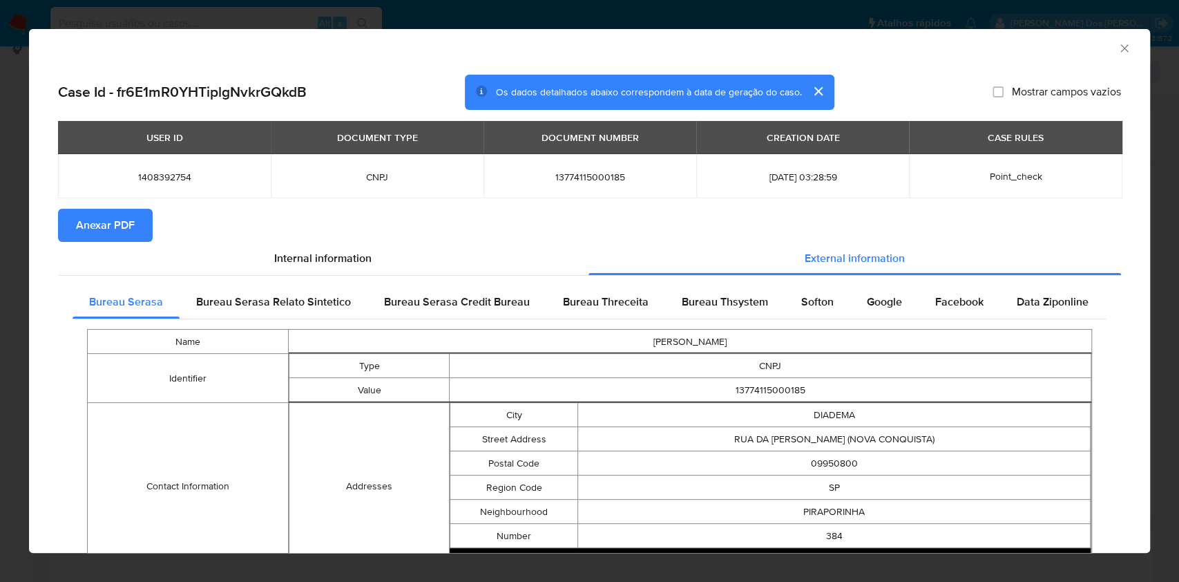
click at [100, 218] on span "Anexar PDF" at bounding box center [105, 225] width 59 height 30
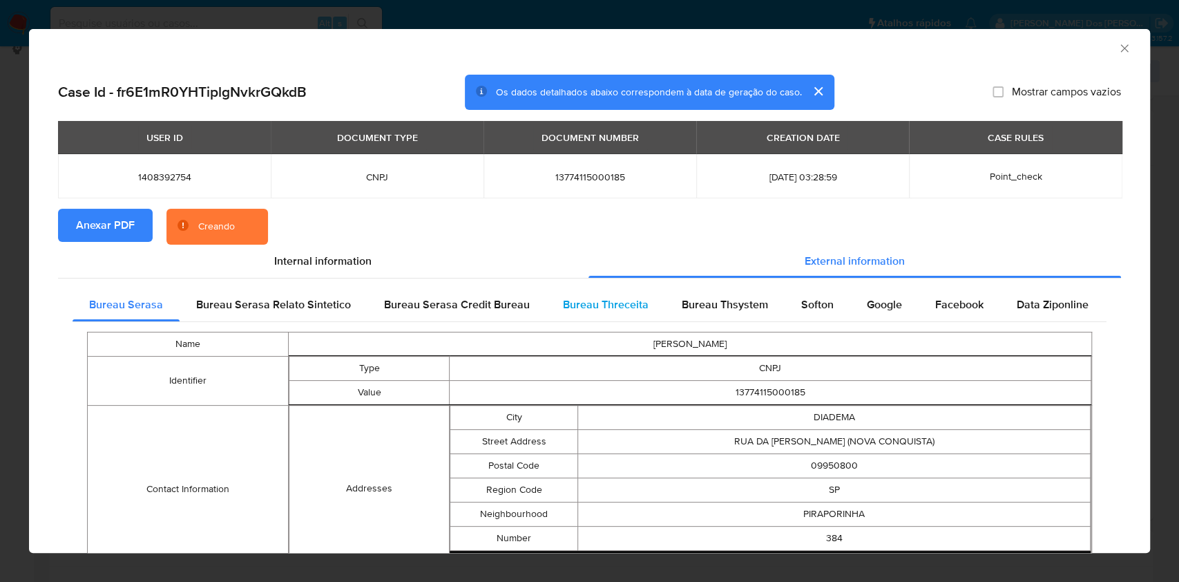
scroll to position [484, 0]
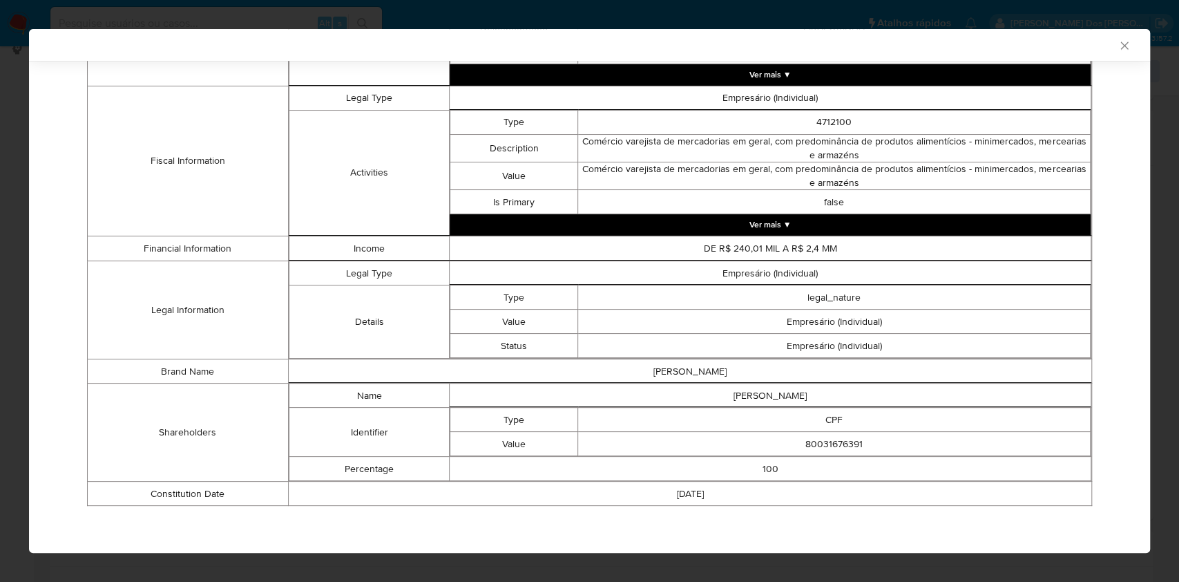
click at [825, 444] on td "80031676391" at bounding box center [834, 444] width 513 height 24
copy td "80031676391"
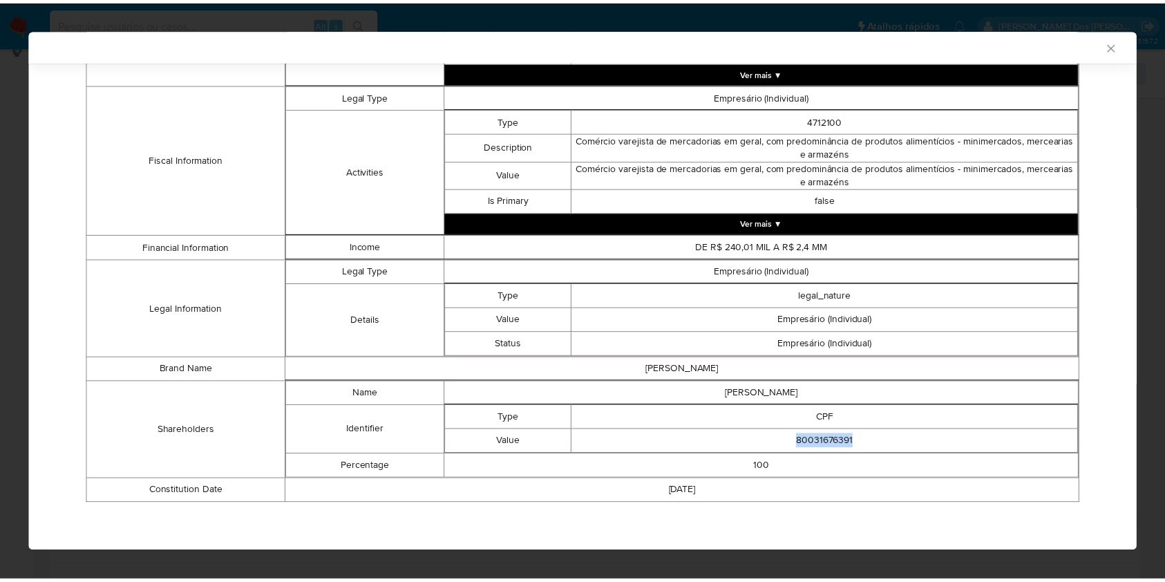
scroll to position [481, 0]
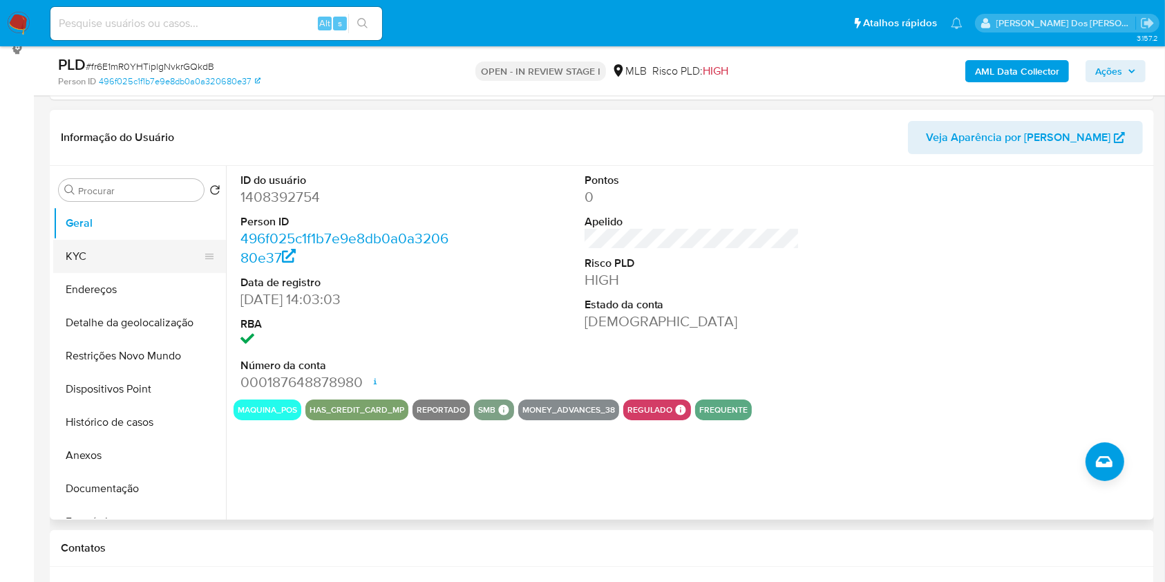
click at [80, 270] on button "KYC" at bounding box center [134, 256] width 162 height 33
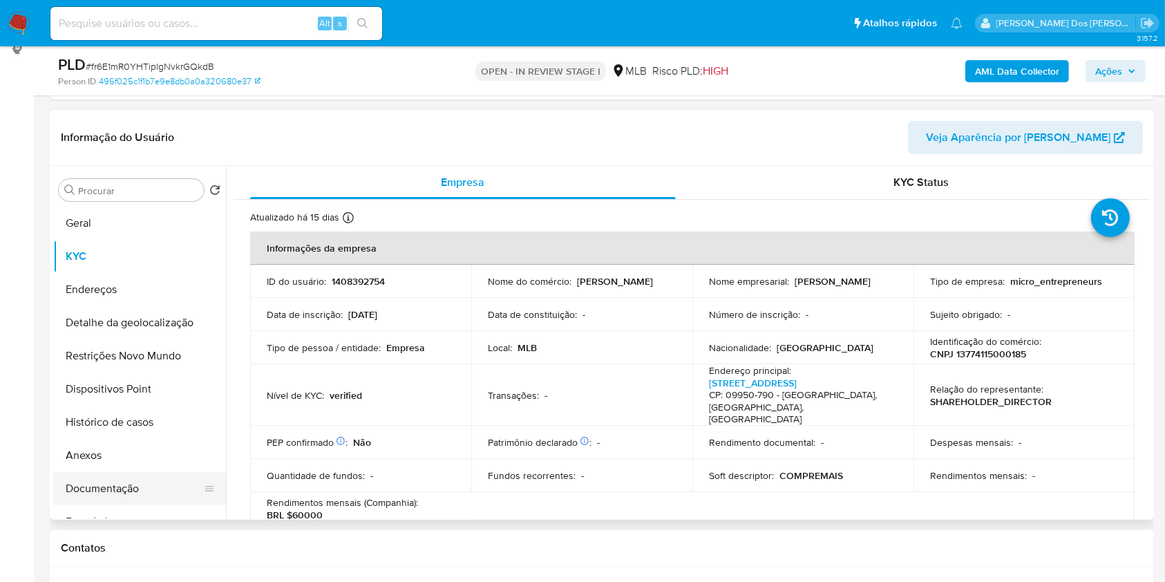
click at [100, 505] on button "Documentação" at bounding box center [134, 488] width 162 height 33
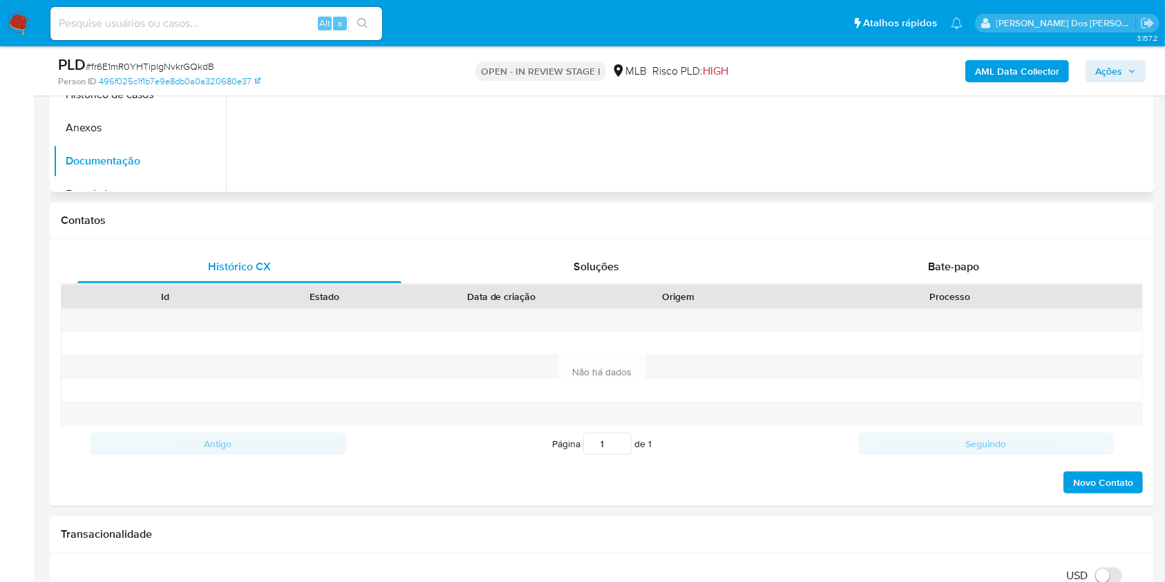
scroll to position [553, 0]
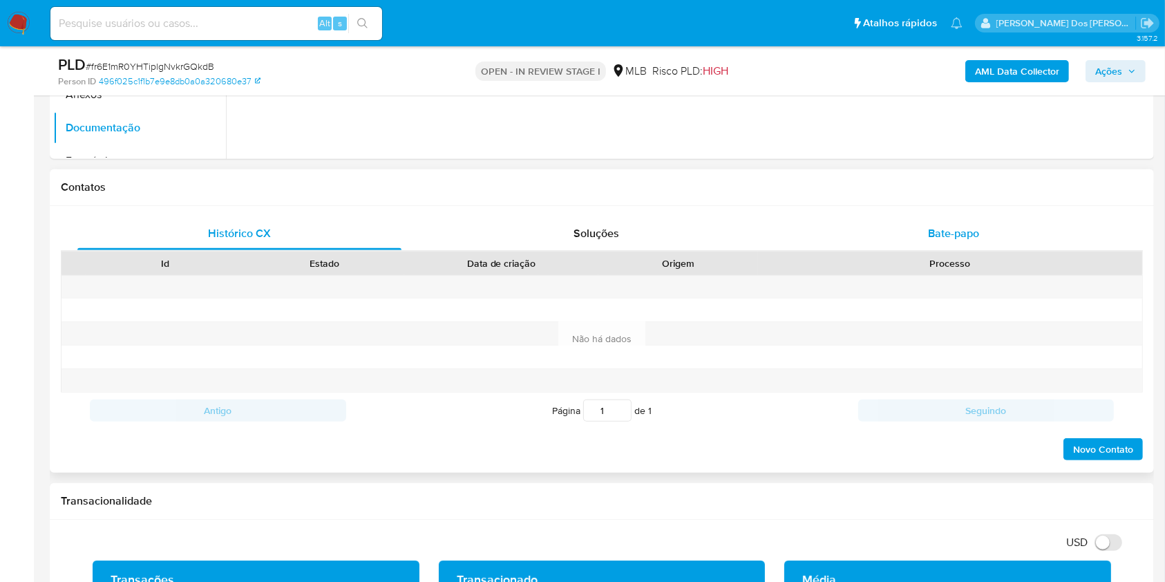
click at [959, 250] on div "Bate-papo" at bounding box center [954, 233] width 324 height 33
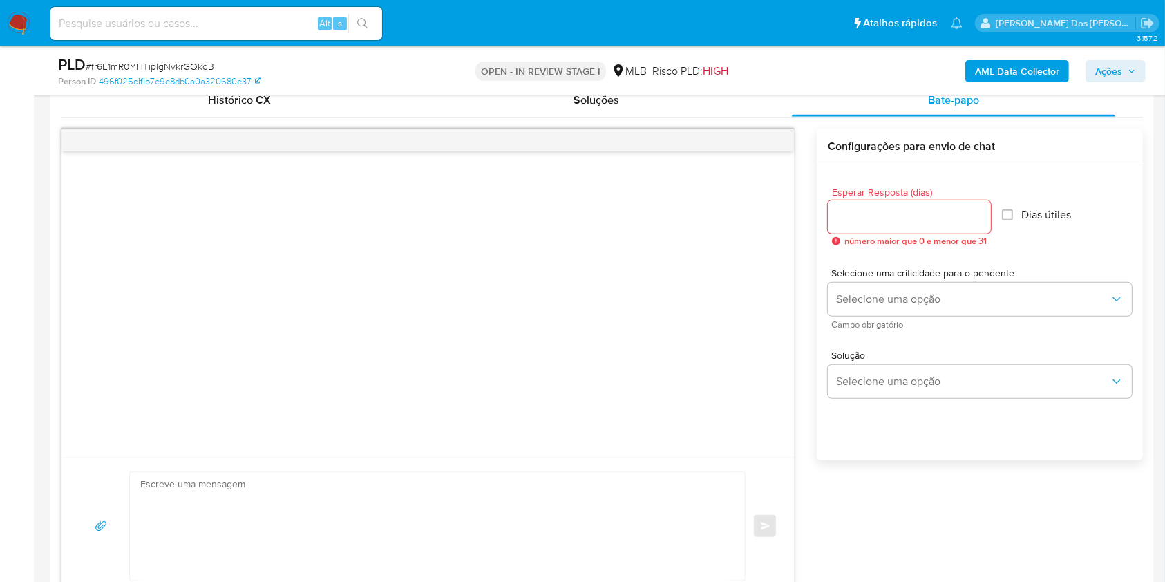
scroll to position [692, 0]
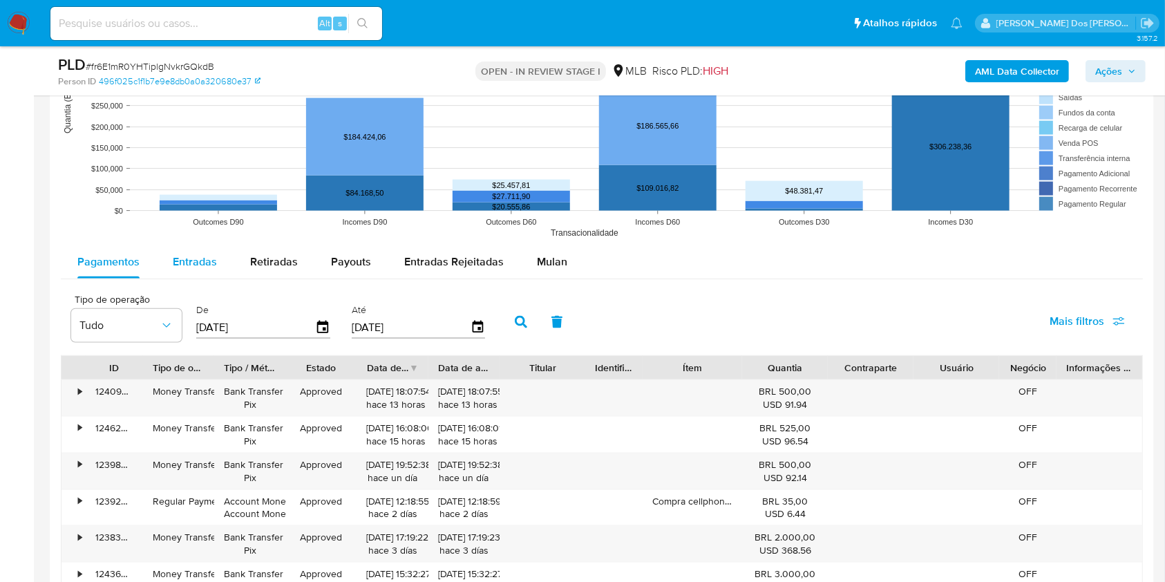
click at [182, 269] on span "Entradas" at bounding box center [195, 262] width 44 height 16
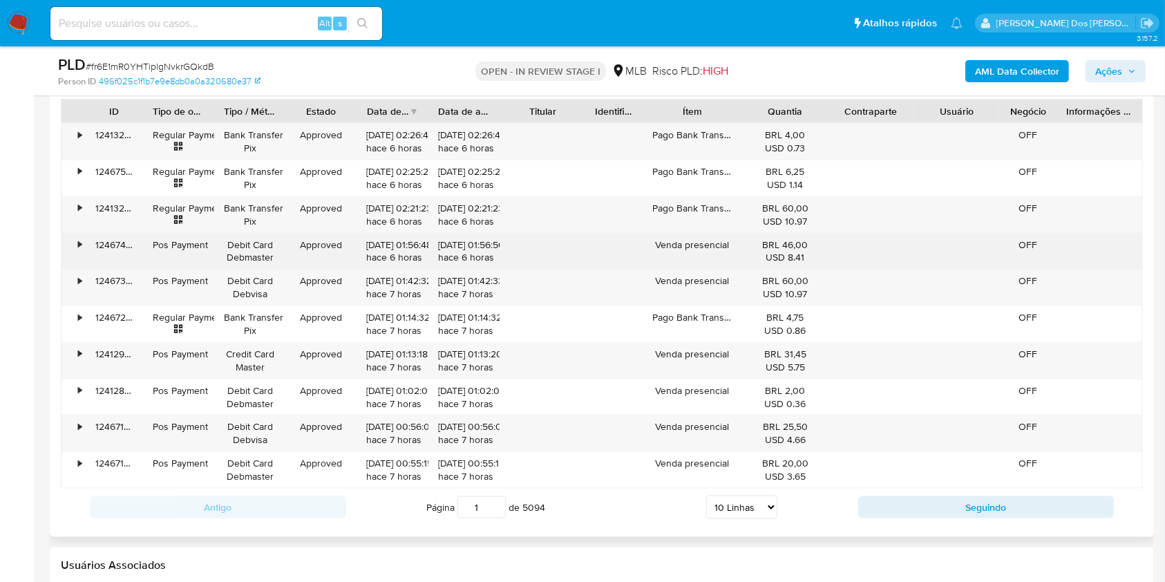
scroll to position [1907, 0]
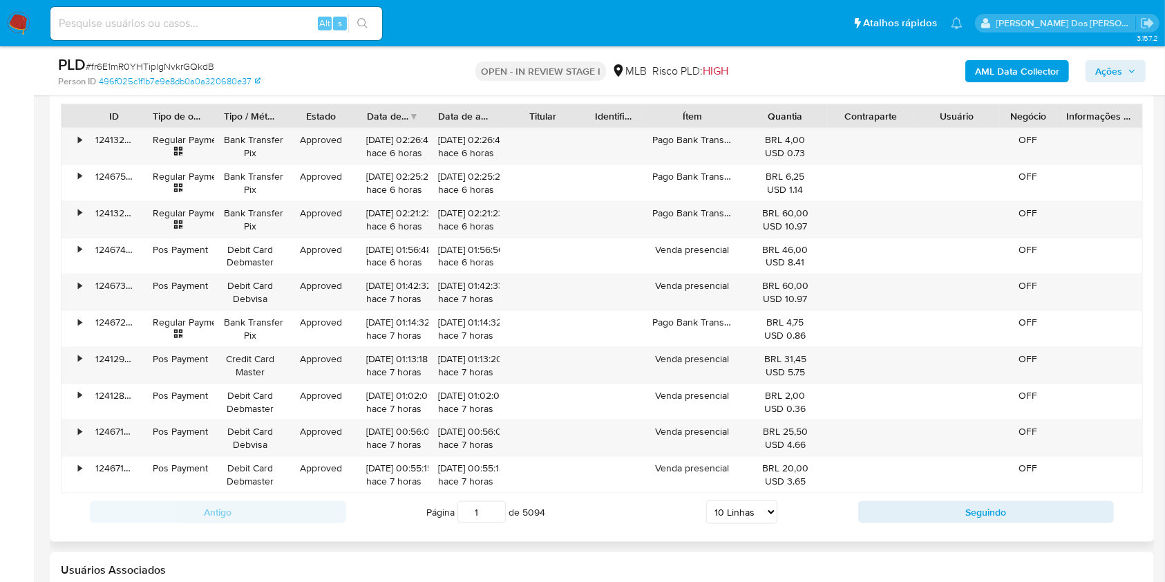
click at [739, 524] on select "5 Linhas 10 Linhas 20 Linhas 25 Linhas 50 Linhas 100 Linhas" at bounding box center [741, 511] width 71 height 23
select select "100"
click at [706, 519] on select "5 Linhas 10 Linhas 20 Linhas 25 Linhas 50 Linhas 100 Linhas" at bounding box center [741, 511] width 71 height 23
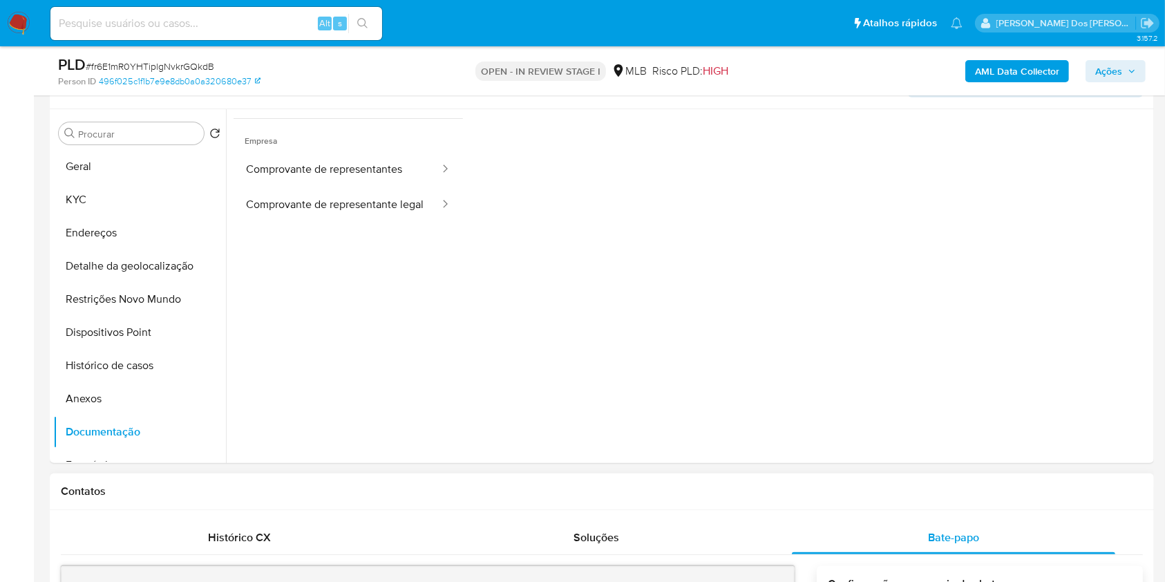
scroll to position [238, 0]
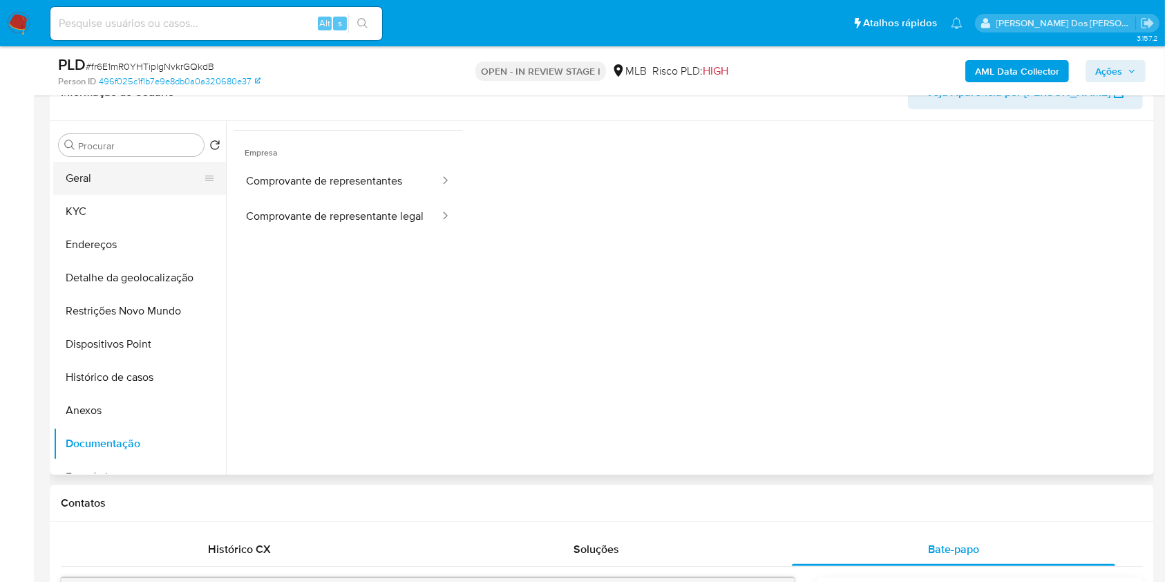
click at [127, 195] on button "Geral" at bounding box center [134, 178] width 162 height 33
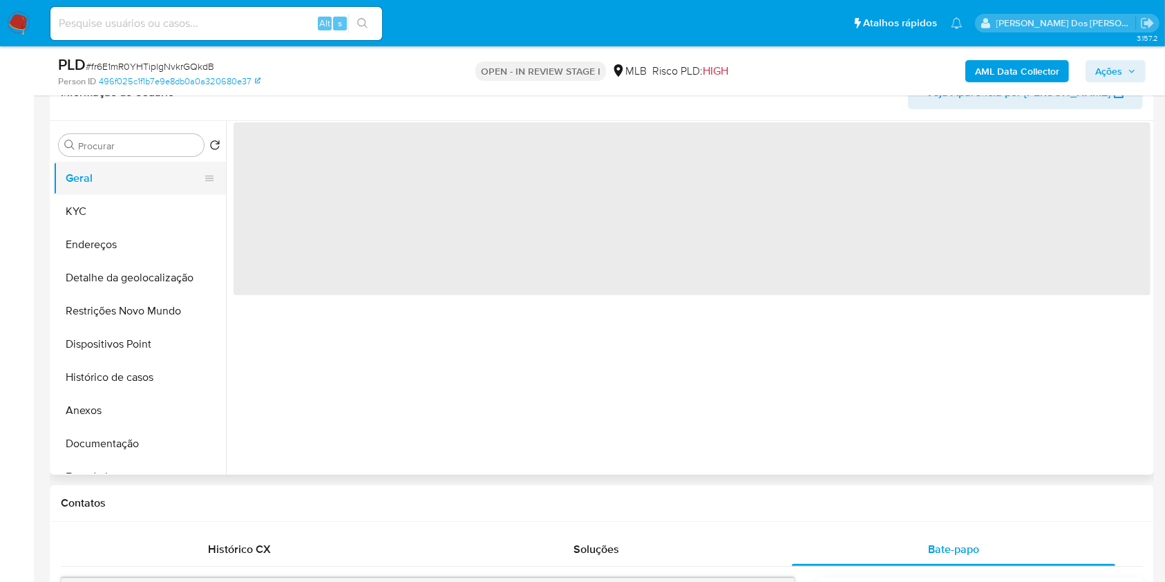
scroll to position [0, 0]
click at [601, 384] on div "‌" at bounding box center [688, 298] width 924 height 354
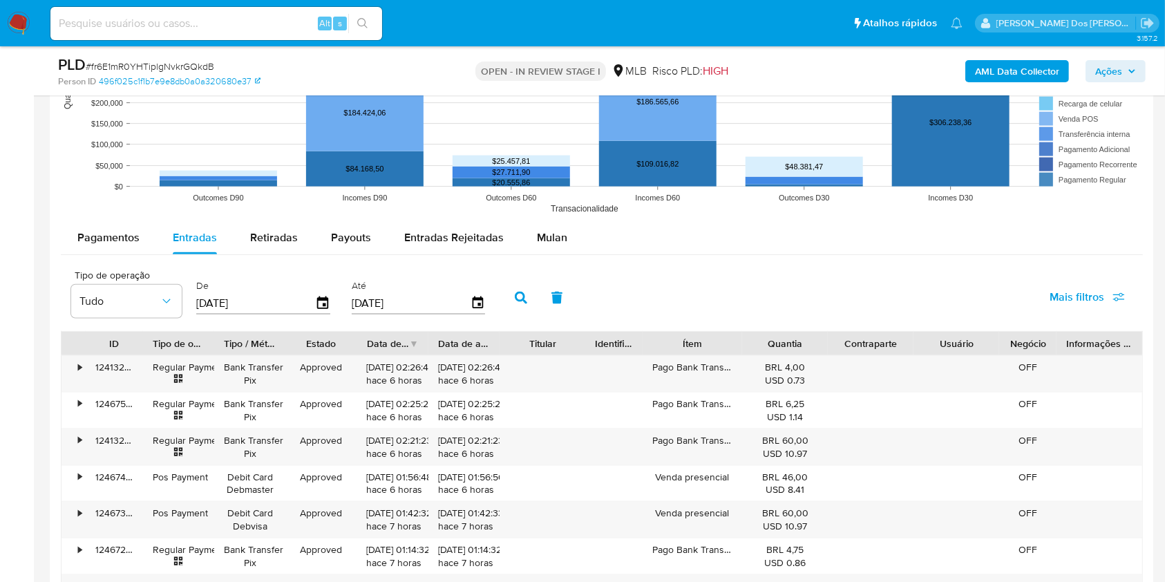
scroll to position [1678, 0]
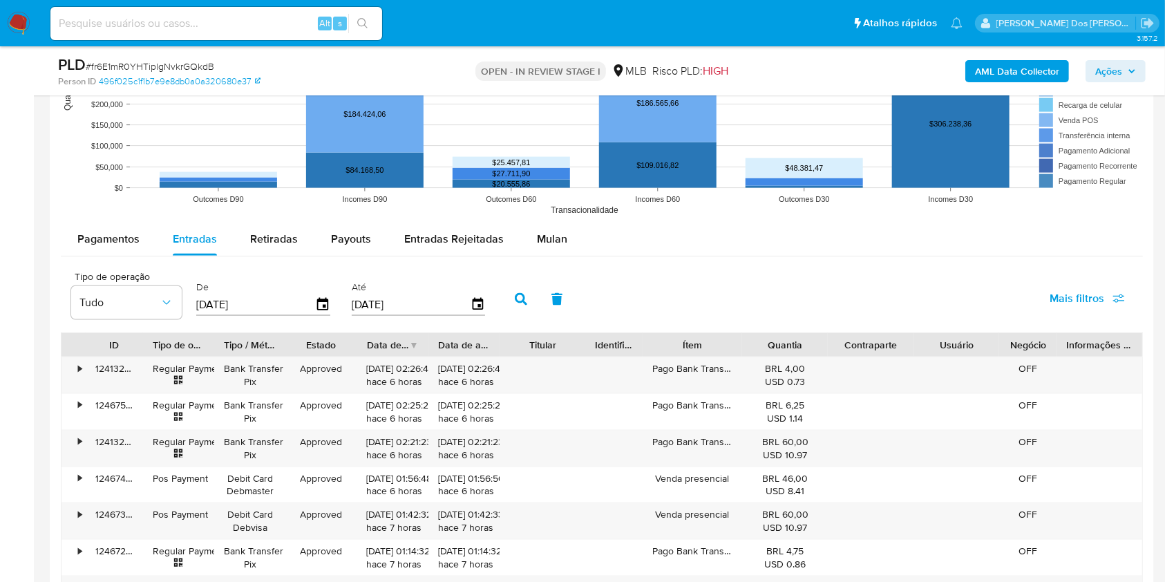
drag, startPoint x: 501, startPoint y: 367, endPoint x: 558, endPoint y: 368, distance: 57.4
click at [558, 356] on div "ID Tipo de operação Tipo / Método Estado Data de criação Data de aprovação Titu…" at bounding box center [601, 344] width 1081 height 23
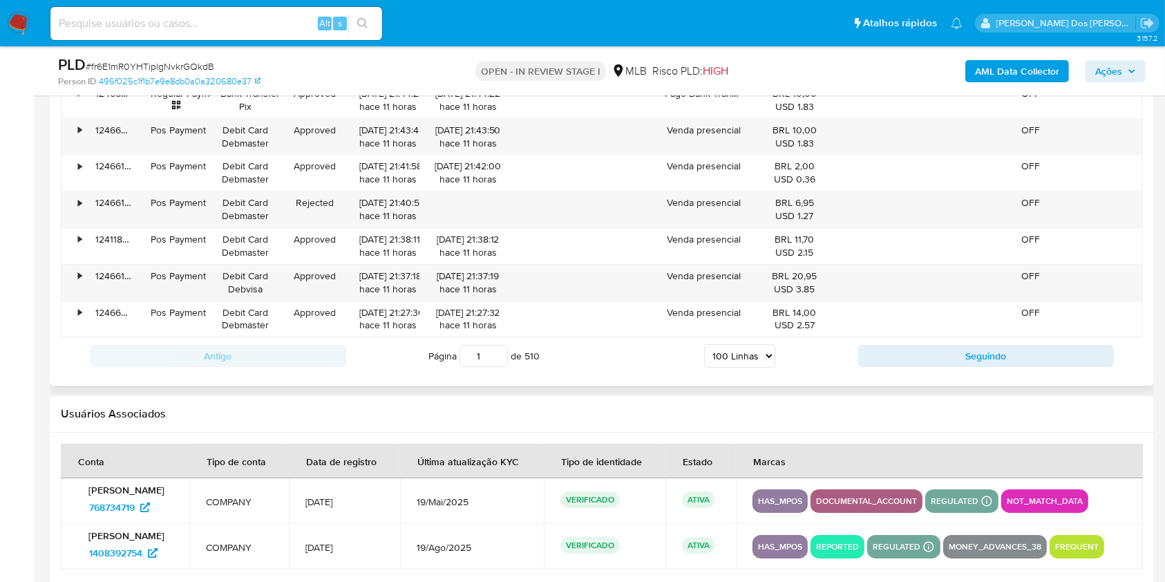
scroll to position [5340, 0]
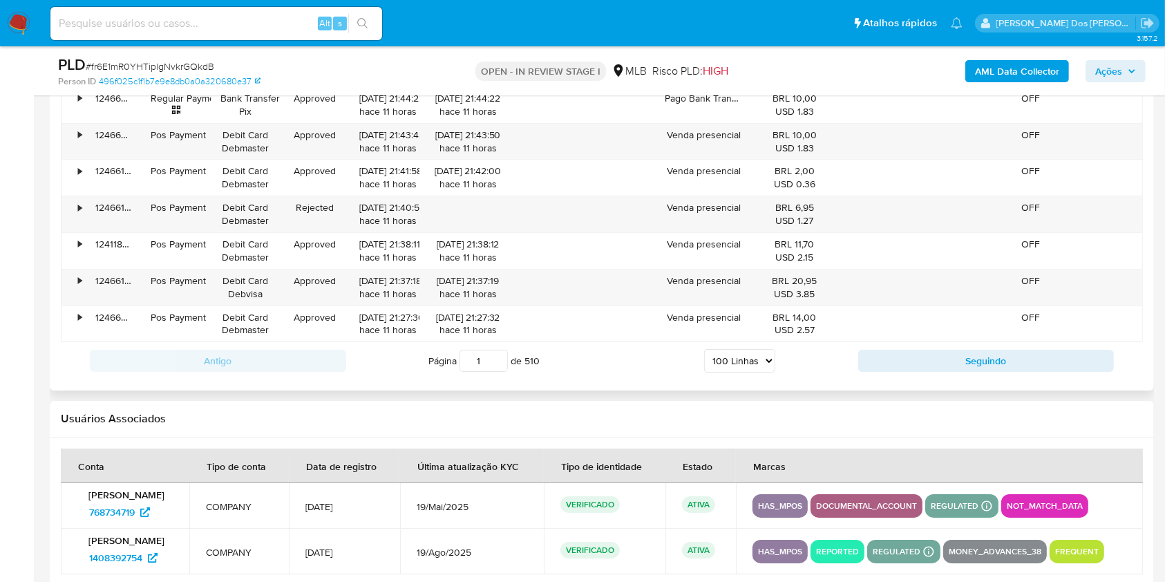
click at [978, 379] on div "Antigo Página 1 de 510 5 Linhas 10 Linhas 20 Linhas 25 Linhas 50 Linhas 100 Lin…" at bounding box center [602, 360] width 1082 height 37
drag, startPoint x: 980, startPoint y: 387, endPoint x: 993, endPoint y: 378, distance: 15.9
click at [993, 378] on div "Antigo Página 1 de 510 5 Linhas 10 Linhas 20 Linhas 25 Linhas 50 Linhas 100 Lin…" at bounding box center [602, 360] width 1082 height 37
click at [993, 372] on button "Seguindo" at bounding box center [986, 361] width 256 height 22
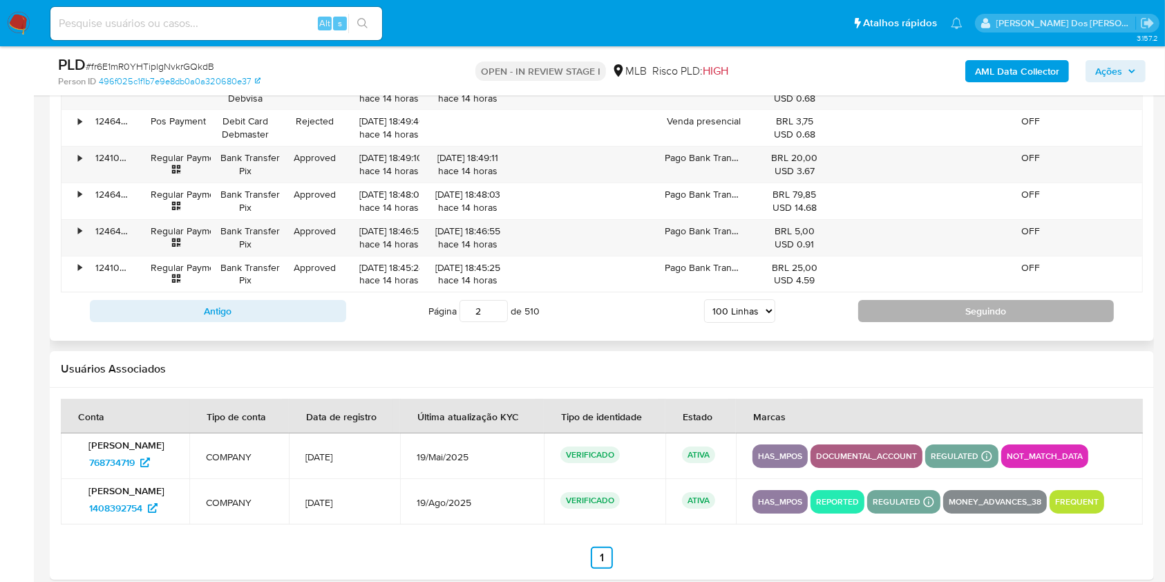
scroll to position [5385, 0]
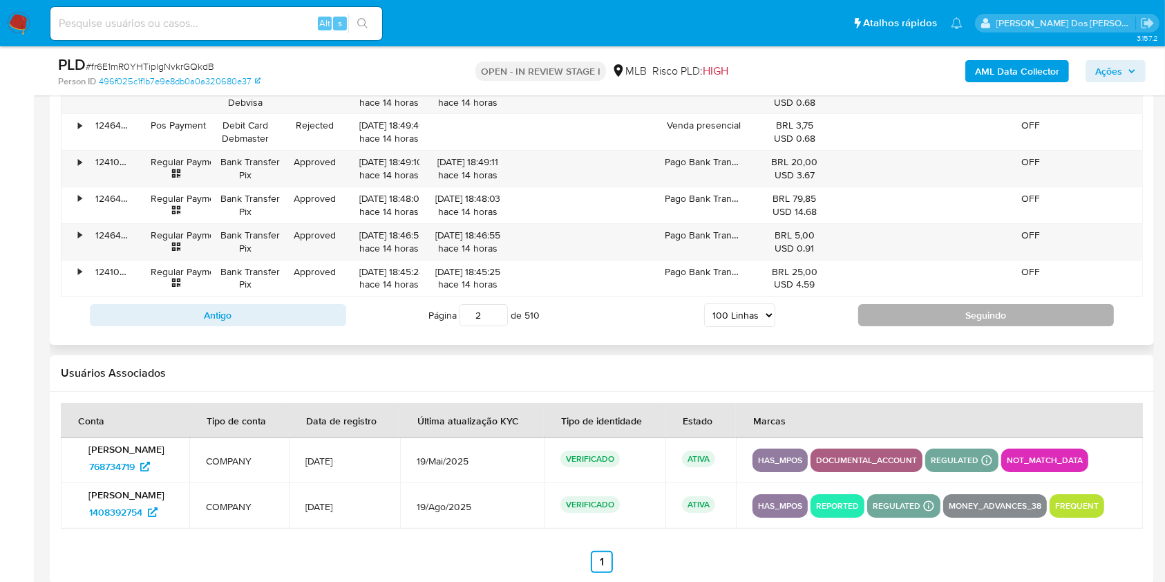
click at [970, 322] on button "Seguindo" at bounding box center [986, 315] width 256 height 22
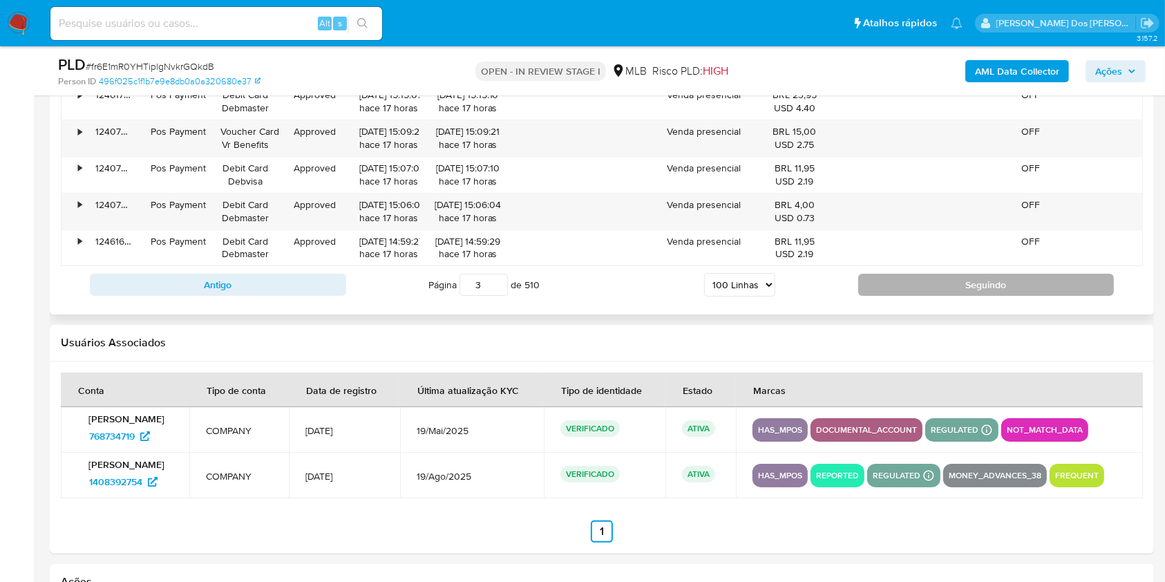
scroll to position [5409, 0]
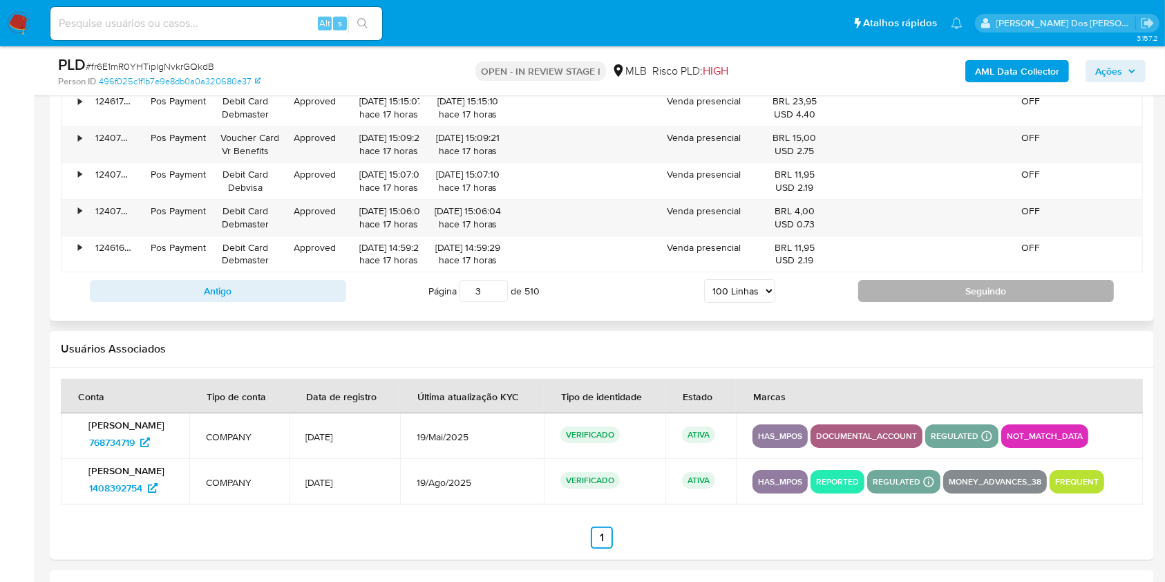
click at [946, 302] on button "Seguindo" at bounding box center [986, 291] width 256 height 22
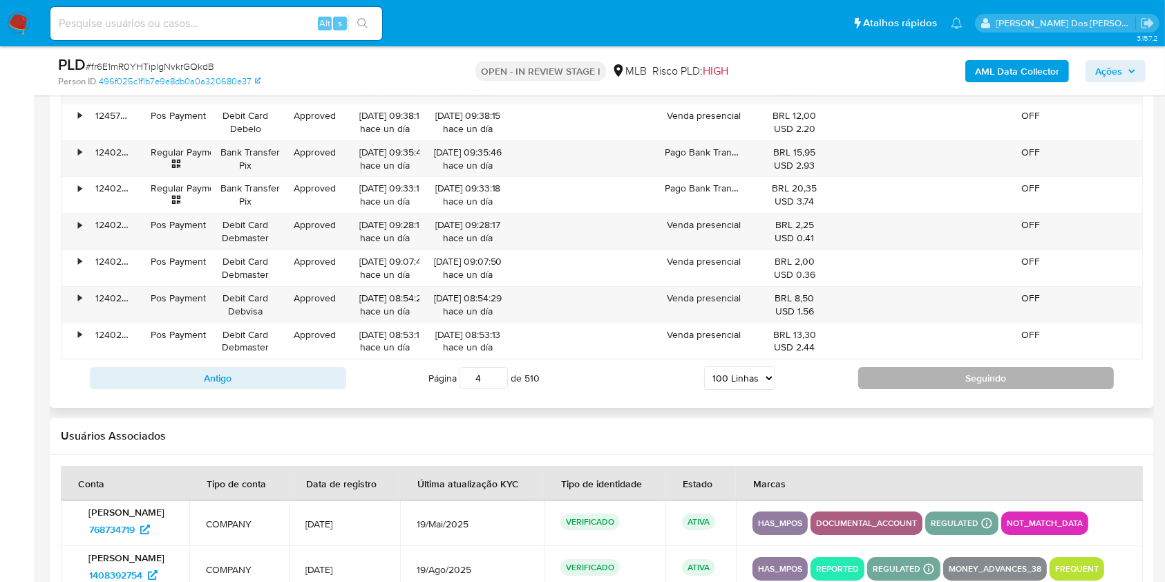
scroll to position [5325, 0]
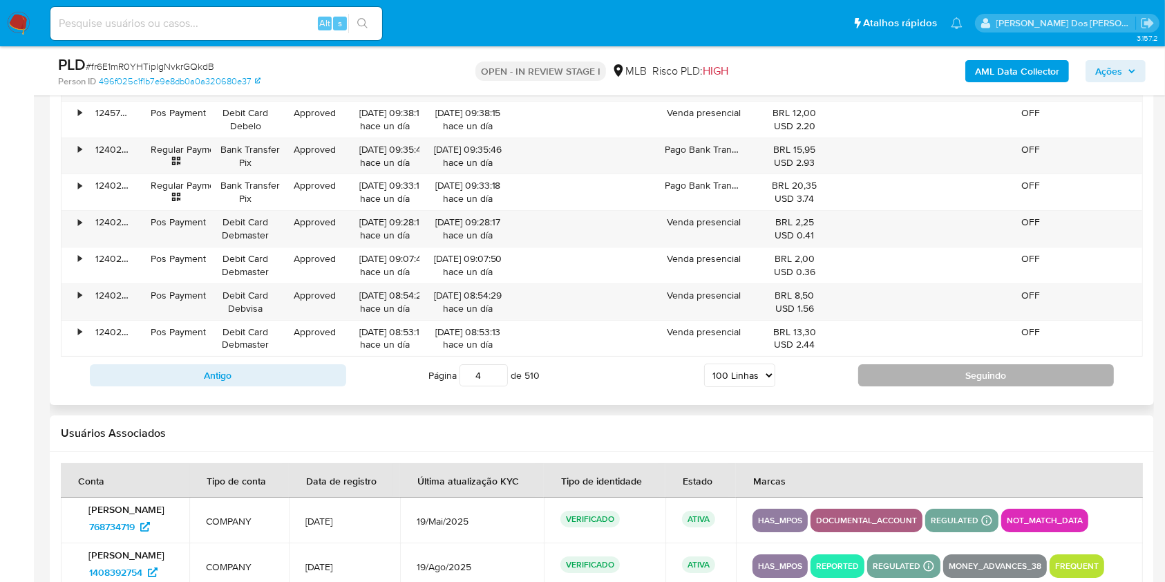
click at [907, 377] on button "Seguindo" at bounding box center [986, 375] width 256 height 22
type input "5"
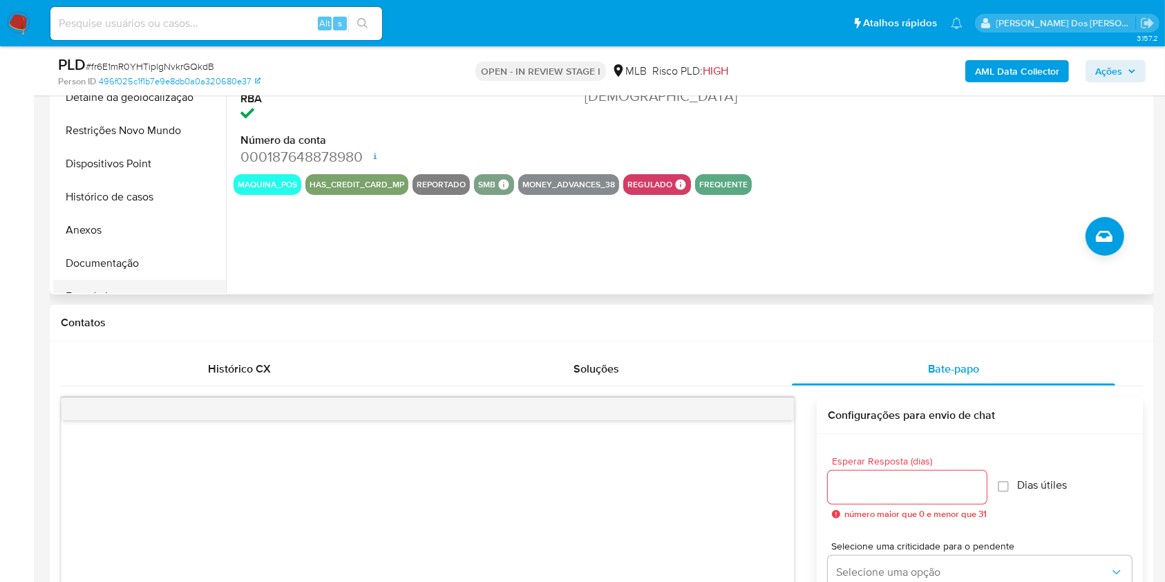
scroll to position [103, 0]
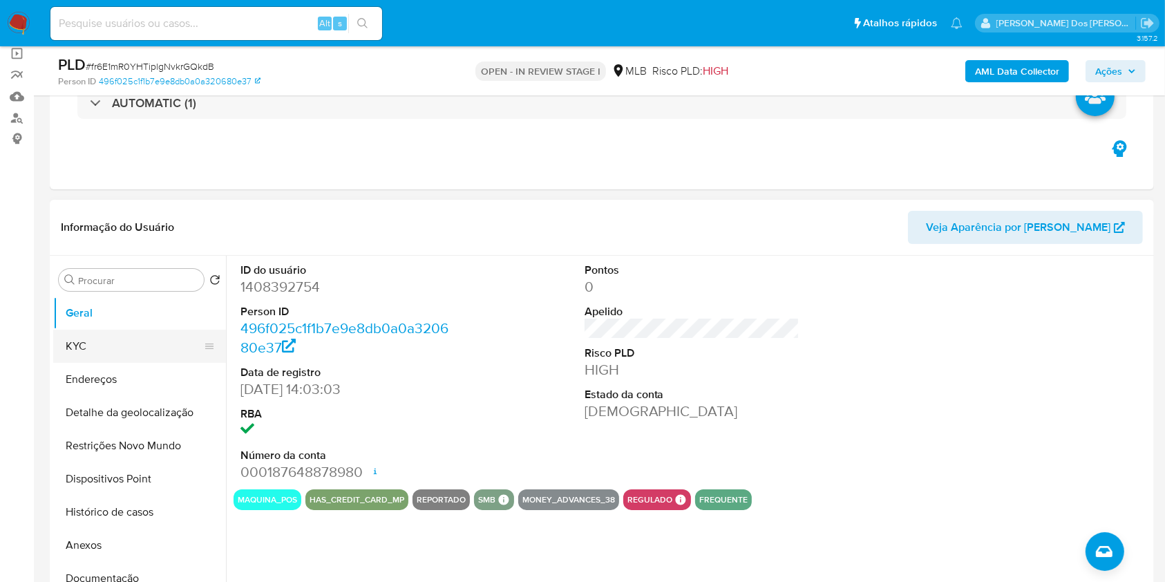
click at [124, 363] on button "KYC" at bounding box center [134, 346] width 162 height 33
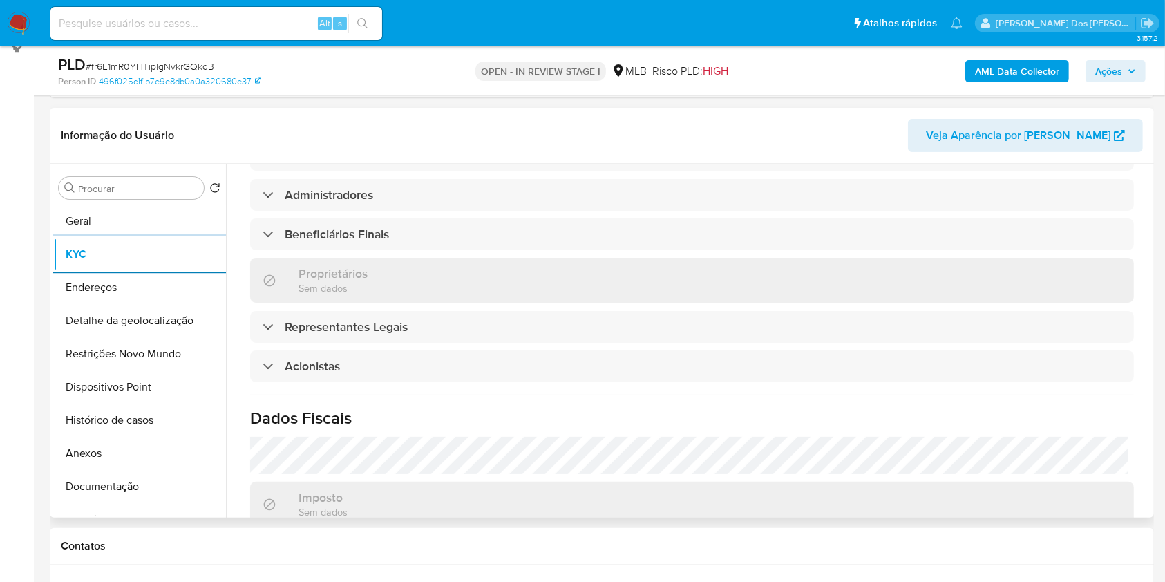
scroll to position [841, 0]
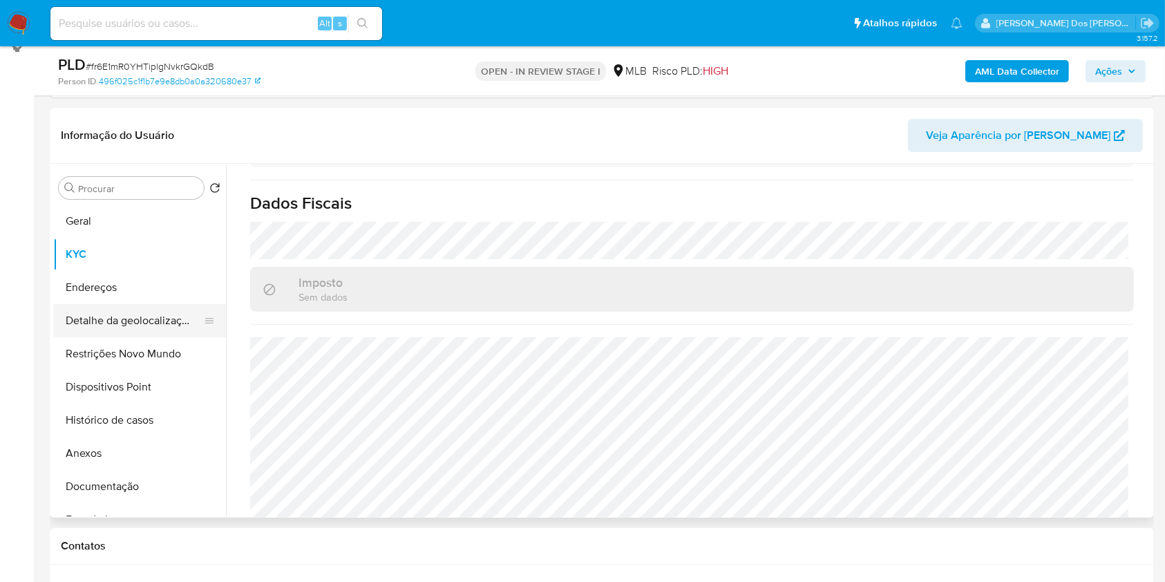
click at [130, 337] on button "Detalhe da geolocalização" at bounding box center [134, 320] width 162 height 33
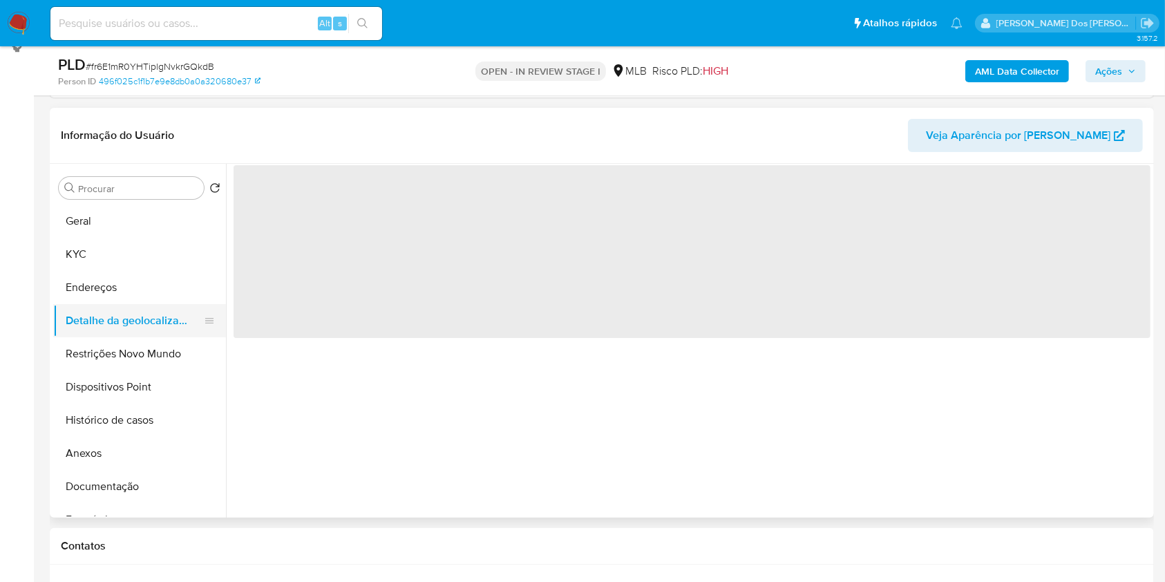
scroll to position [0, 0]
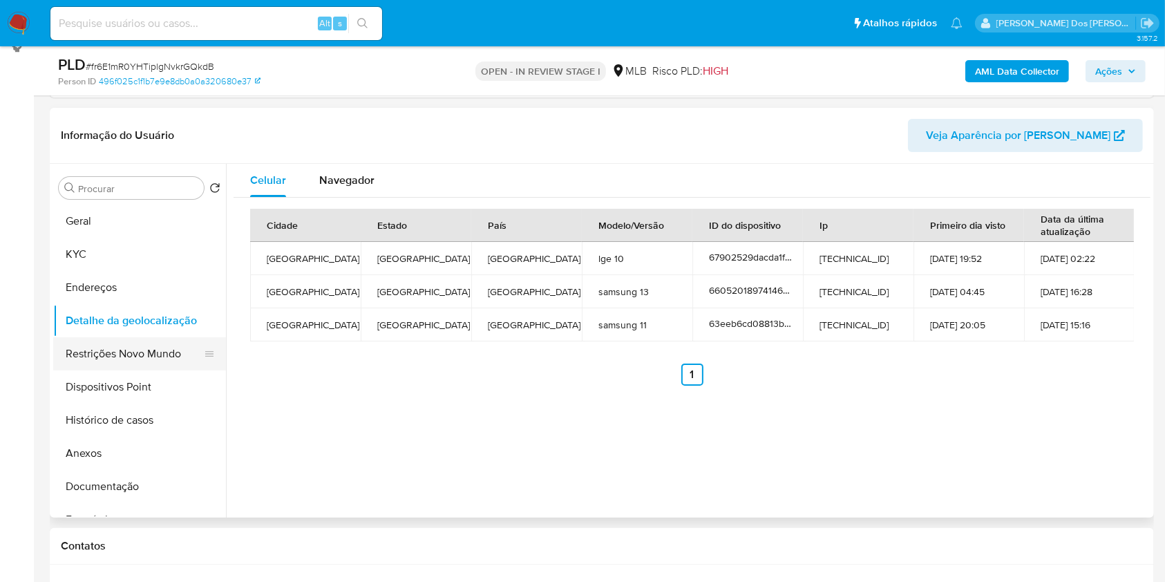
click at [127, 365] on button "Restrições Novo Mundo" at bounding box center [134, 353] width 162 height 33
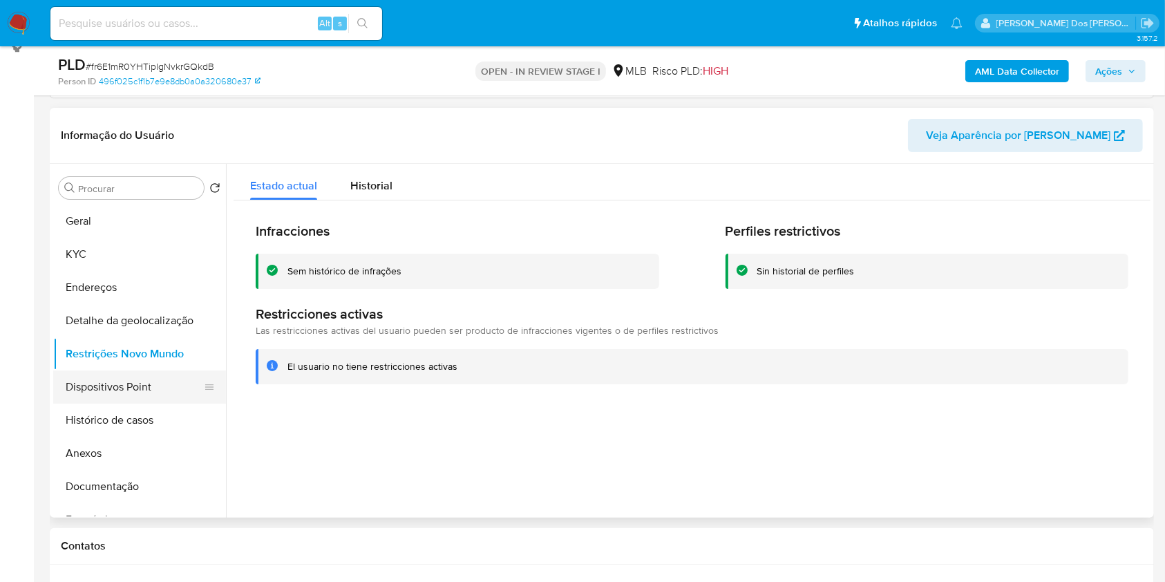
click at [153, 401] on button "Dispositivos Point" at bounding box center [134, 386] width 162 height 33
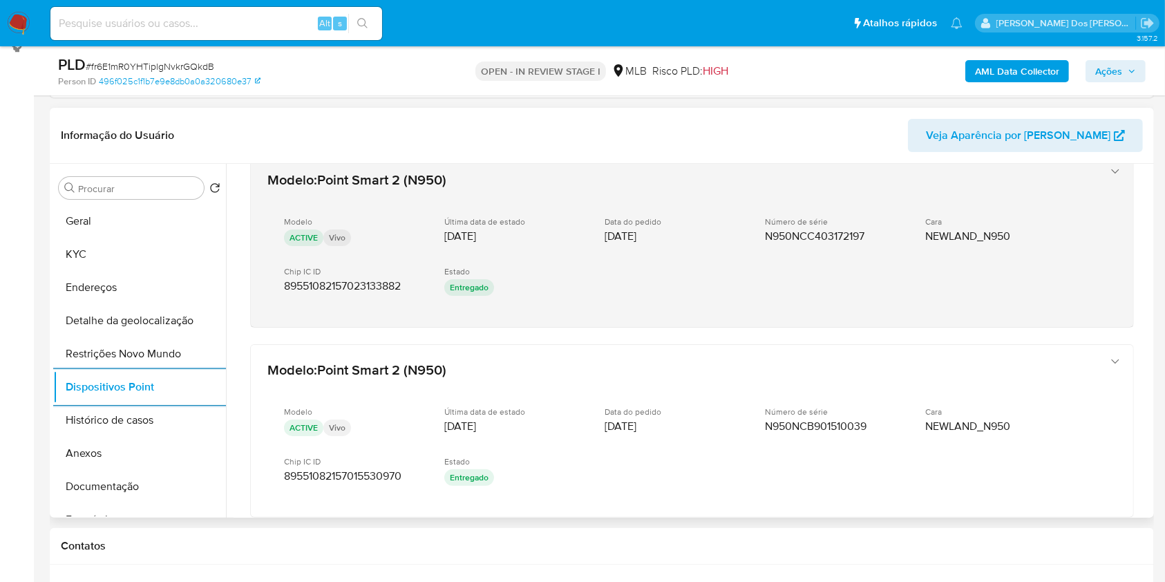
scroll to position [679, 0]
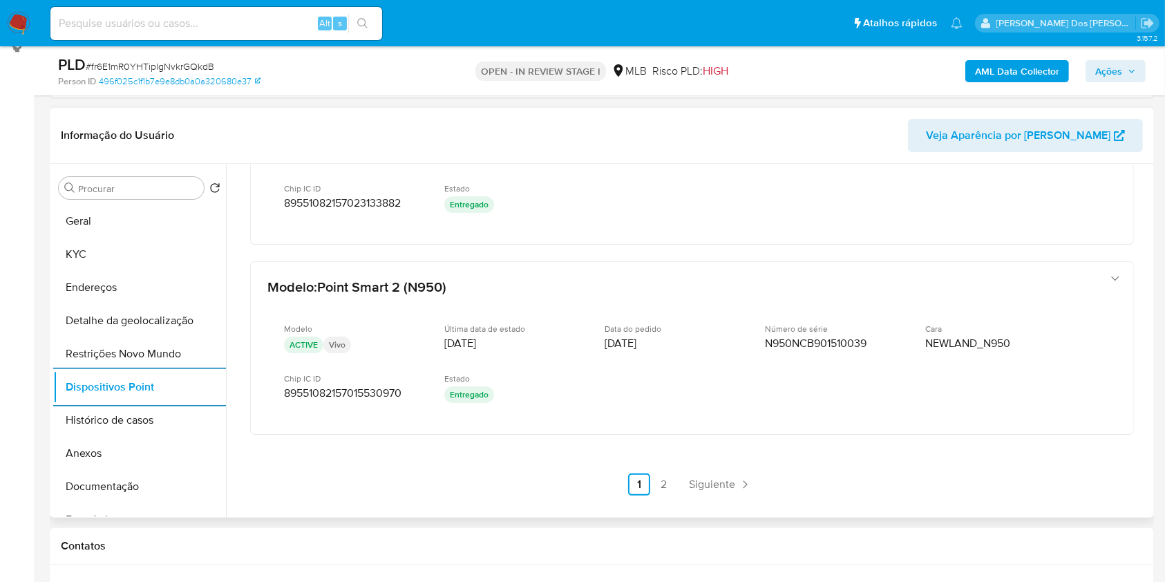
click at [663, 495] on link "2" at bounding box center [664, 484] width 22 height 22
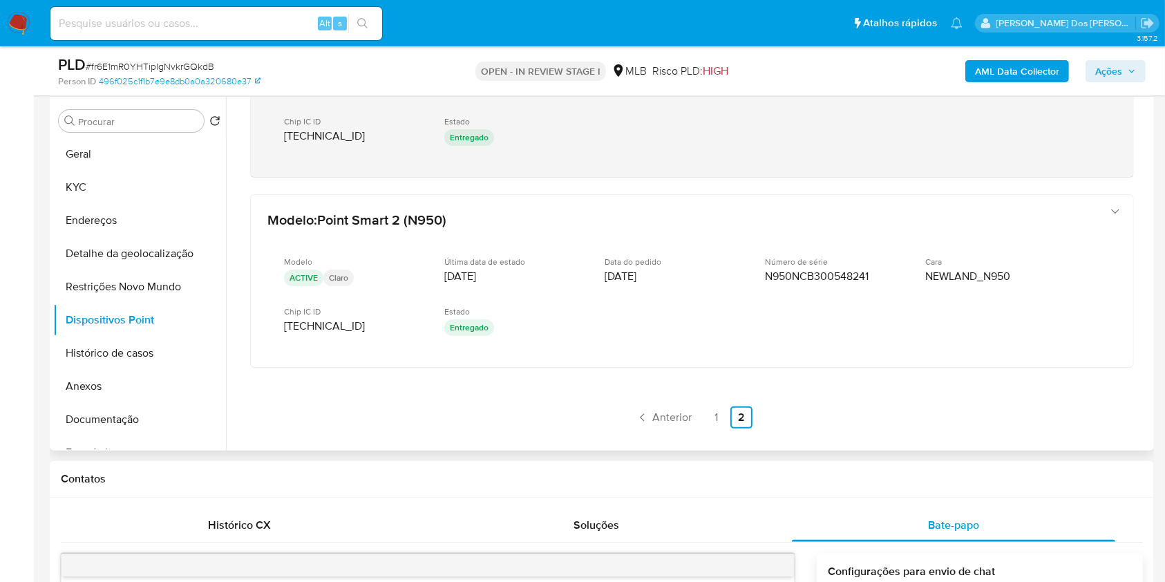
scroll to position [263, 0]
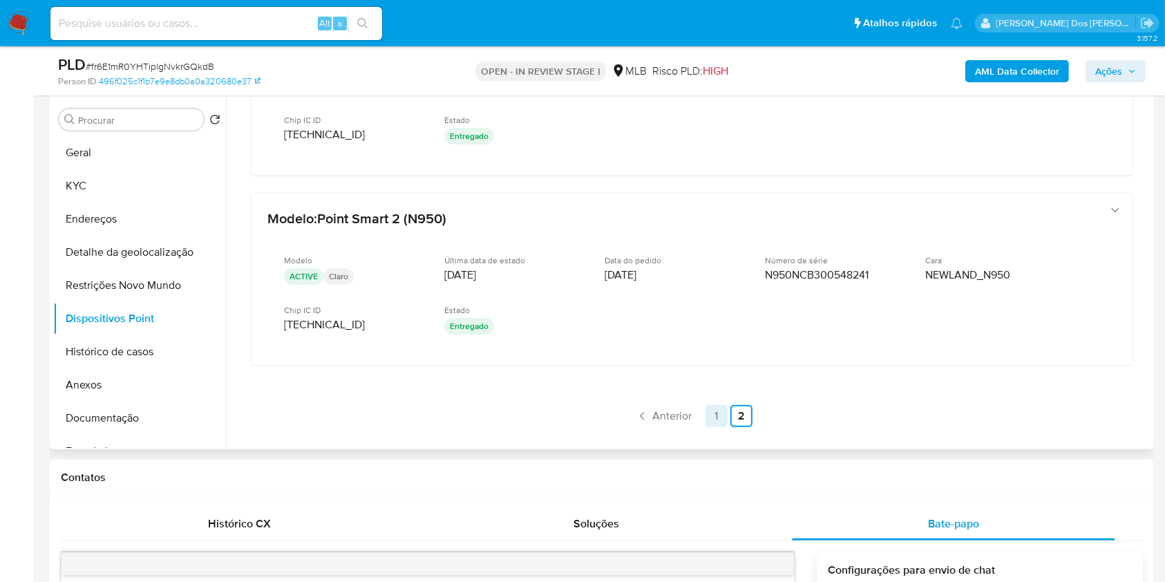
click at [712, 427] on link "1" at bounding box center [716, 416] width 22 height 22
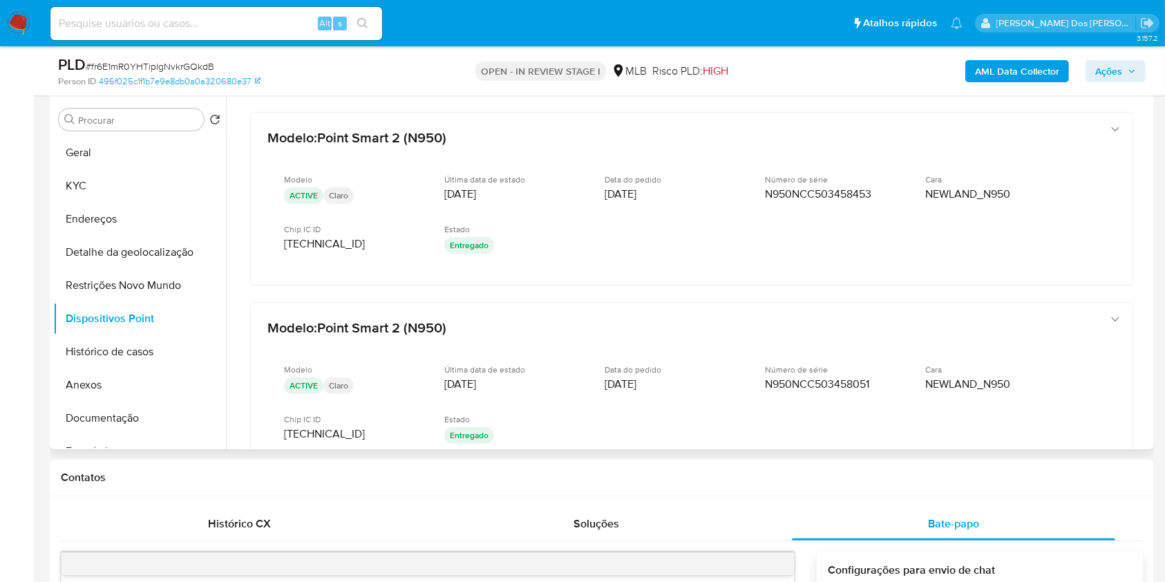
scroll to position [679, 0]
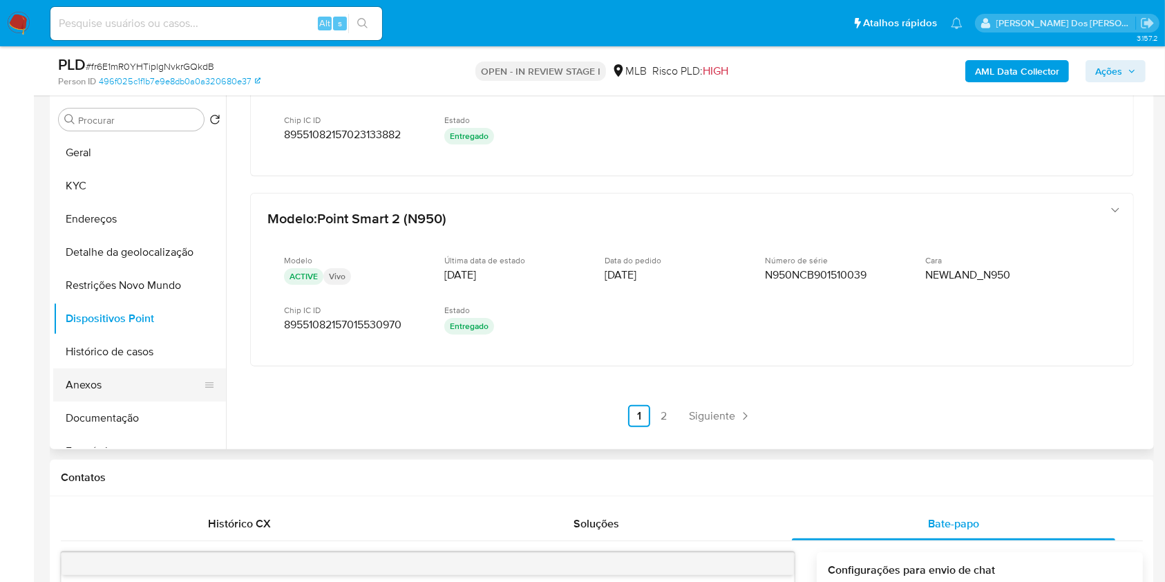
click at [126, 401] on button "Anexos" at bounding box center [134, 384] width 162 height 33
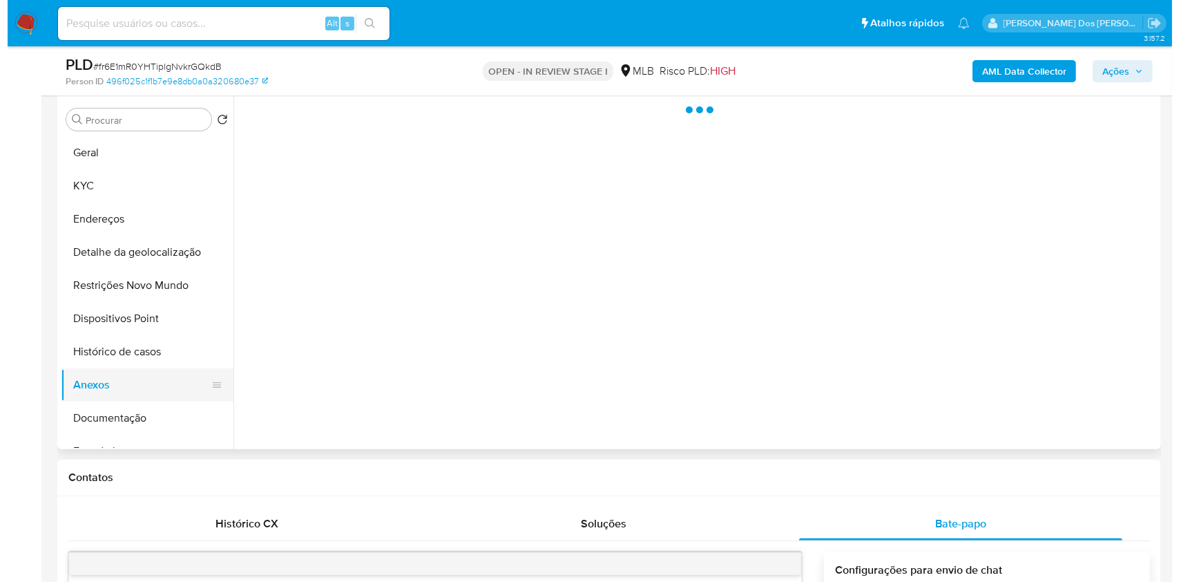
scroll to position [0, 0]
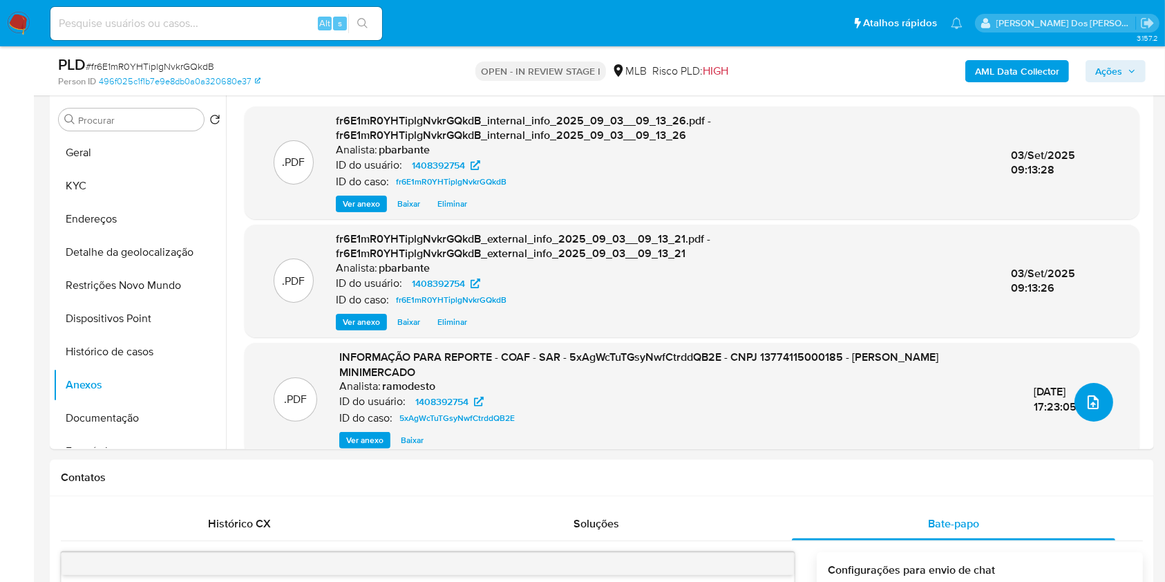
click at [1087, 409] on icon "upload-file" at bounding box center [1092, 402] width 11 height 14
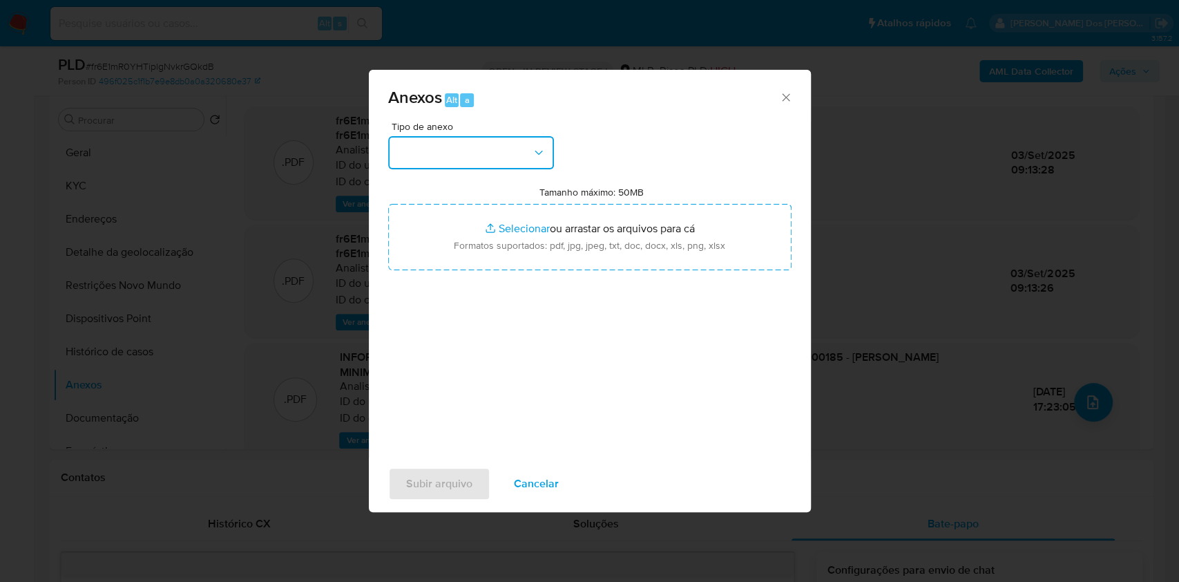
click at [504, 136] on button "button" at bounding box center [471, 152] width 166 height 33
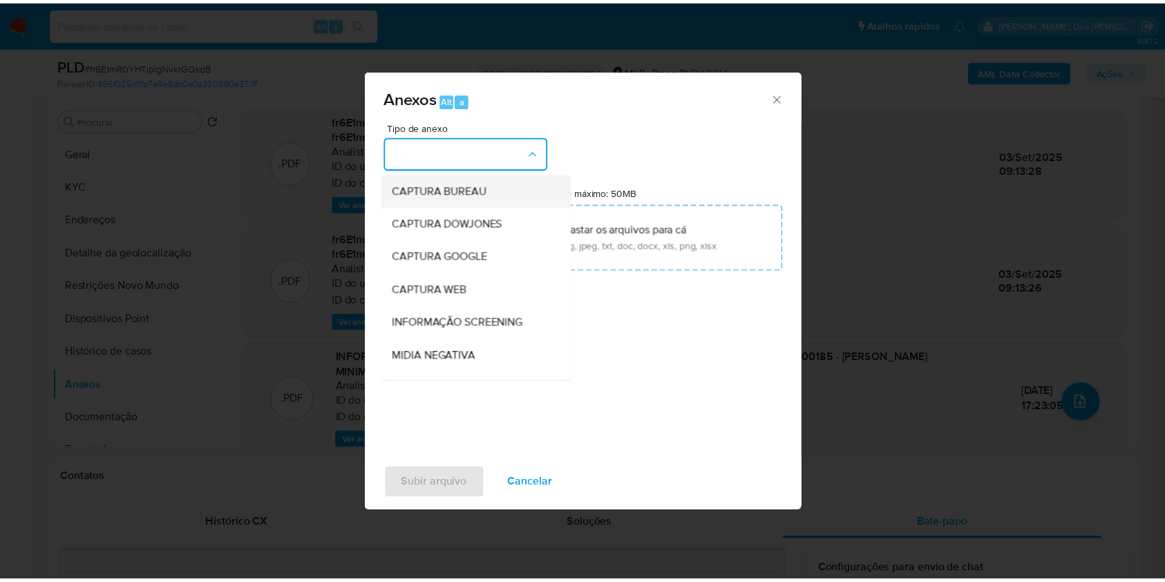
scroll to position [171, 0]
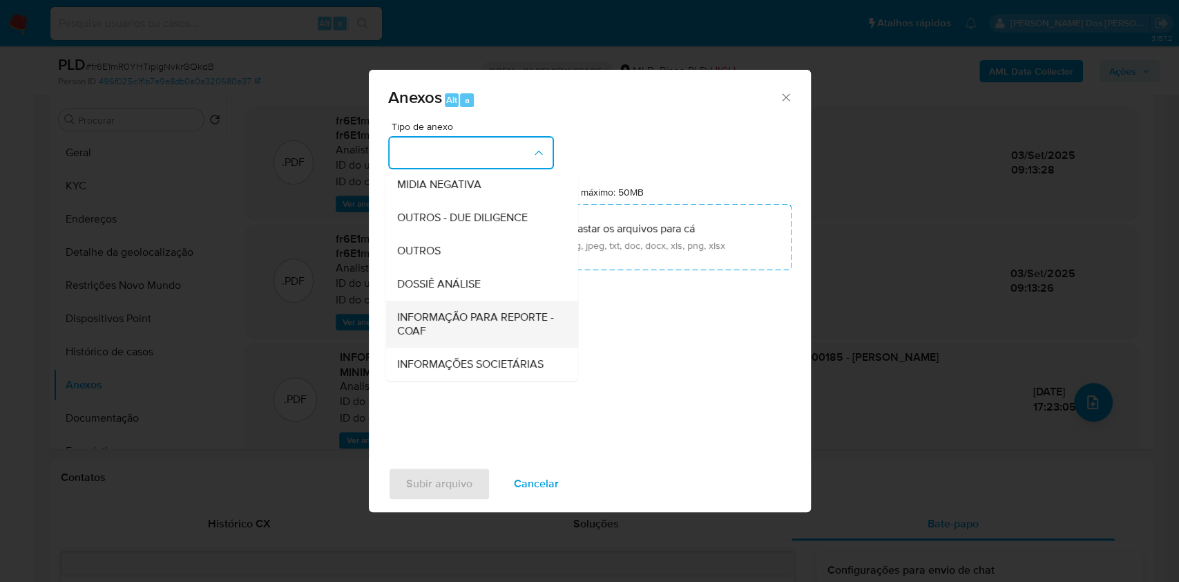
click at [429, 310] on span "INFORMAÇÃO PARA REPORTE - COAF" at bounding box center [478, 324] width 162 height 28
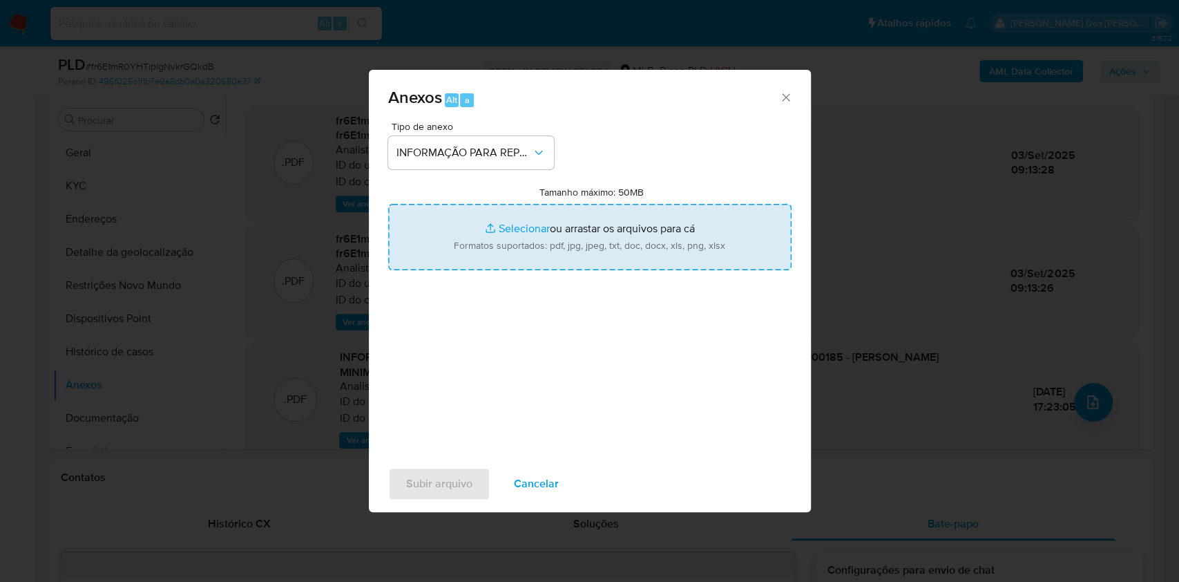
type input "C:\fakepath\SAR - XXX - CNPJ 13774115000185 - VALDIR GOMES DA SILVA MINIMERCADO…"
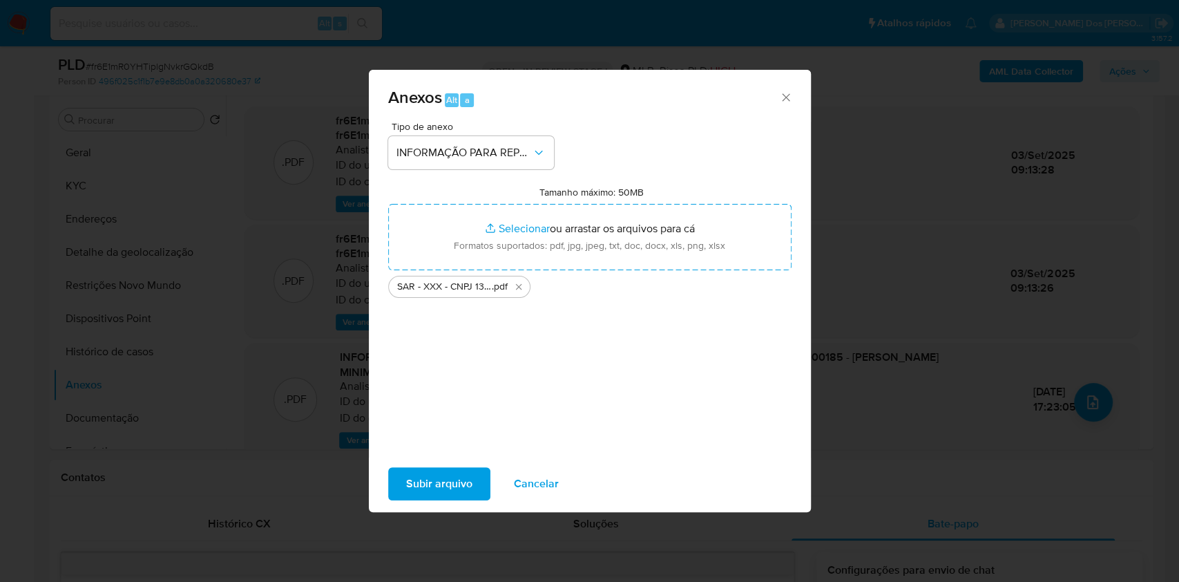
click at [406, 495] on span "Subir arquivo" at bounding box center [439, 483] width 66 height 30
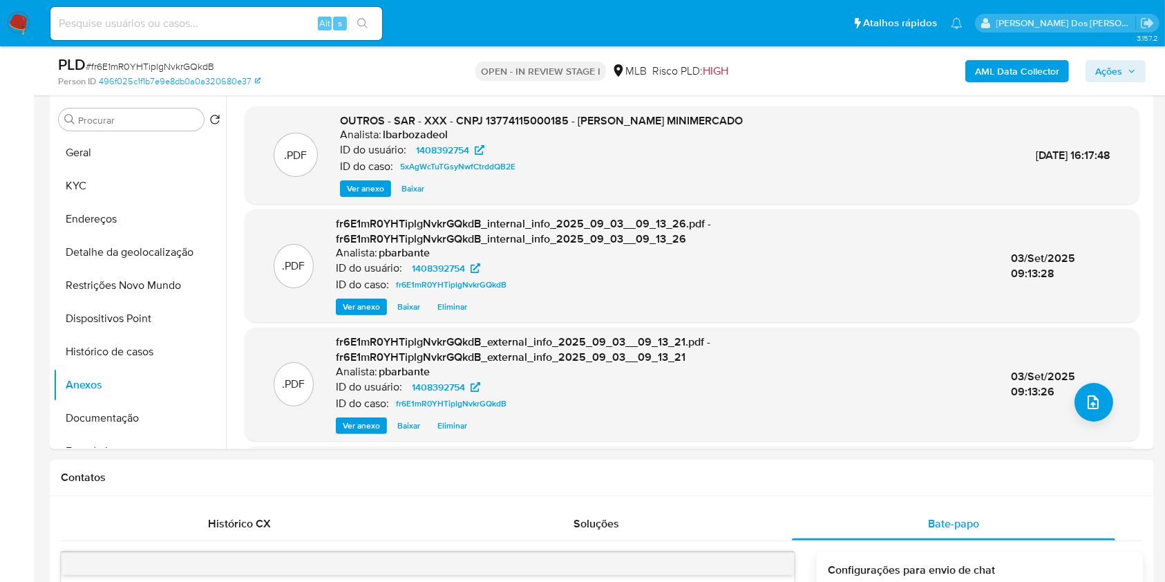
click at [1130, 86] on div "AML Data Collector Ações" at bounding box center [966, 71] width 359 height 32
click at [1129, 84] on div "AML Data Collector Ações" at bounding box center [966, 71] width 359 height 32
click at [1125, 77] on span "Ações" at bounding box center [1115, 70] width 41 height 19
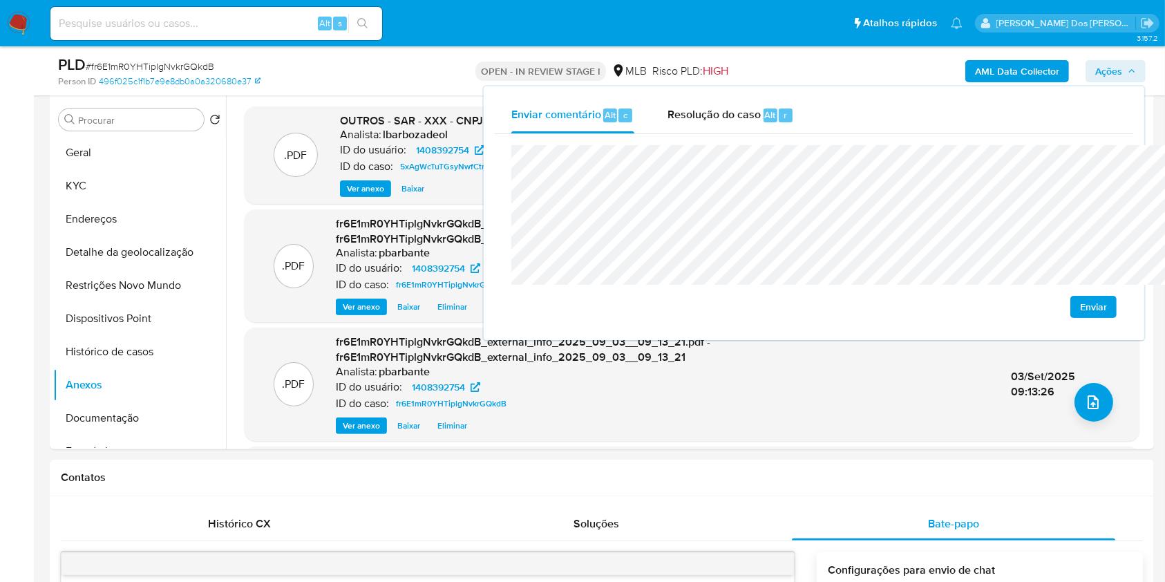
click at [680, 87] on div "Enviar comentário Alt c Resolução do caso Alt r Enviar" at bounding box center [814, 213] width 660 height 254
click at [667, 97] on div "Resolução do caso Alt r" at bounding box center [730, 115] width 126 height 36
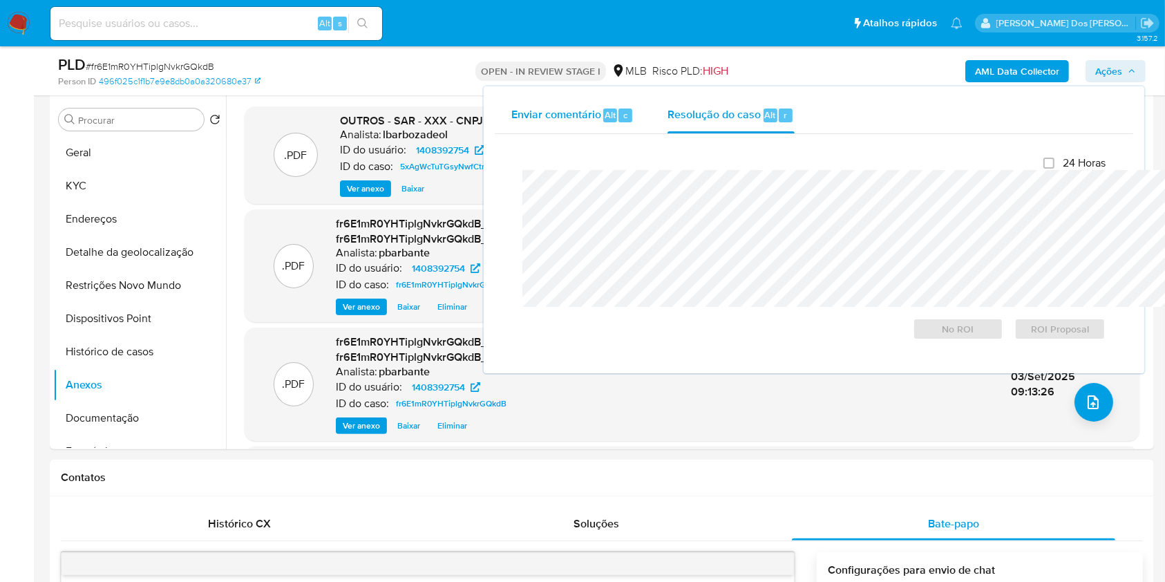
click at [511, 111] on span "Enviar comentário" at bounding box center [556, 114] width 90 height 16
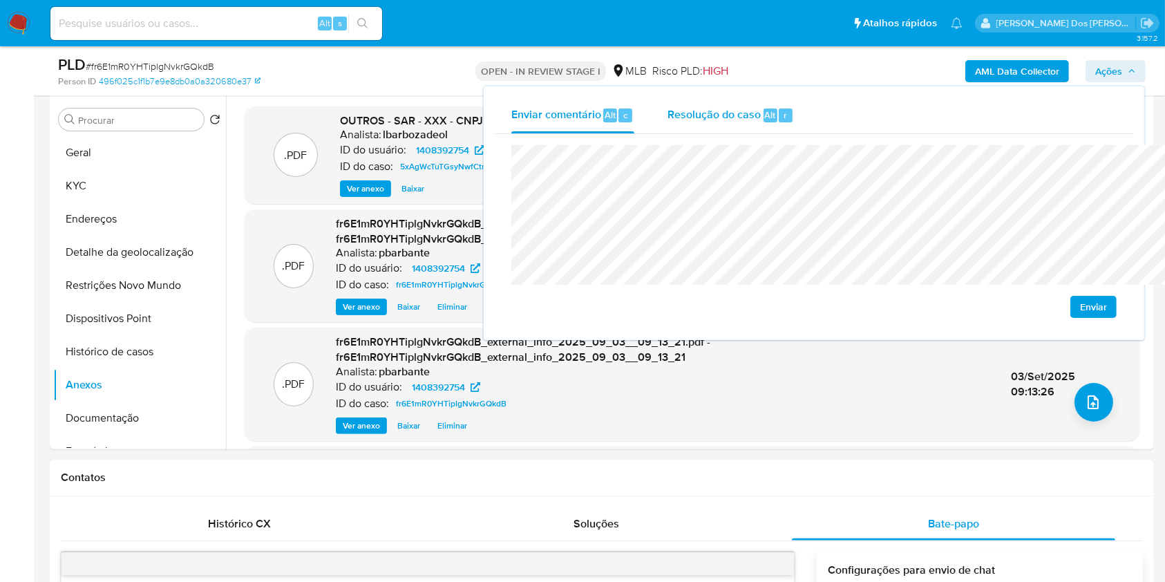
click at [667, 124] on div "Resolução do caso Alt r" at bounding box center [730, 115] width 126 height 36
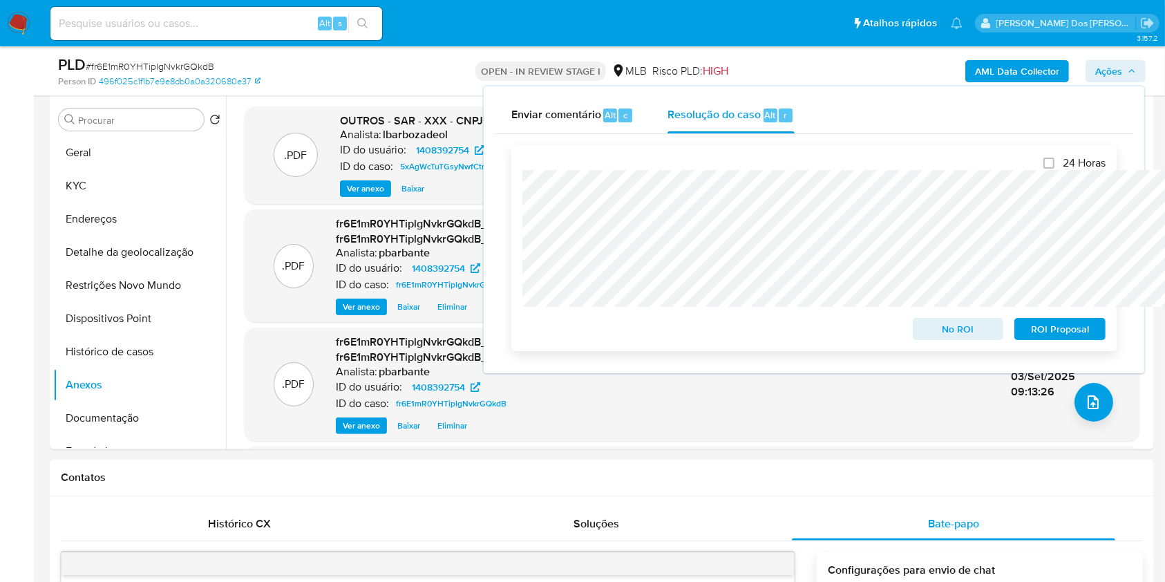
click at [1045, 334] on span "ROI Proposal" at bounding box center [1060, 328] width 72 height 19
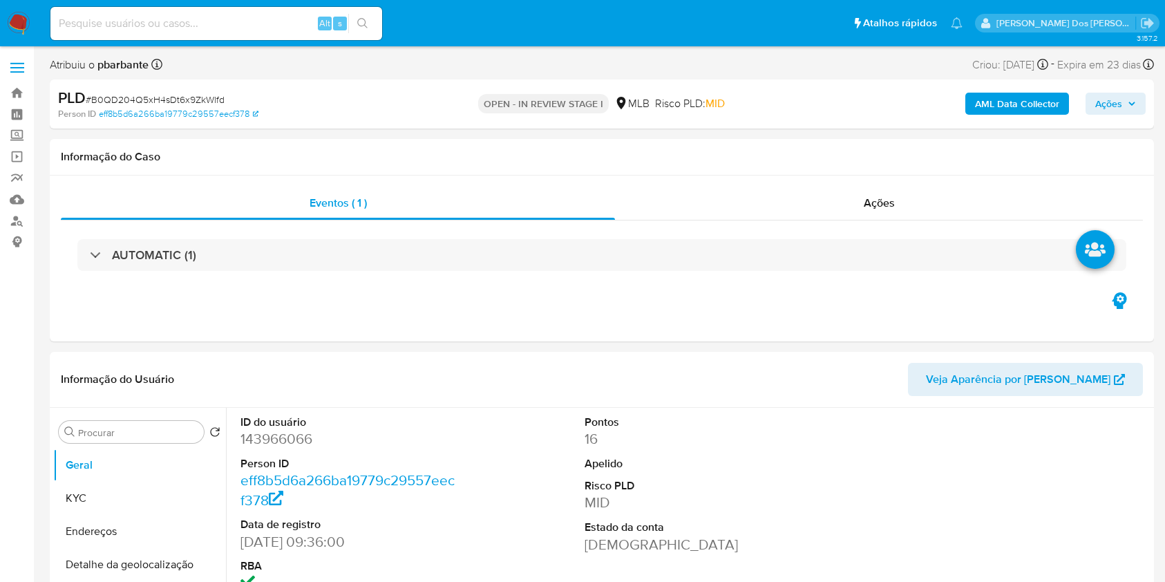
select select "10"
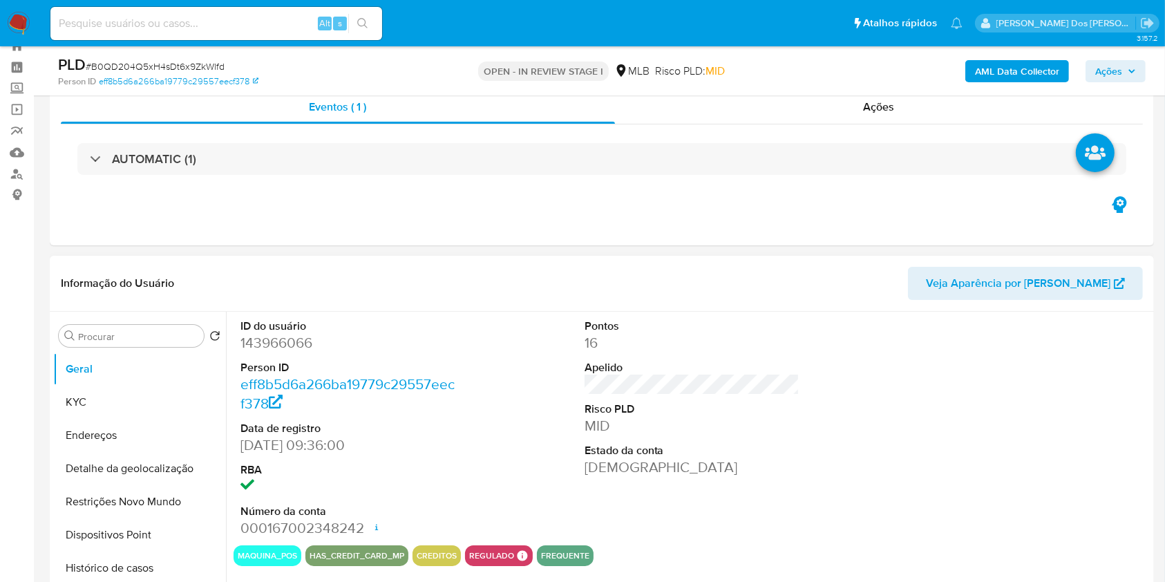
scroll to position [3, 0]
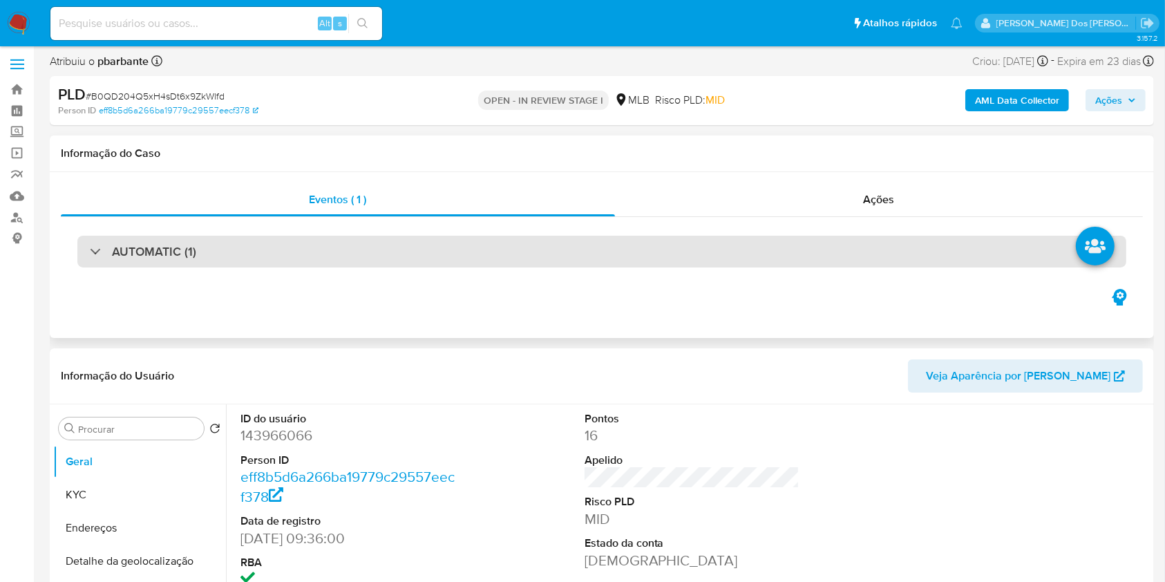
click at [534, 241] on div "AUTOMATIC (1)" at bounding box center [601, 252] width 1049 height 32
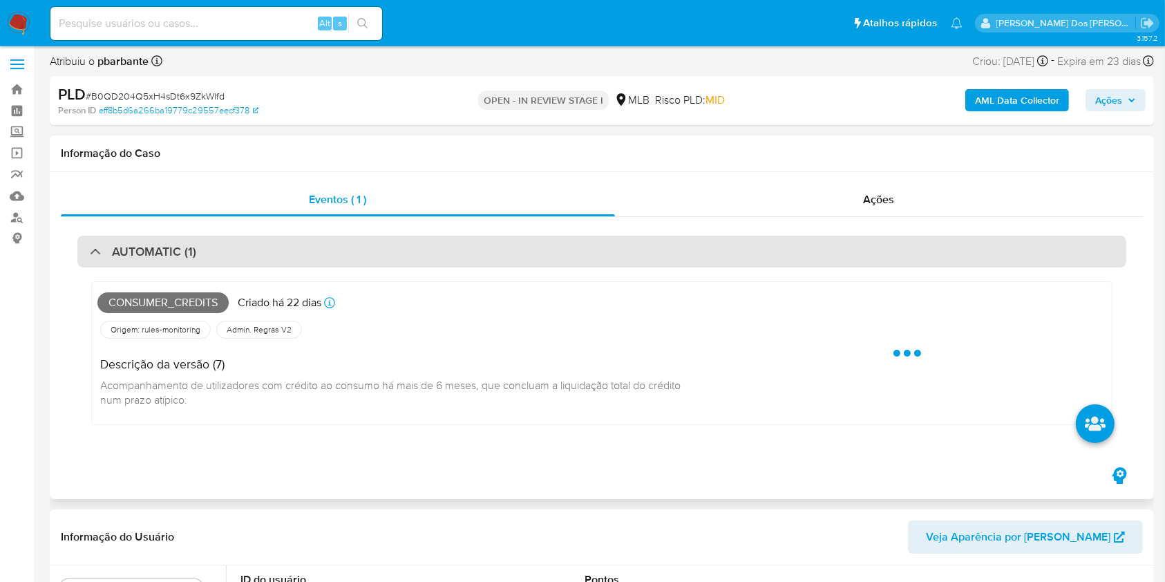
click at [534, 241] on div "AUTOMATIC (1)" at bounding box center [601, 252] width 1049 height 32
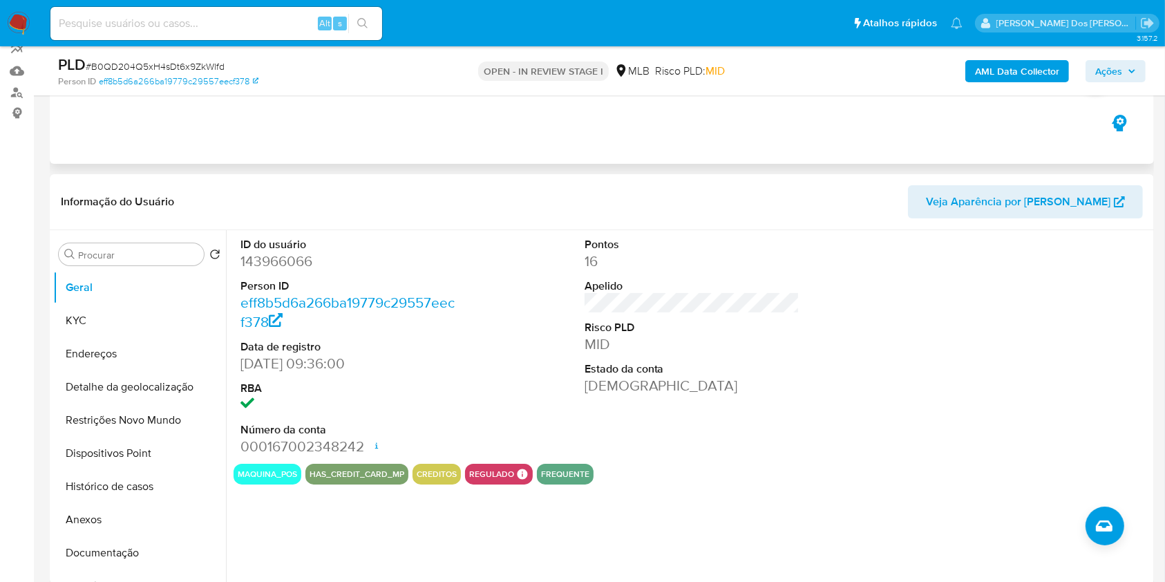
scroll to position [130, 0]
click at [280, 269] on dd "143966066" at bounding box center [348, 259] width 216 height 19
copy dd "143966066"
